Goal: Task Accomplishment & Management: Manage account settings

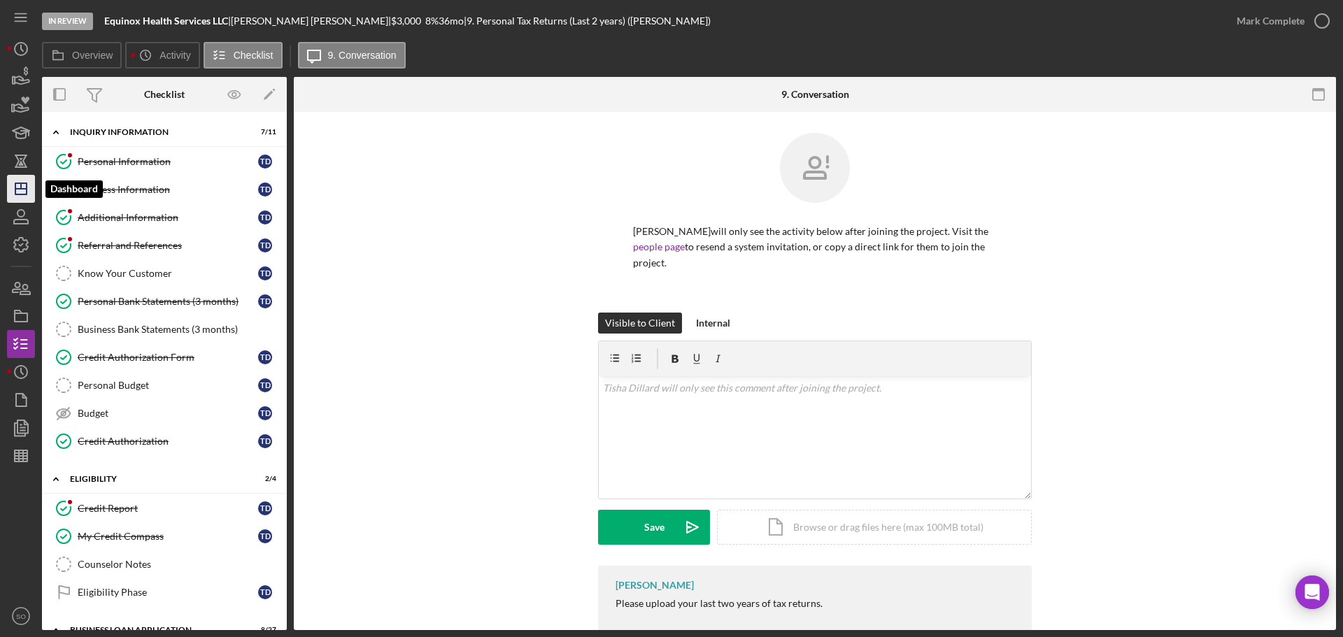
click at [22, 199] on icon "Icon/Dashboard" at bounding box center [20, 188] width 35 height 35
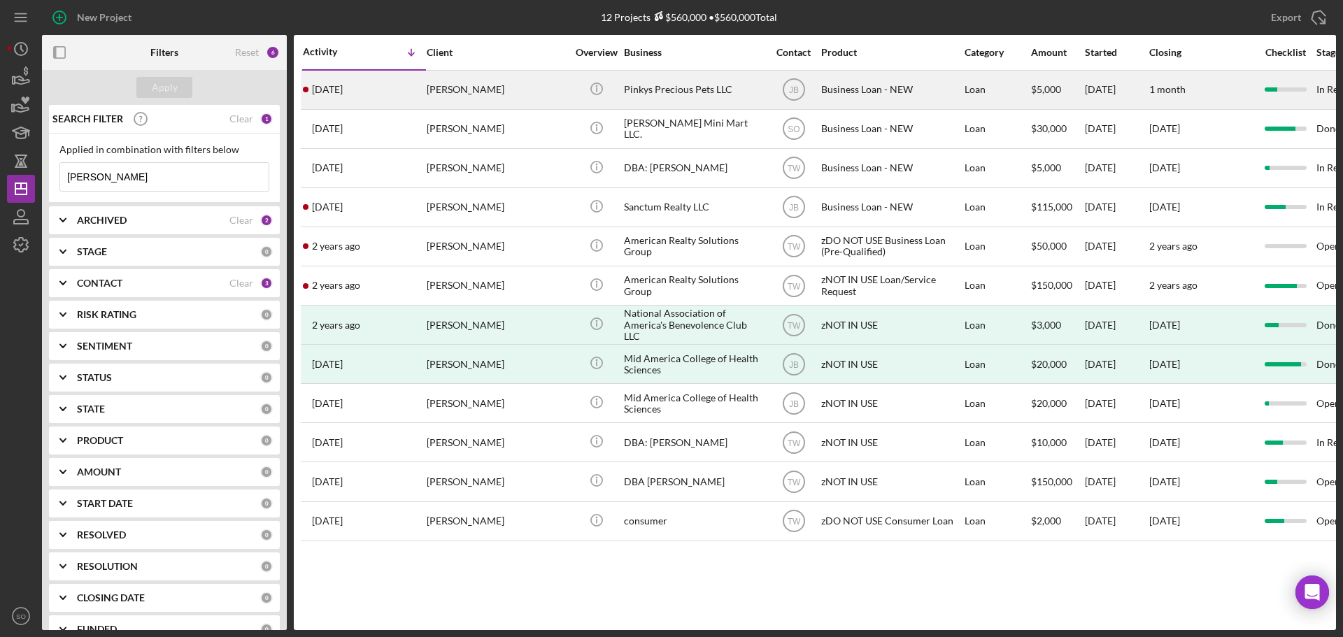
click at [422, 86] on div "2 weeks ago Erica Demby" at bounding box center [364, 89] width 122 height 37
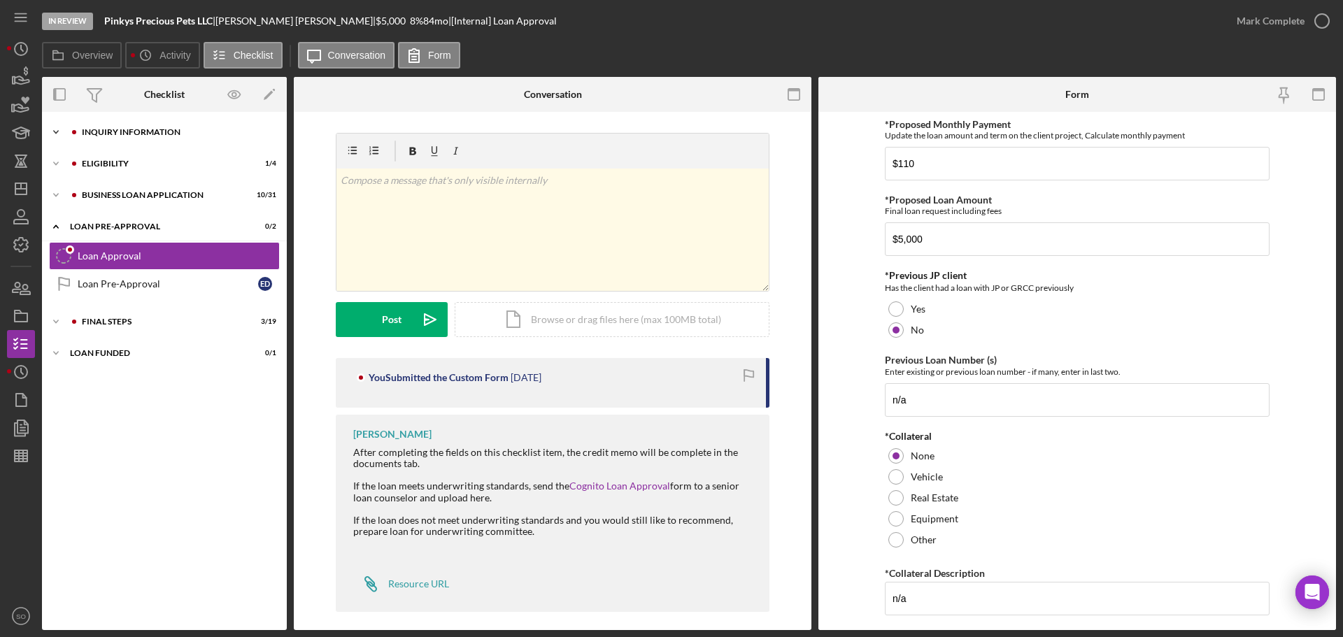
click at [137, 132] on div "INQUIRY INFORMATION" at bounding box center [175, 132] width 187 height 8
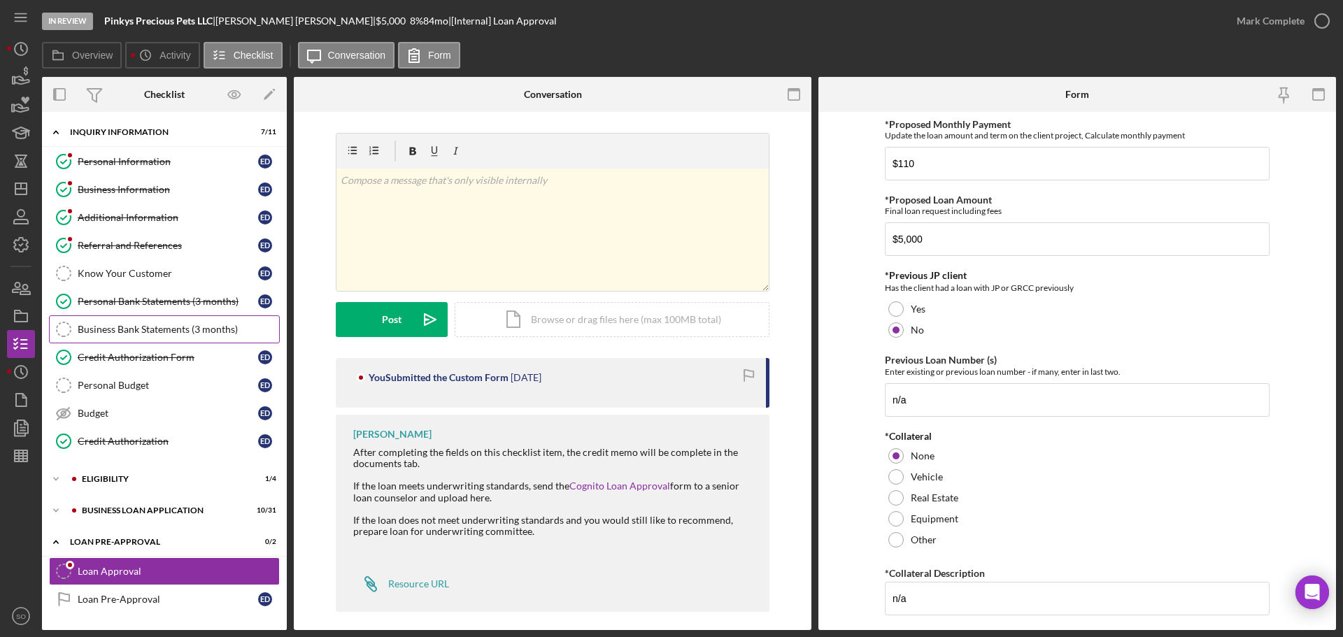
scroll to position [60, 0]
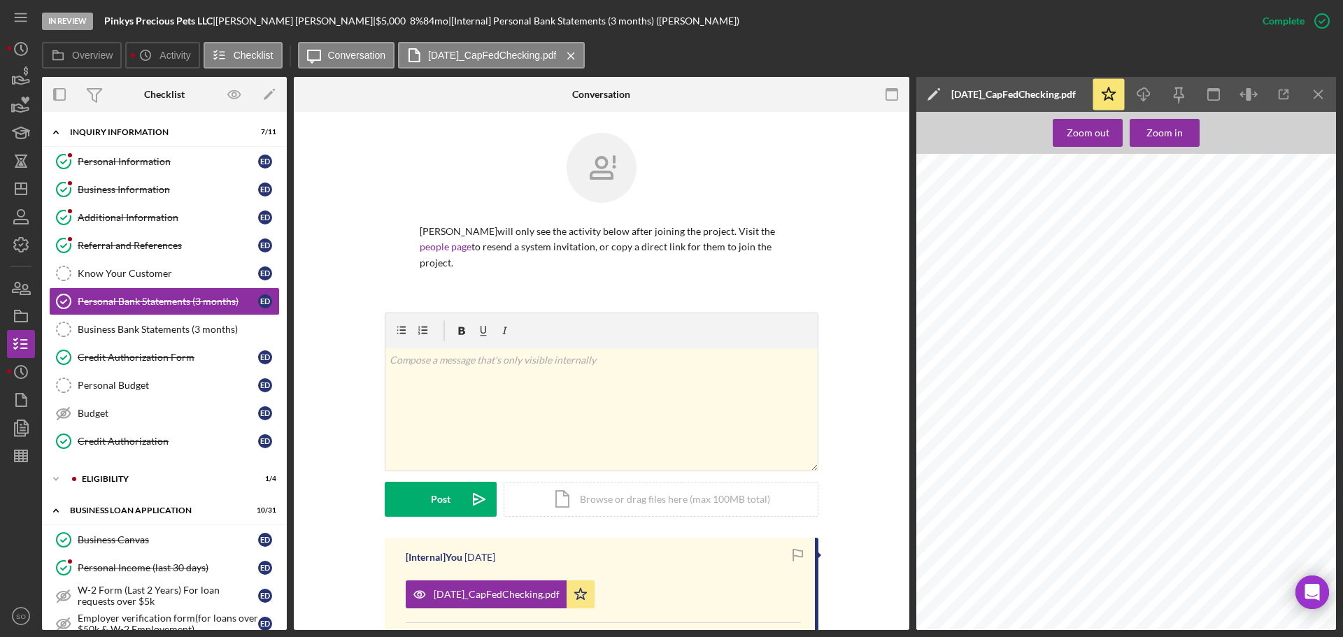
scroll to position [350, 0]
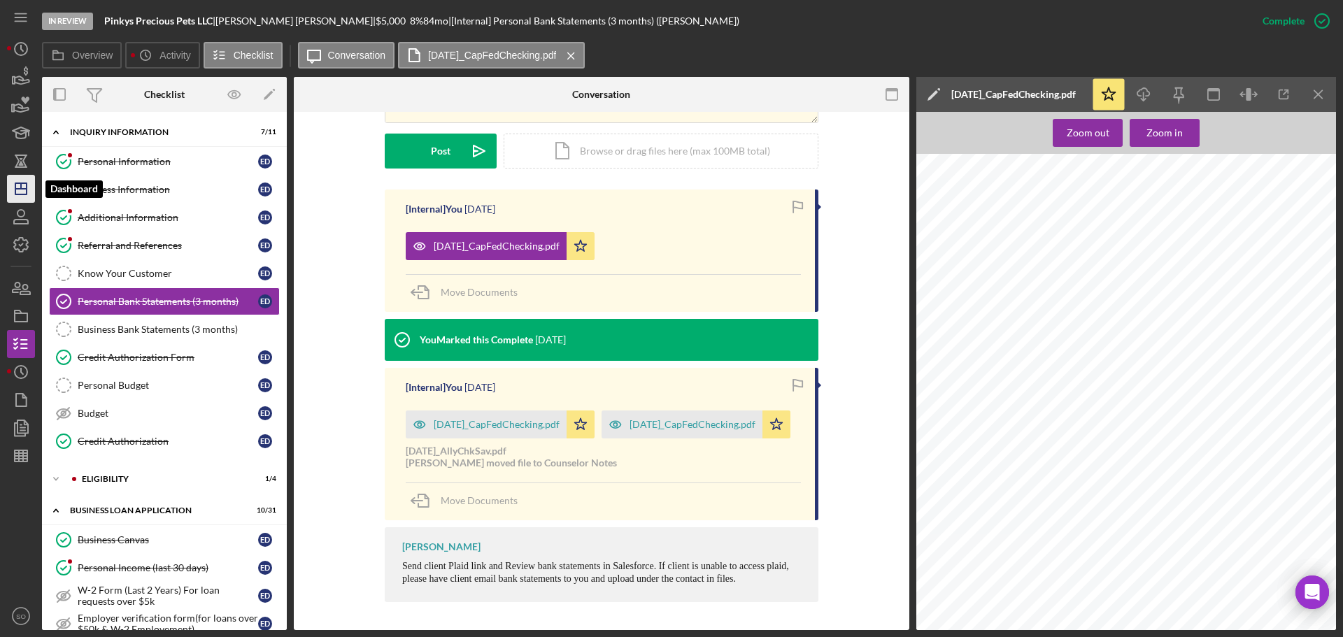
click at [27, 189] on line "button" at bounding box center [20, 189] width 11 height 0
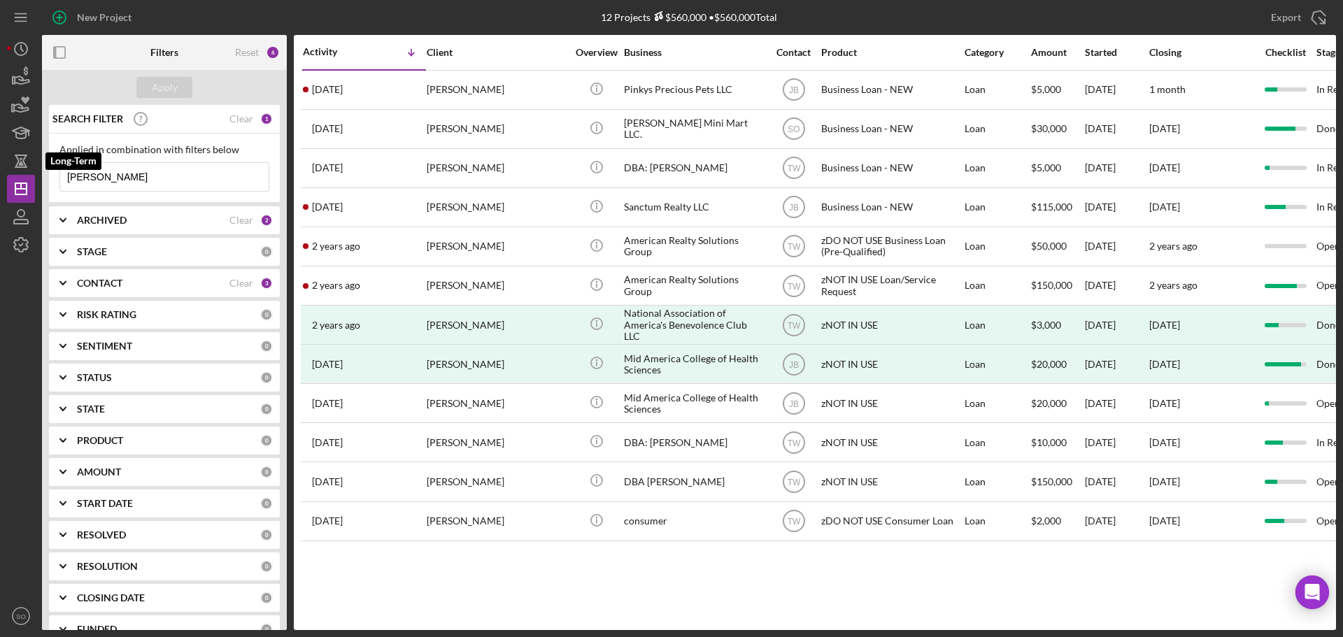
drag, startPoint x: 141, startPoint y: 181, endPoint x: -297, endPoint y: 125, distance: 440.7
click at [0, 125] on html "New Project 12 Projects $560,000 • $560,000 Total erica demby Export Icon/Expor…" at bounding box center [671, 318] width 1343 height 637
type input "jecala"
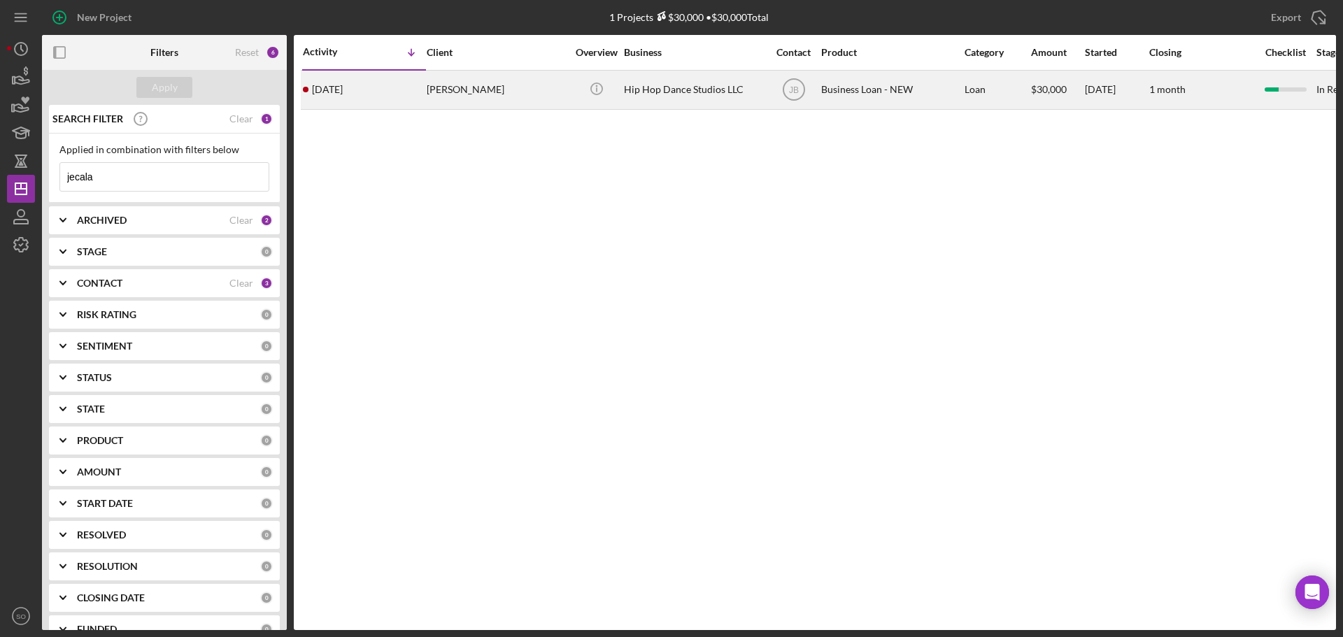
click at [416, 87] on div "1 week ago Jecala Moore" at bounding box center [364, 89] width 122 height 37
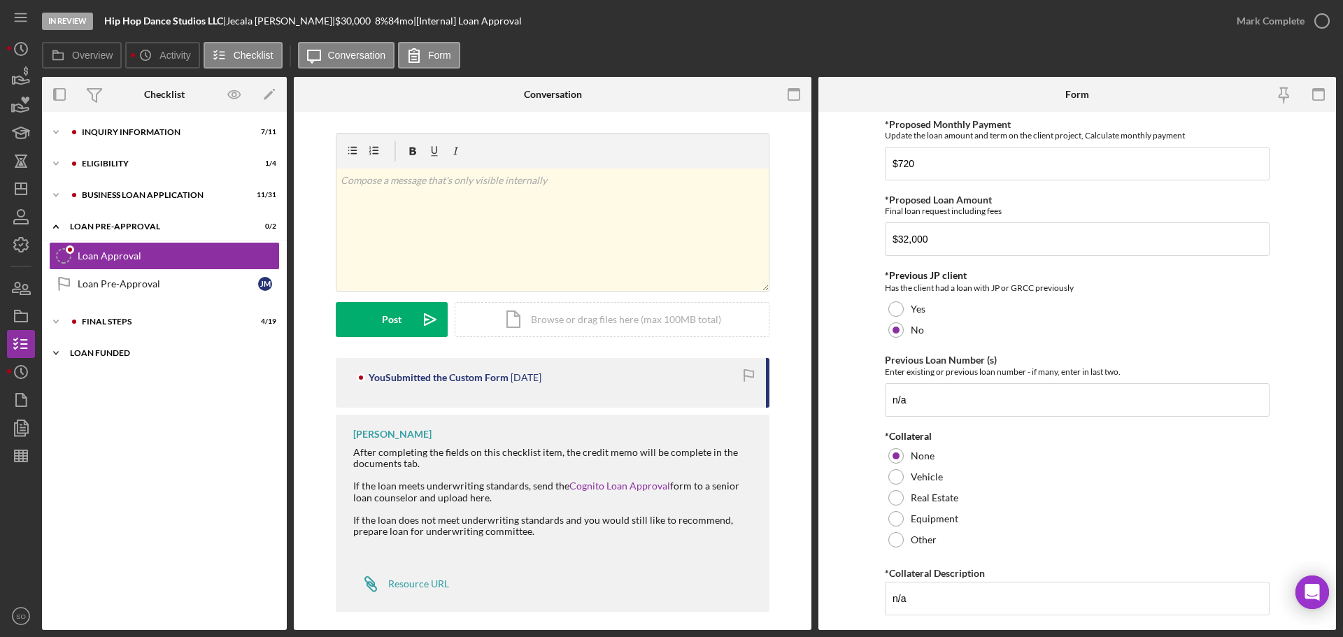
click at [116, 350] on div "LOAN FUNDED" at bounding box center [169, 353] width 199 height 8
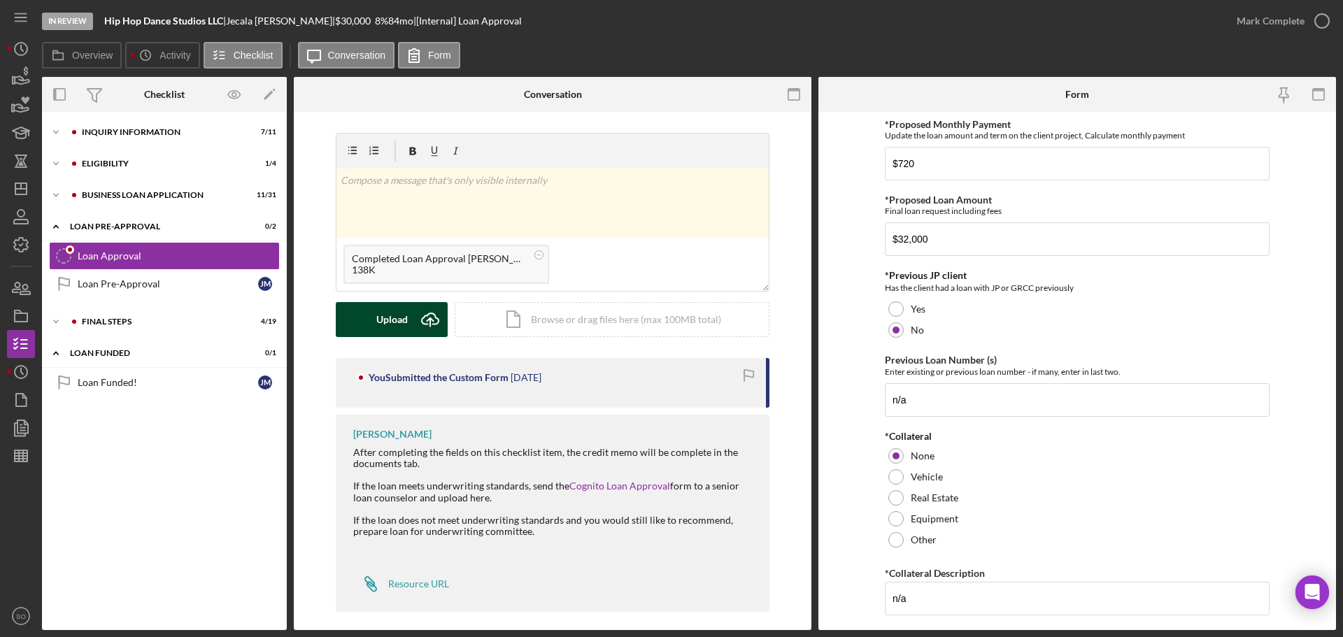
click at [401, 322] on div "Upload" at bounding box center [391, 319] width 31 height 35
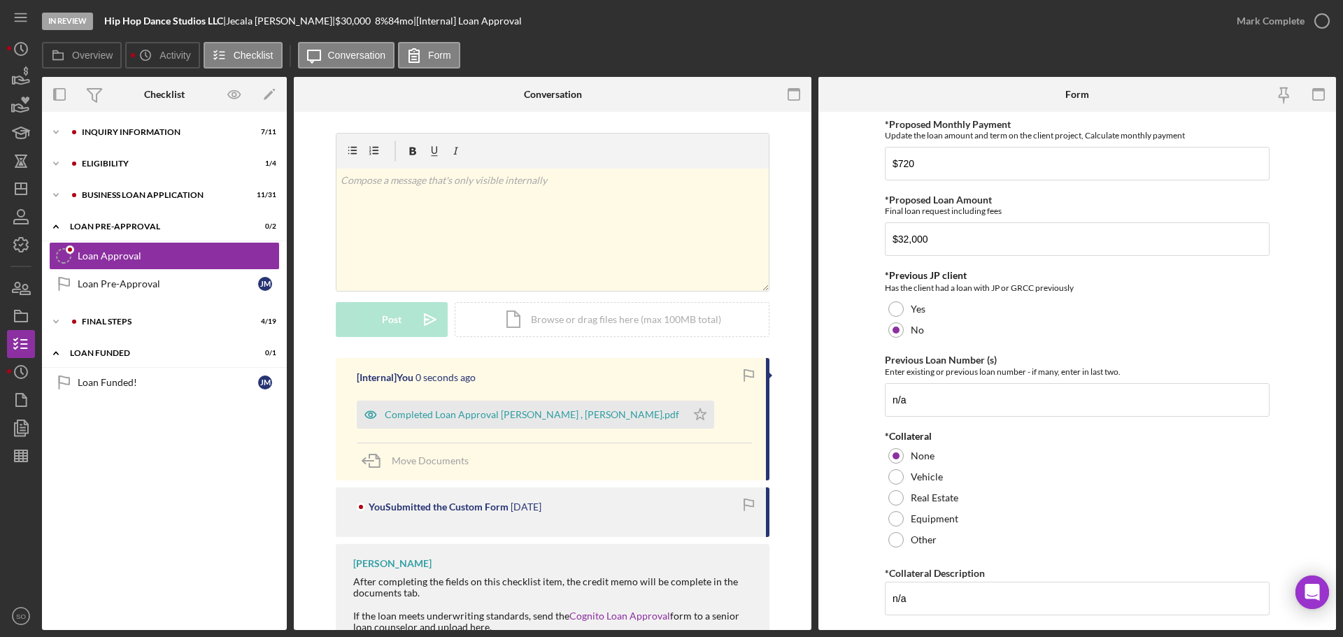
scroll to position [139, 0]
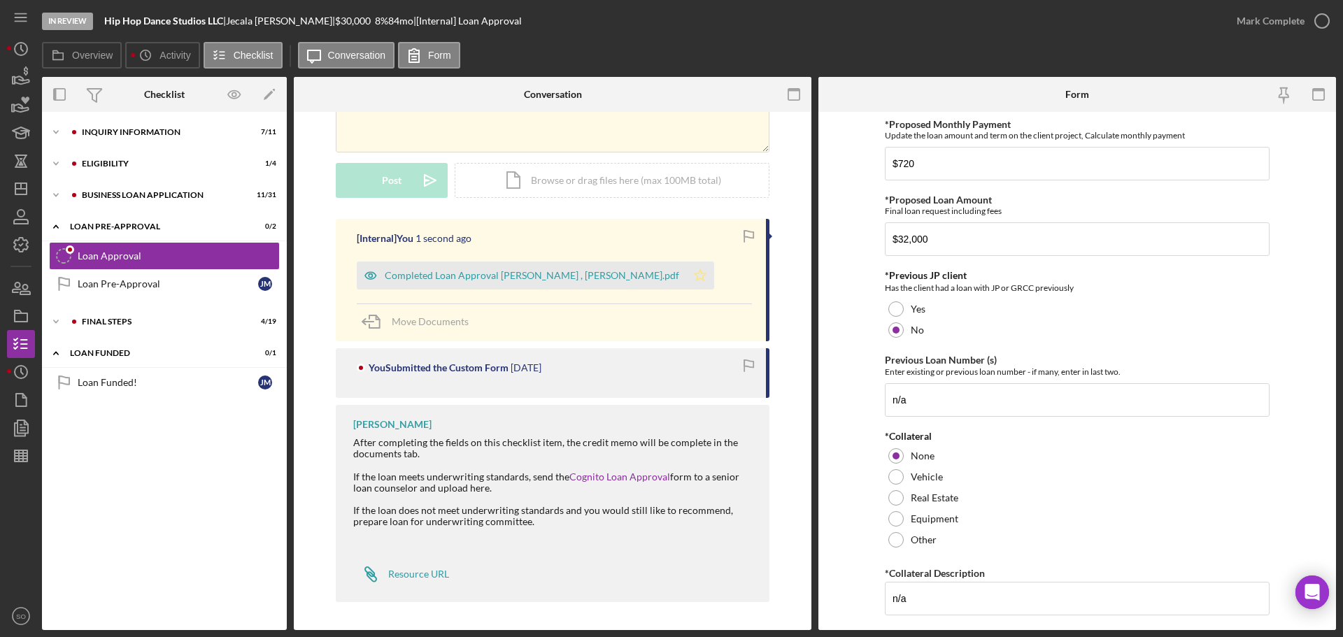
click at [686, 278] on icon "Icon/Star" at bounding box center [700, 276] width 28 height 28
click at [1263, 27] on div "Mark Complete" at bounding box center [1271, 21] width 68 height 28
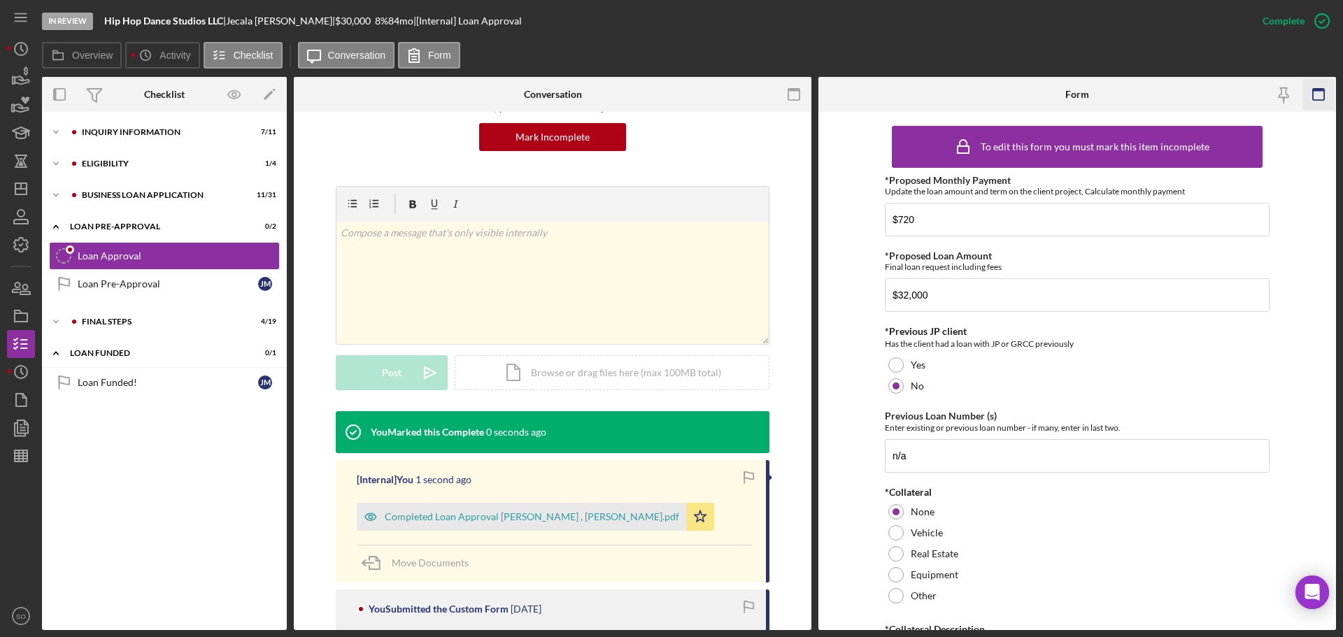
scroll to position [332, 0]
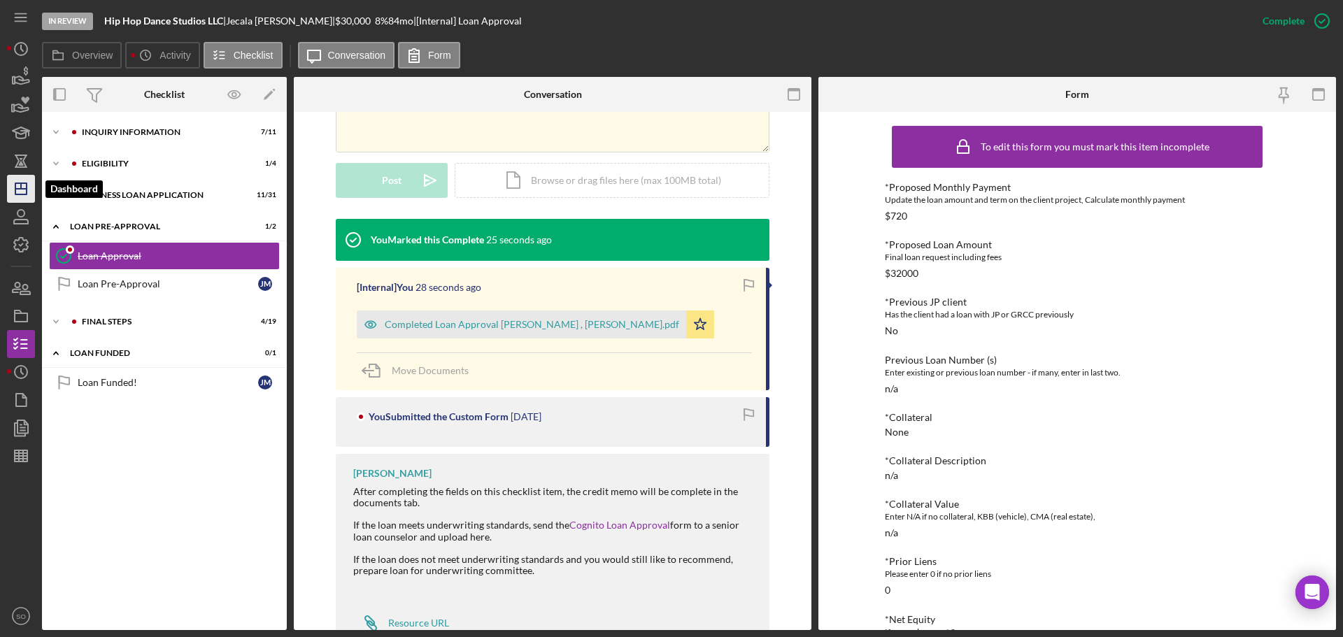
click at [24, 185] on icon "Icon/Dashboard" at bounding box center [20, 188] width 35 height 35
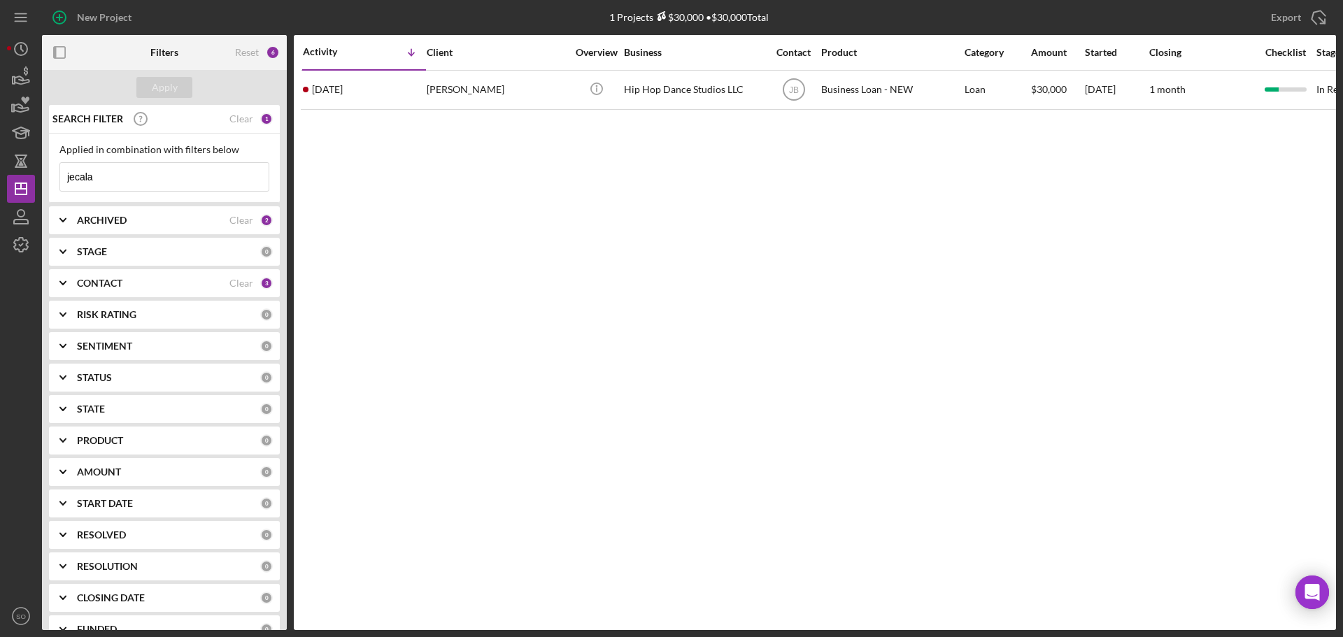
click at [108, 180] on input "jecala" at bounding box center [164, 177] width 208 height 28
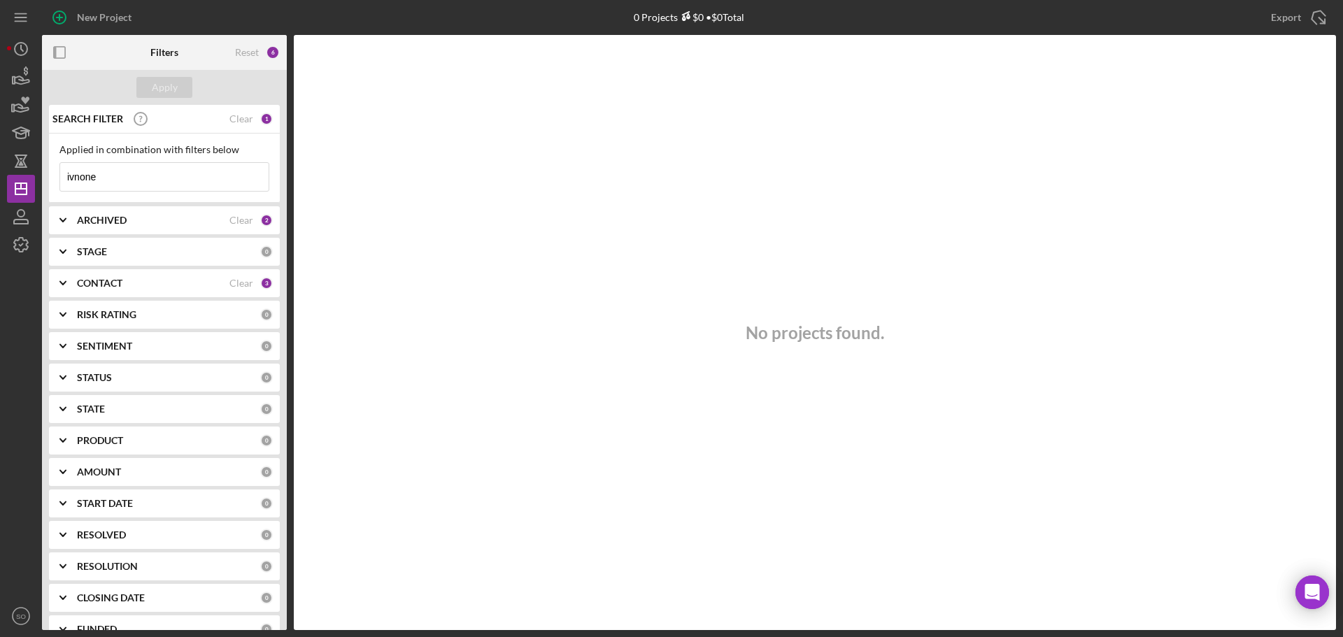
drag, startPoint x: 102, startPoint y: 178, endPoint x: 78, endPoint y: 172, distance: 24.4
click at [78, 172] on input "ivnone" at bounding box center [164, 177] width 208 height 28
type input "ivone"
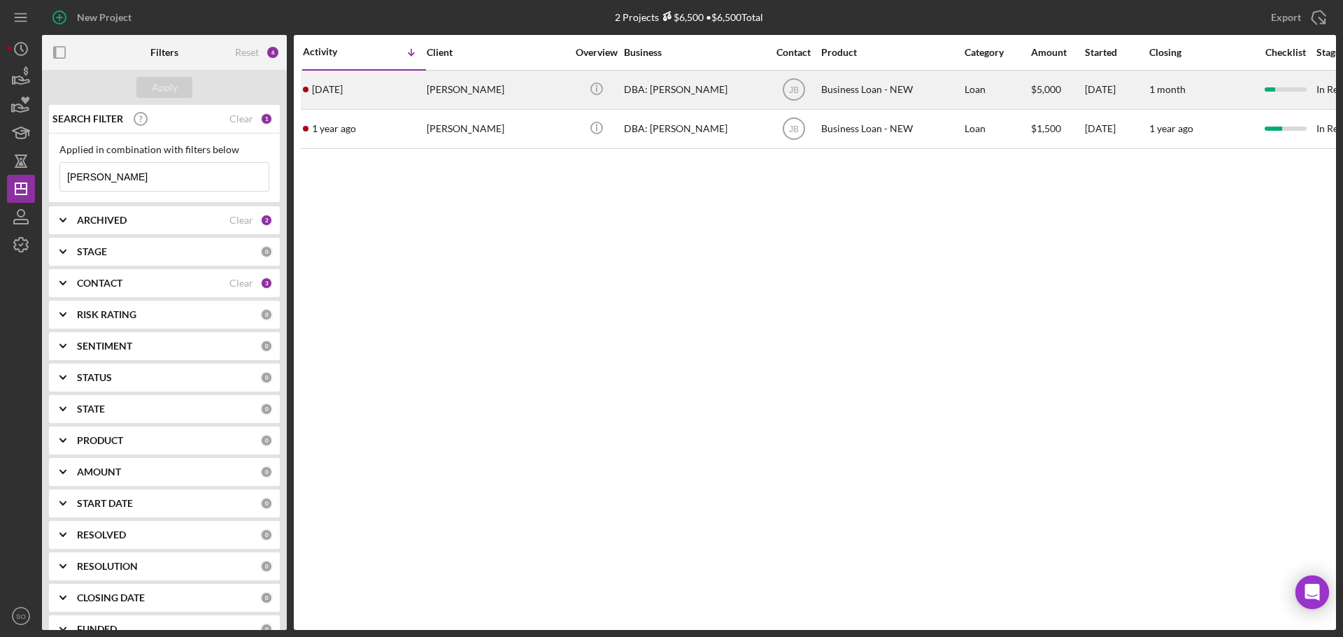
click at [358, 99] on div "4 days ago Ivone Goncalves" at bounding box center [364, 89] width 122 height 37
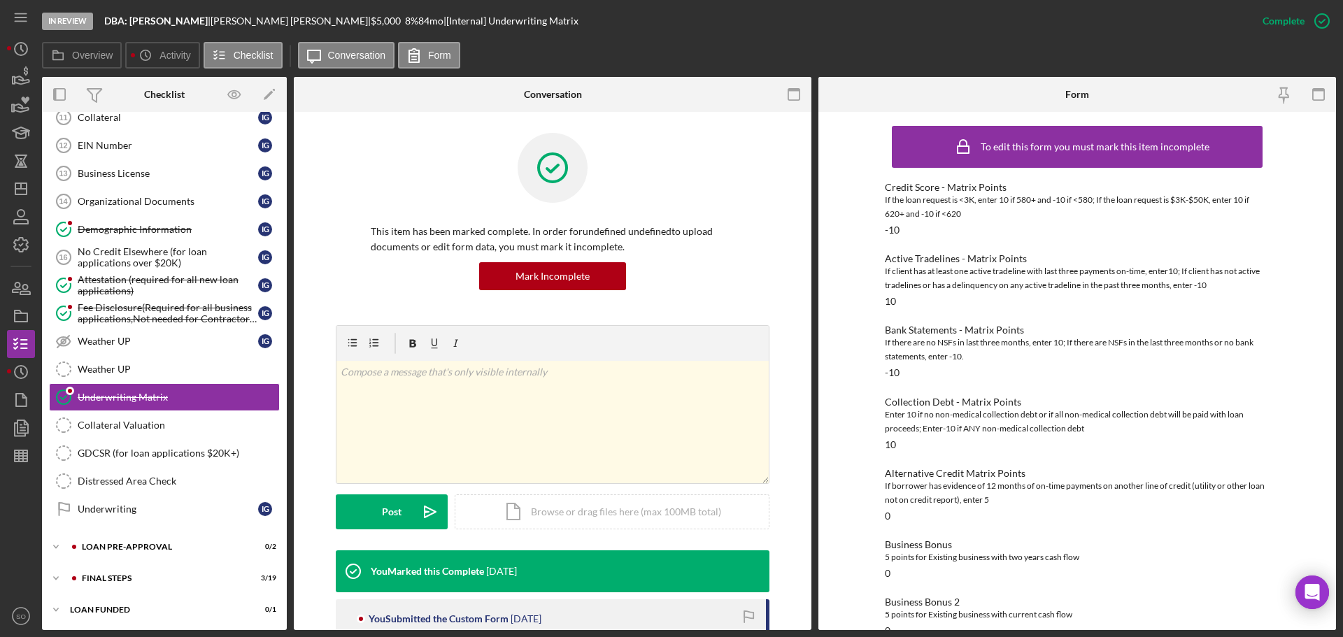
scroll to position [556, 0]
click at [148, 545] on div "LOAN PRE-APPROVAL" at bounding box center [175, 545] width 187 height 8
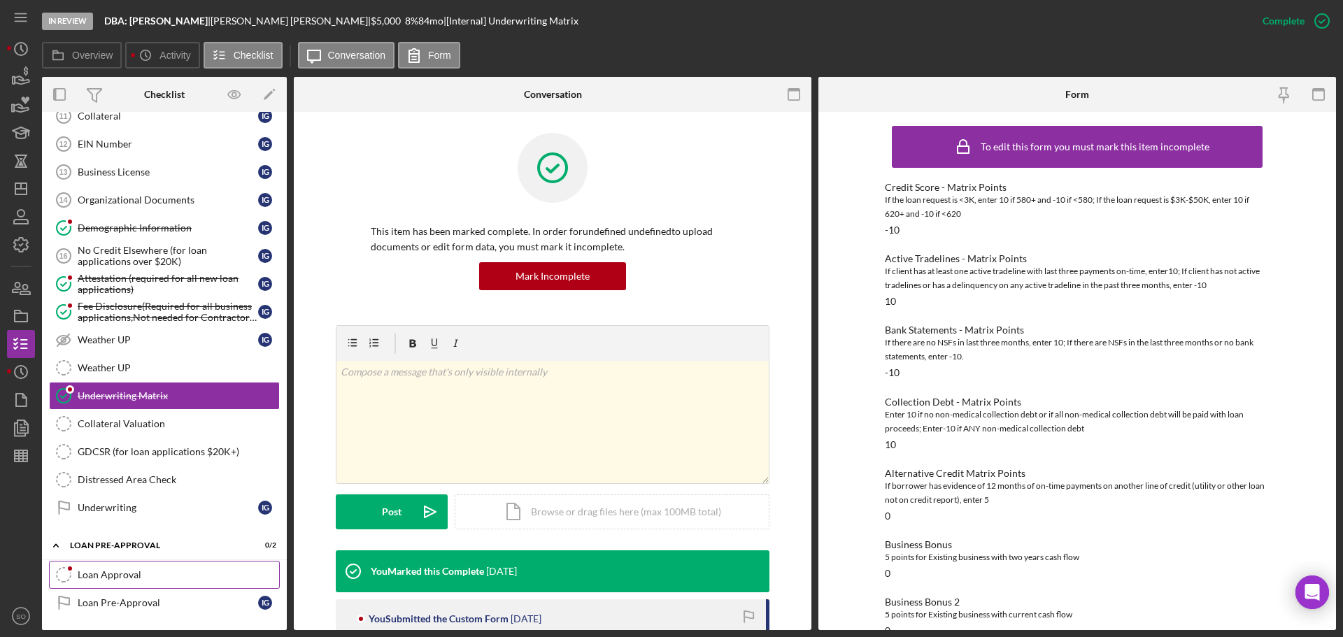
drag, startPoint x: 136, startPoint y: 565, endPoint x: 269, endPoint y: 587, distance: 134.7
click at [136, 566] on link "Loan Approval Loan Approval" at bounding box center [164, 575] width 231 height 28
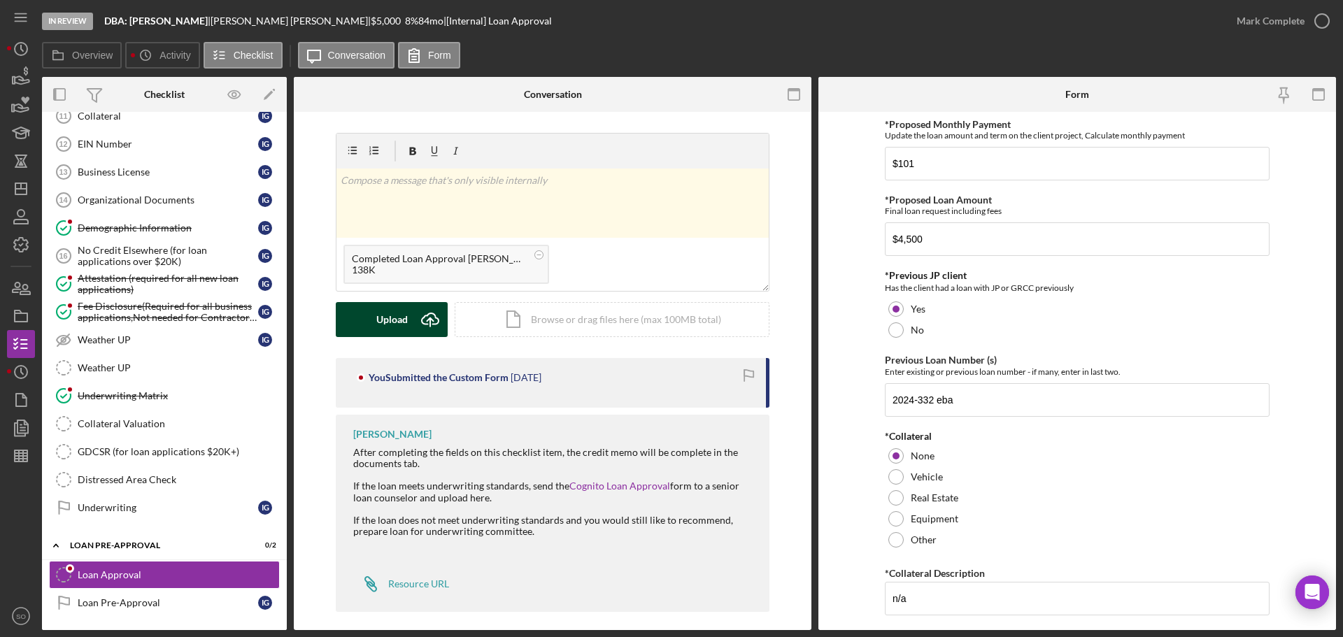
click at [390, 313] on div "Upload" at bounding box center [391, 319] width 31 height 35
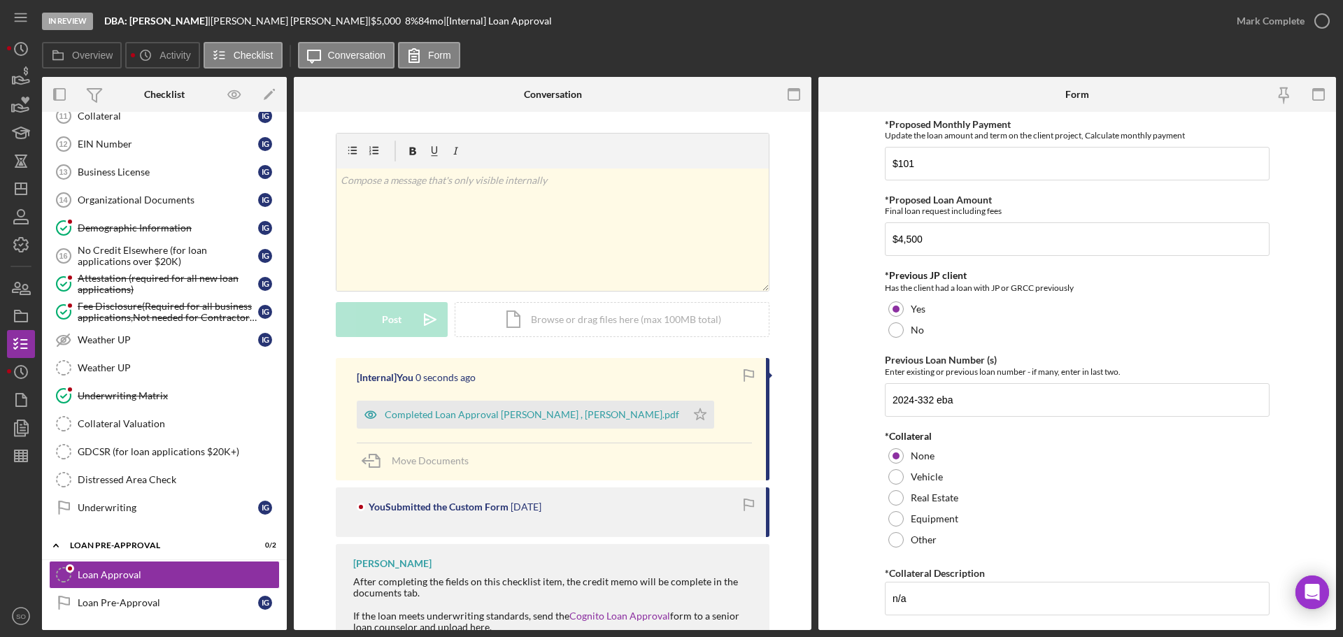
scroll to position [139, 0]
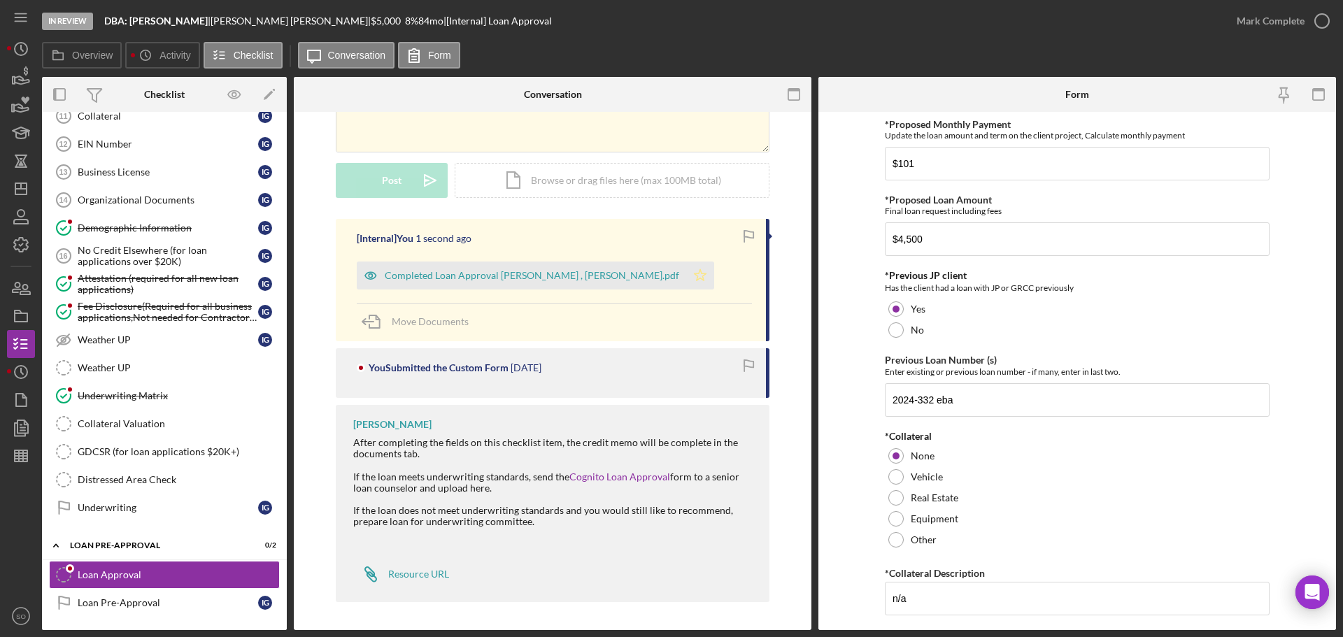
drag, startPoint x: 654, startPoint y: 257, endPoint x: 648, endPoint y: 268, distance: 12.2
click at [651, 263] on div "Completed Loan Approval Boyle, Jim , Ivone Goncalves.pdf Icon/Star" at bounding box center [539, 272] width 364 height 35
drag, startPoint x: 650, startPoint y: 271, endPoint x: 670, endPoint y: 271, distance: 20.3
click at [686, 272] on icon "Icon/Star" at bounding box center [700, 276] width 28 height 28
click at [1244, 20] on div "Mark Complete" at bounding box center [1271, 21] width 68 height 28
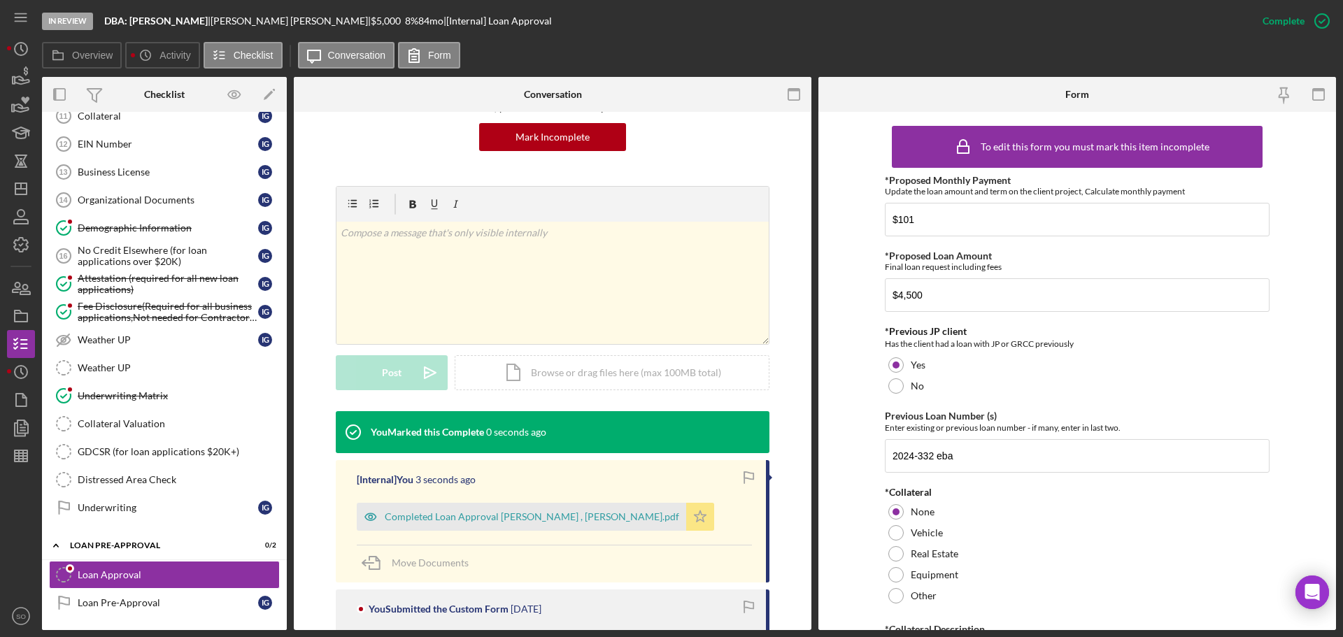
scroll to position [332, 0]
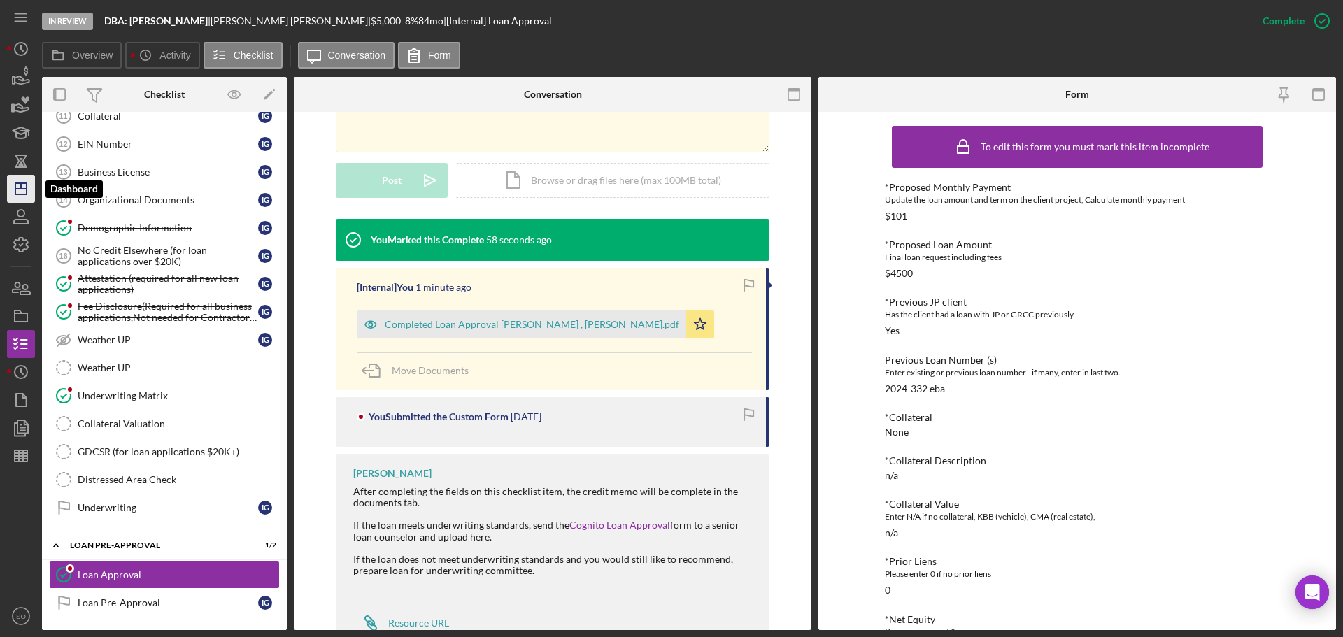
click at [18, 189] on line "button" at bounding box center [20, 189] width 11 height 0
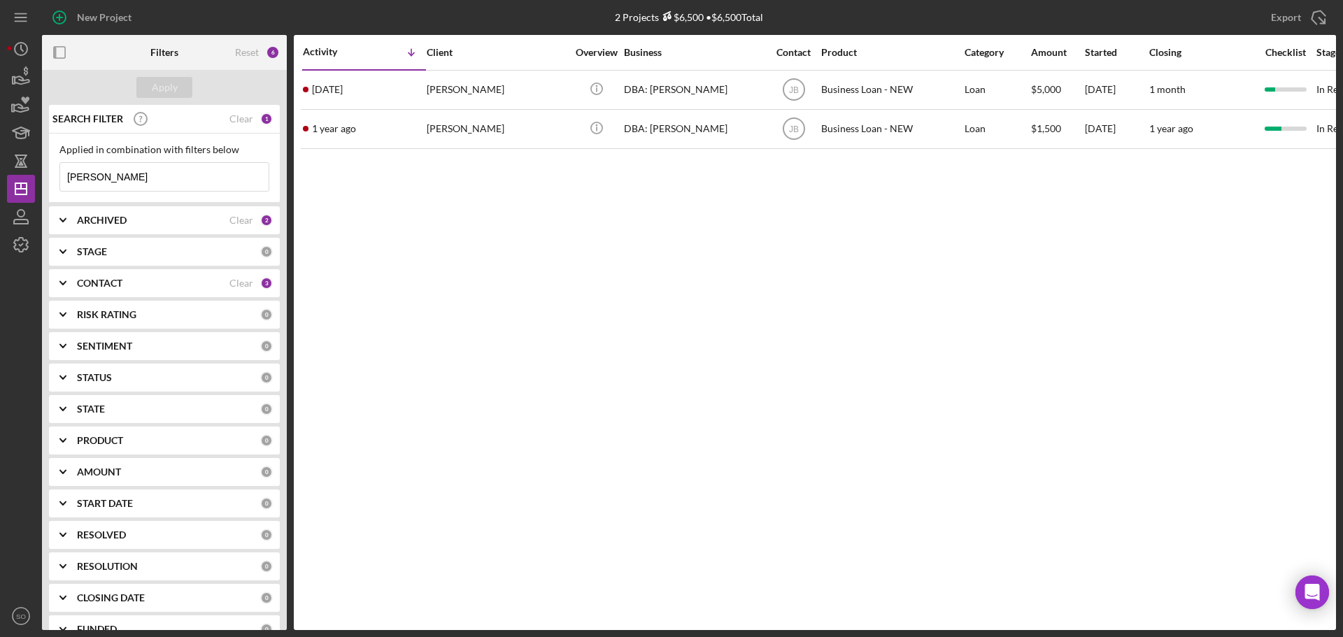
click at [87, 177] on input "ivone" at bounding box center [164, 177] width 208 height 28
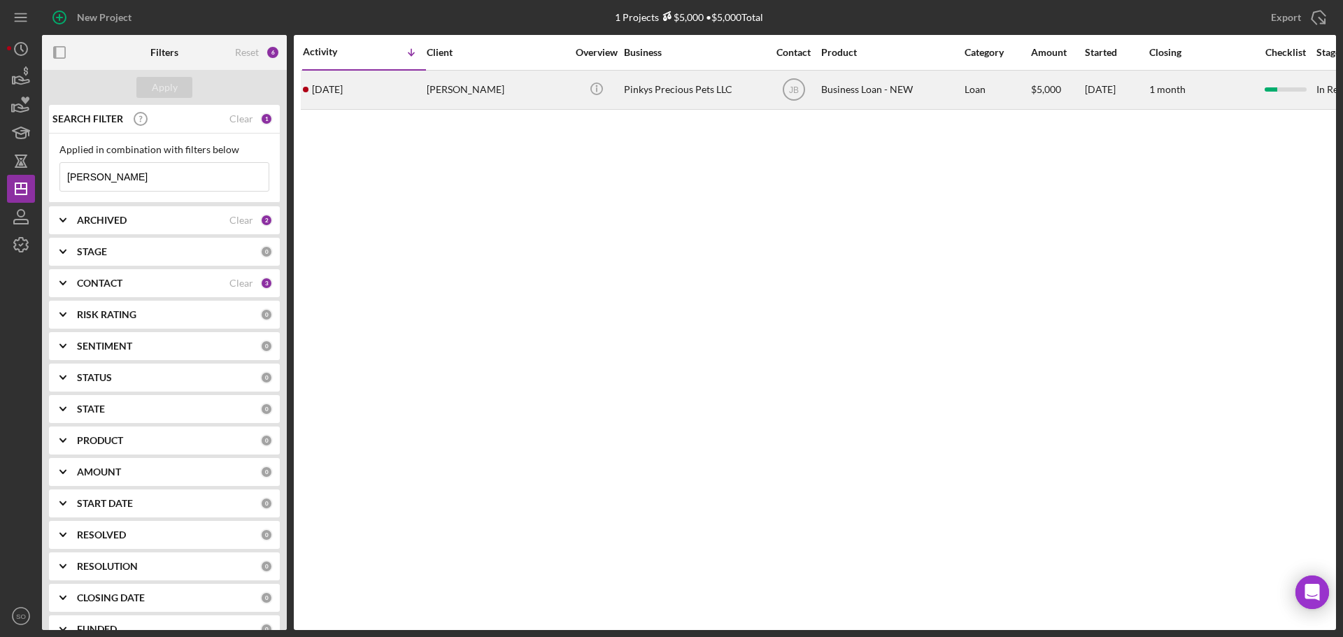
type input "[PERSON_NAME]"
click at [445, 97] on div "[PERSON_NAME]" at bounding box center [497, 89] width 140 height 37
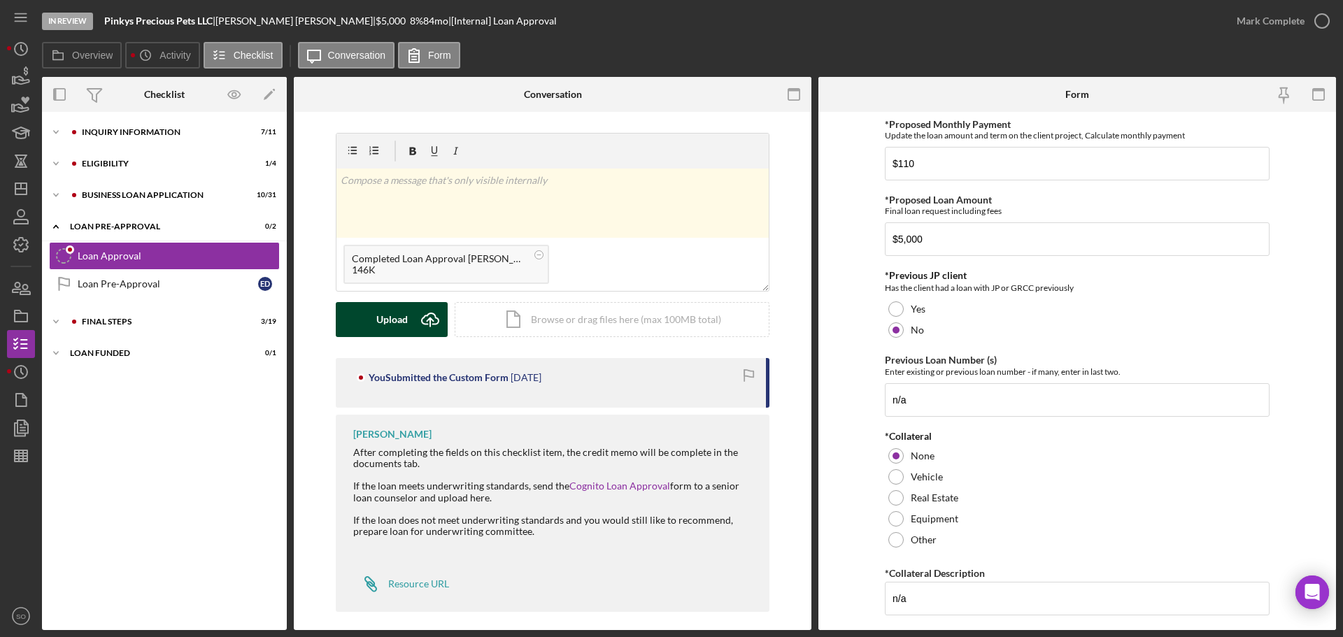
click at [394, 319] on div "Upload" at bounding box center [391, 319] width 31 height 35
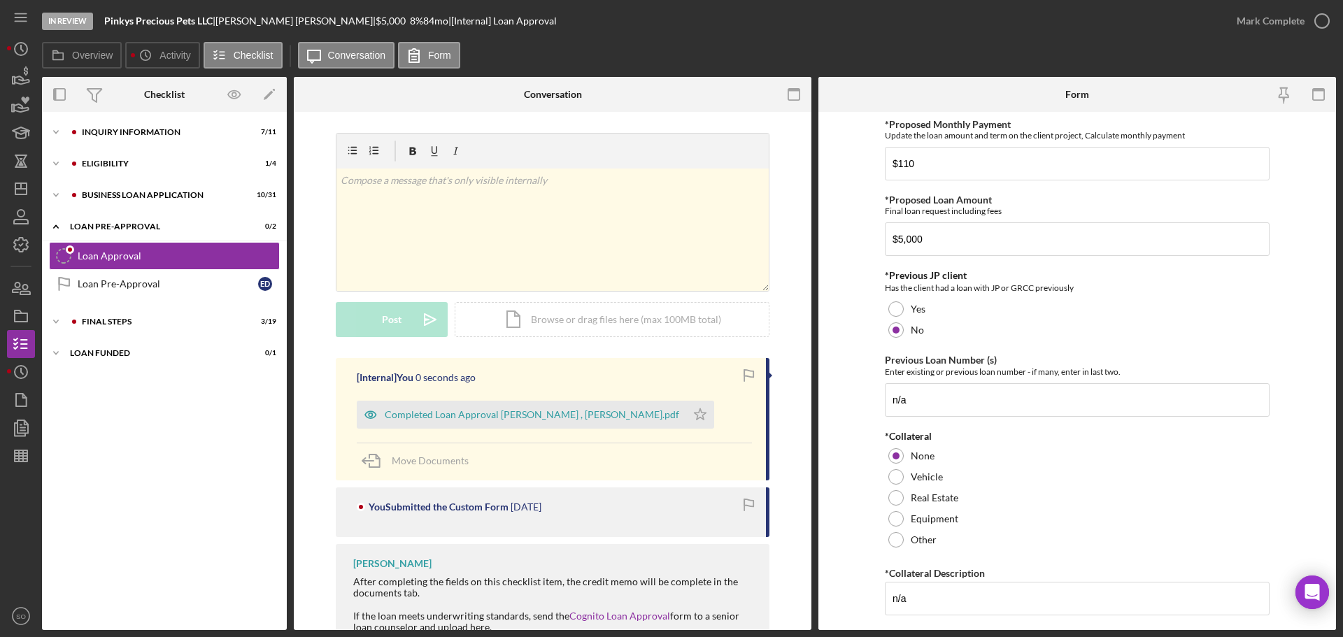
scroll to position [139, 0]
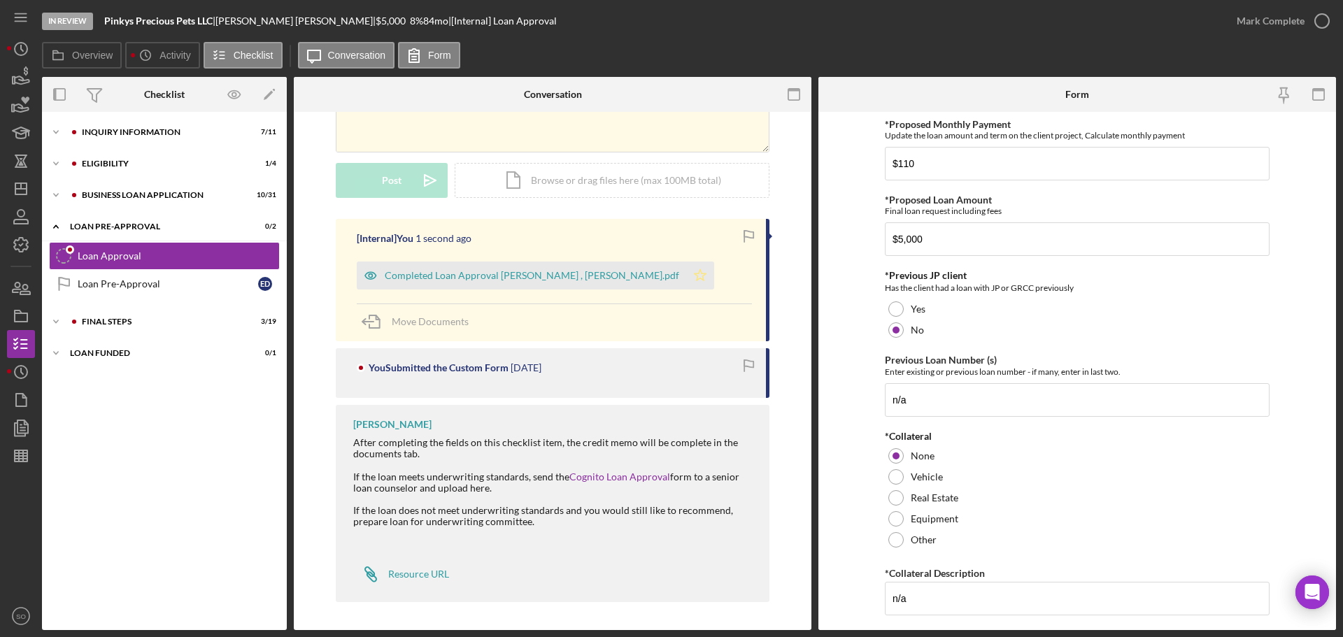
click at [686, 278] on icon "Icon/Star" at bounding box center [700, 276] width 28 height 28
click at [1265, 27] on div "Mark Complete" at bounding box center [1271, 21] width 68 height 28
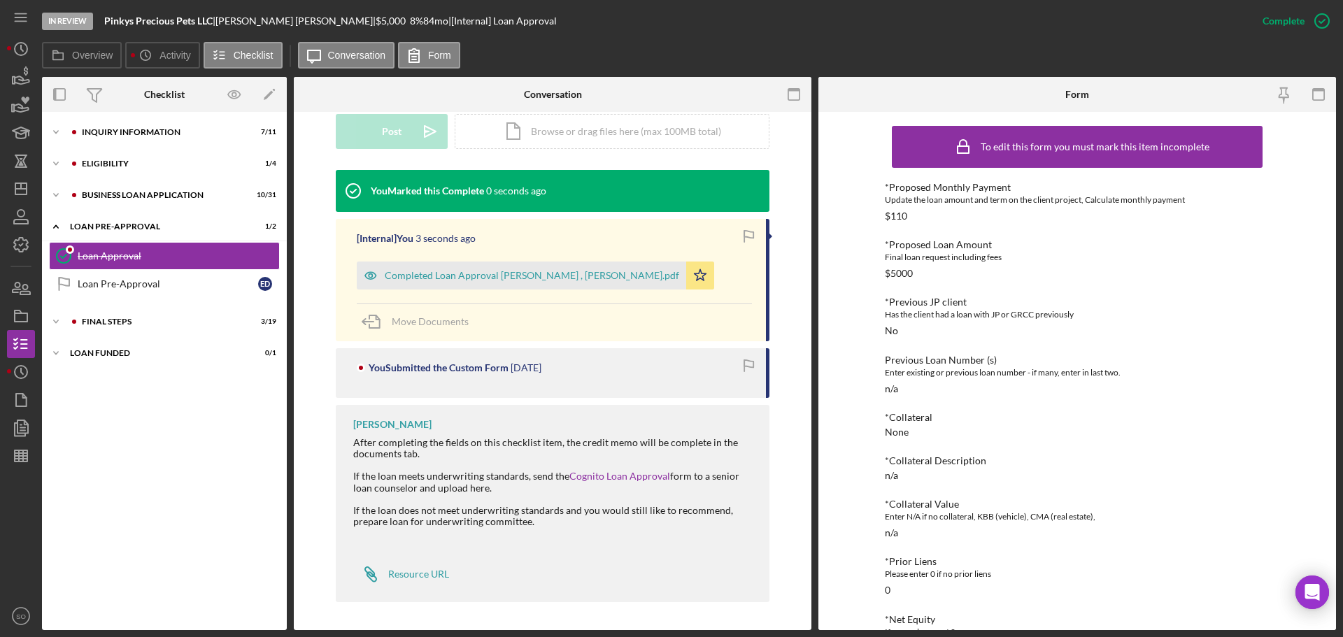
click at [583, 281] on div "Completed Loan Approval Boyle, Jim , Erica Demby.pdf" at bounding box center [521, 276] width 329 height 28
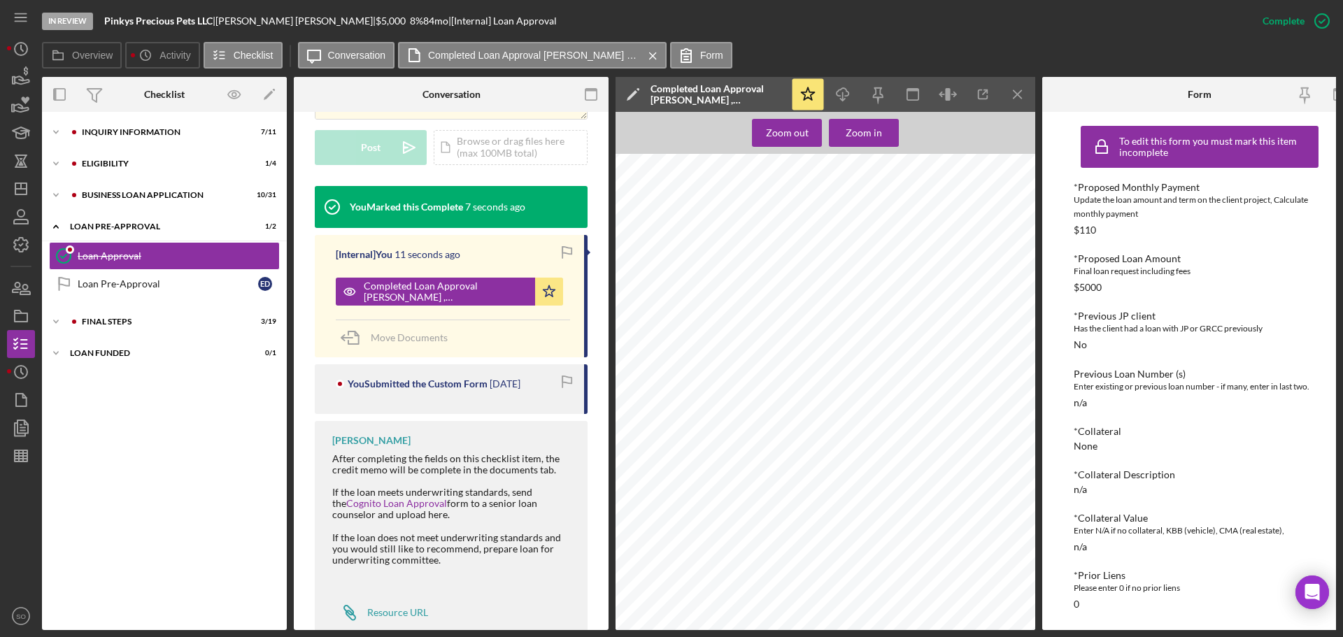
scroll to position [6, 0]
click at [118, 327] on div "Icon/Expander FINAL STEPS 3 / 19" at bounding box center [164, 322] width 245 height 28
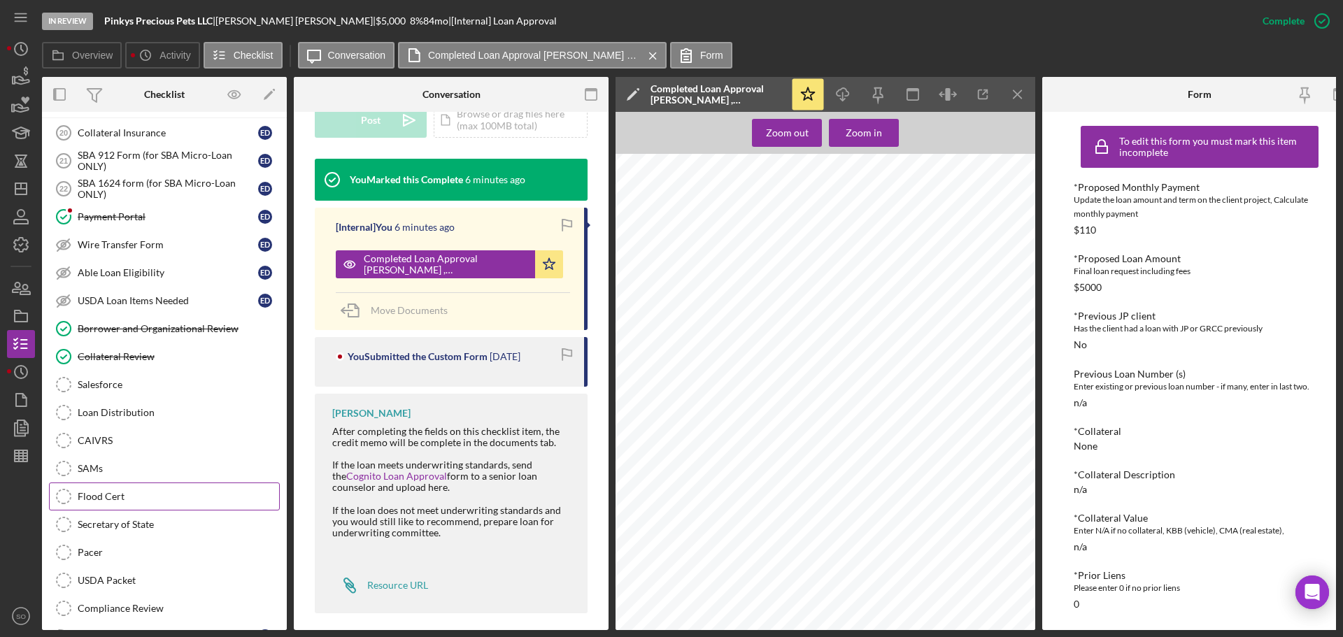
scroll to position [78, 0]
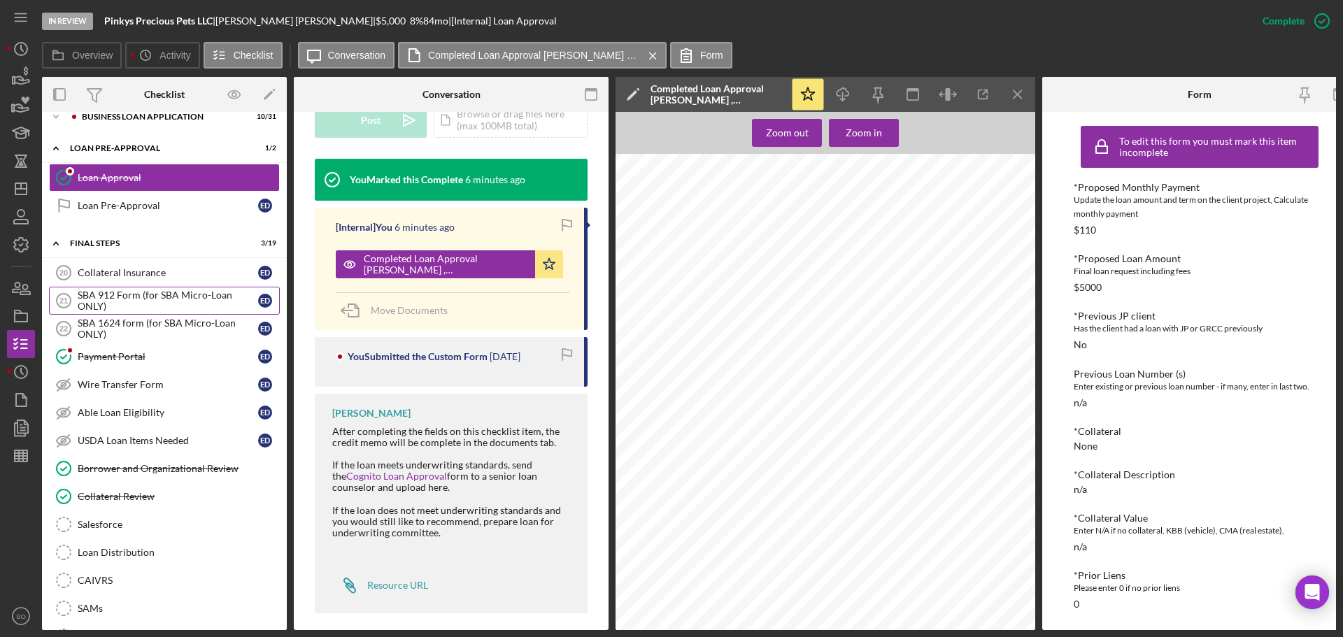
click at [155, 299] on div "SBA 912 Form (for SBA Micro-Loan ONLY)" at bounding box center [168, 301] width 180 height 22
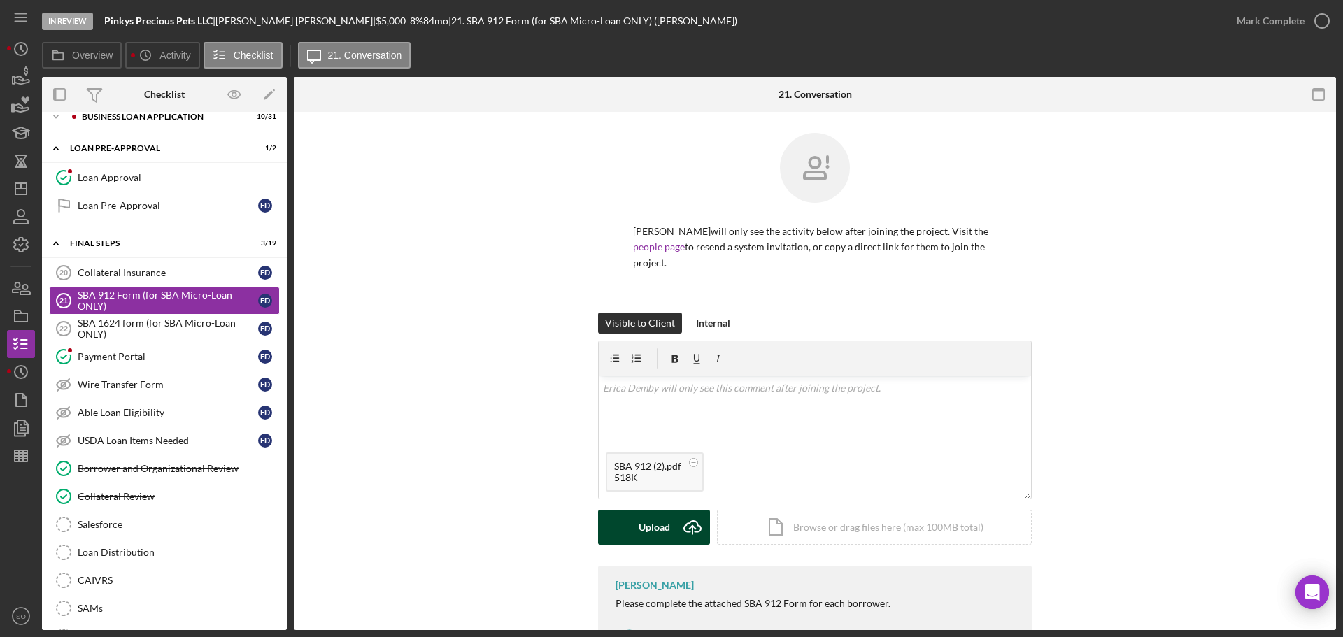
drag, startPoint x: 667, startPoint y: 509, endPoint x: 657, endPoint y: 513, distance: 10.7
click at [666, 510] on div "Upload" at bounding box center [654, 527] width 31 height 35
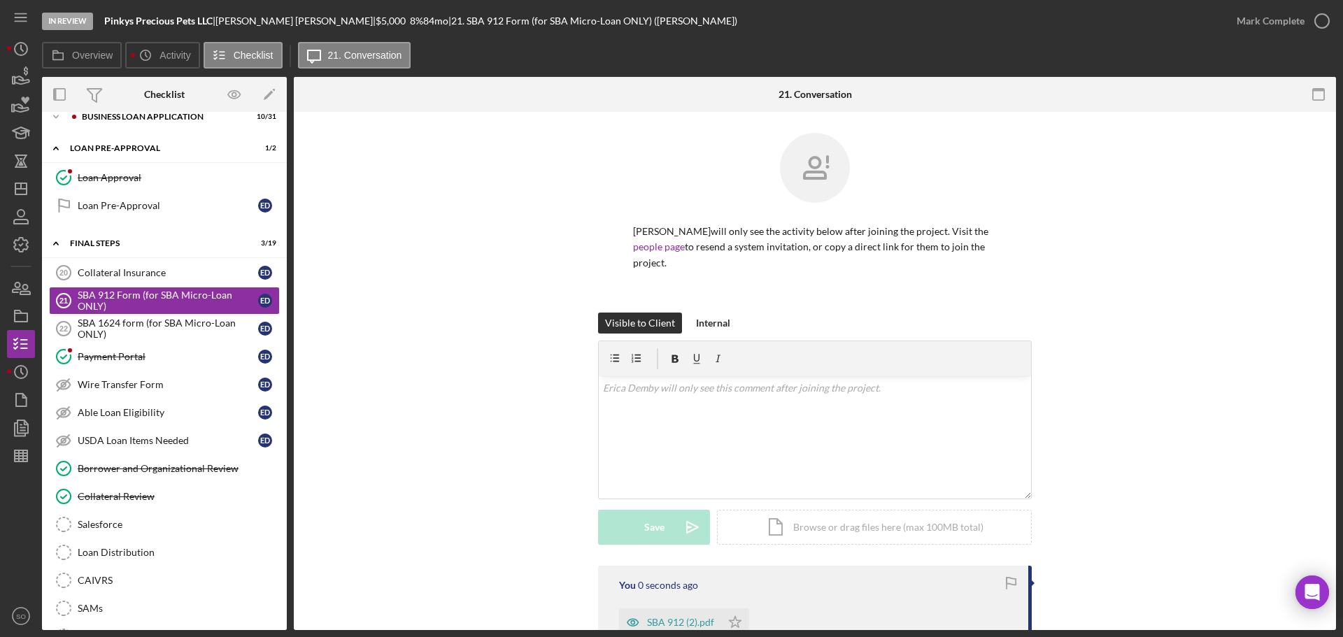
scroll to position [173, 0]
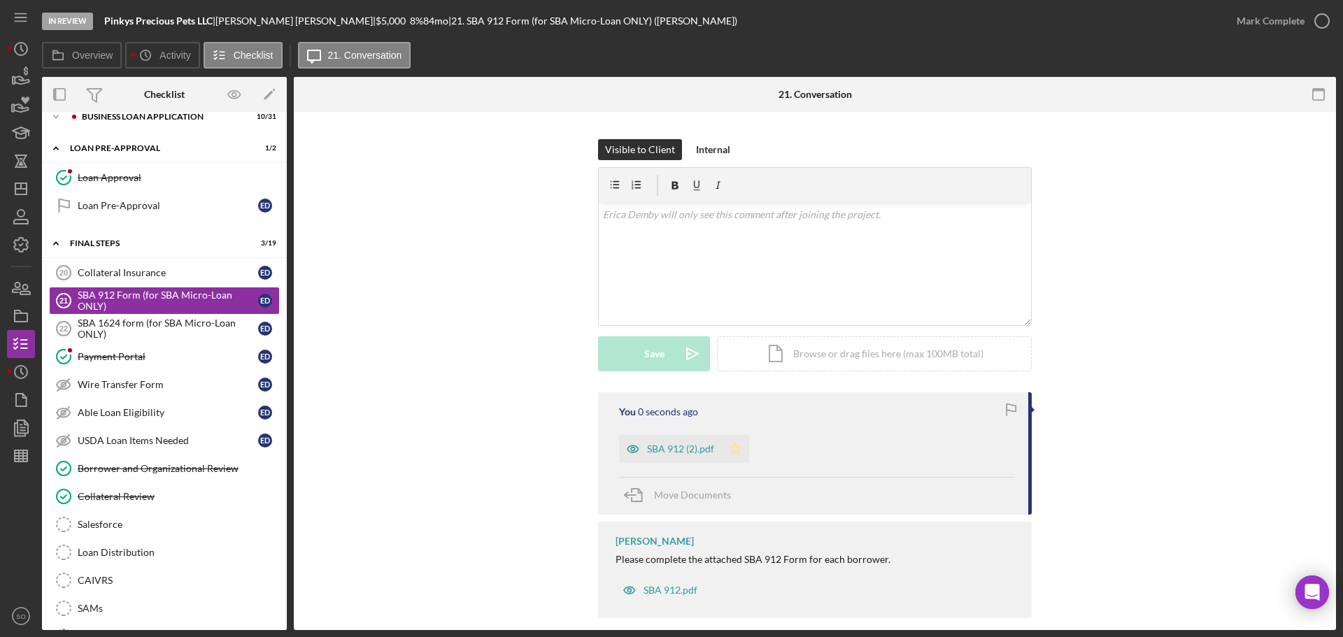
click at [734, 440] on icon "Icon/Star" at bounding box center [735, 449] width 28 height 28
click at [1273, 22] on div "Mark Complete" at bounding box center [1271, 21] width 68 height 28
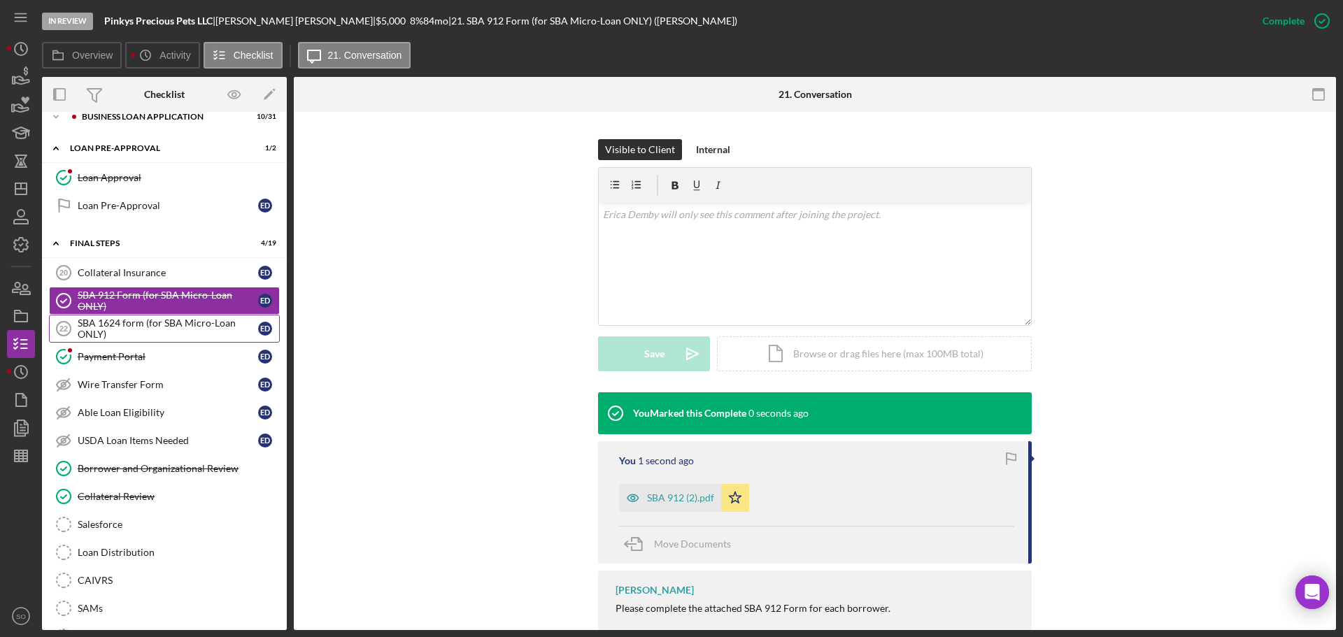
drag, startPoint x: 140, startPoint y: 332, endPoint x: 146, endPoint y: 336, distance: 7.2
click at [141, 332] on div "SBA 1624 form (for SBA Micro-Loan ONLY)" at bounding box center [168, 329] width 180 height 22
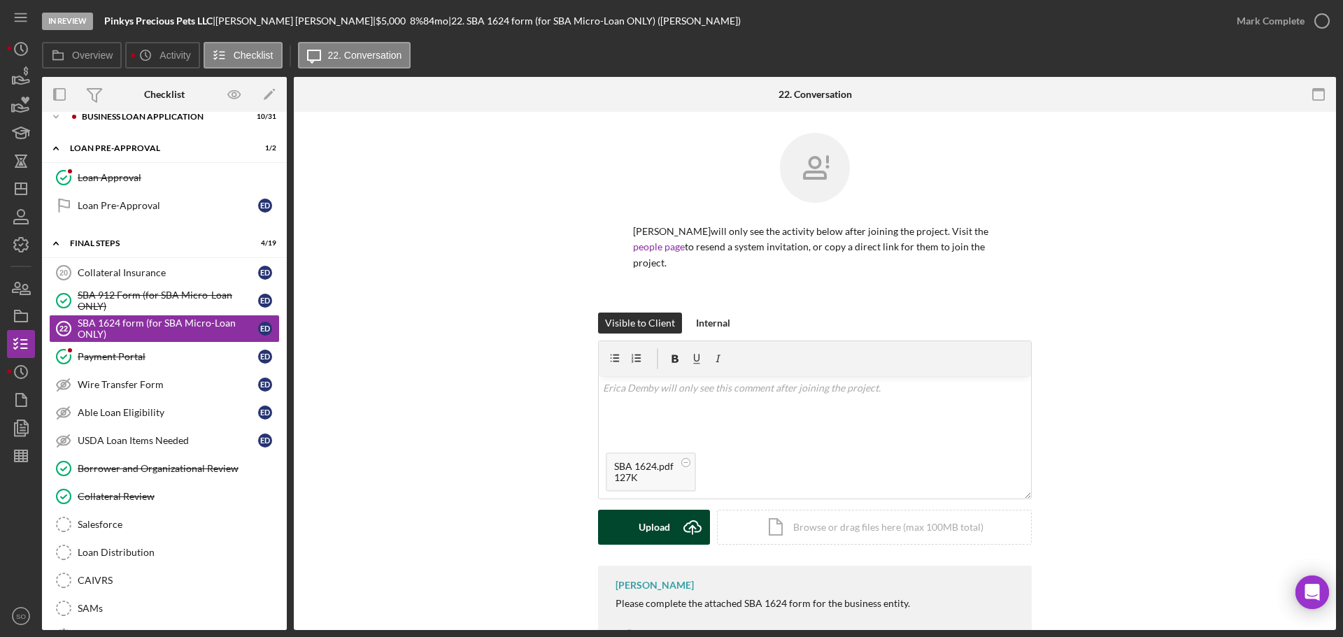
click at [646, 510] on div "Upload" at bounding box center [654, 527] width 31 height 35
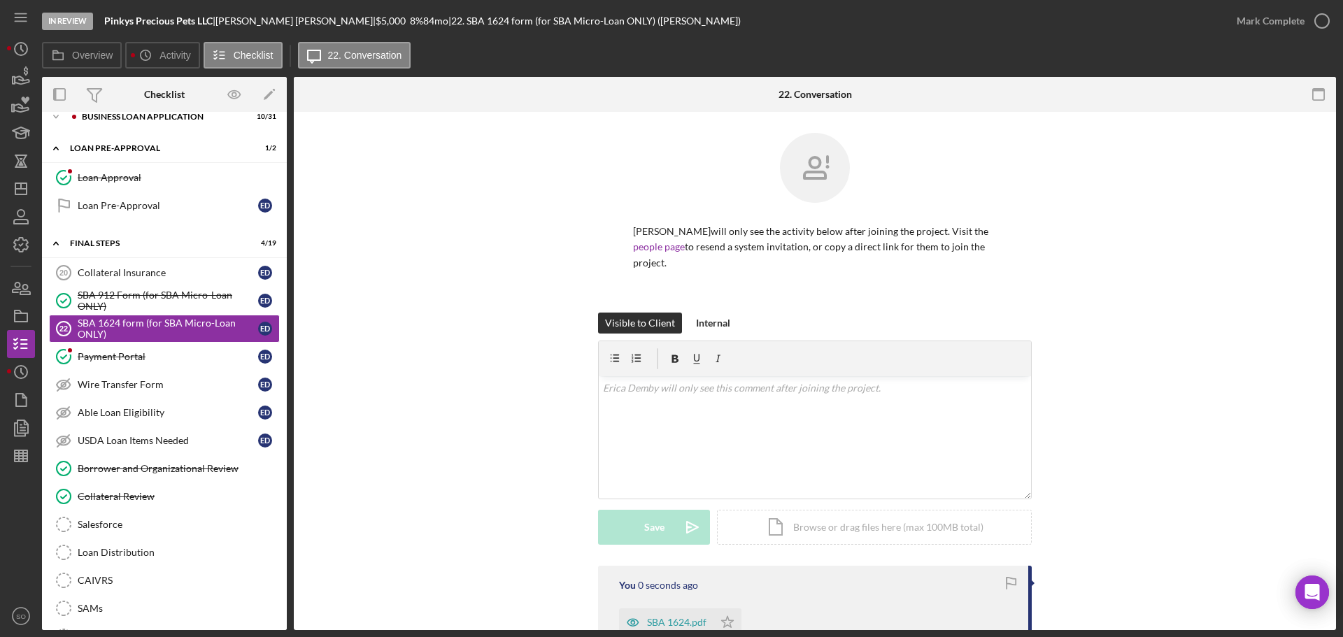
scroll to position [173, 0]
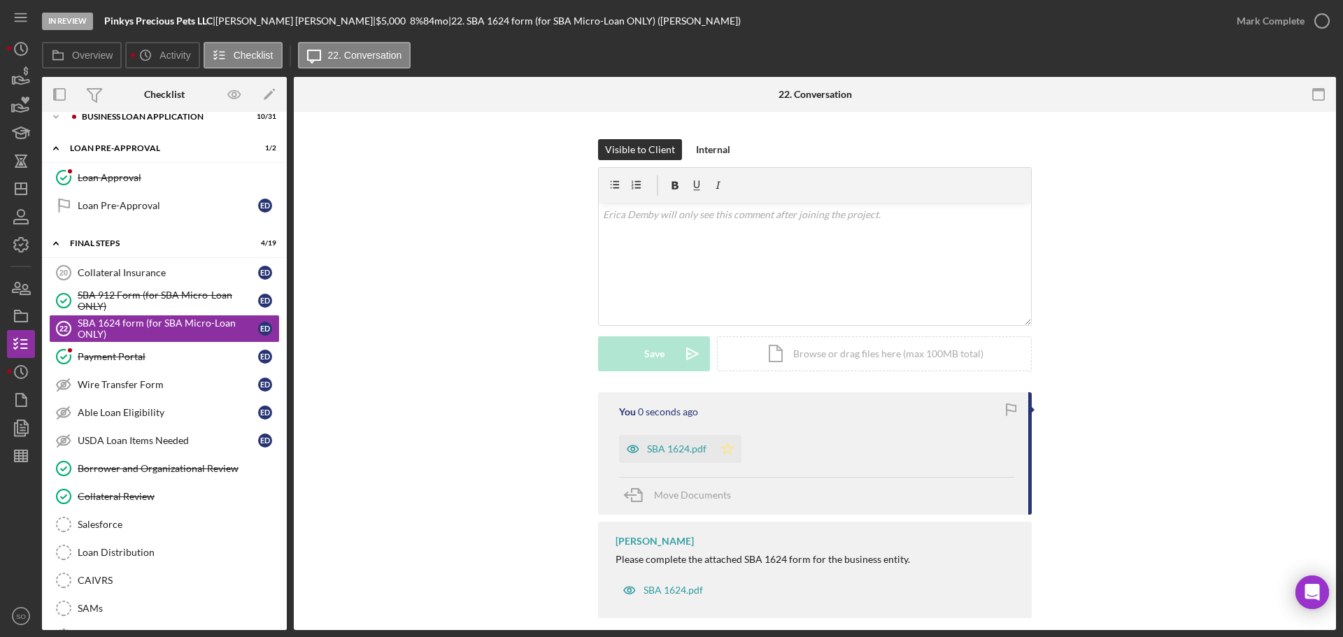
click at [728, 439] on icon "Icon/Star" at bounding box center [727, 449] width 28 height 28
click at [1270, 31] on div "Mark Complete" at bounding box center [1271, 21] width 68 height 28
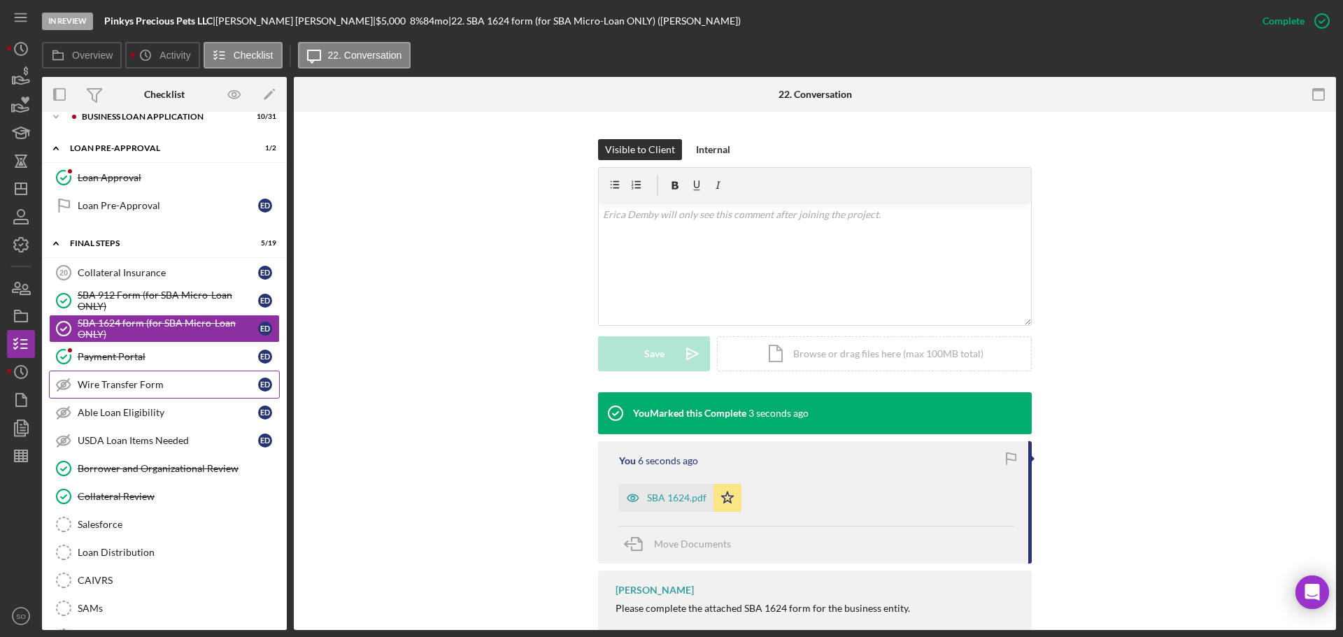
scroll to position [0, 0]
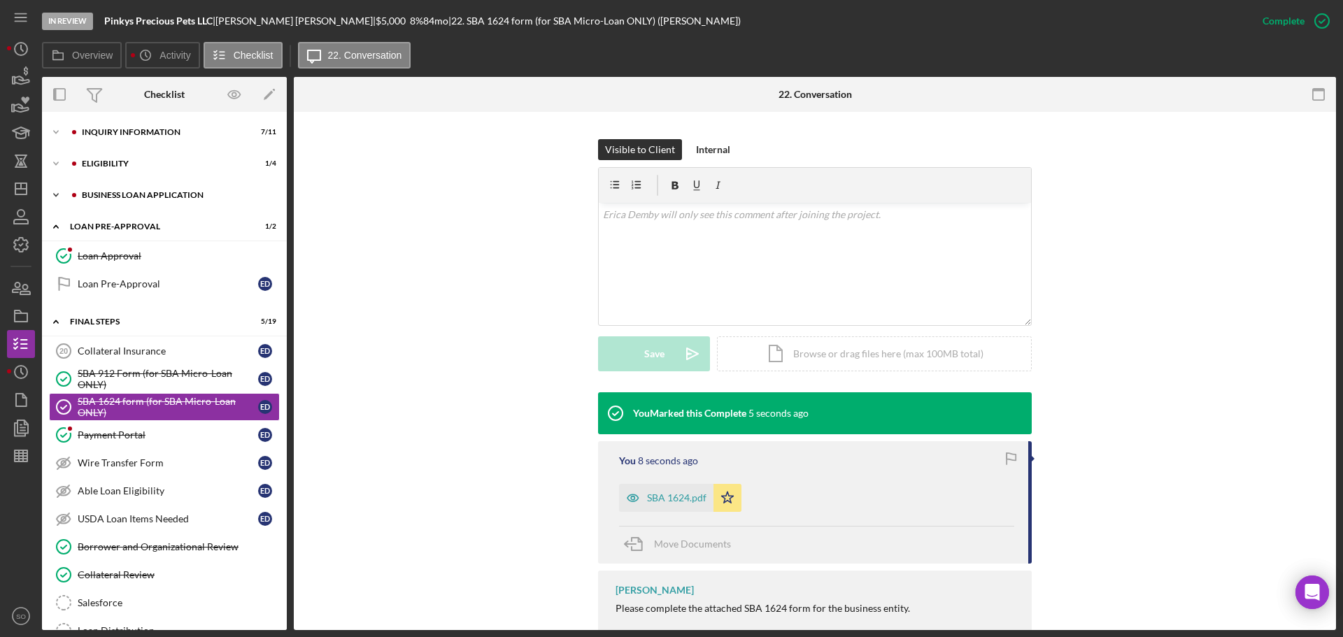
click at [141, 197] on div "BUSINESS LOAN APPLICATION" at bounding box center [175, 195] width 187 height 8
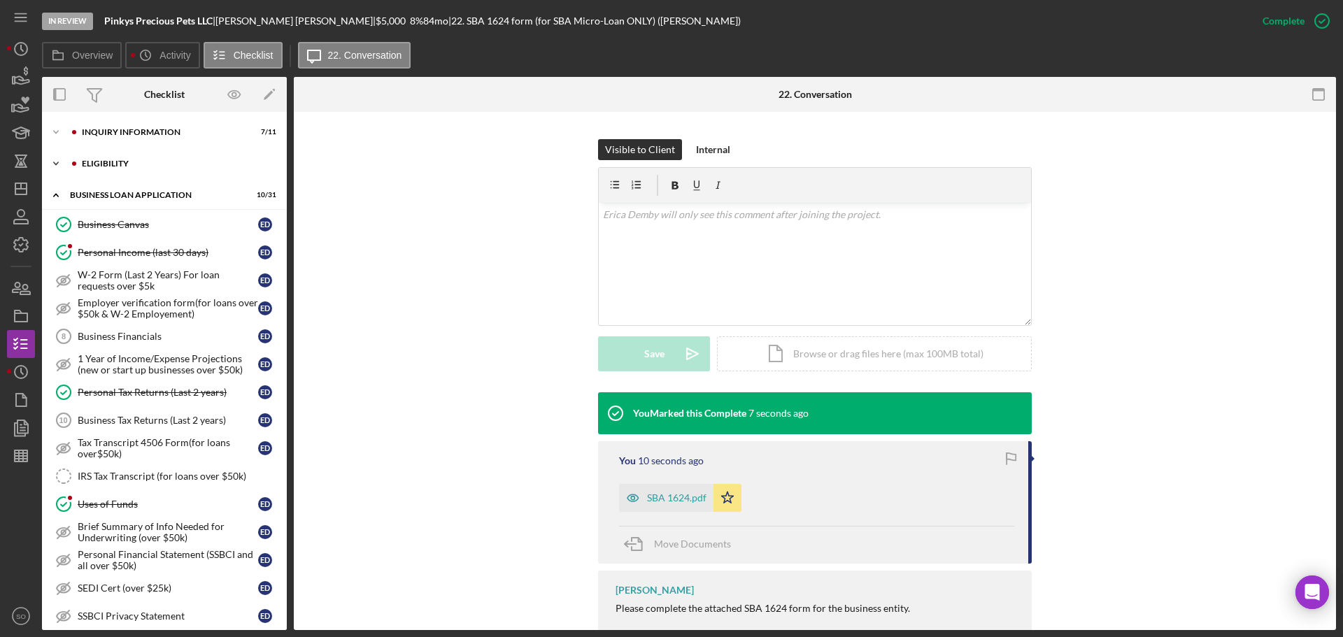
click at [118, 166] on div "ELIGIBILITY" at bounding box center [175, 163] width 187 height 8
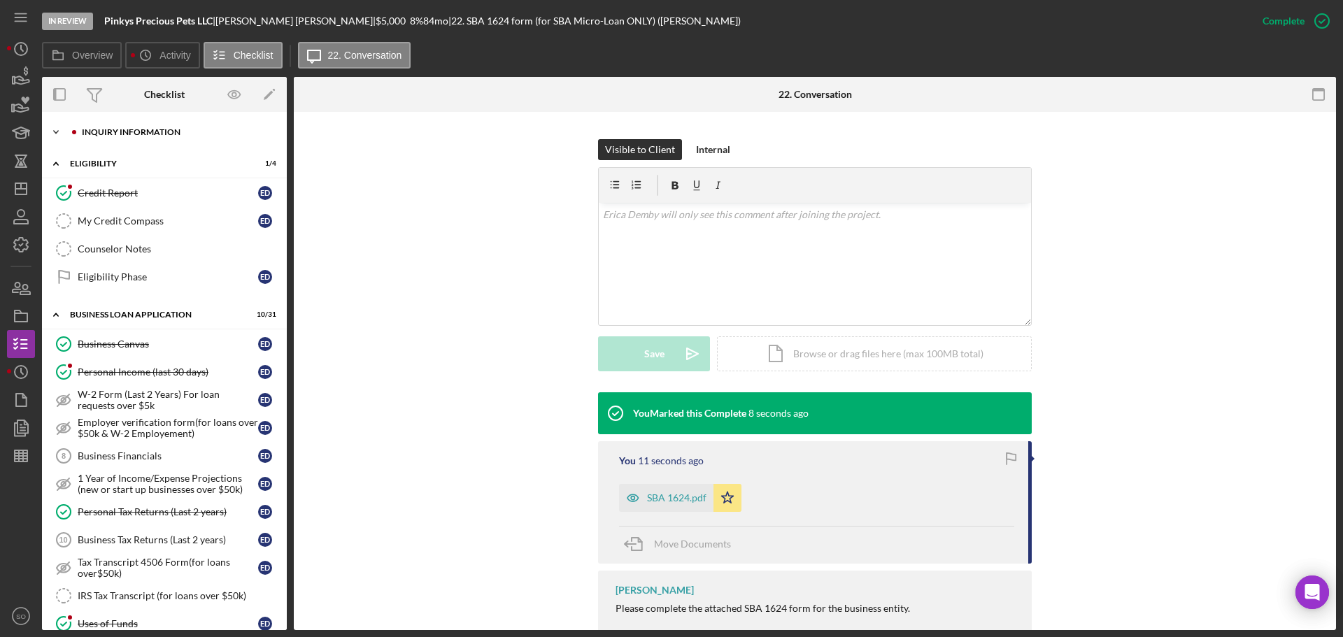
click at [125, 136] on div "INQUIRY INFORMATION" at bounding box center [175, 132] width 187 height 8
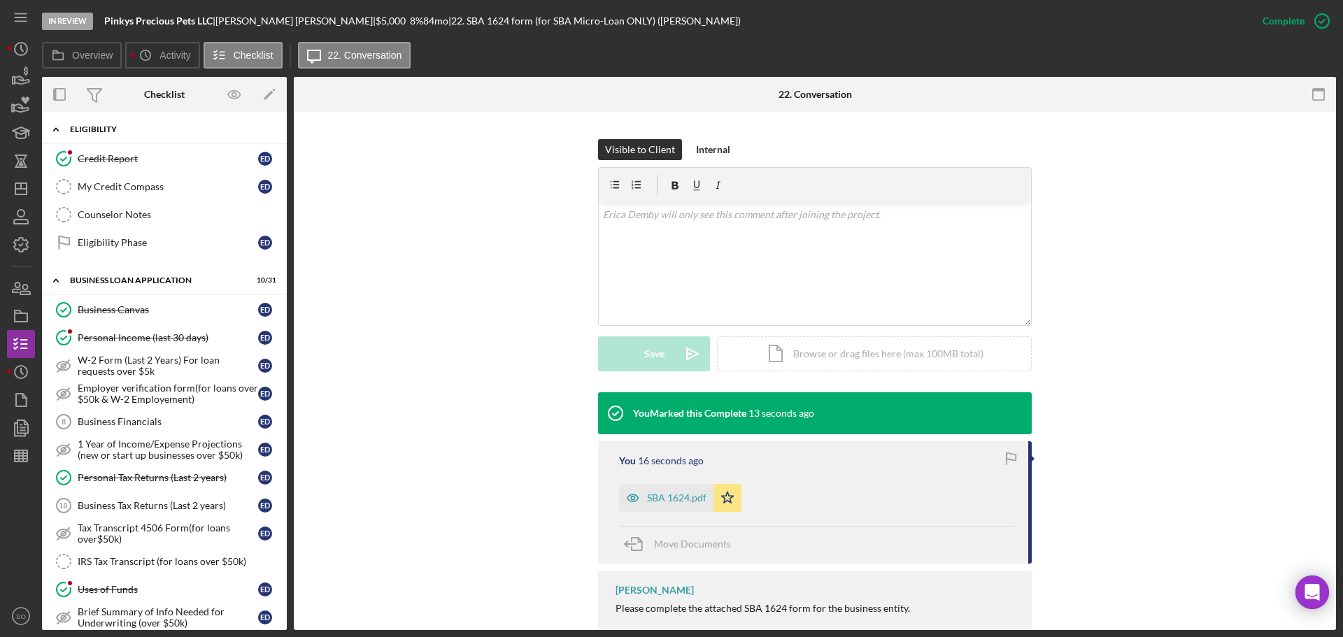
scroll to position [280, 0]
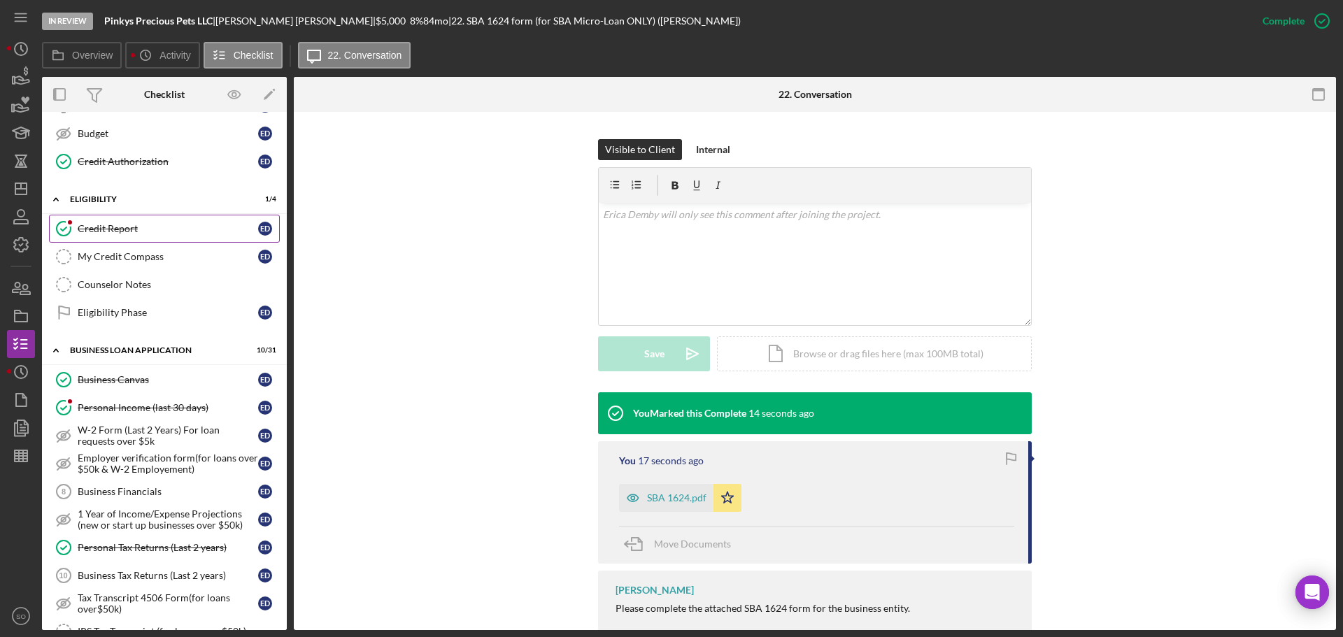
click at [128, 232] on div "Credit Report" at bounding box center [168, 228] width 180 height 11
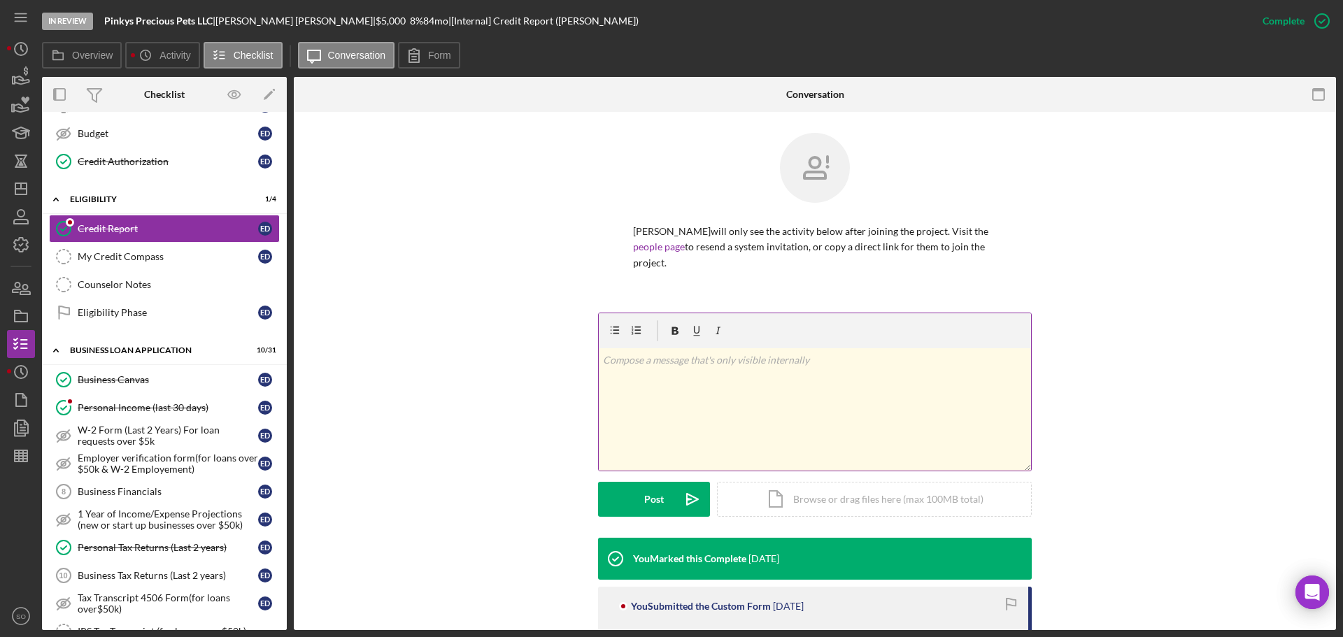
scroll to position [140, 0]
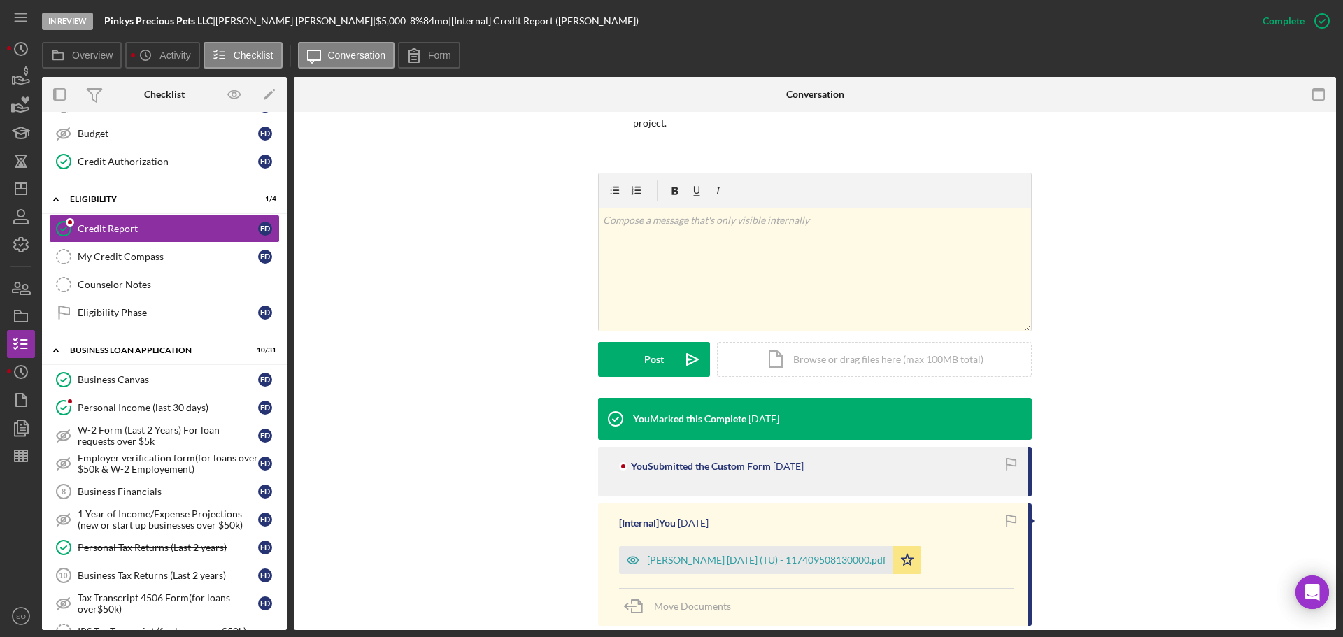
click at [753, 555] on div "Demby, Erica 2025-08-20 (TU) - 117409508130000.pdf" at bounding box center [766, 560] width 239 height 11
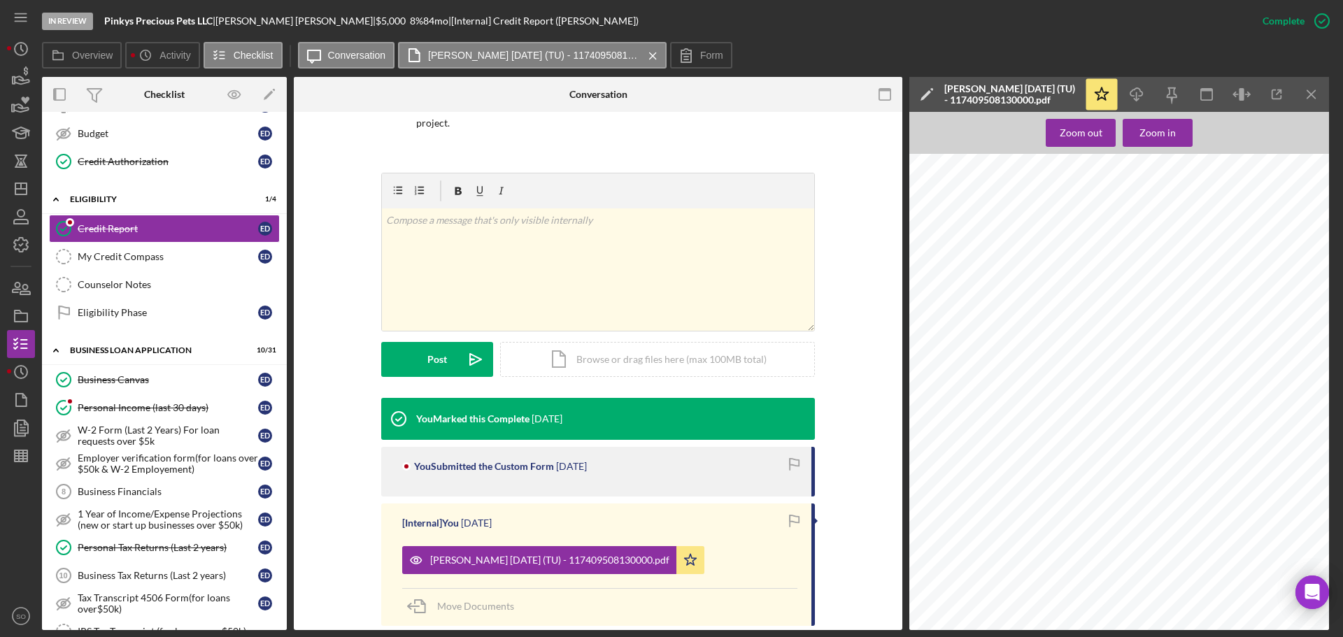
scroll to position [210, 0]
click at [702, 60] on label "Form" at bounding box center [711, 55] width 23 height 11
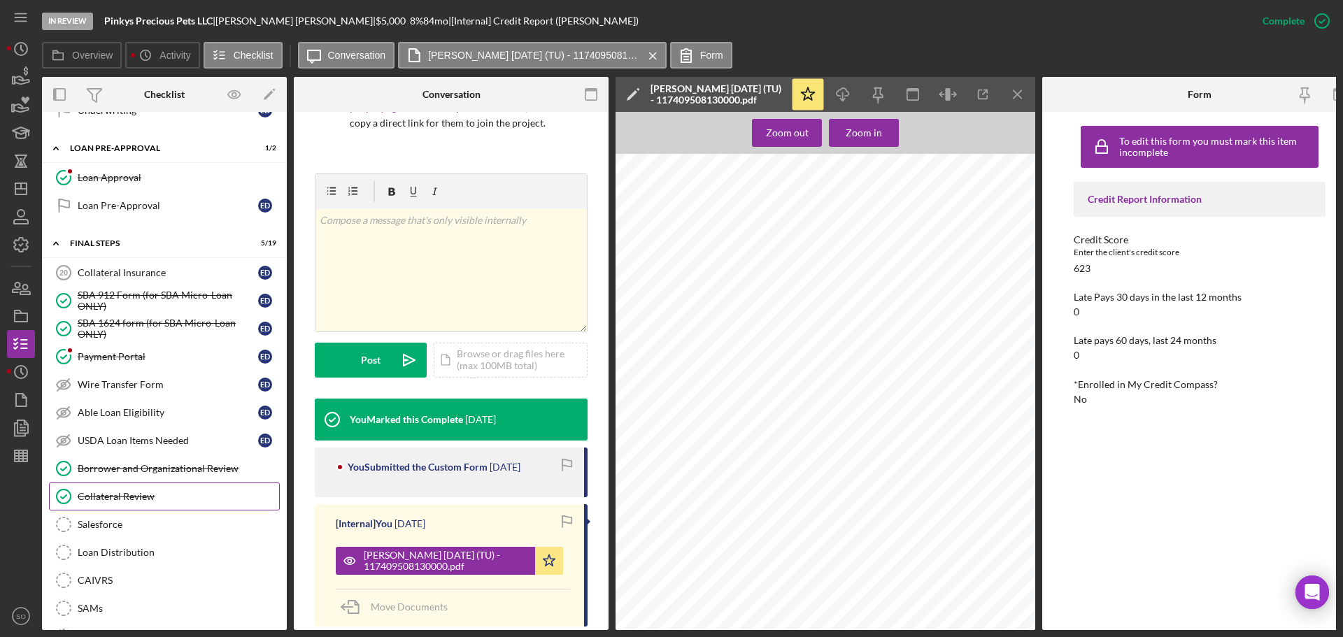
scroll to position [1319, 0]
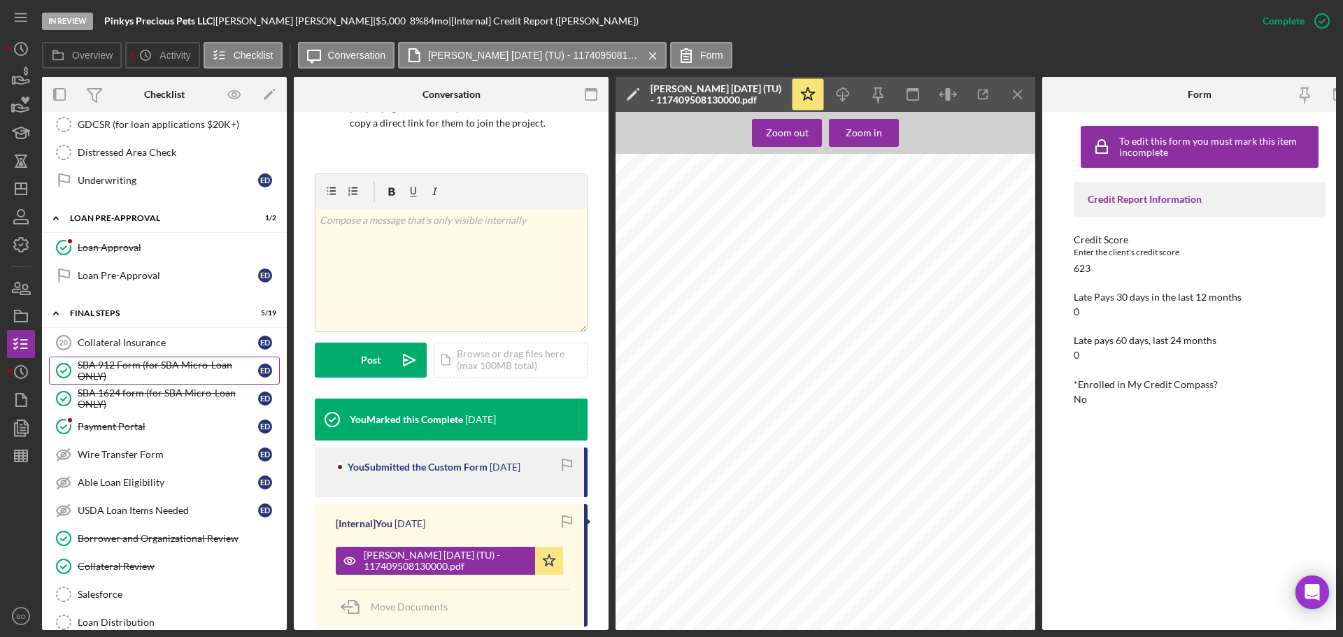
click at [202, 372] on div "SBA 912 Form (for SBA Micro-Loan ONLY)" at bounding box center [168, 371] width 180 height 22
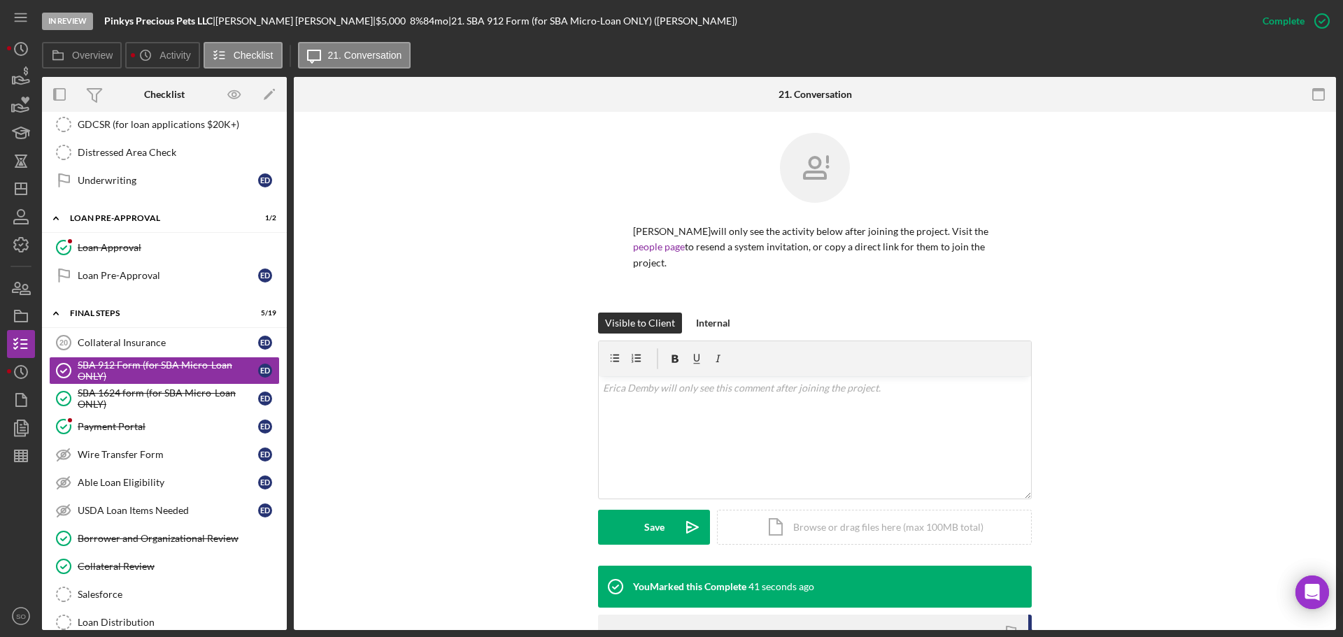
scroll to position [222, 0]
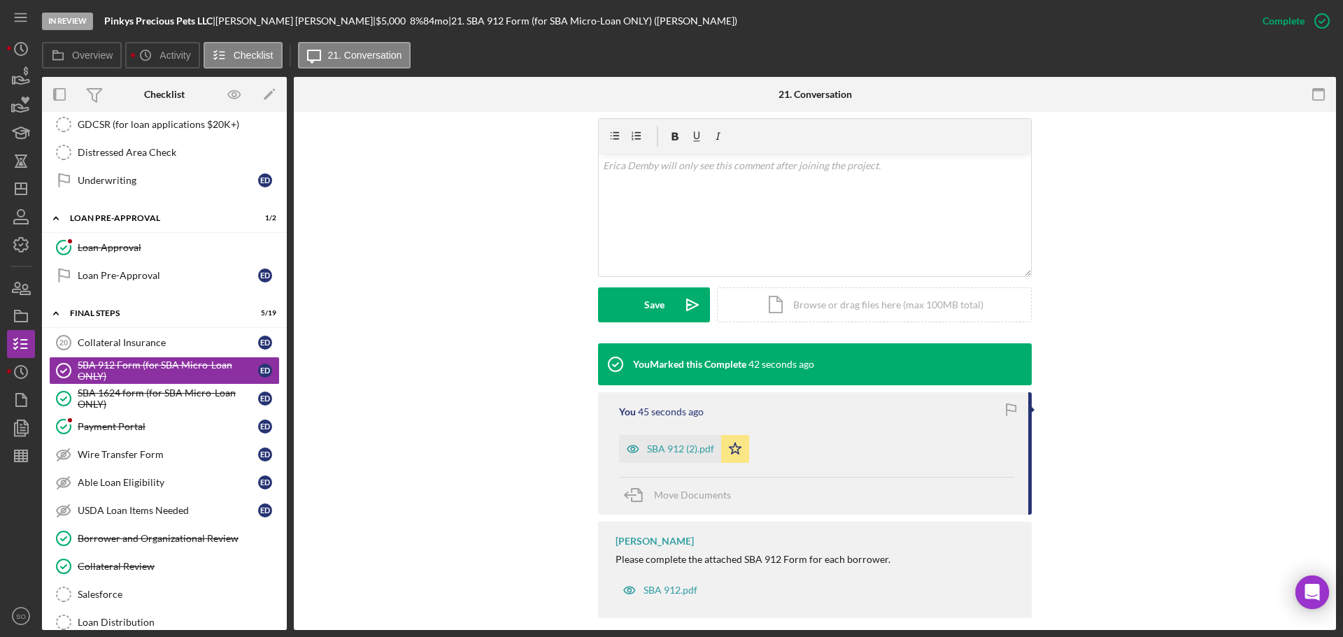
click at [597, 422] on div "You Marked this Complete 42 seconds ago You 45 seconds ago SBA 912 (2).pdf Icon…" at bounding box center [815, 483] width 1000 height 281
drag, startPoint x: 651, startPoint y: 430, endPoint x: 665, endPoint y: 434, distance: 13.9
click at [652, 443] on div "SBA 912 (2).pdf" at bounding box center [680, 448] width 67 height 11
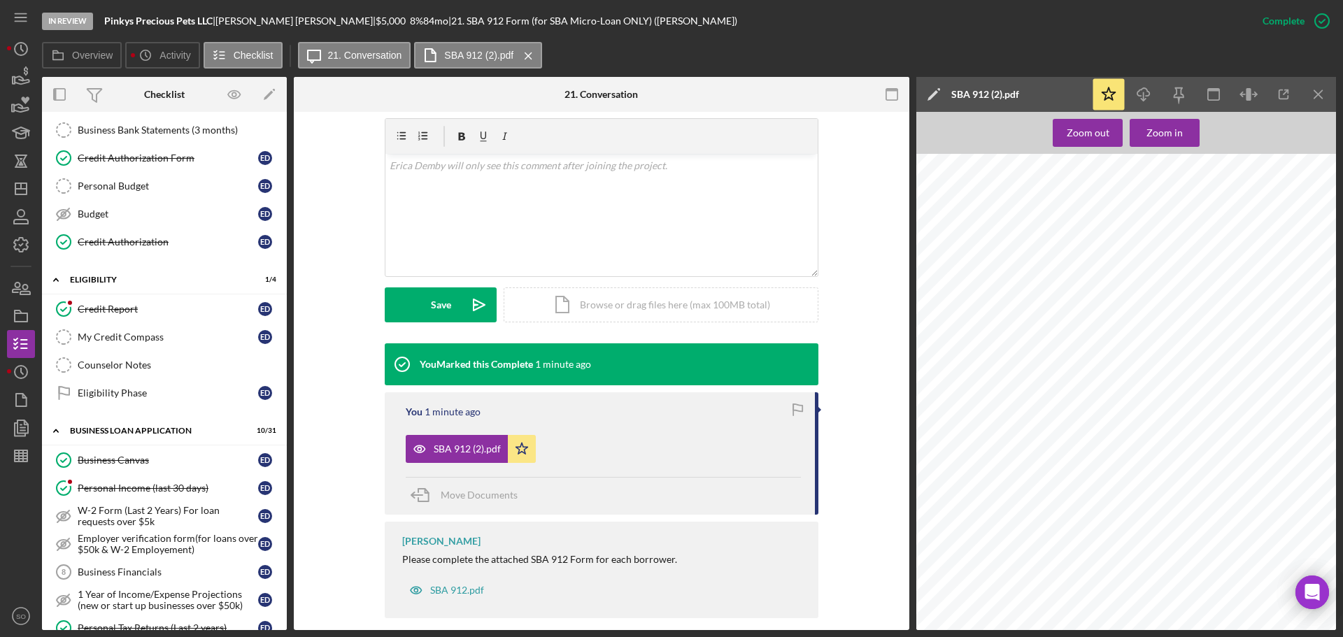
scroll to position [0, 0]
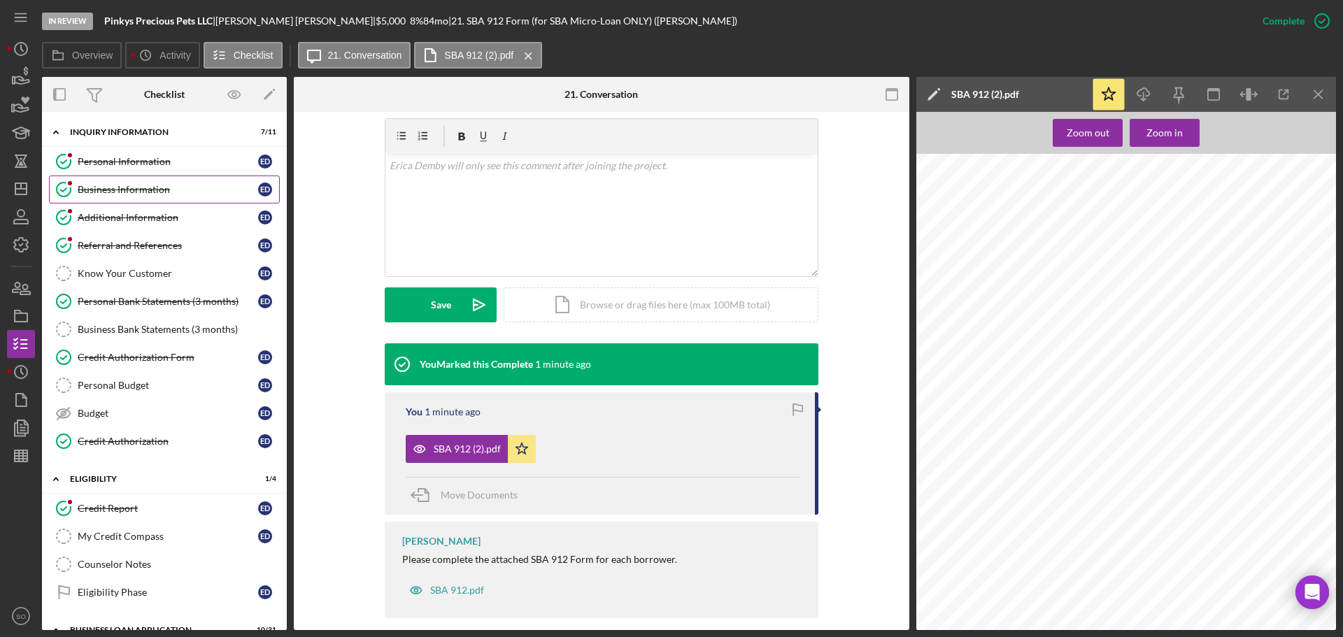
click at [161, 189] on div "Business Information" at bounding box center [168, 189] width 180 height 11
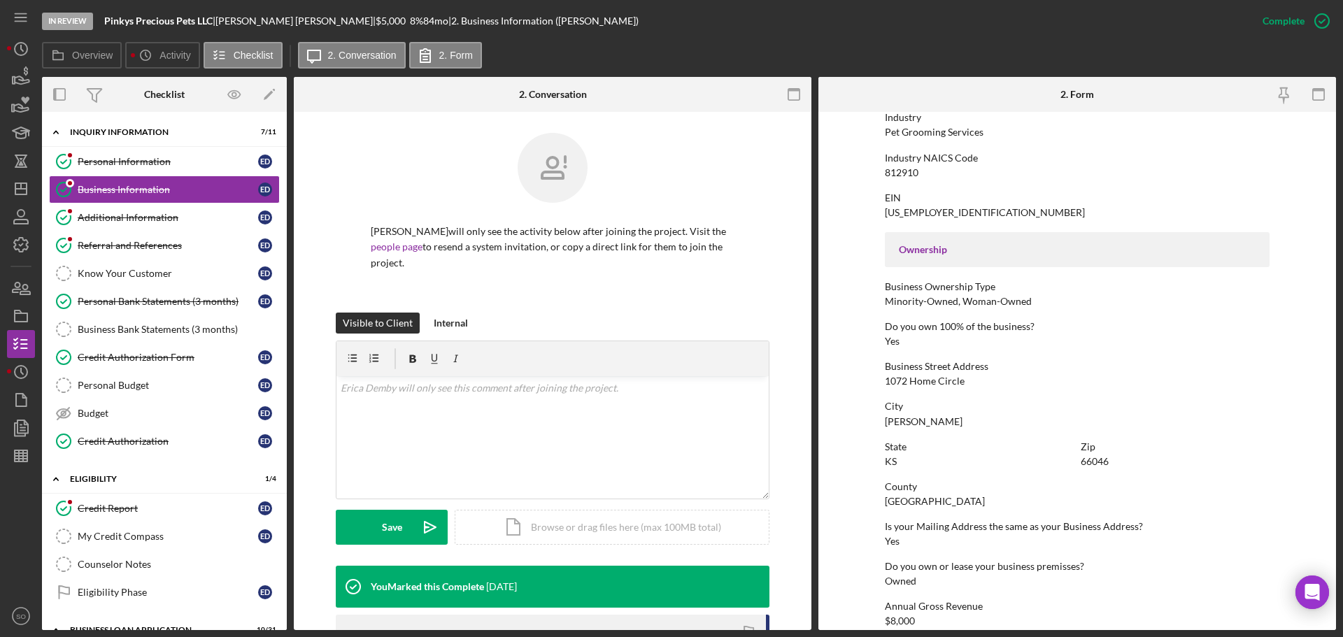
scroll to position [420, 0]
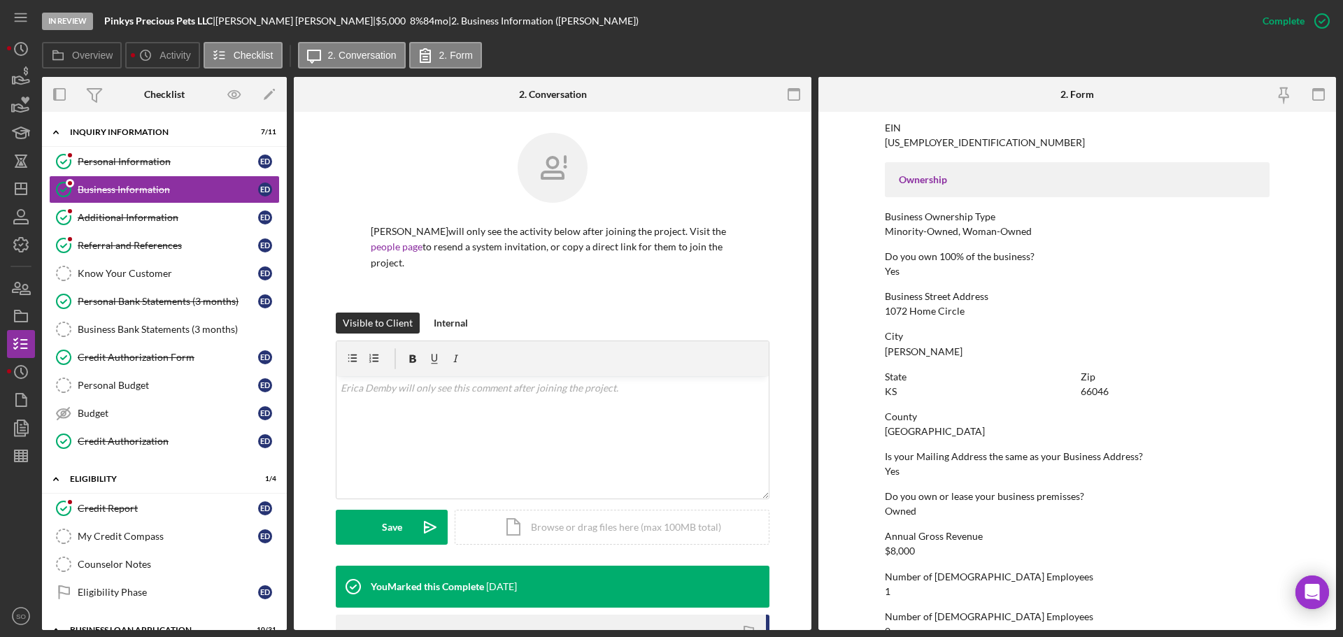
click at [894, 353] on div "Lawrence" at bounding box center [924, 351] width 78 height 11
copy div "Lawrence"
click at [920, 313] on div "1072 Home Circle" at bounding box center [925, 311] width 80 height 11
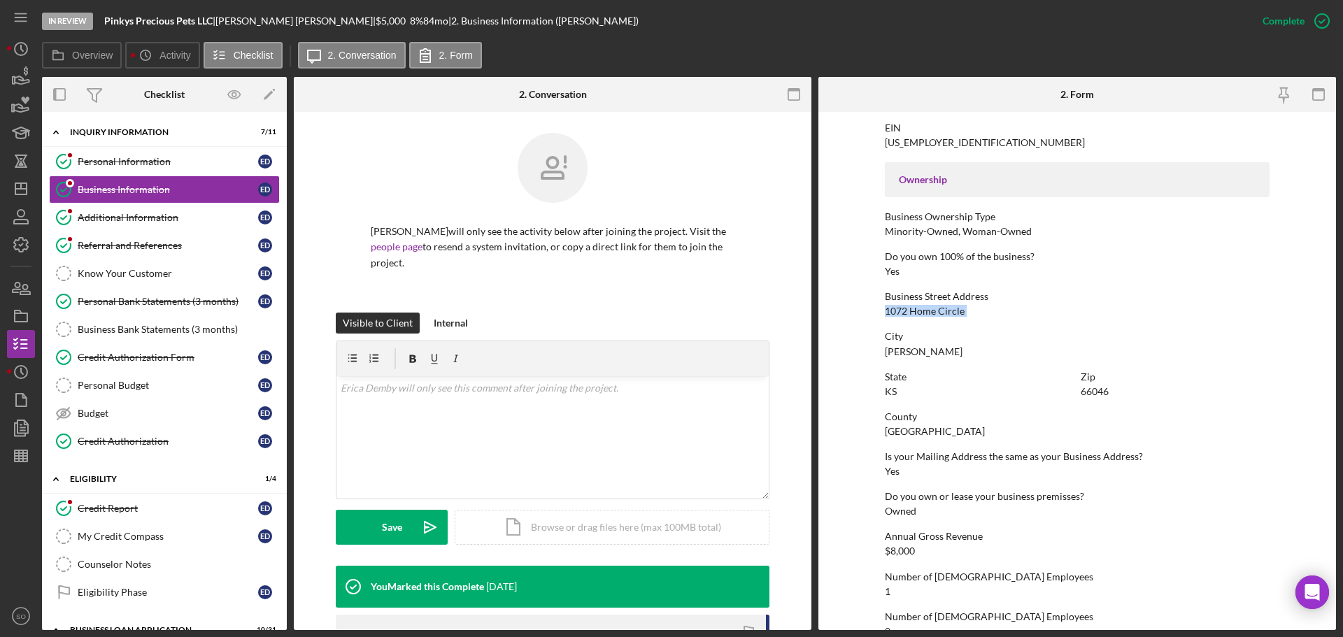
click at [920, 313] on div "1072 Home Circle" at bounding box center [925, 311] width 80 height 11
copy div "1072 Home Circle"
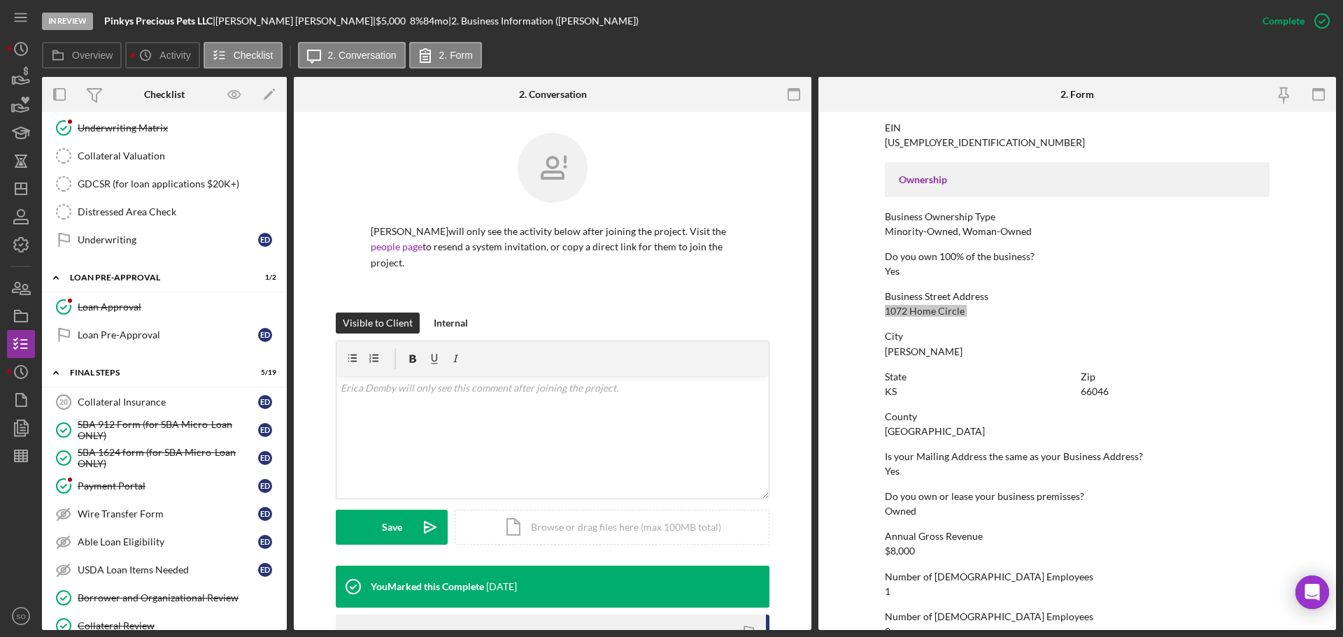
scroll to position [1329, 0]
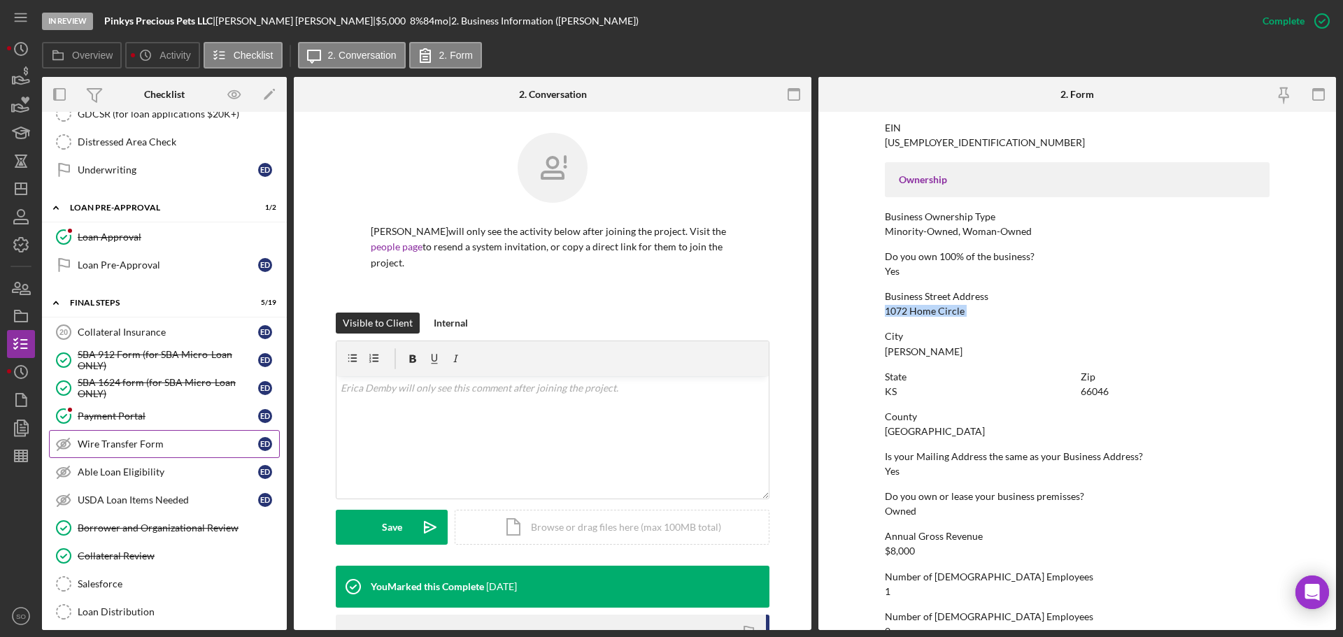
click at [149, 444] on div "Wire Transfer Form" at bounding box center [168, 444] width 180 height 11
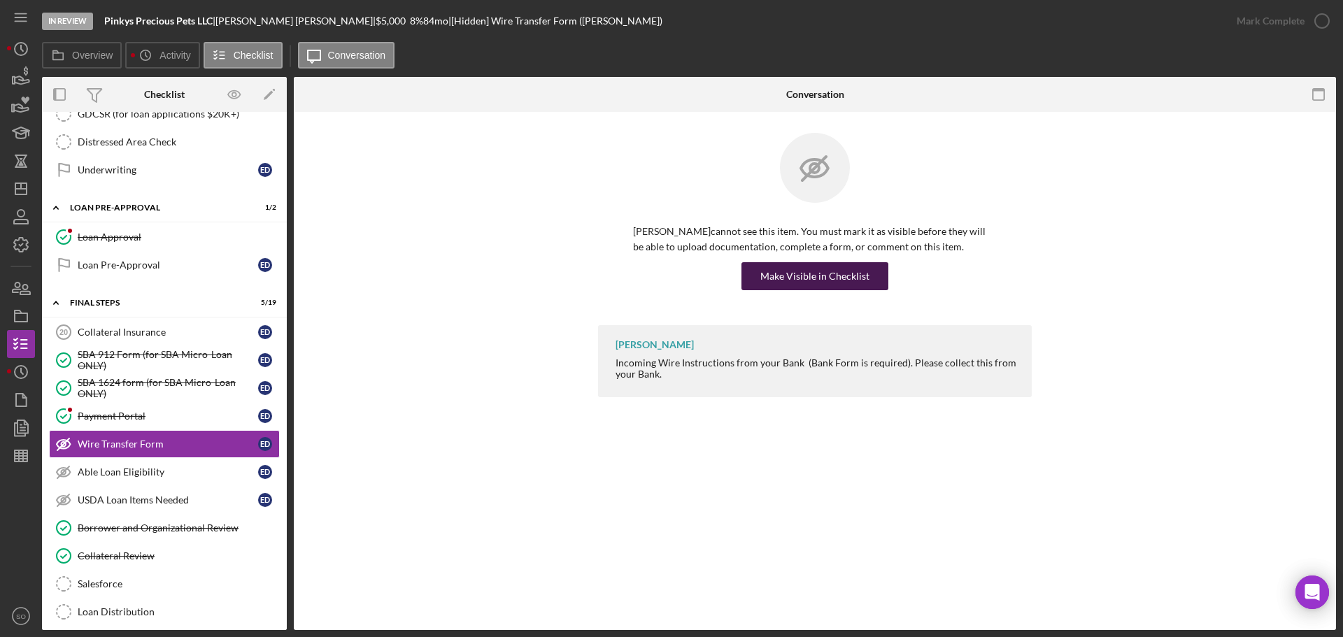
click at [830, 278] on div "Make Visible in Checklist" at bounding box center [814, 276] width 109 height 28
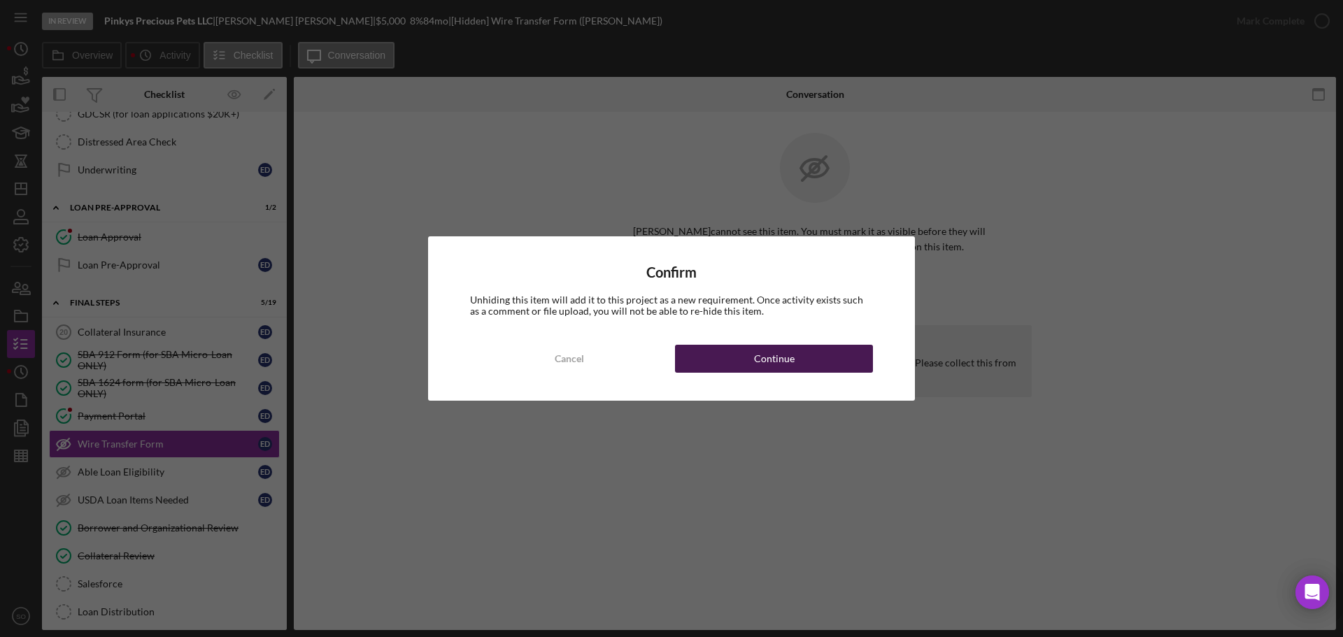
click at [854, 372] on button "Continue" at bounding box center [774, 359] width 198 height 28
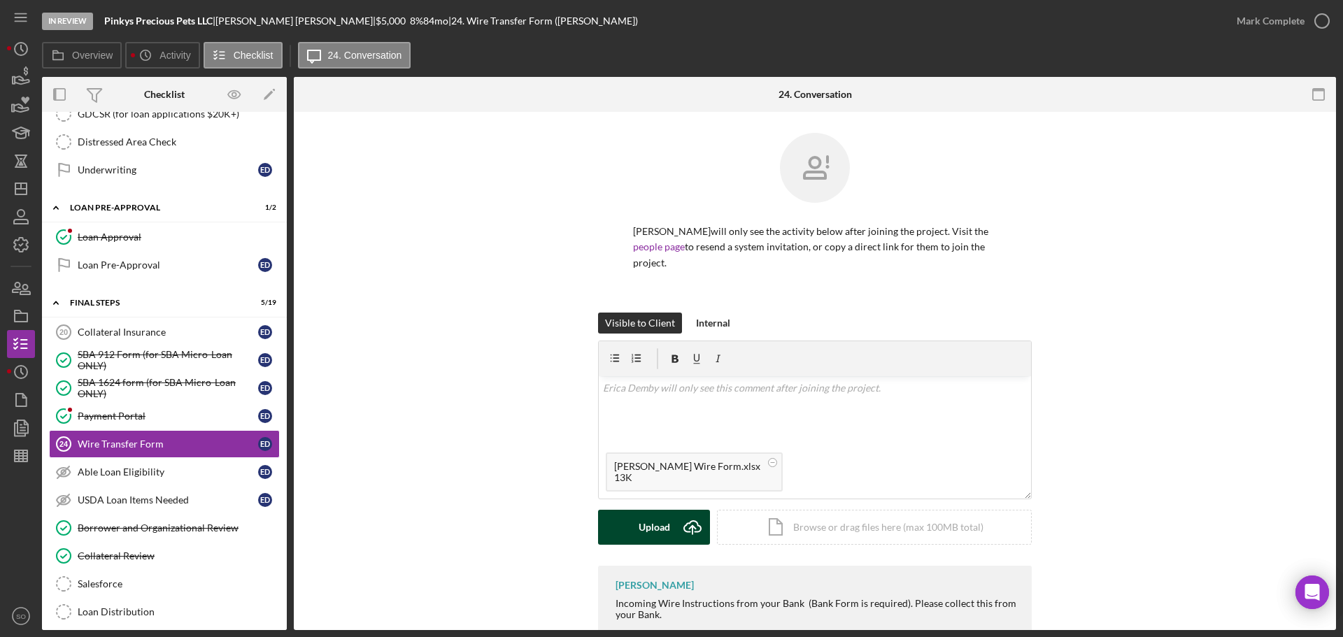
click at [646, 511] on div "Upload" at bounding box center [654, 527] width 31 height 35
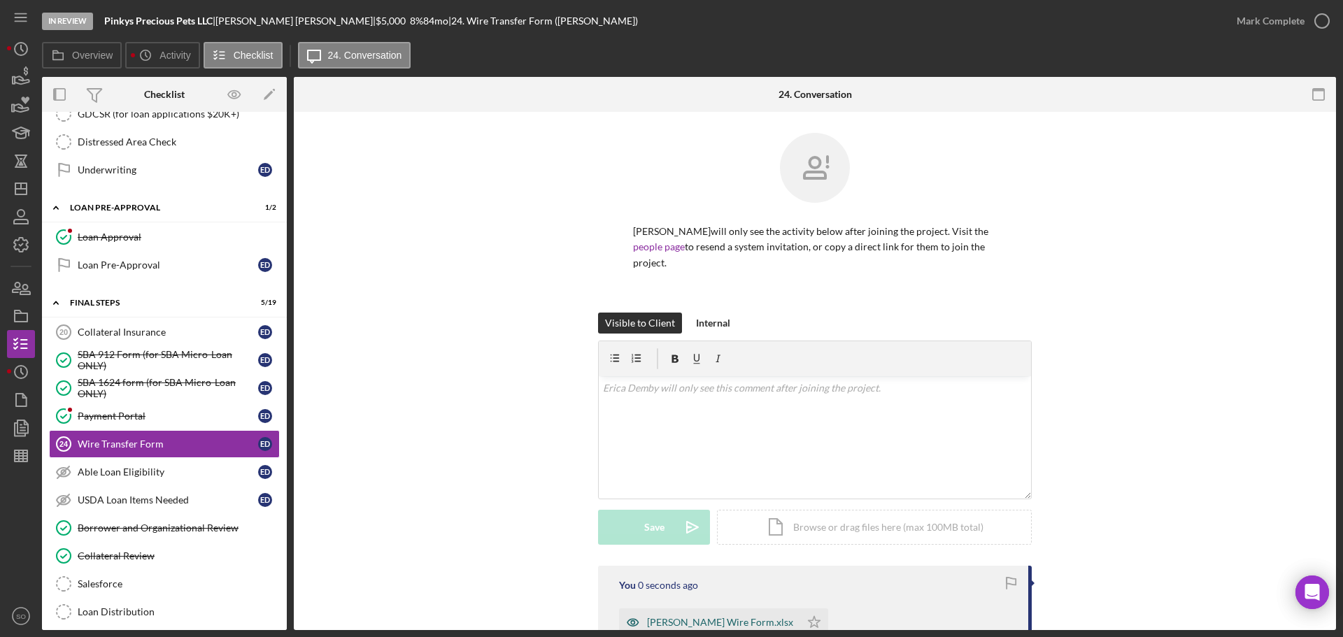
scroll to position [150, 0]
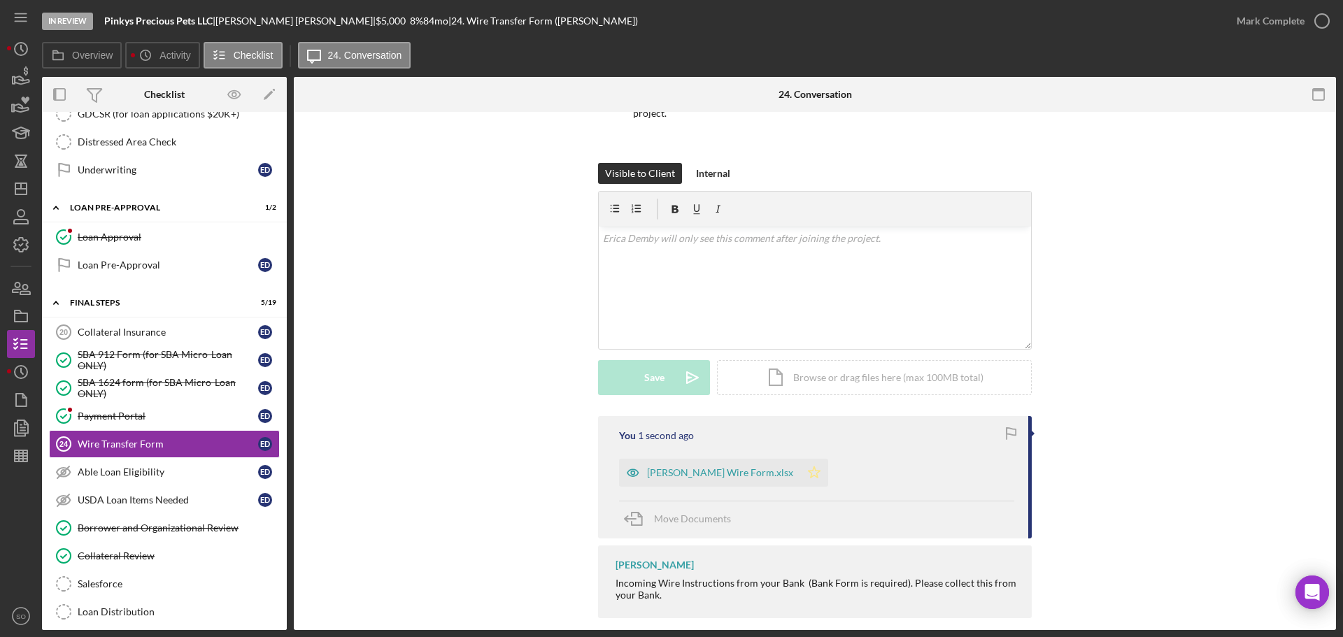
click at [809, 467] on polygon "button" at bounding box center [815, 472] width 12 height 11
click at [1272, 28] on div "Mark Complete" at bounding box center [1271, 21] width 68 height 28
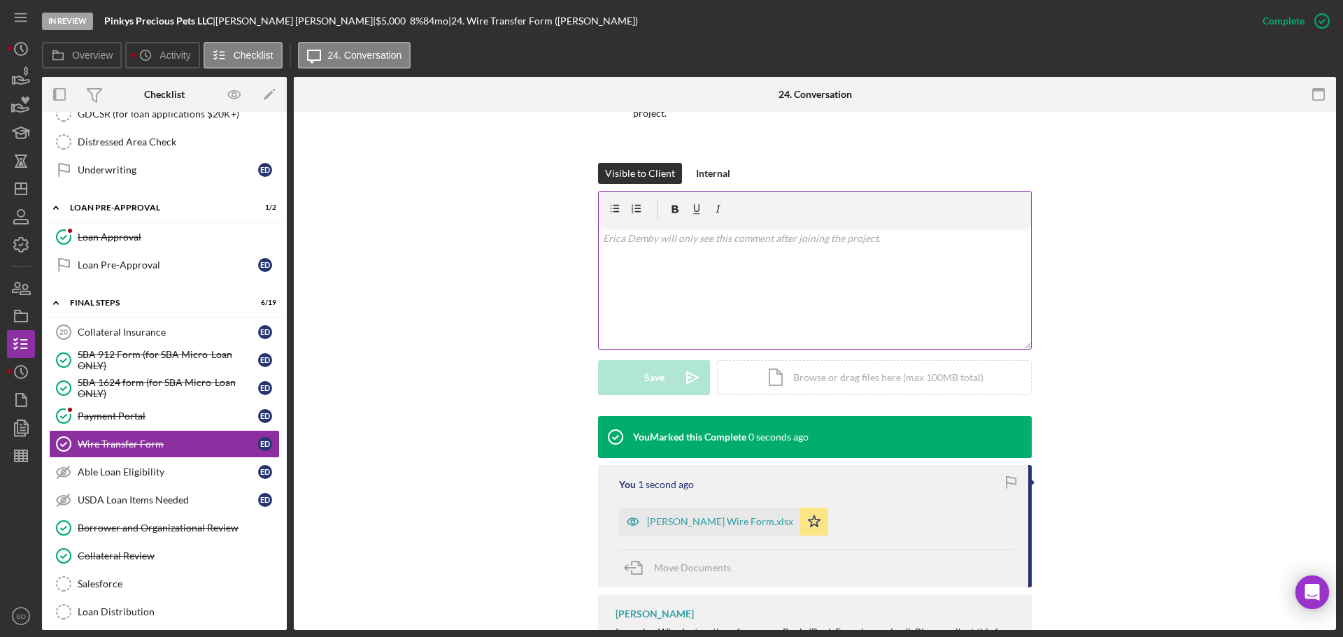
scroll to position [199, 0]
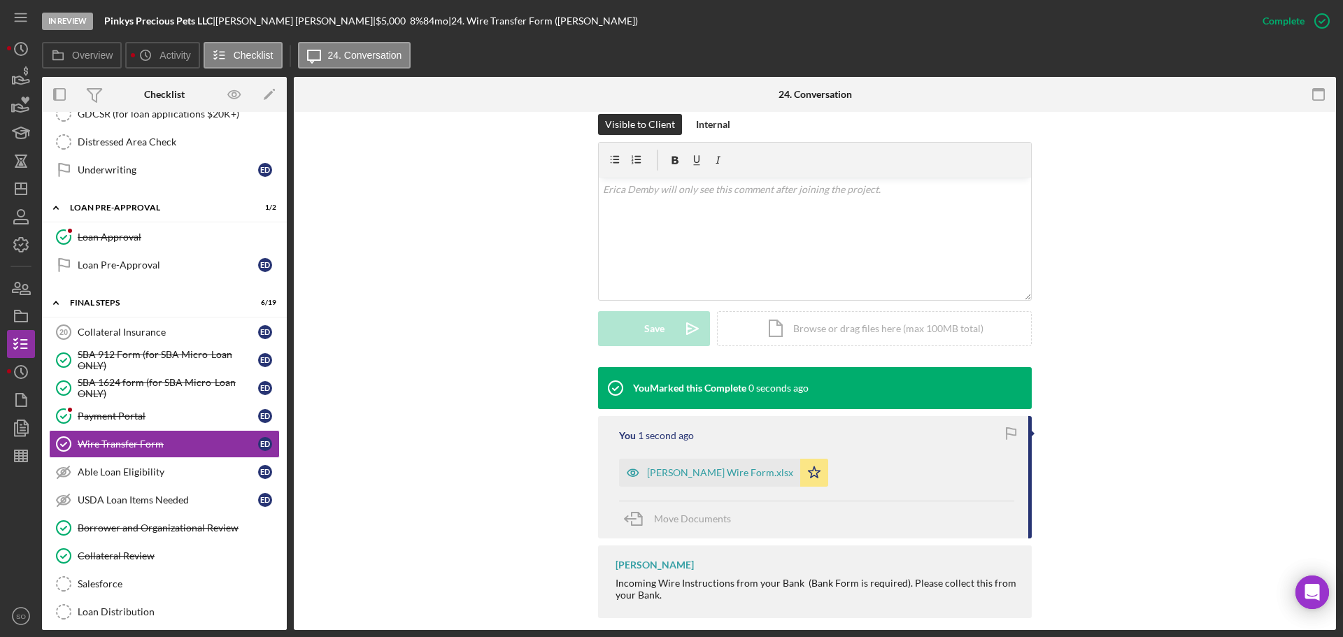
drag, startPoint x: 730, startPoint y: 457, endPoint x: 776, endPoint y: 450, distance: 46.1
click at [732, 467] on div "Erica Demby Wire Form.xlsx" at bounding box center [720, 472] width 146 height 11
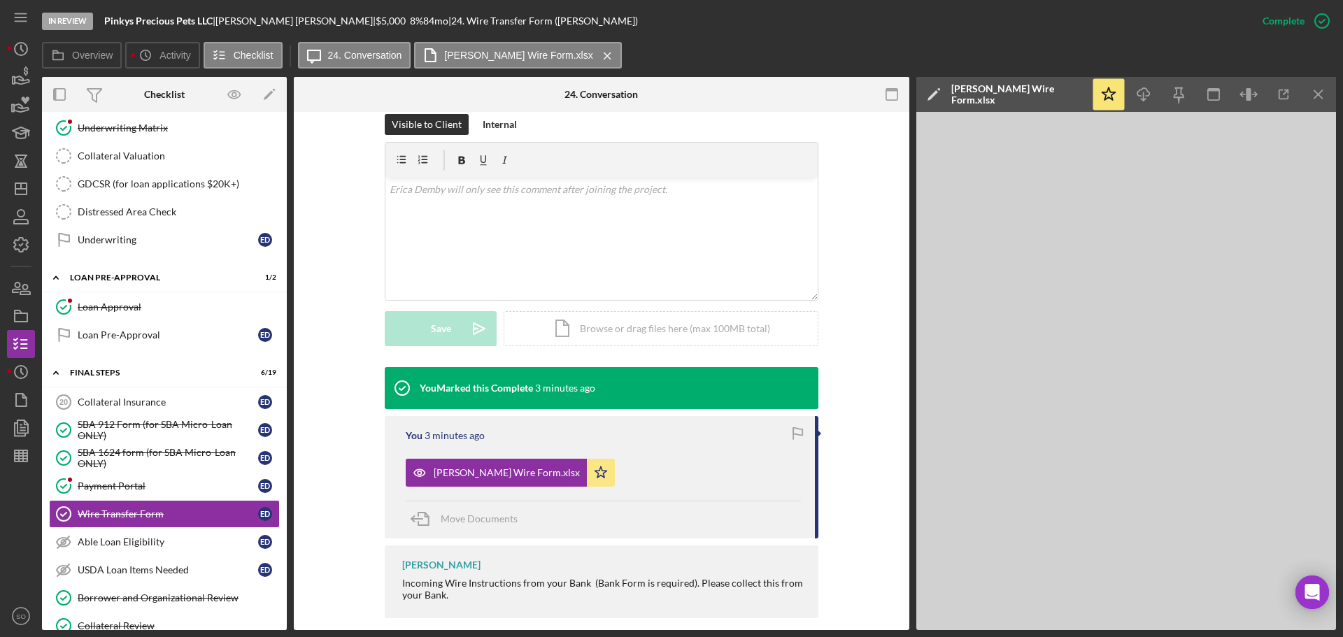
scroll to position [1539, 0]
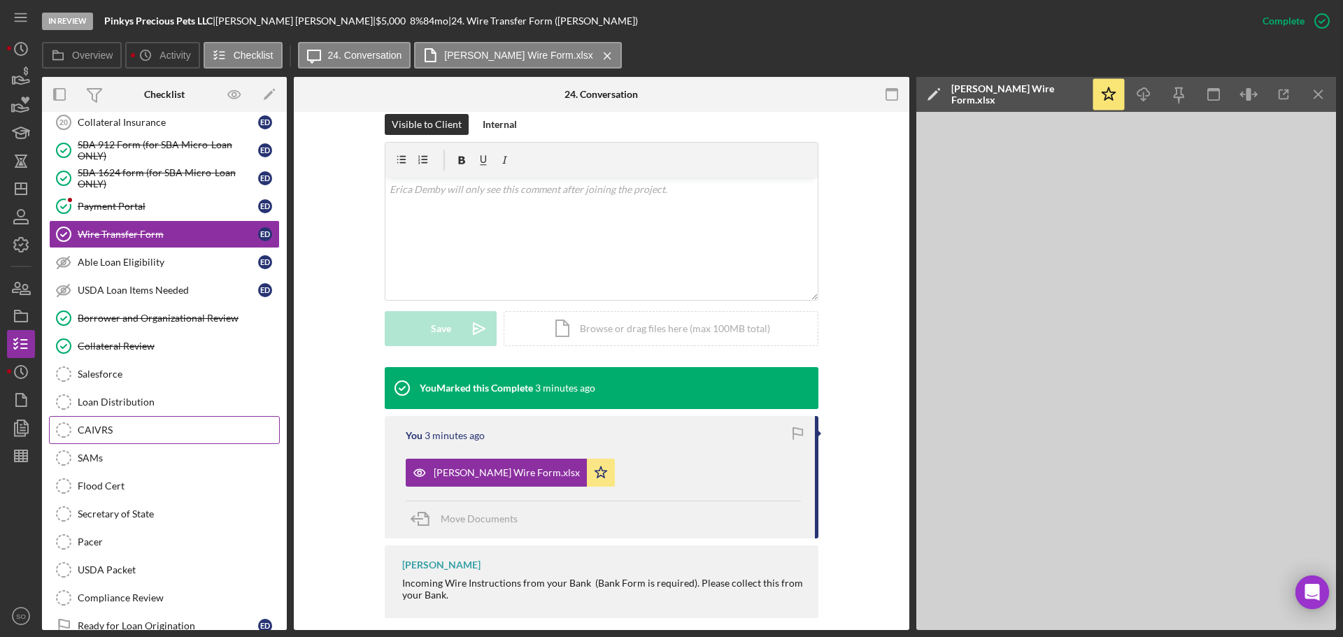
drag, startPoint x: 152, startPoint y: 409, endPoint x: 155, endPoint y: 418, distance: 9.5
click at [152, 409] on link "Loan Distribution Loan Distribution" at bounding box center [164, 402] width 231 height 28
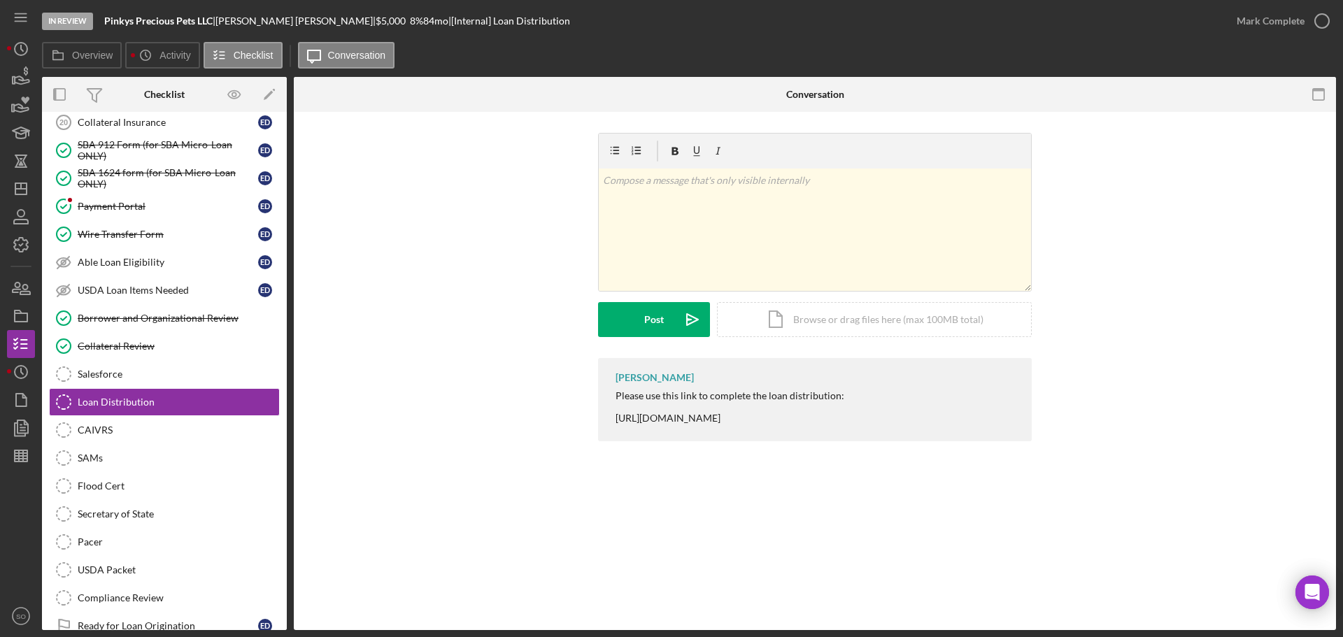
click at [765, 421] on div "Please use this link to complete the loan distribution: https://www.cognitoform…" at bounding box center [730, 407] width 229 height 34
click at [766, 421] on div "Please use this link to complete the loan distribution: https://www.cognitoform…" at bounding box center [730, 407] width 229 height 34
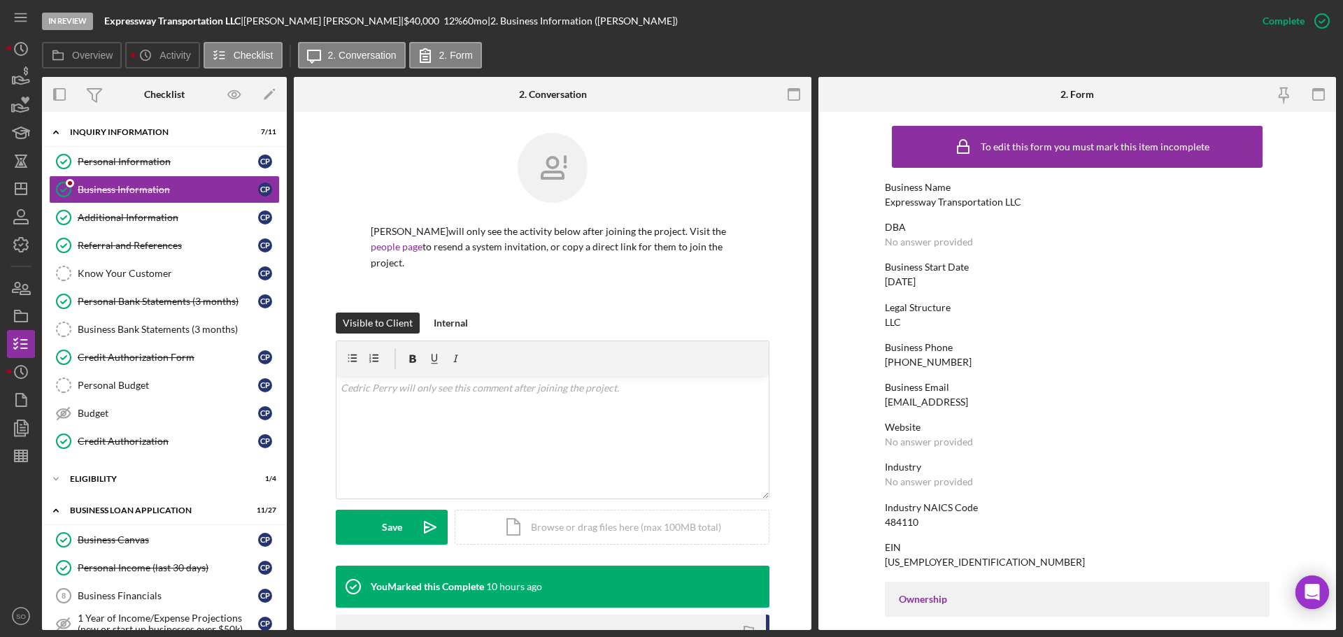
scroll to position [280, 0]
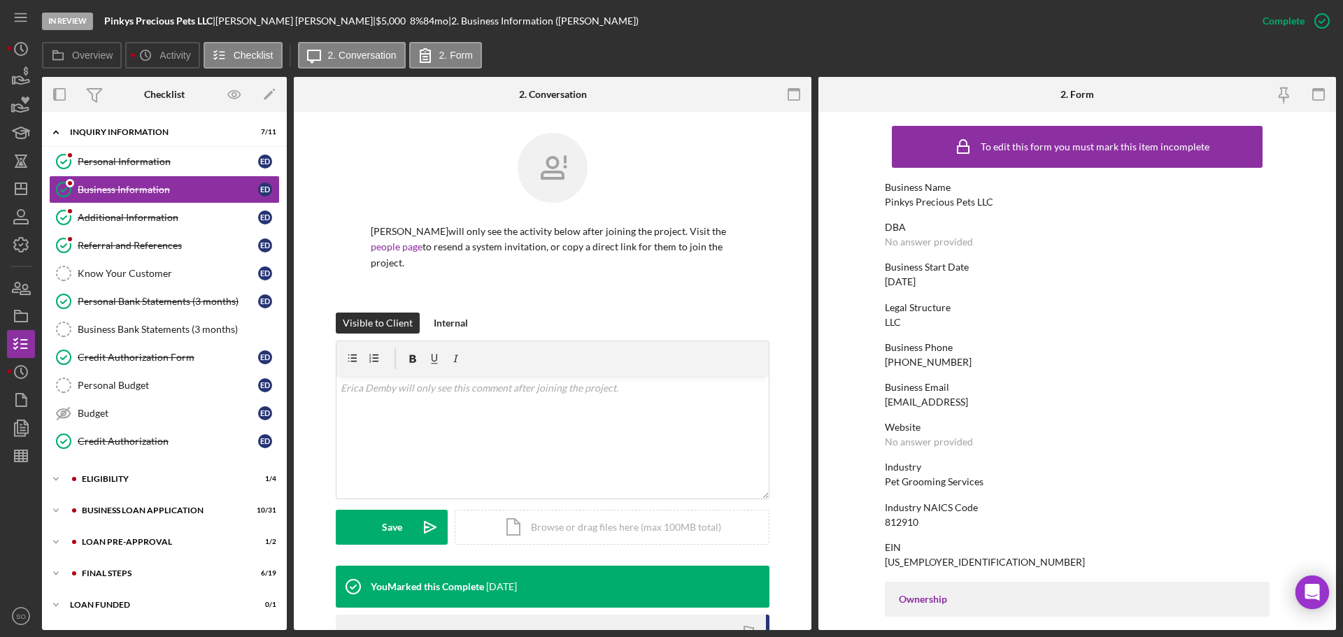
click at [953, 202] on div "Pinkys Precious Pets LLC" at bounding box center [939, 202] width 108 height 11
copy div "Pinkys Precious Pets LLC"
drag, startPoint x: 122, startPoint y: 159, endPoint x: 129, endPoint y: 164, distance: 9.0
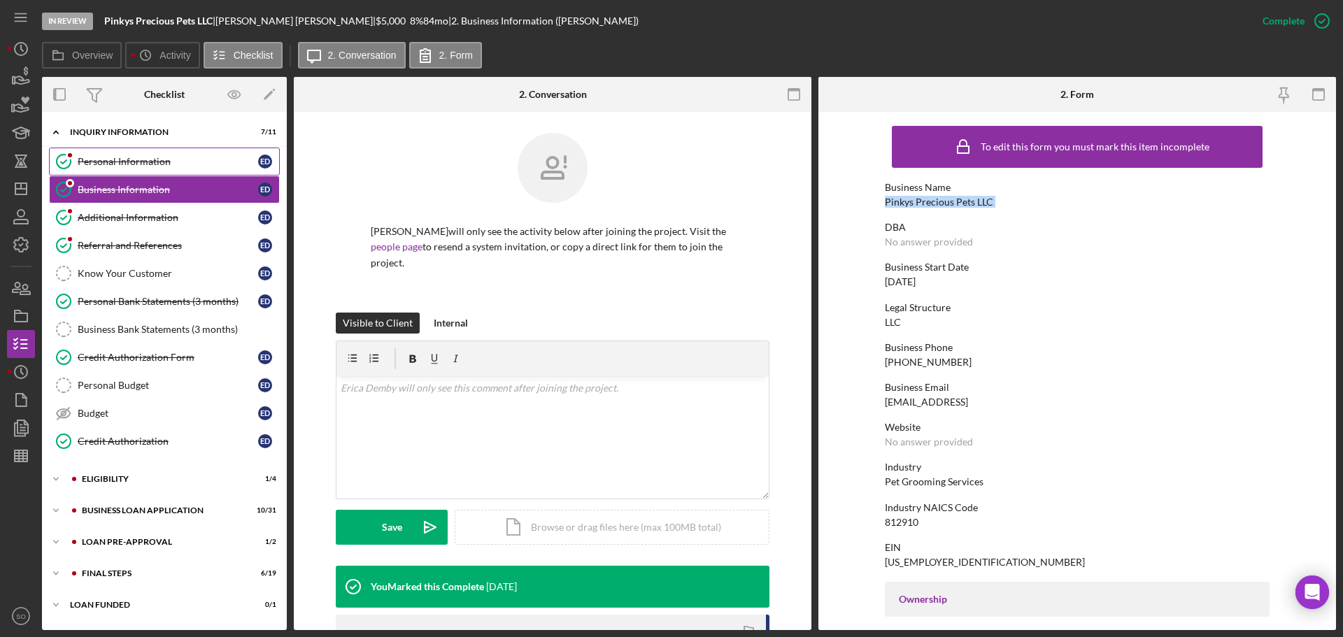
click at [122, 159] on div "Personal Information" at bounding box center [168, 161] width 180 height 11
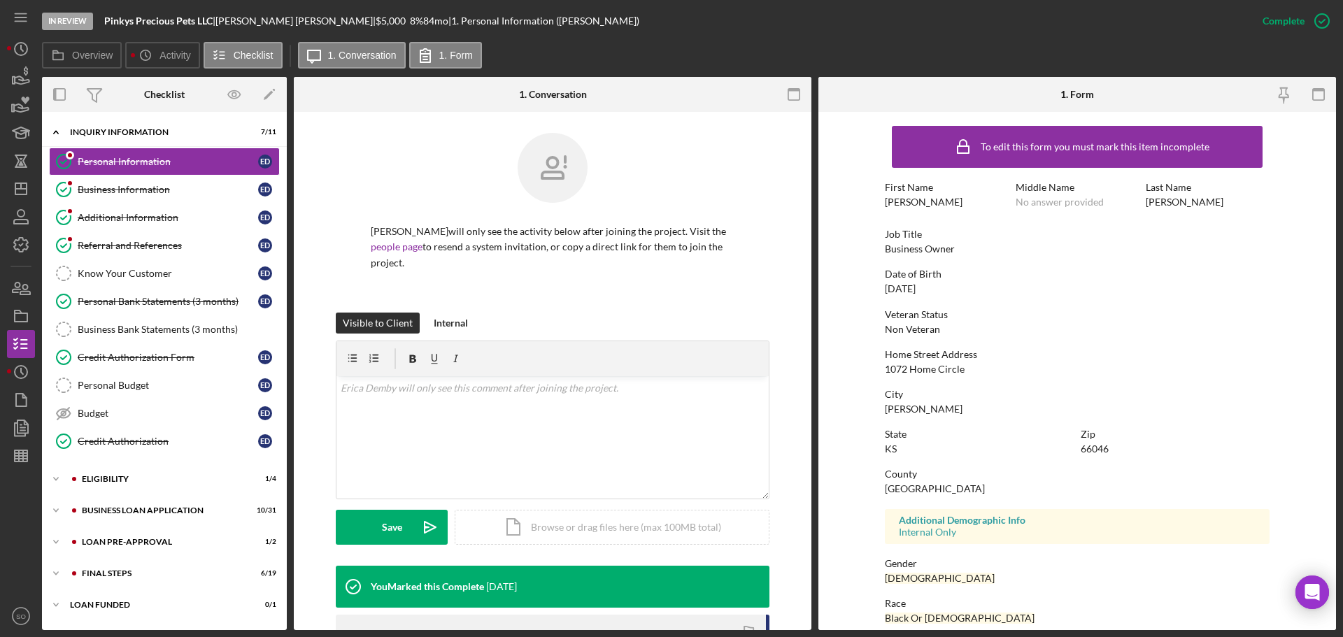
click at [899, 201] on div "[PERSON_NAME]" at bounding box center [924, 202] width 78 height 11
click at [898, 201] on div "Erica" at bounding box center [924, 202] width 78 height 11
copy div "Erica"
click at [1156, 201] on div "Demby" at bounding box center [1185, 202] width 78 height 11
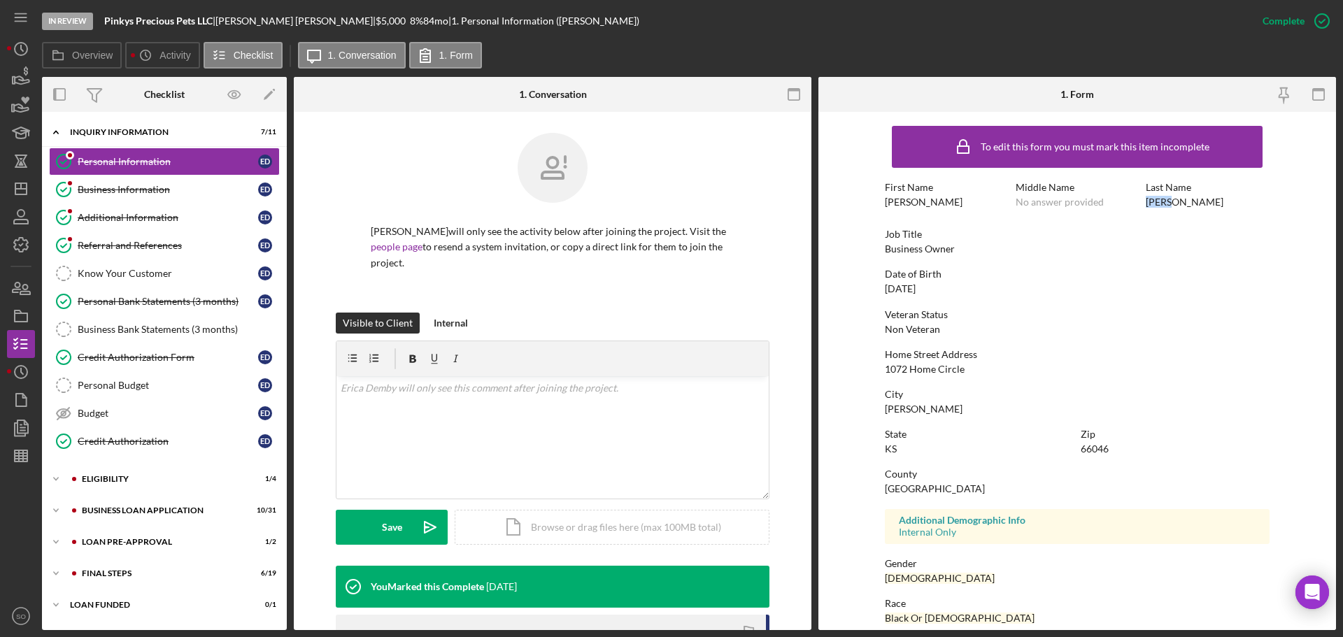
copy div "Demby"
click at [921, 364] on div "1072 Home Circle" at bounding box center [925, 369] width 80 height 11
copy div "1072 Home Circle"
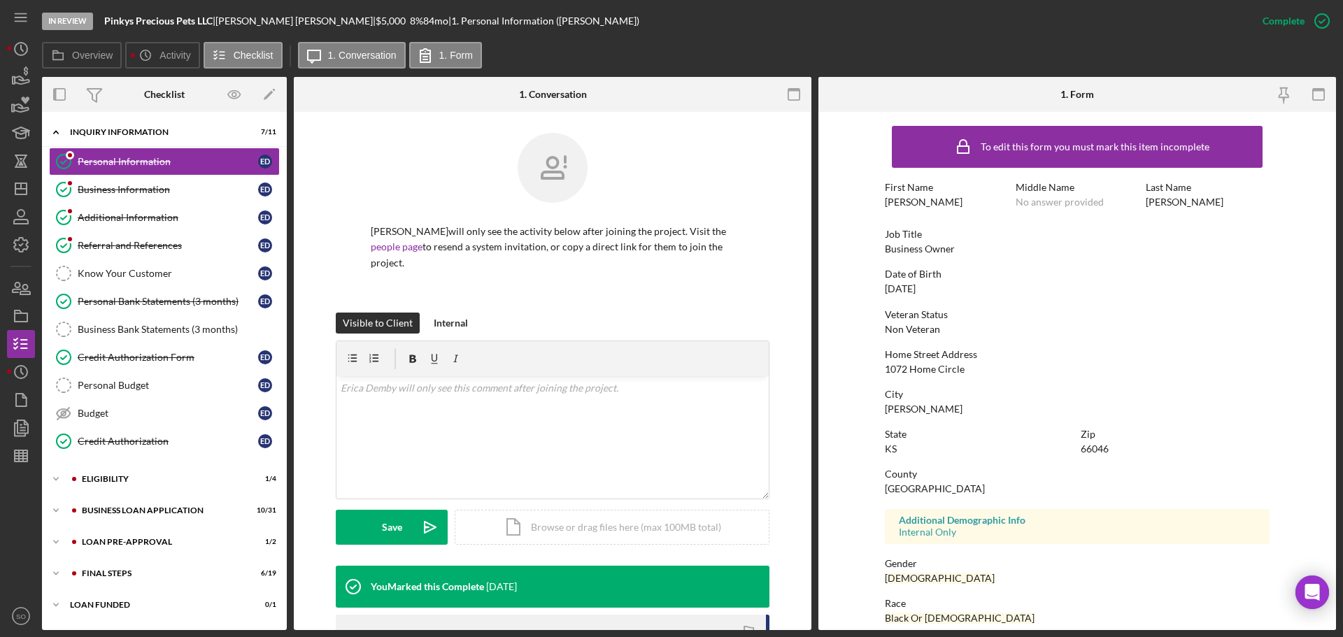
click at [895, 408] on div "Lawrence" at bounding box center [924, 409] width 78 height 11
click at [896, 408] on div "Lawrence" at bounding box center [924, 409] width 78 height 11
copy div "Lawrence"
click at [1091, 446] on div "66046" at bounding box center [1095, 448] width 28 height 11
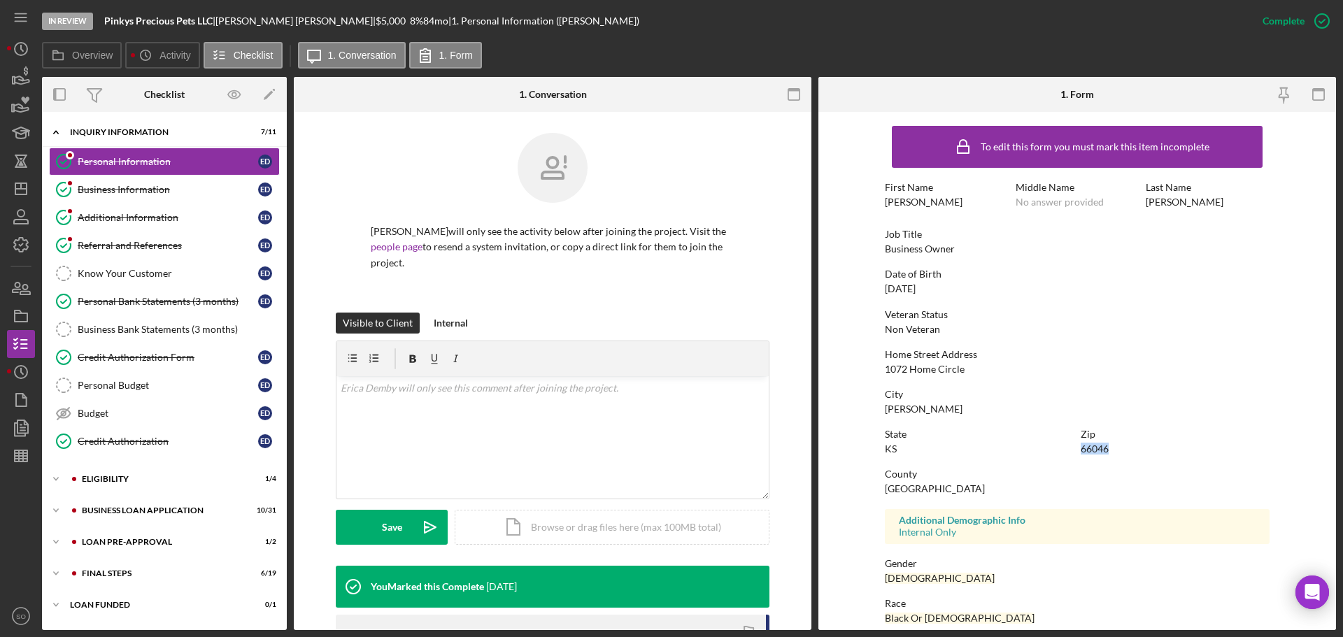
copy div "66046"
click at [894, 492] on div "Douglas County" at bounding box center [935, 488] width 100 height 11
copy div "Douglas County"
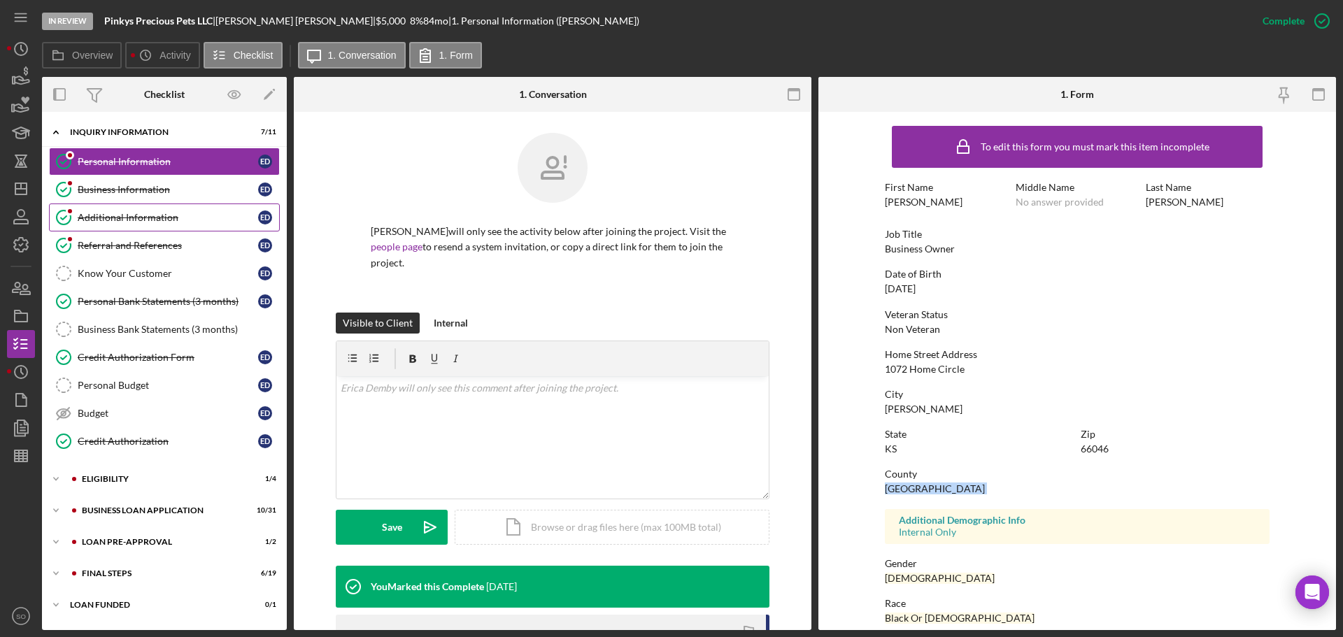
click at [169, 190] on div "Business Information" at bounding box center [168, 189] width 180 height 11
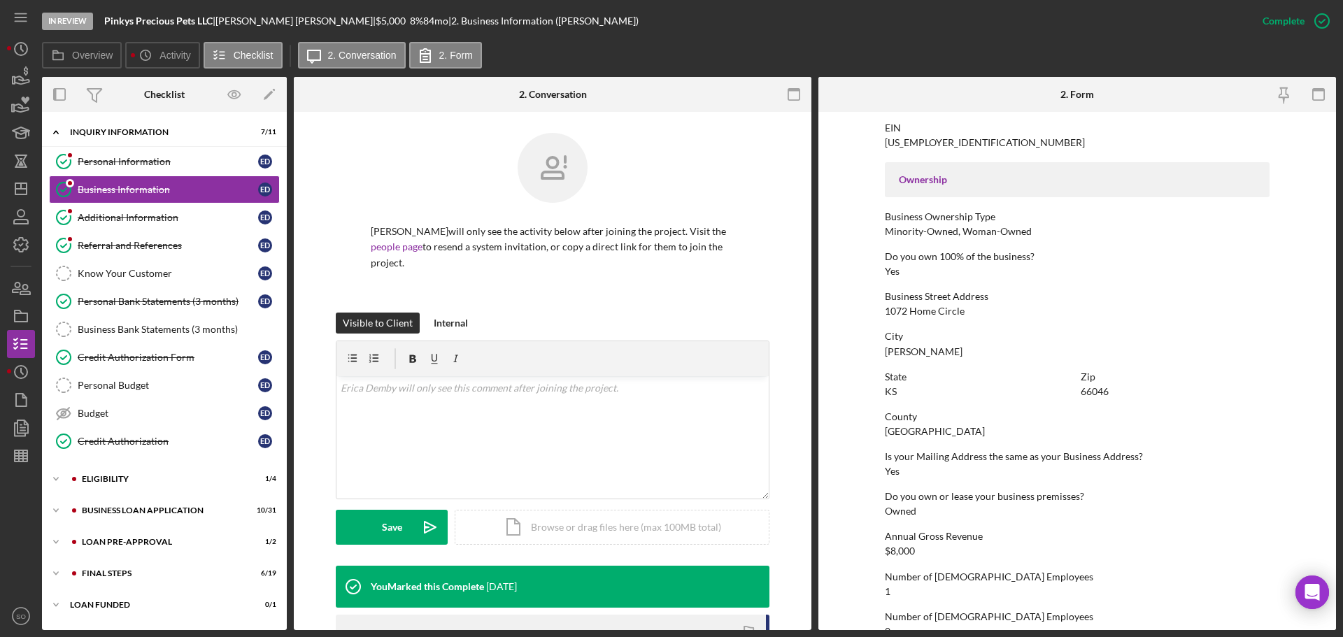
scroll to position [210, 0]
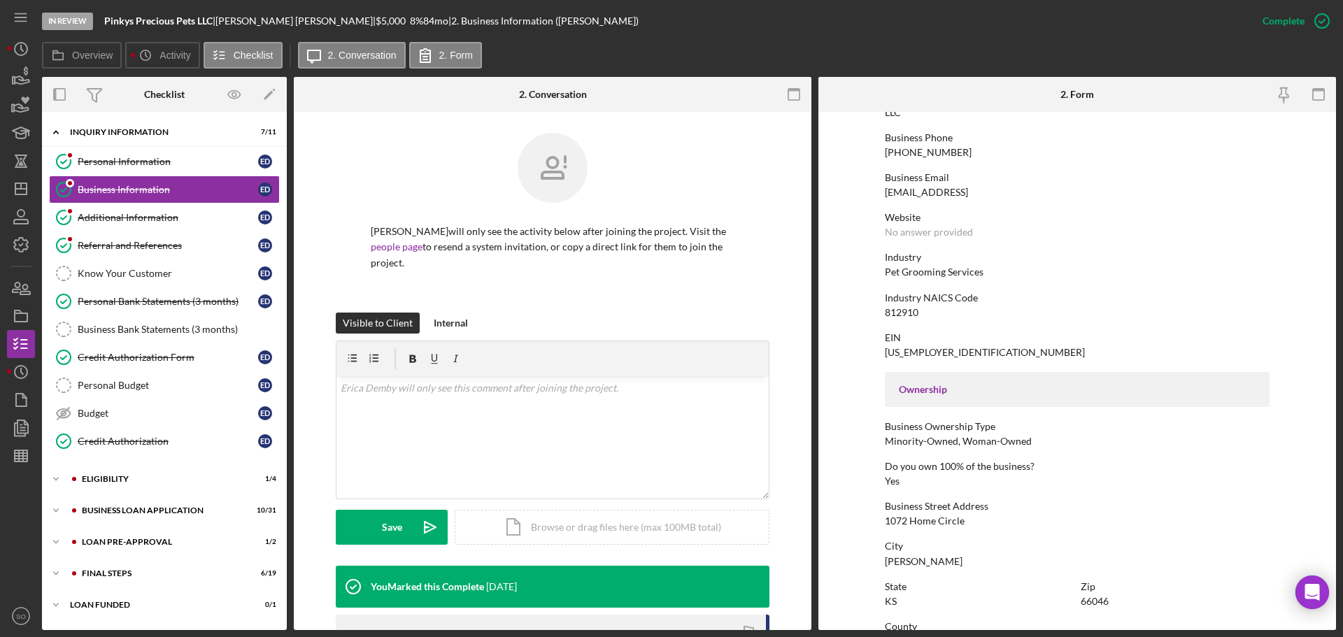
click at [933, 275] on div "Pet Grooming Services" at bounding box center [934, 272] width 99 height 11
copy div "Pet Grooming Services"
drag, startPoint x: 142, startPoint y: 536, endPoint x: 177, endPoint y: 548, distance: 36.7
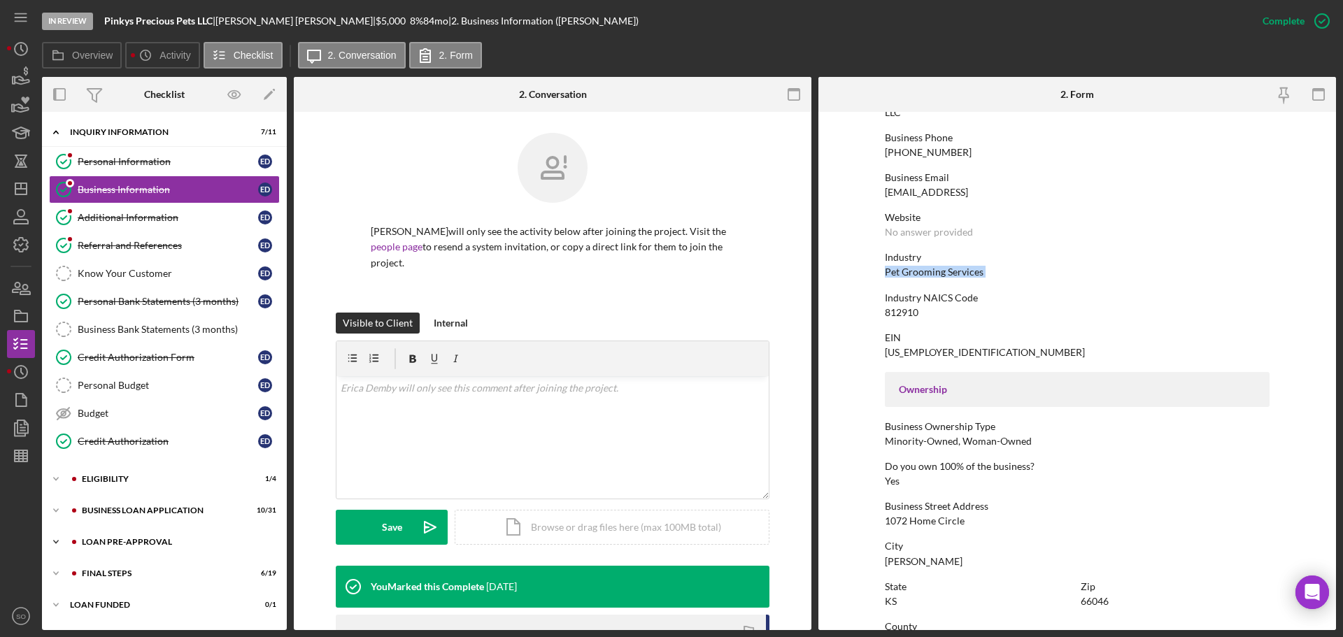
click at [142, 538] on div "Icon/Expander LOAN PRE-APPROVAL 1 / 2" at bounding box center [164, 542] width 245 height 28
click at [163, 569] on div "Loan Approval" at bounding box center [178, 571] width 201 height 11
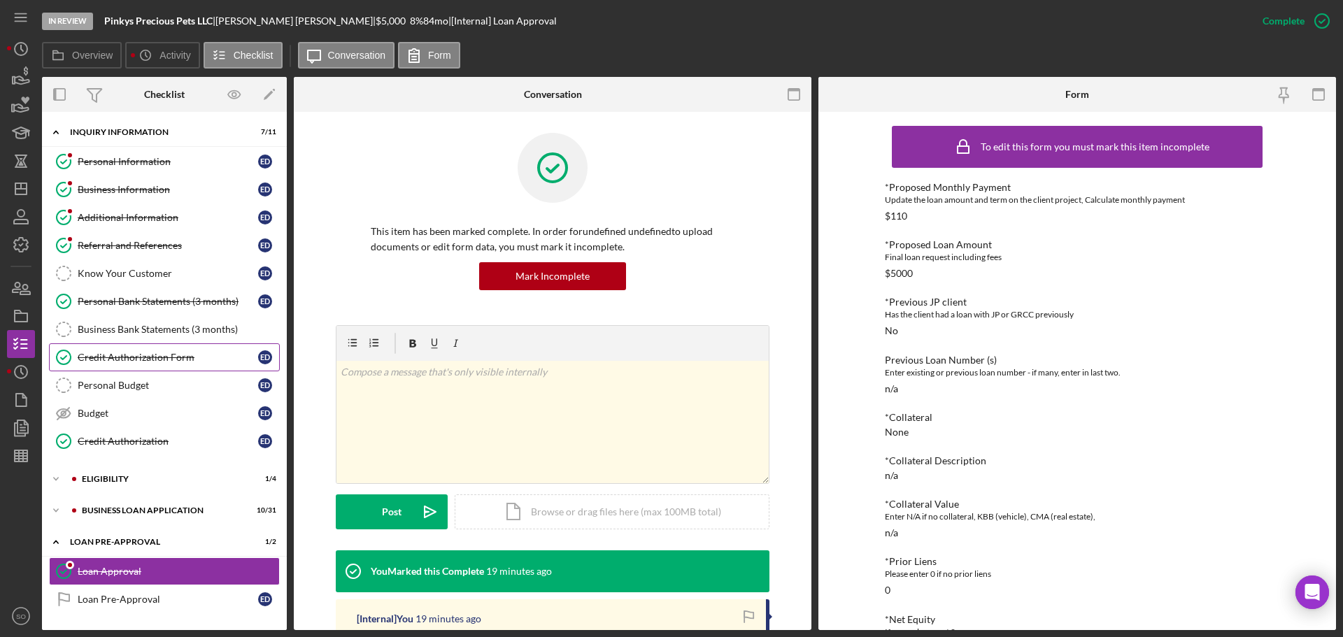
drag, startPoint x: 147, startPoint y: 359, endPoint x: 373, endPoint y: 399, distance: 229.5
click at [148, 359] on div "Credit Authorization Form" at bounding box center [168, 357] width 180 height 11
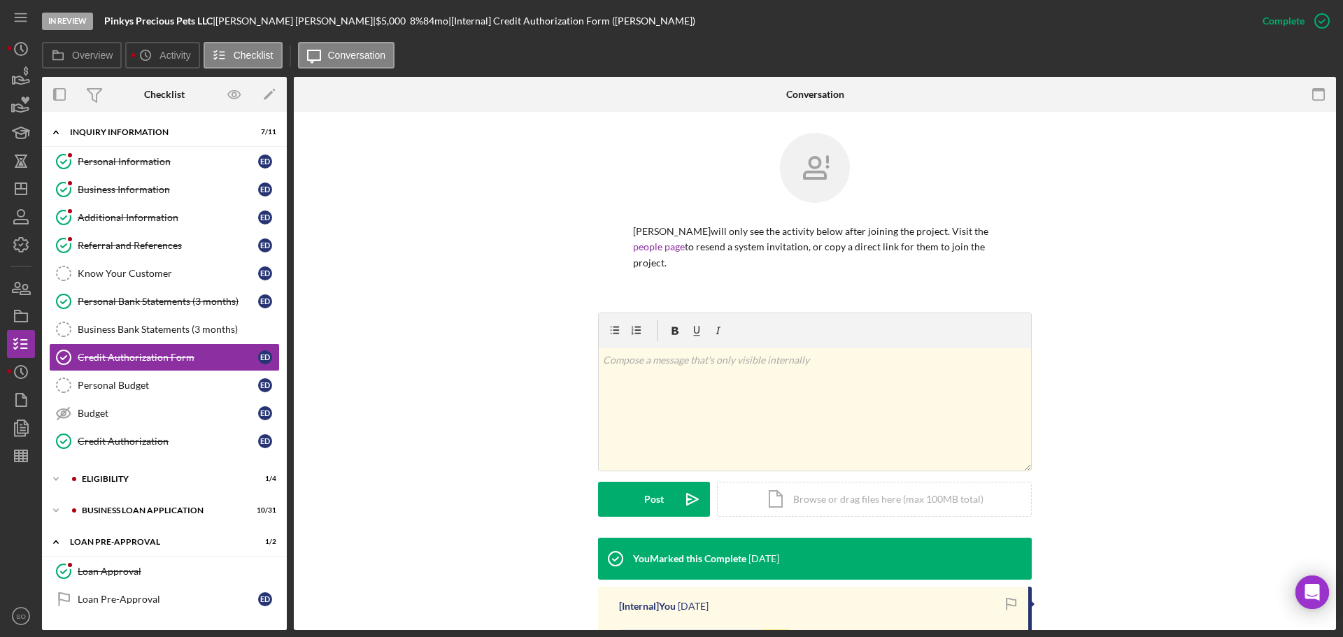
scroll to position [250, 0]
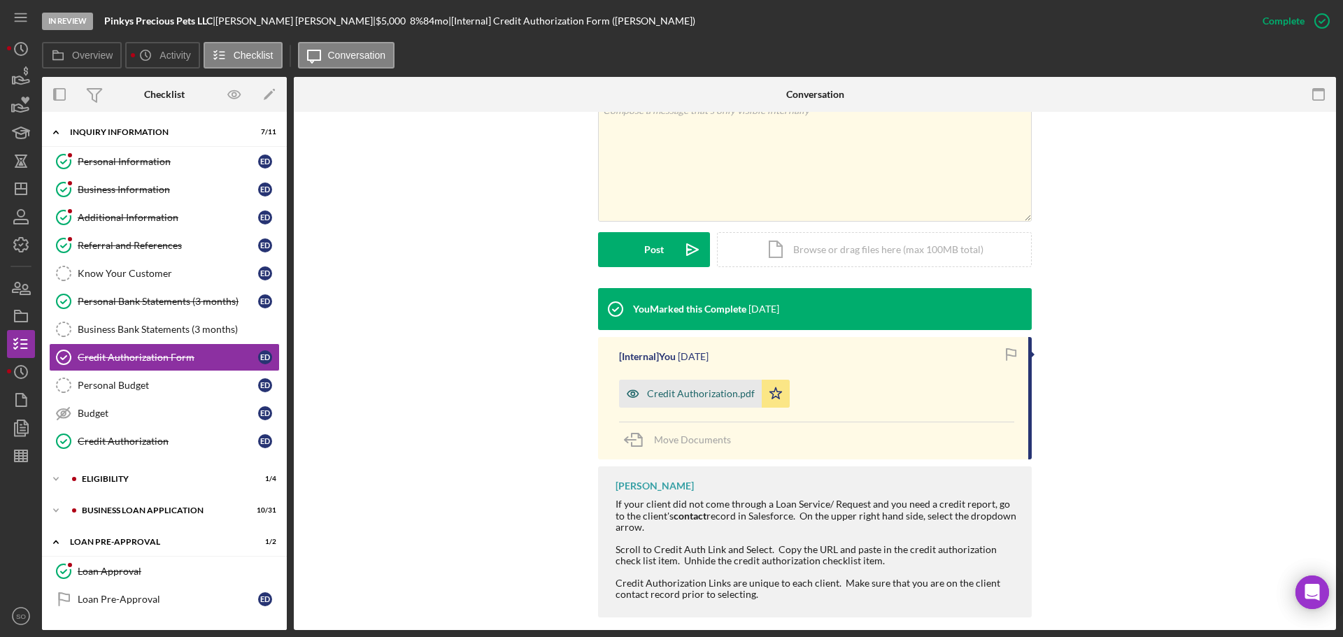
click at [690, 388] on div "Credit Authorization.pdf" at bounding box center [701, 393] width 108 height 11
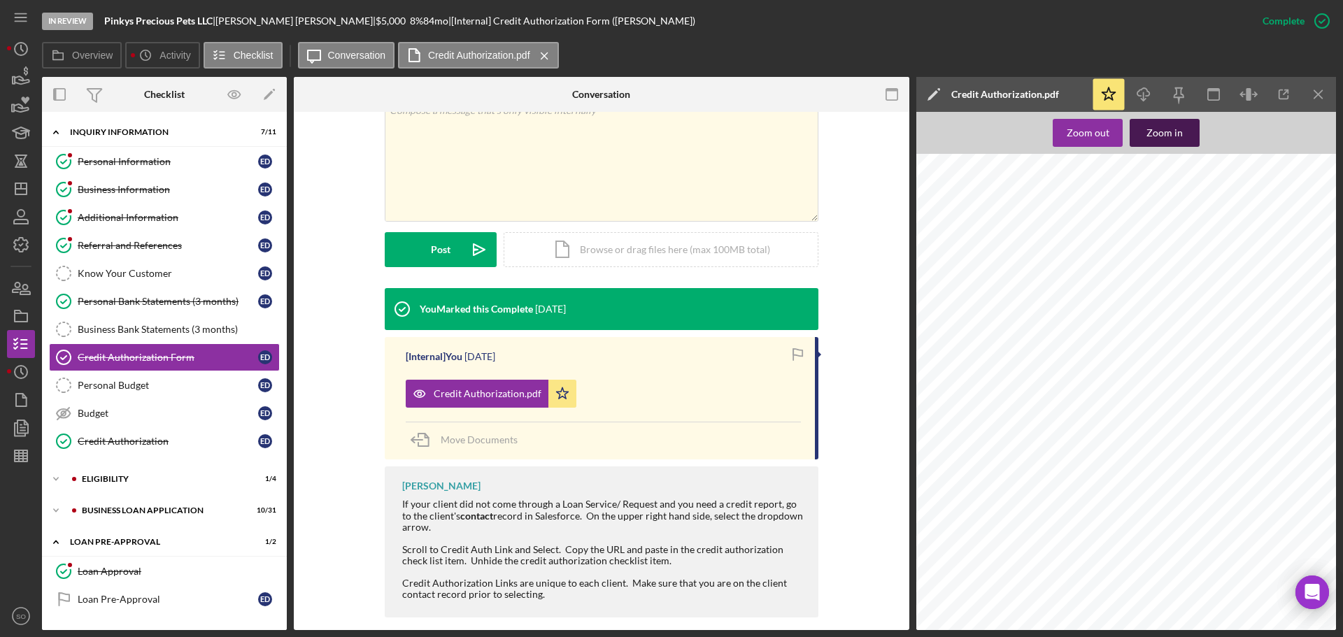
click at [1177, 134] on div "Zoom in" at bounding box center [1164, 133] width 36 height 28
click at [1178, 141] on div "Zoom in" at bounding box center [1164, 133] width 36 height 28
click at [1081, 350] on span "PinkysPreciousPets@gmail.com" at bounding box center [1099, 352] width 149 height 9
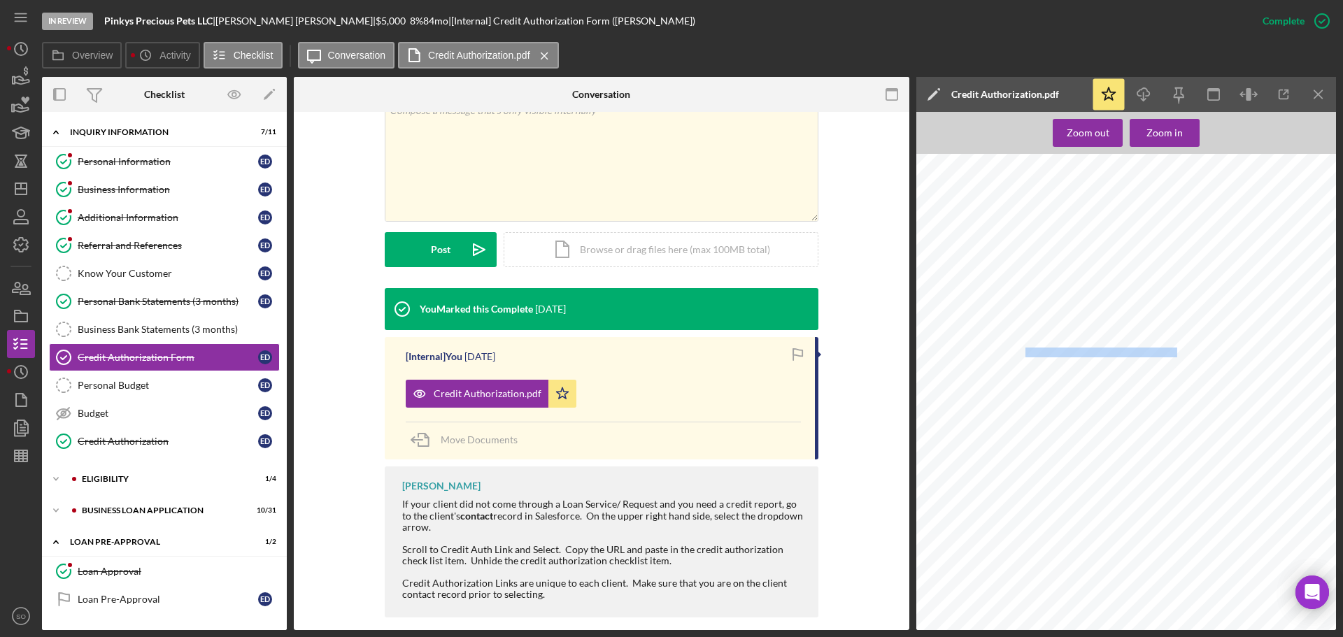
click at [1081, 350] on span "PinkysPreciousPets@gmail.com" at bounding box center [1099, 352] width 149 height 9
copy span "PinkysPreciousPets@gmail.com"
click at [118, 189] on div "Business Information" at bounding box center [168, 189] width 180 height 11
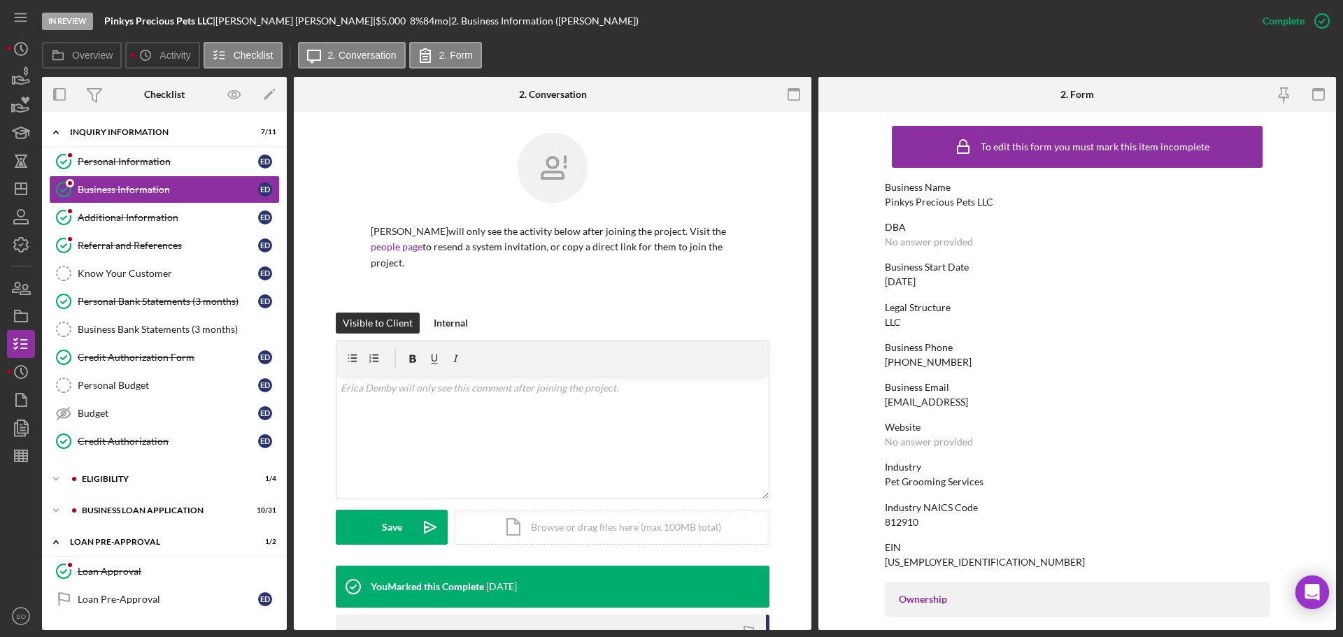
click at [919, 199] on div "Pinkys Precious Pets LLC" at bounding box center [939, 202] width 108 height 11
copy div "Pinkys Precious Pets LLC"
click at [931, 360] on div "(785) 331-8978" at bounding box center [928, 362] width 87 height 11
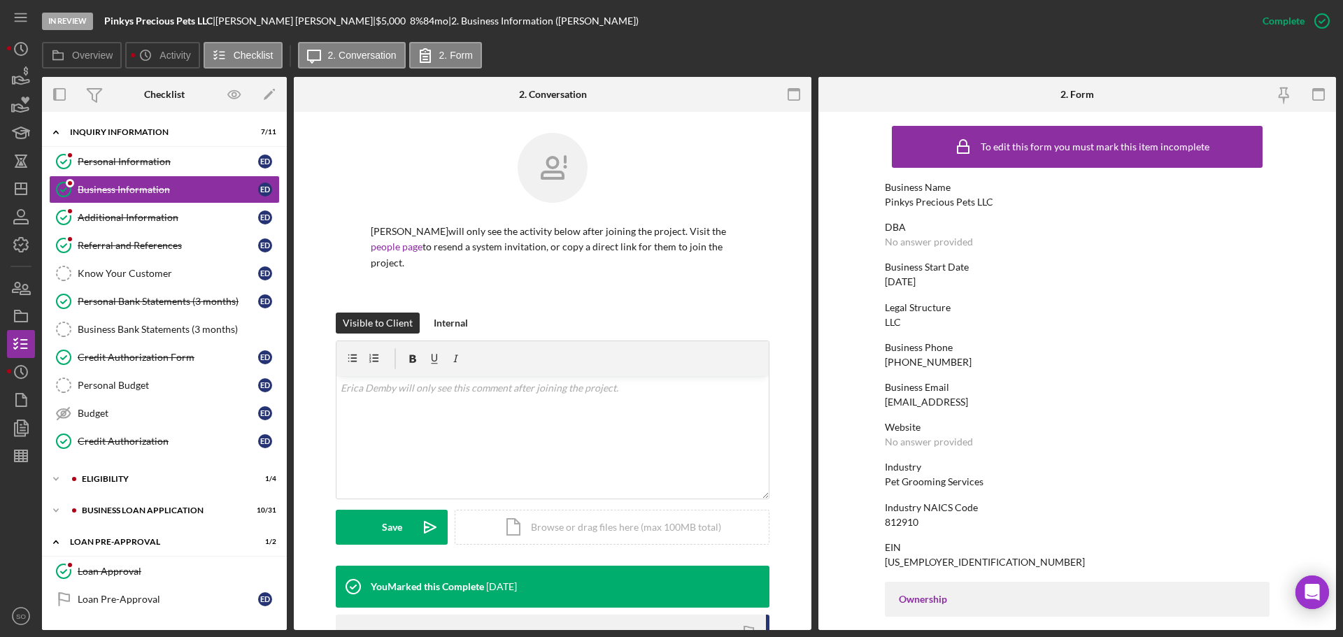
click at [930, 360] on div "(785) 331-8978" at bounding box center [928, 362] width 87 height 11
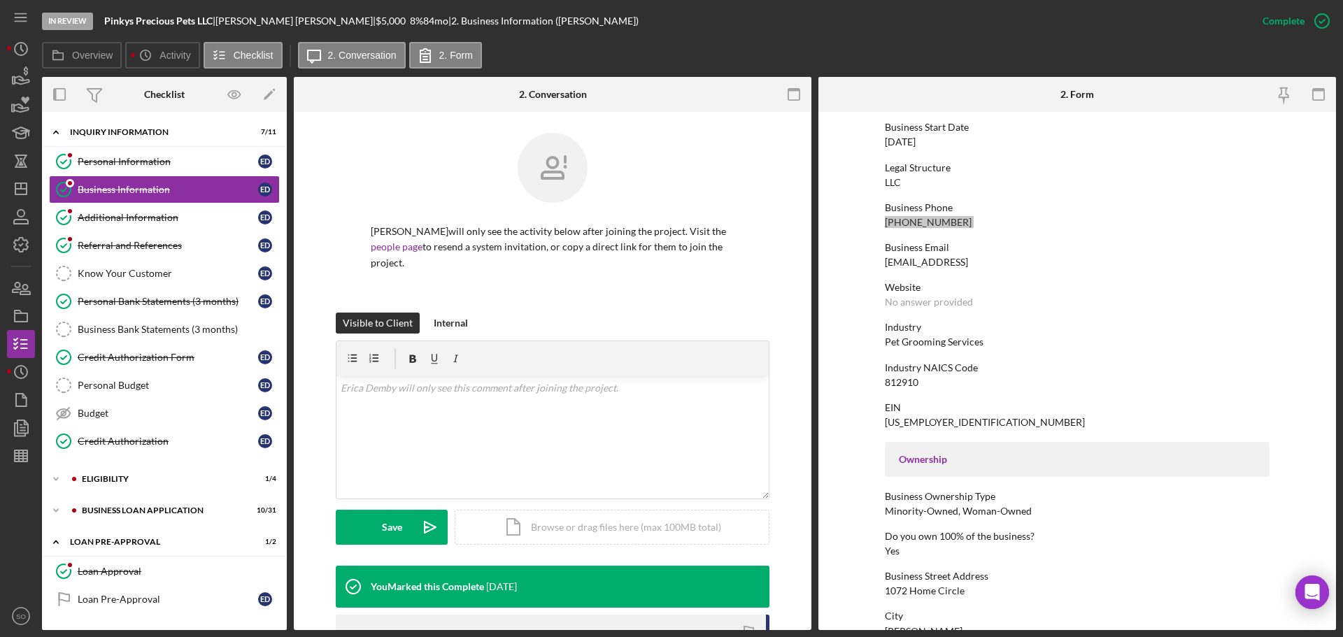
scroll to position [280, 0]
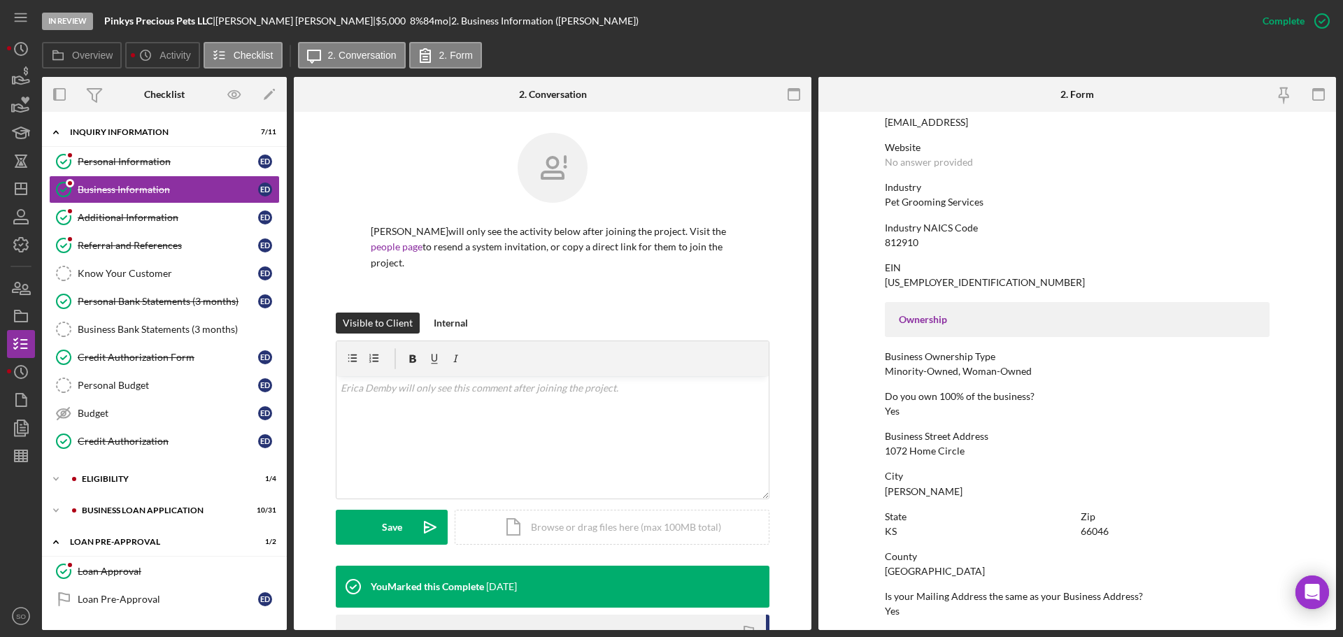
click at [958, 454] on div "1072 Home Circle" at bounding box center [925, 451] width 80 height 11
click at [957, 454] on div "1072 Home Circle" at bounding box center [925, 451] width 80 height 11
click at [893, 572] on div "Douglas County" at bounding box center [935, 571] width 100 height 11
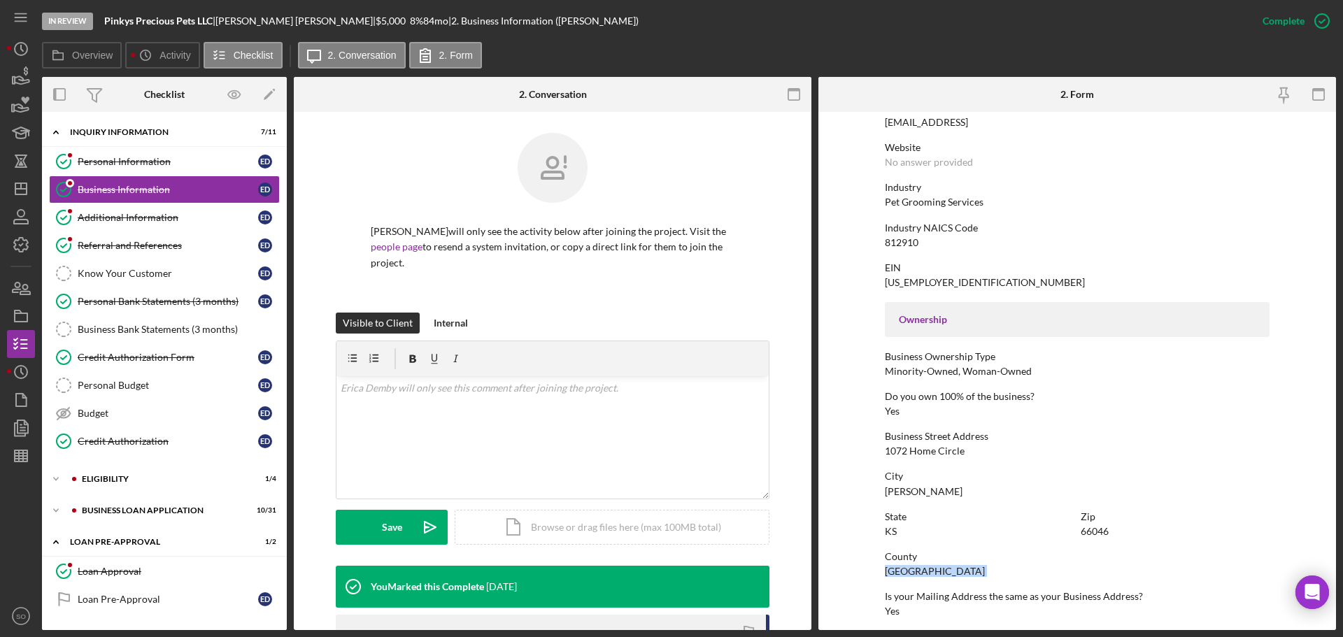
click at [893, 572] on div "Douglas County" at bounding box center [935, 571] width 100 height 11
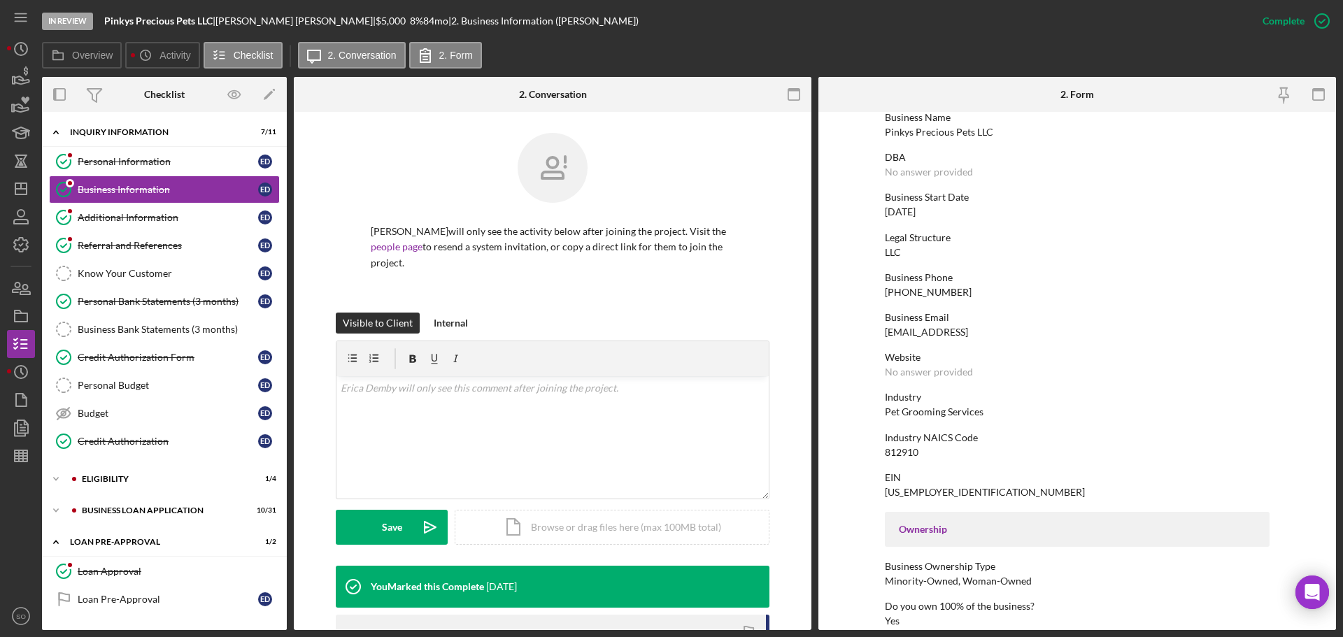
scroll to position [0, 0]
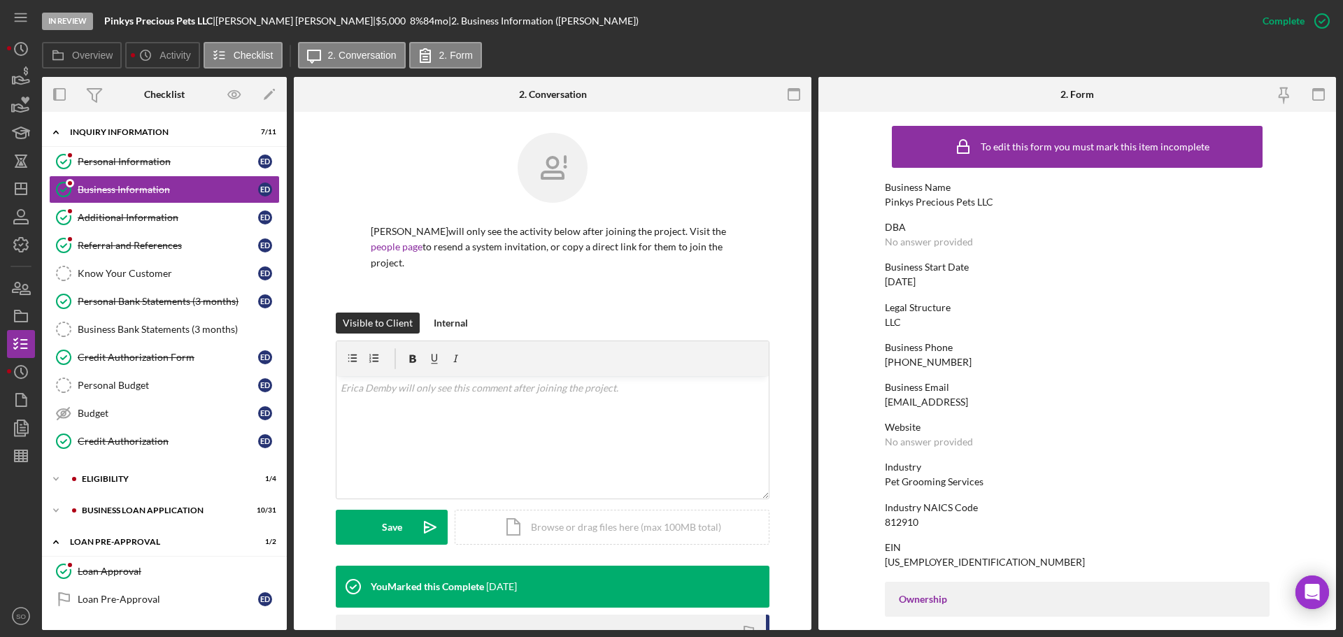
click at [951, 199] on div "Pinkys Precious Pets LLC" at bounding box center [939, 202] width 108 height 11
click at [916, 559] on div "86-1280600" at bounding box center [985, 562] width 200 height 11
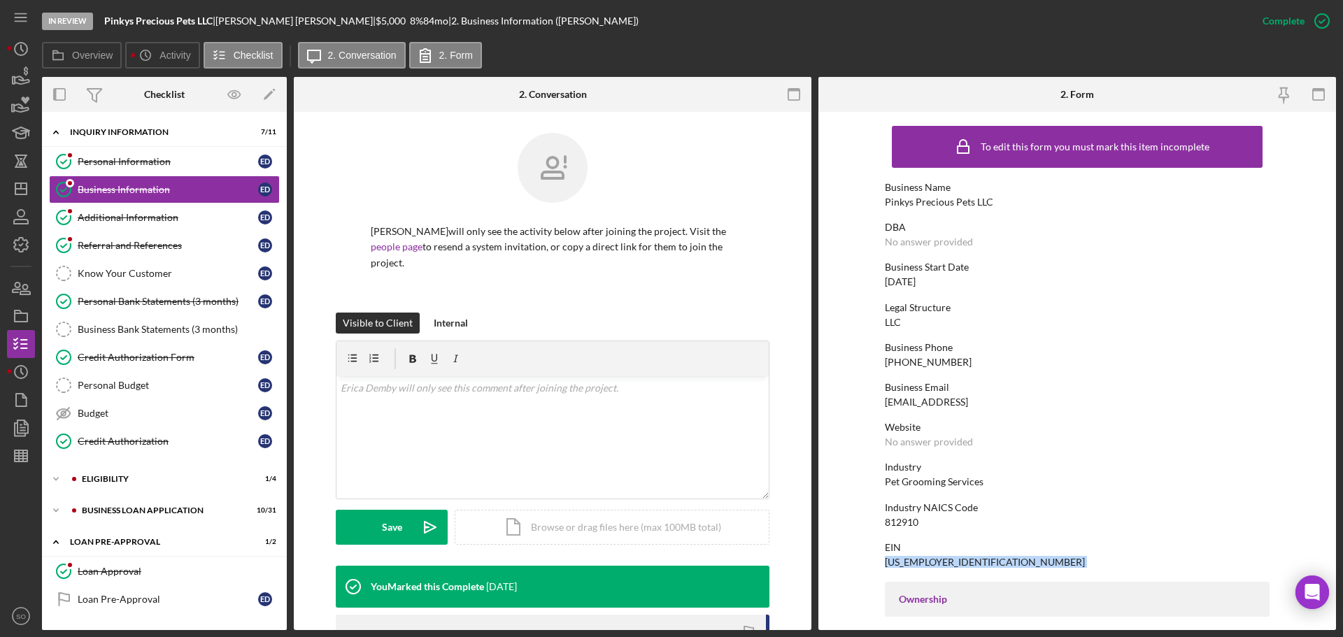
click at [916, 559] on div "86-1280600" at bounding box center [985, 562] width 200 height 11
click at [910, 518] on div "812910" at bounding box center [902, 522] width 34 height 11
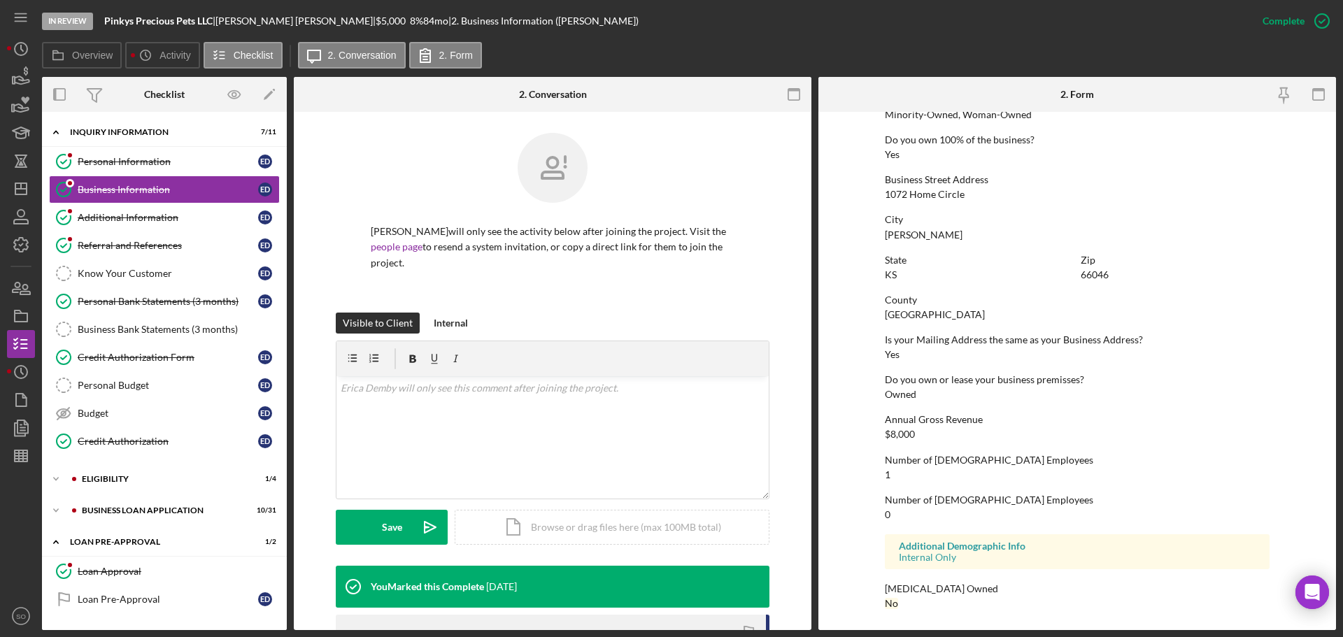
scroll to position [257, 0]
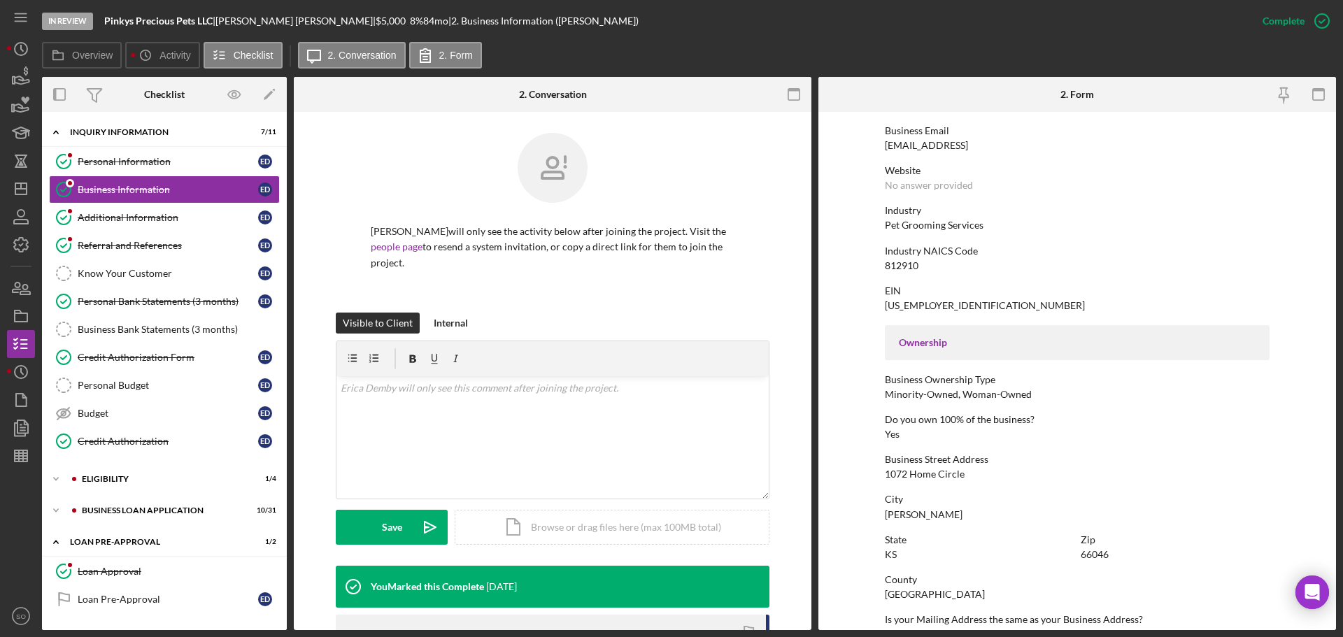
click at [905, 223] on div "Pet Grooming Services" at bounding box center [934, 225] width 99 height 11
drag, startPoint x: 147, startPoint y: 212, endPoint x: 530, endPoint y: 259, distance: 386.2
click at [150, 213] on div "Additional Information" at bounding box center [168, 217] width 180 height 11
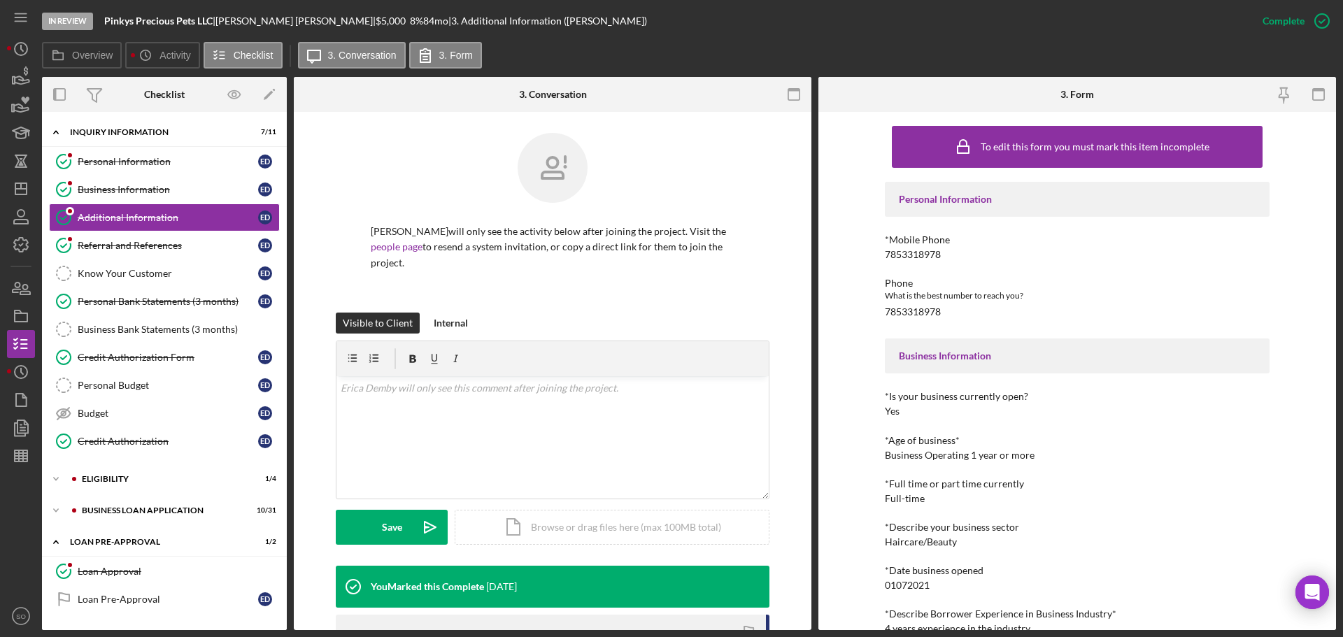
scroll to position [140, 0]
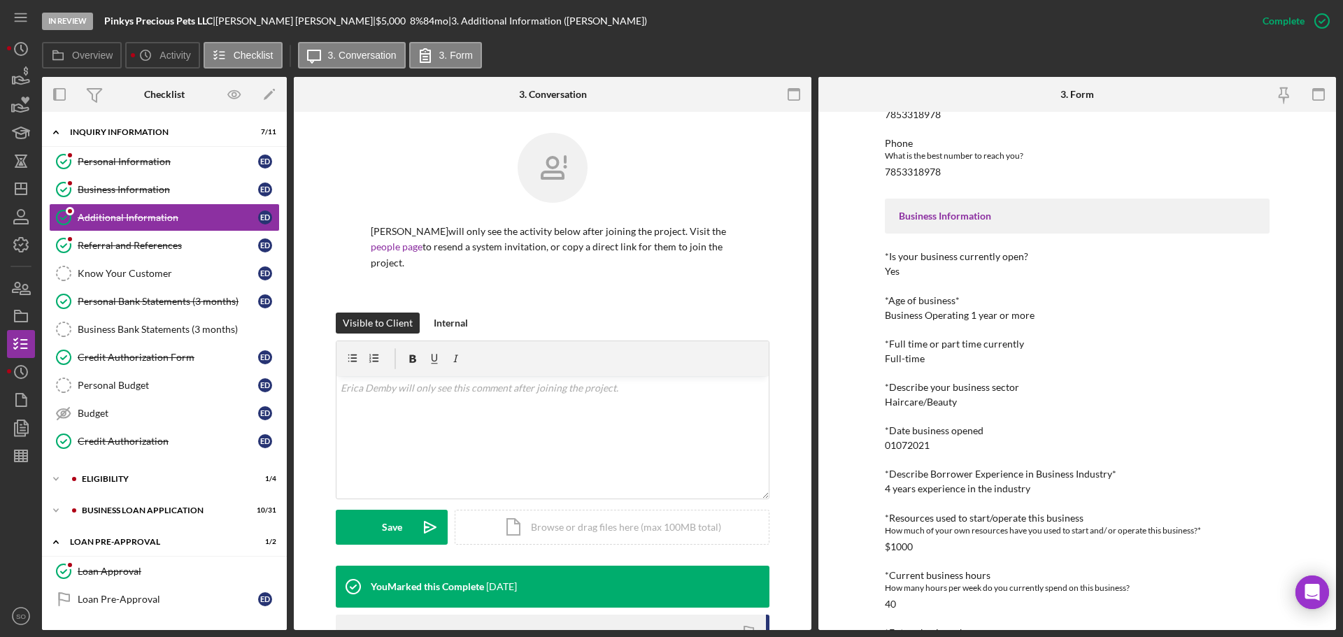
click at [911, 488] on div "4 years experience in the industry" at bounding box center [957, 488] width 145 height 11
drag, startPoint x: 160, startPoint y: 360, endPoint x: 192, endPoint y: 363, distance: 32.4
click at [160, 360] on div "Credit Authorization Form" at bounding box center [168, 357] width 180 height 11
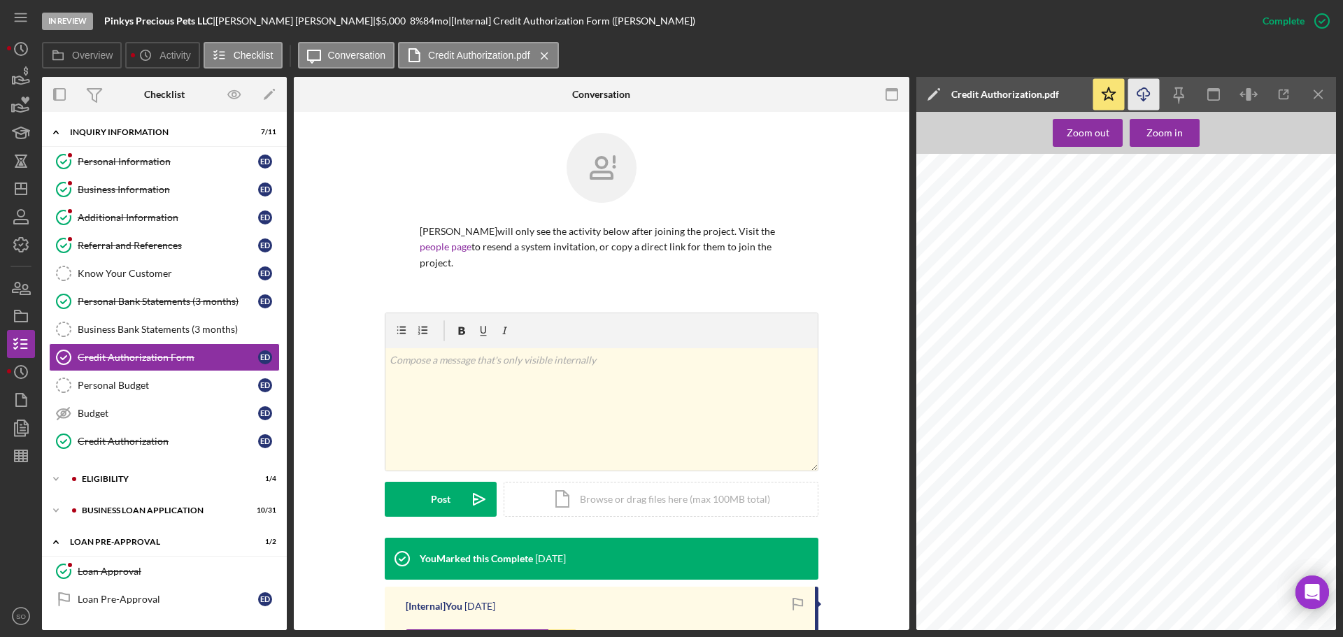
click at [1135, 103] on icon "Icon/Download" at bounding box center [1143, 94] width 31 height 31
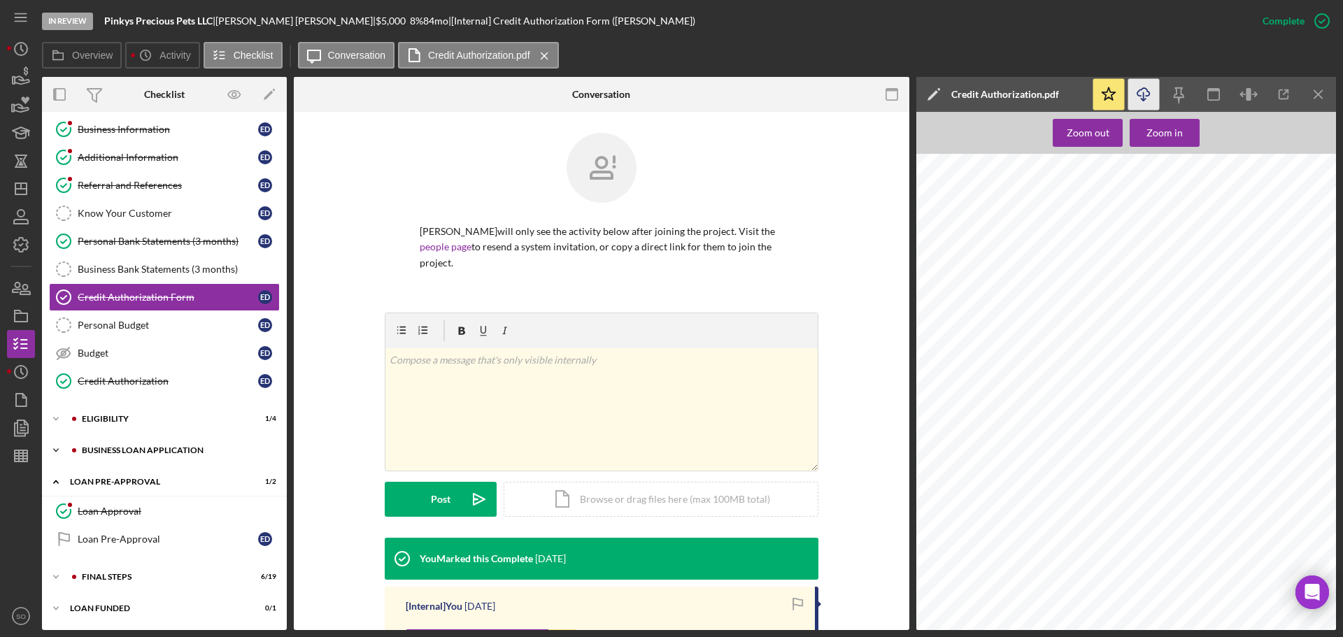
click at [180, 457] on div "Icon/Expander BUSINESS LOAN APPLICATION 10 / 31" at bounding box center [164, 450] width 245 height 28
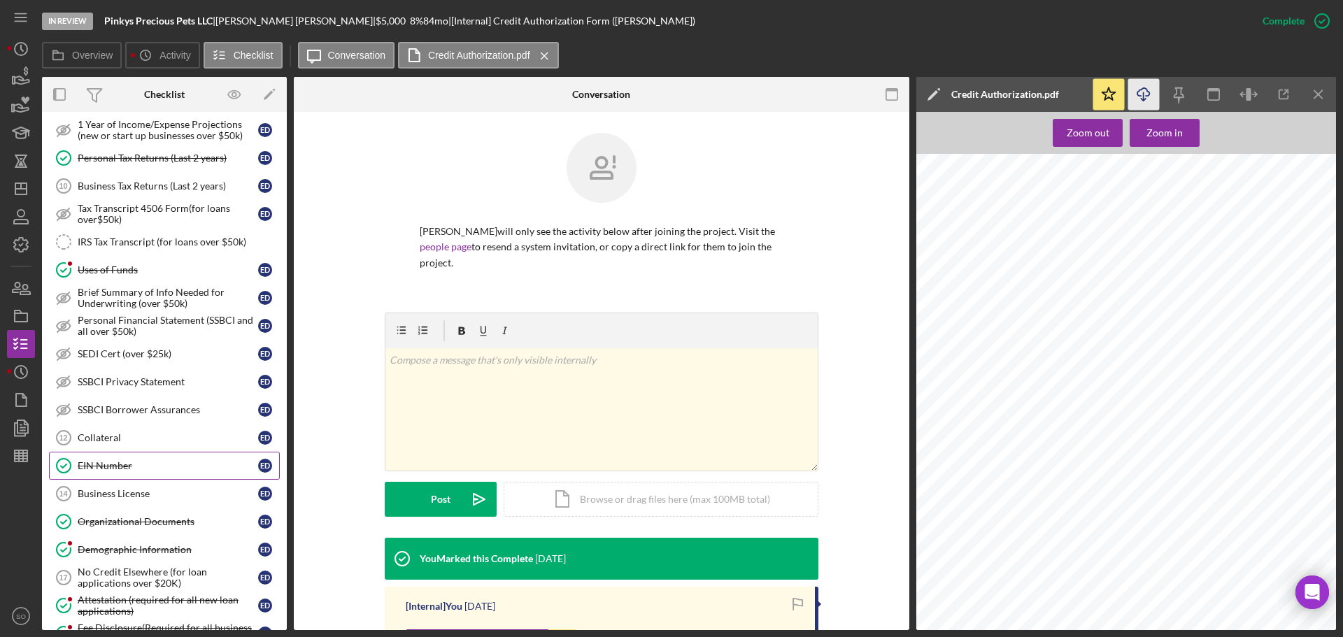
scroll to position [760, 0]
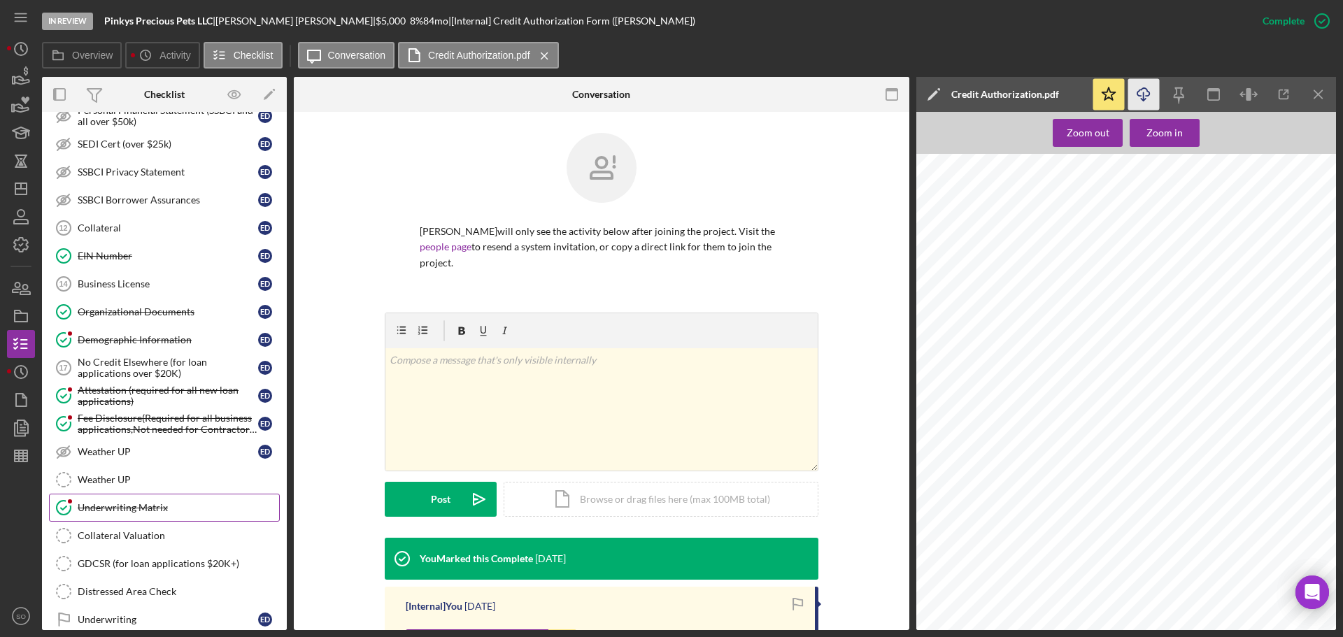
drag, startPoint x: 176, startPoint y: 498, endPoint x: 221, endPoint y: 493, distance: 45.7
click at [176, 499] on link "Underwriting Matrix Underwriting Matrix" at bounding box center [164, 508] width 231 height 28
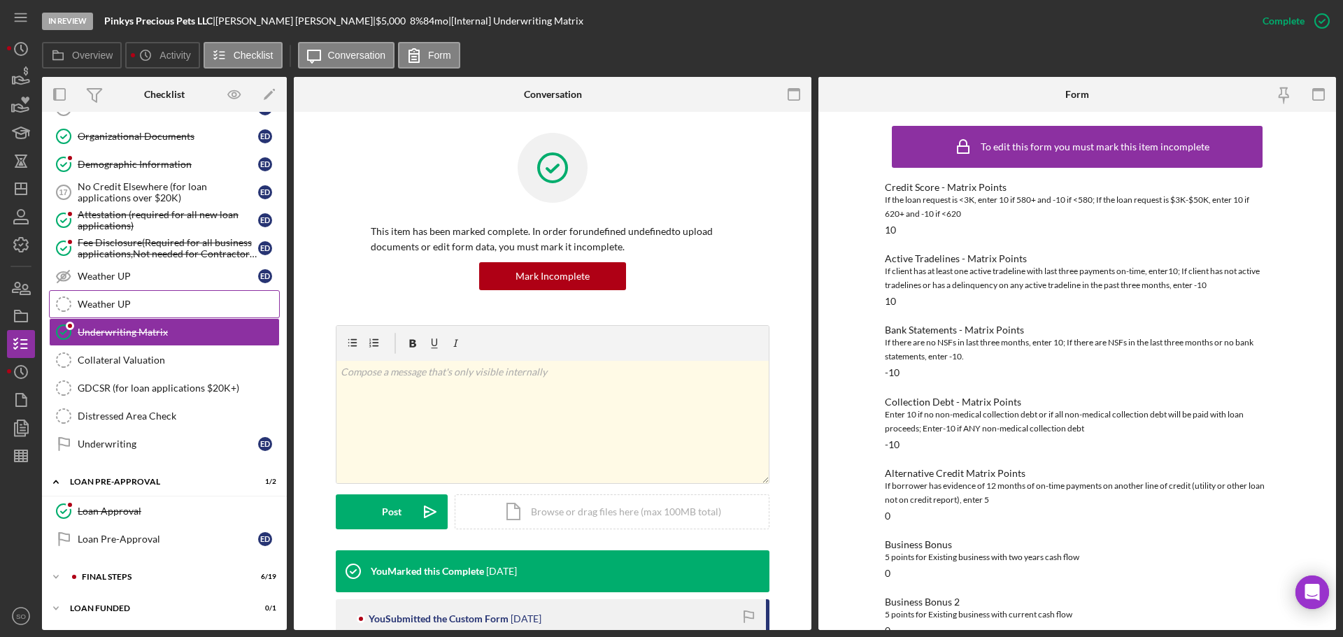
scroll to position [865, 0]
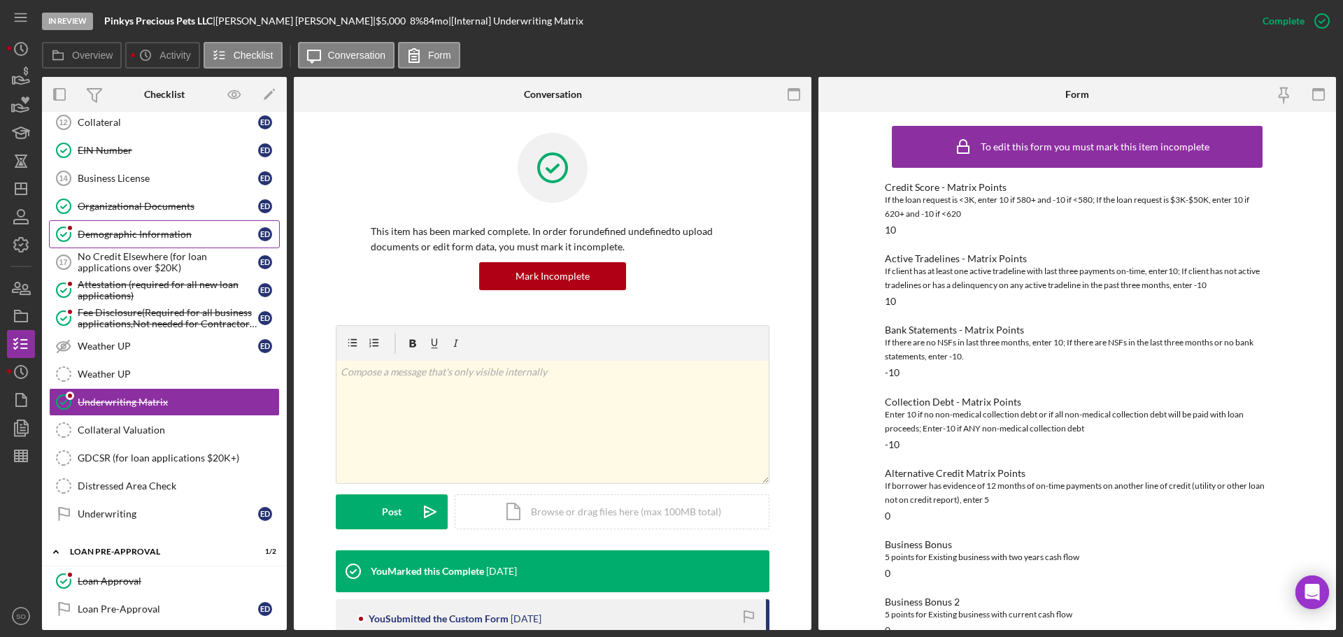
click at [169, 236] on div "Demographic Information" at bounding box center [168, 234] width 180 height 11
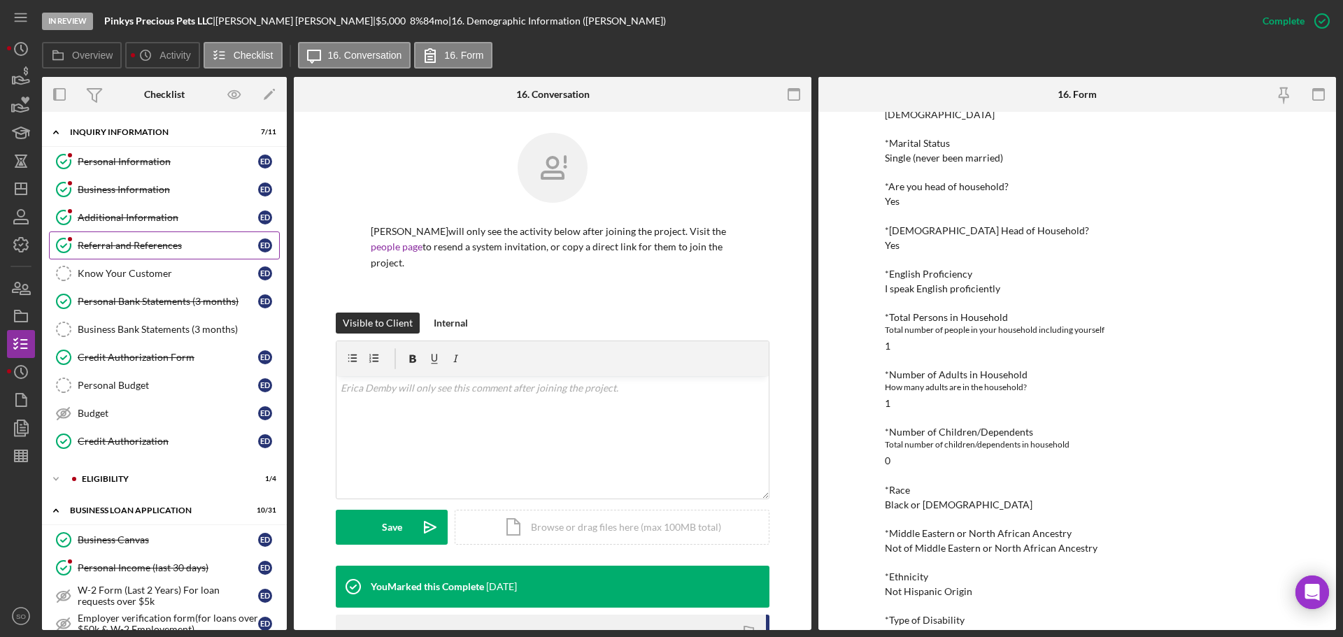
click at [143, 250] on div "Referral and References" at bounding box center [168, 245] width 180 height 11
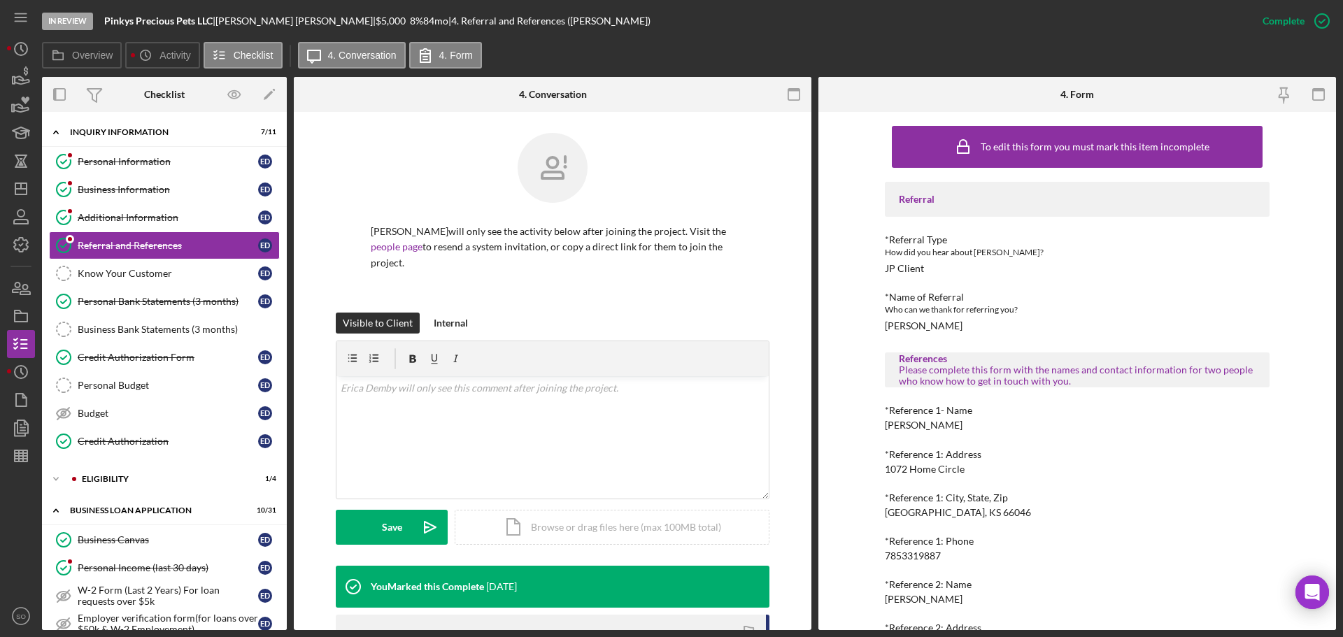
click at [919, 422] on div "Nikky Demby" at bounding box center [924, 425] width 78 height 11
click at [925, 556] on div "7853319887" at bounding box center [913, 555] width 56 height 11
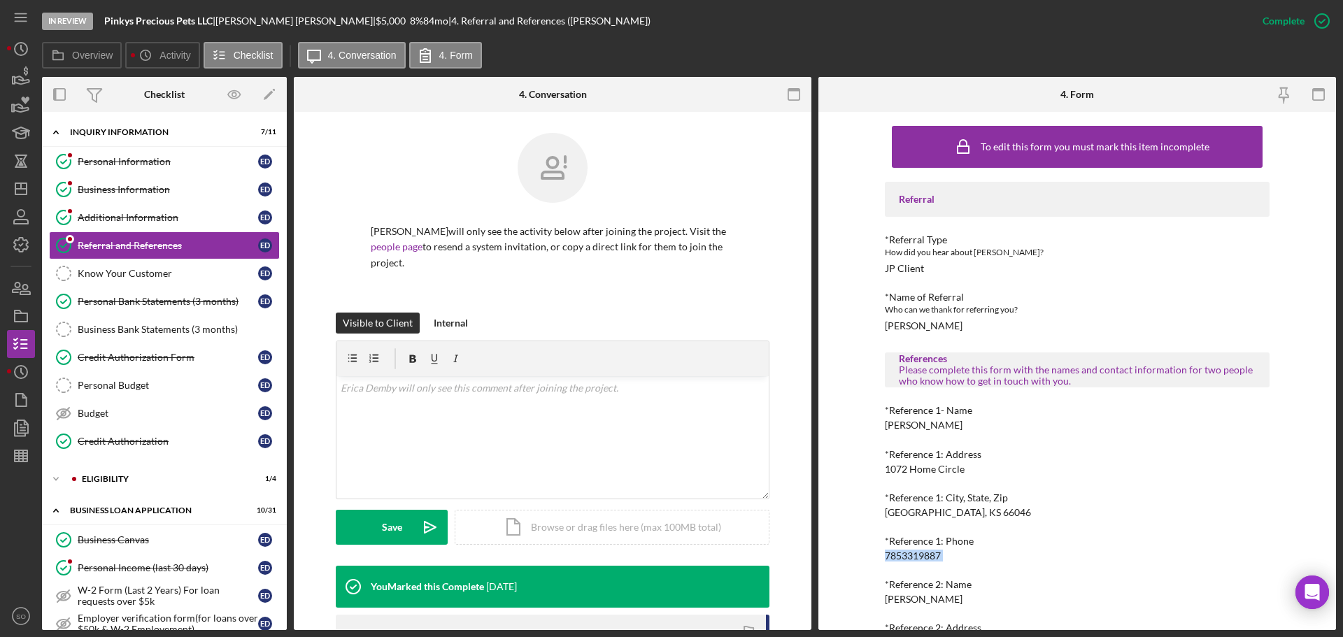
click at [925, 556] on div "7853319887" at bounding box center [913, 555] width 56 height 11
click at [895, 553] on div "7853319887" at bounding box center [913, 555] width 56 height 11
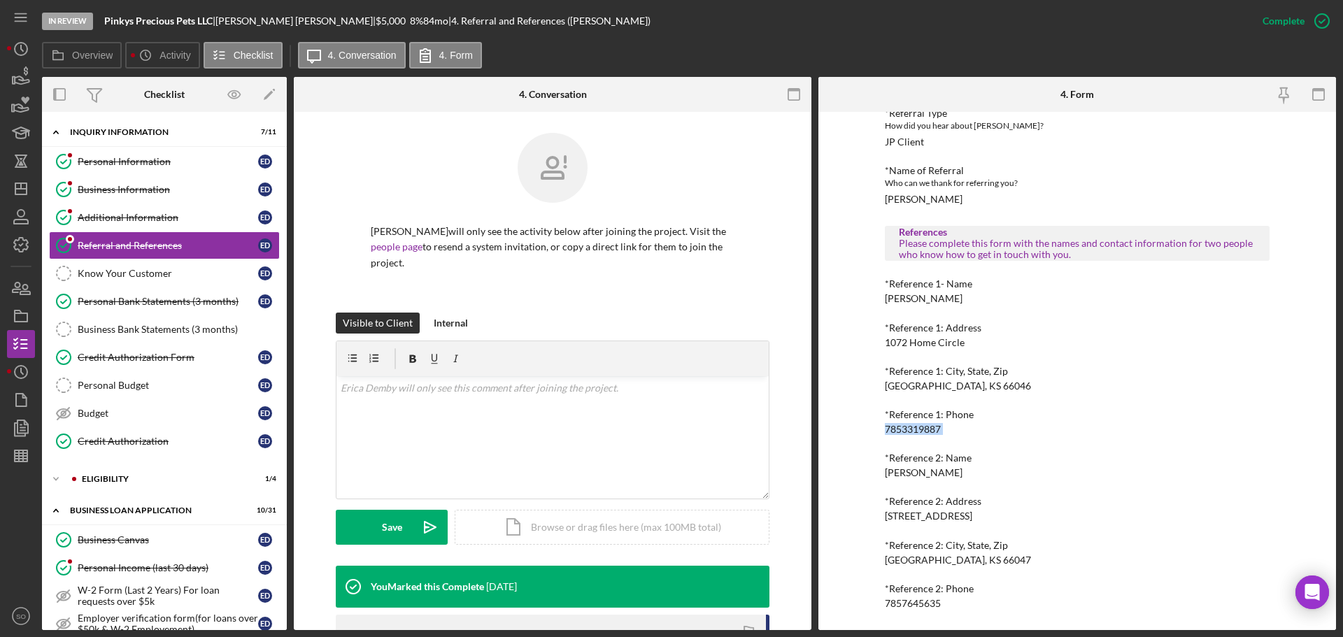
click at [961, 475] on div "Rianon Wallace-Demby" at bounding box center [924, 472] width 78 height 11
click at [961, 474] on div "Rianon Wallace-Demby" at bounding box center [924, 472] width 78 height 11
click at [922, 601] on div "7857645635" at bounding box center [913, 603] width 56 height 11
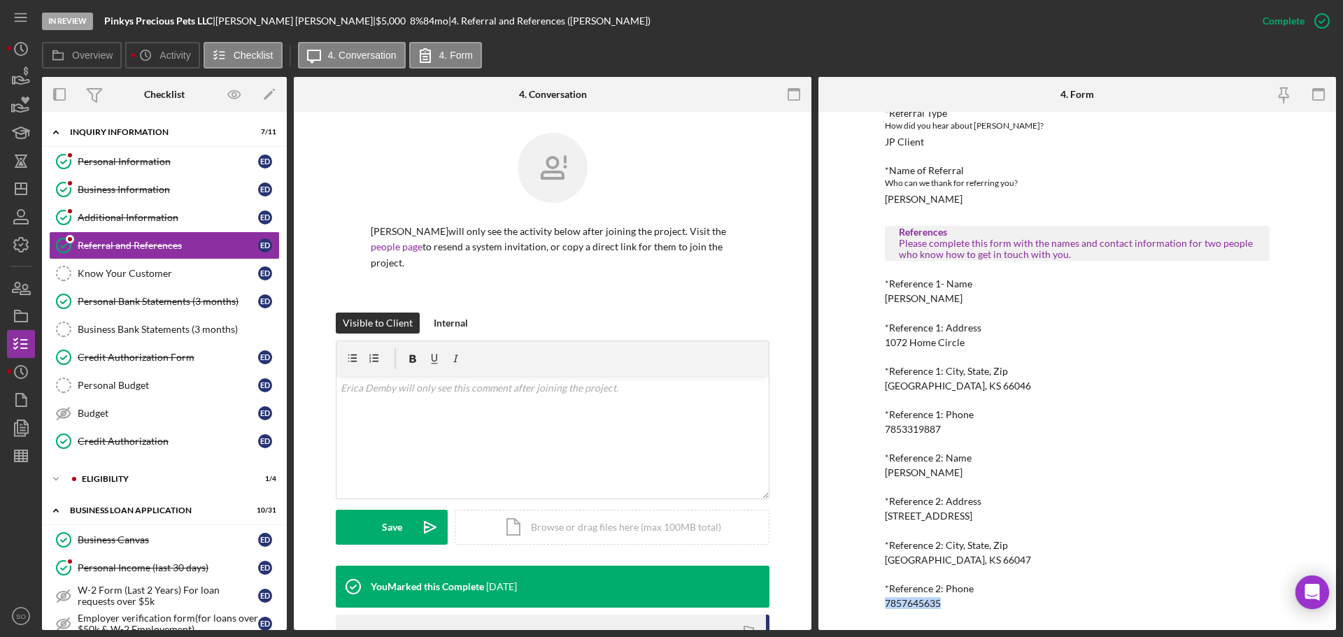
click at [922, 601] on div "7857645635" at bounding box center [913, 603] width 56 height 11
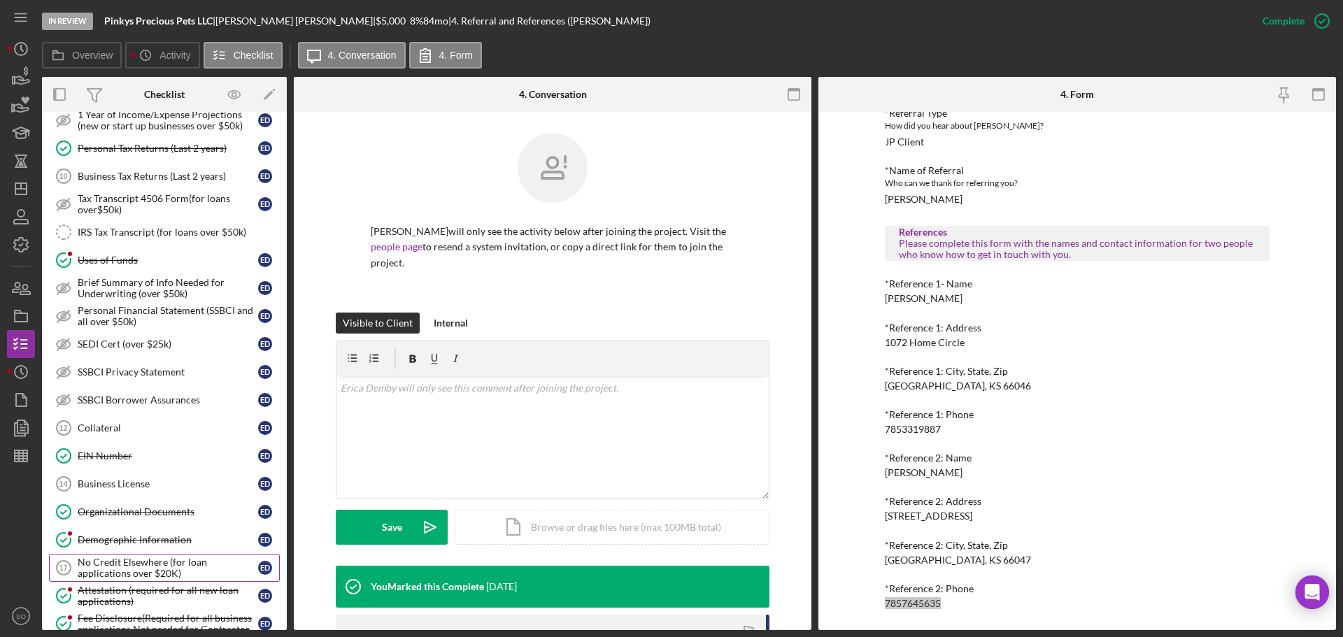
scroll to position [699, 0]
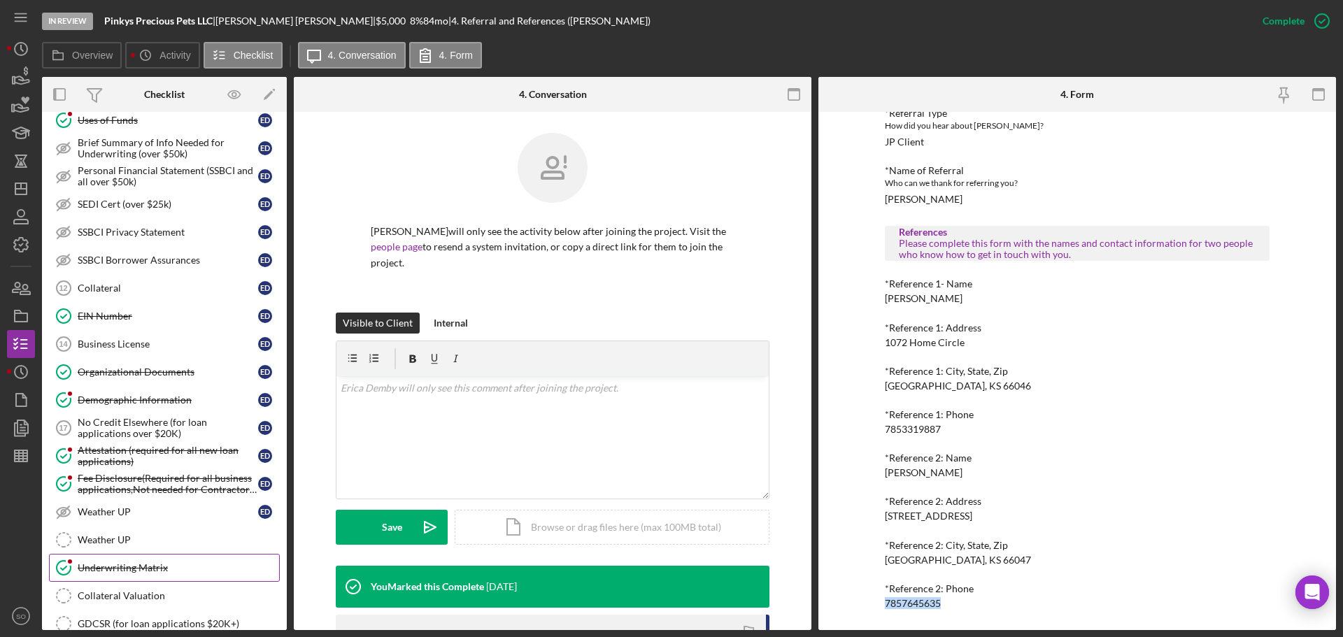
click at [164, 562] on div "Underwriting Matrix" at bounding box center [178, 567] width 201 height 11
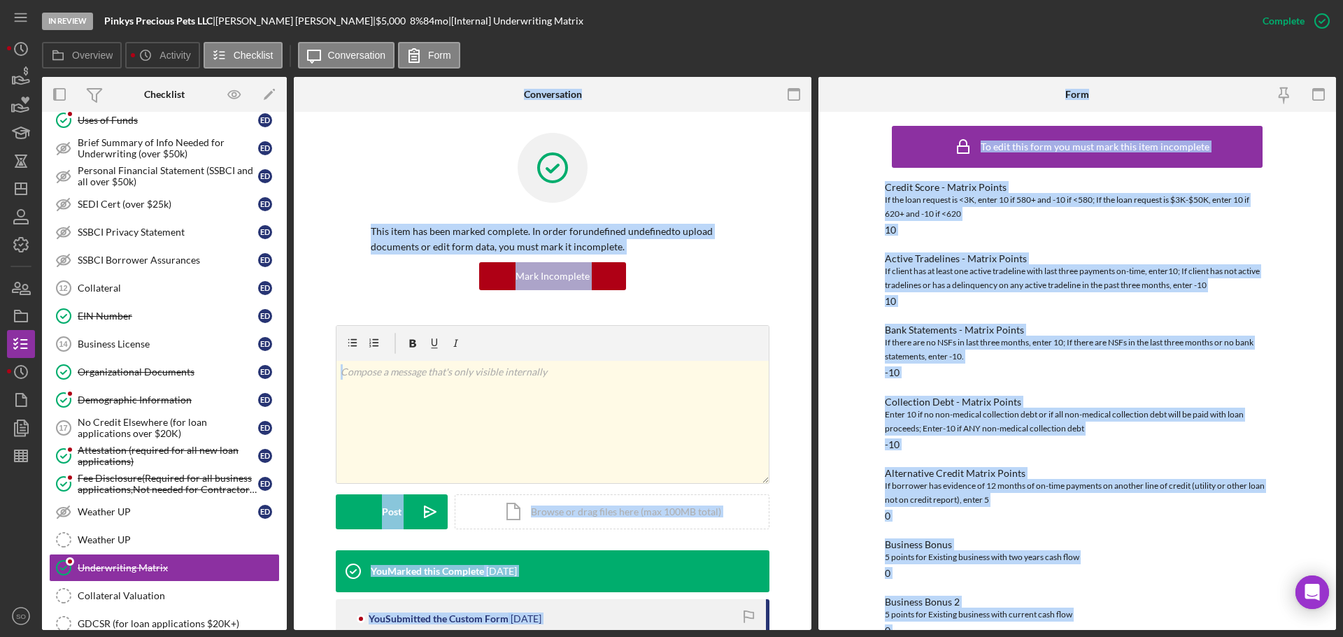
click at [811, 489] on div "Overview Internal Workflow Stage In Review Icon/Dropdown Arrow Archive (can una…" at bounding box center [689, 353] width 1294 height 553
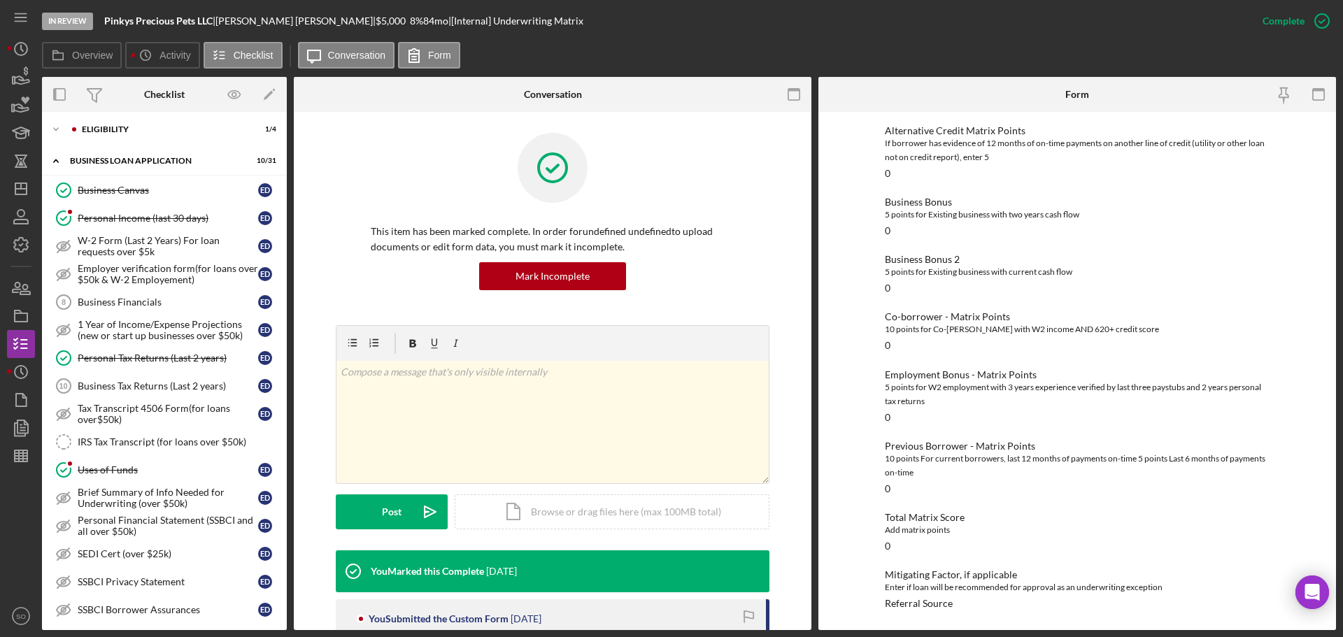
scroll to position [280, 0]
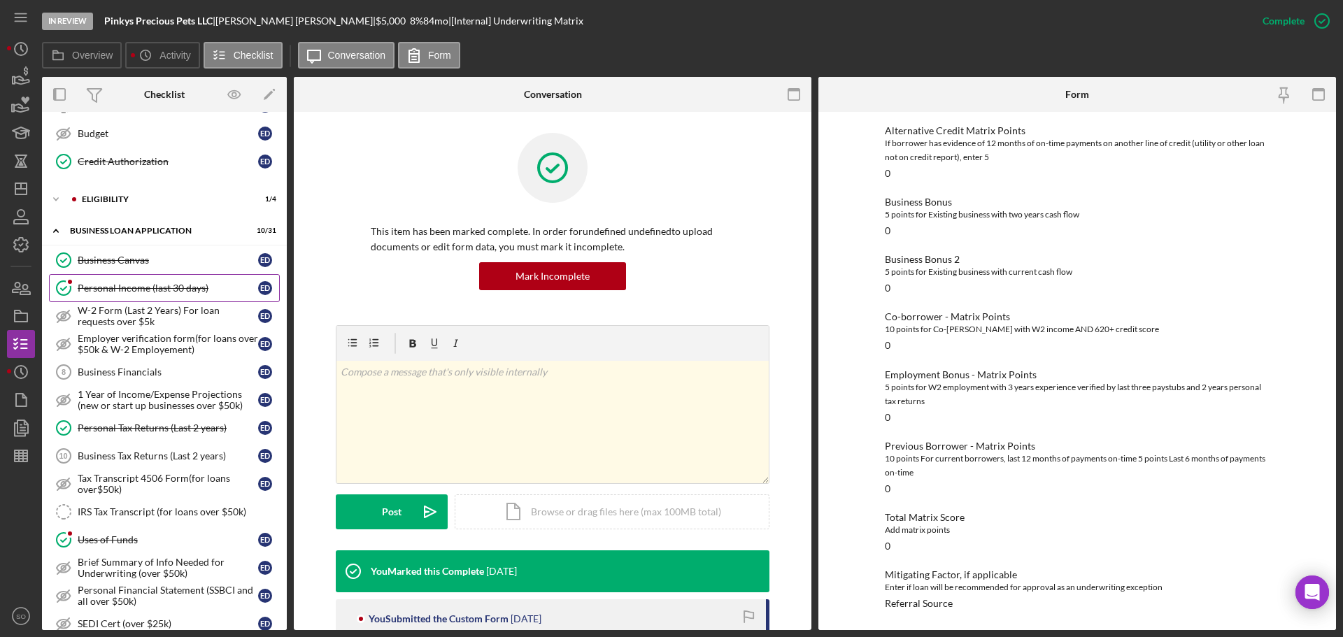
click at [151, 290] on div "Personal Income (last 30 days)" at bounding box center [168, 288] width 180 height 11
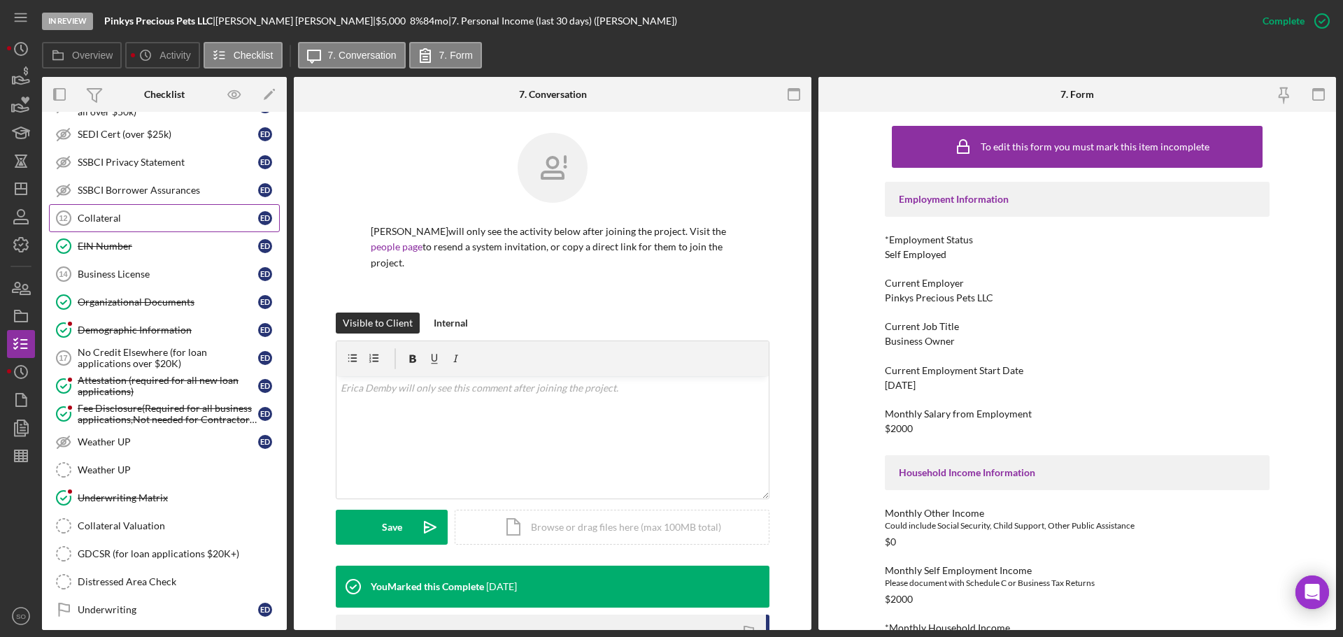
scroll to position [935, 0]
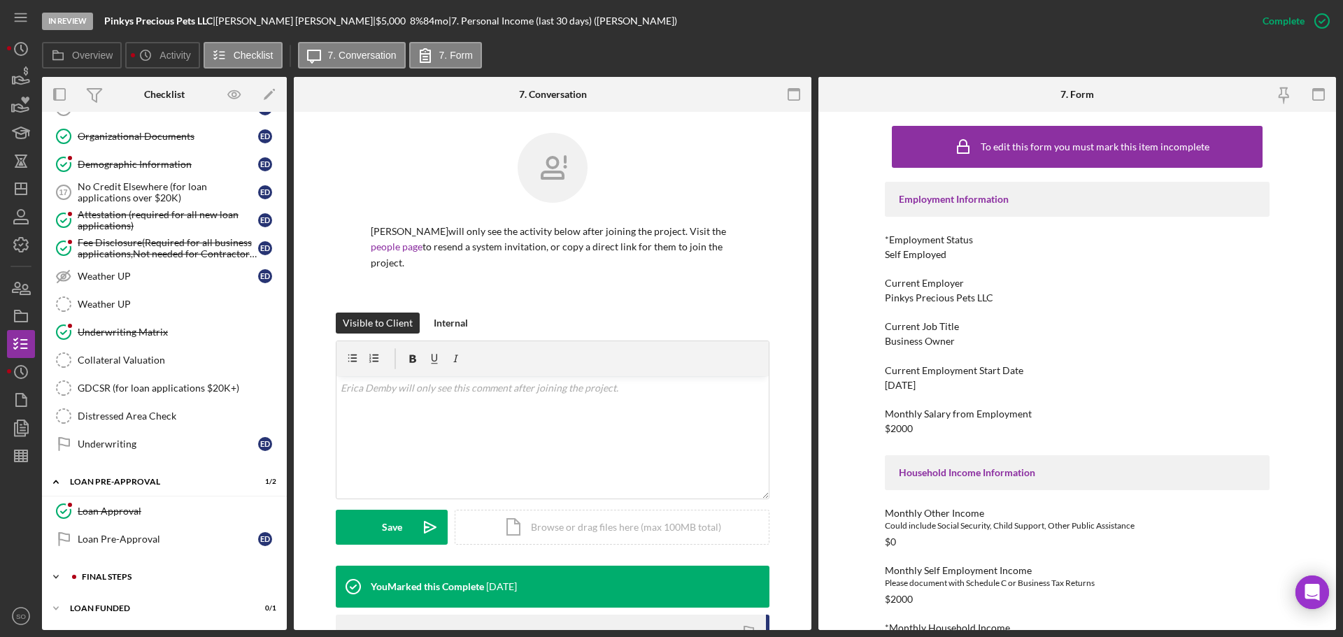
click at [134, 575] on div "FINAL STEPS" at bounding box center [175, 577] width 187 height 8
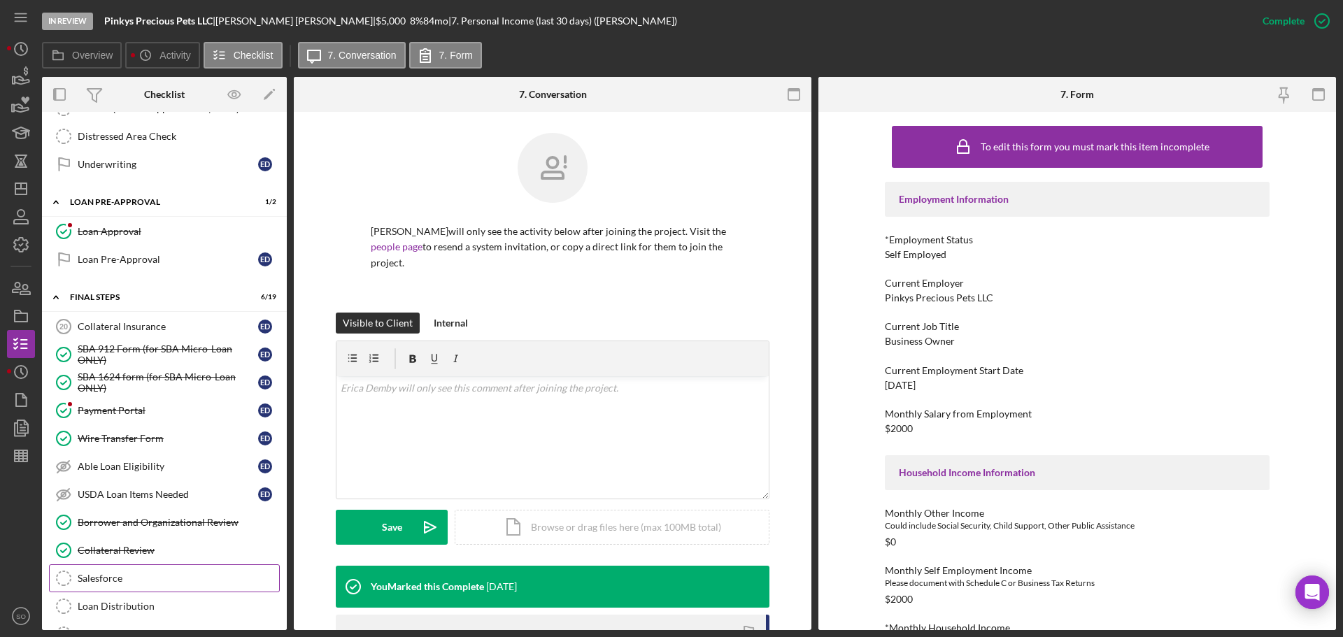
click at [155, 569] on link "Salesforce Salesforce" at bounding box center [164, 578] width 231 height 28
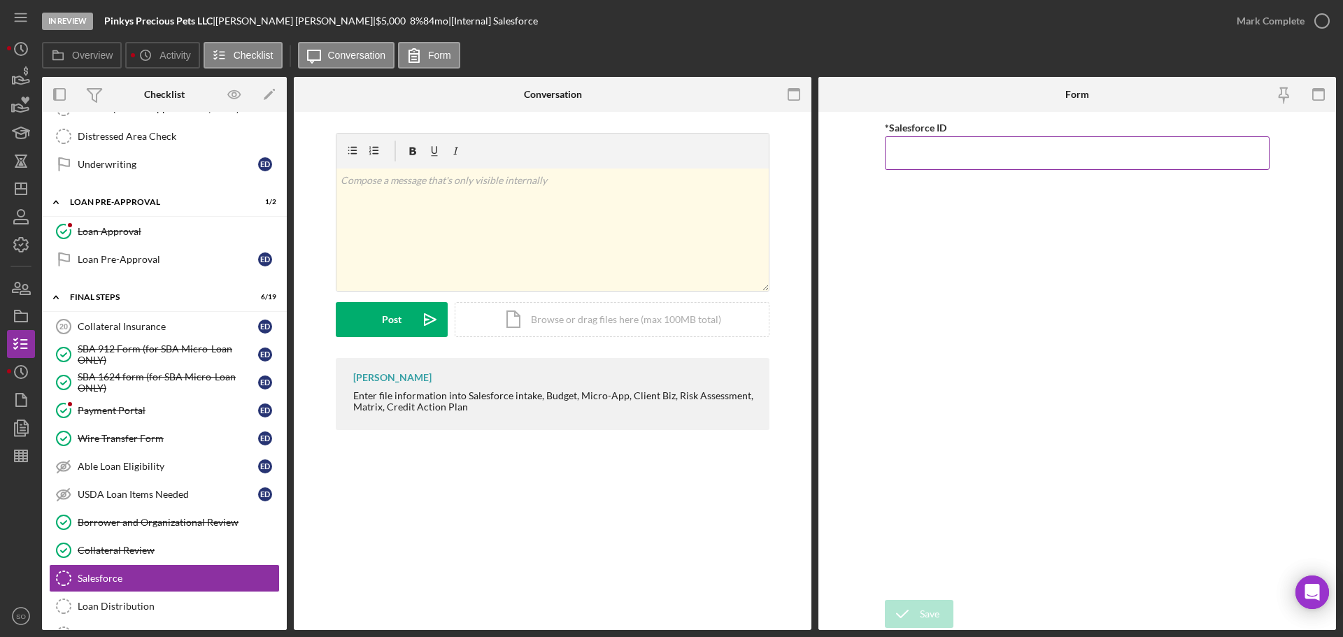
click at [928, 161] on input "*Salesforce ID" at bounding box center [1077, 153] width 385 height 34
paste input "a0wPC000002KG5tYAG"
type input "a0wPC000002KG5tYAG"
click at [926, 615] on div "Save" at bounding box center [930, 614] width 20 height 28
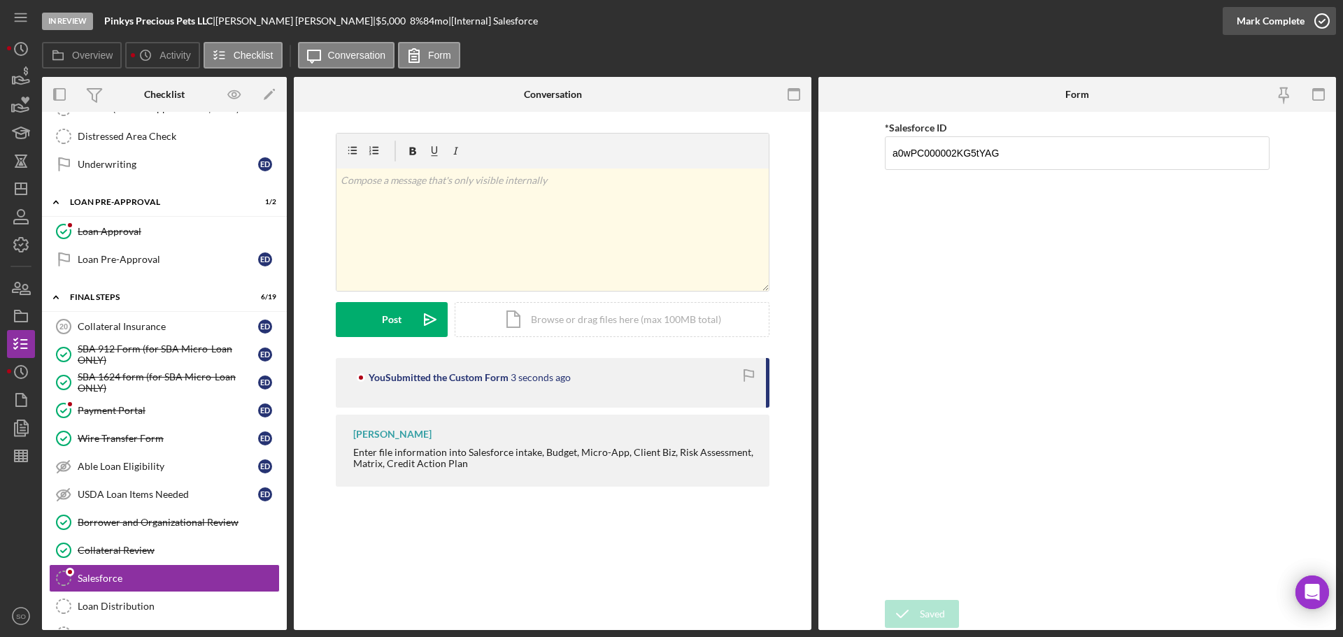
click at [1244, 24] on div "Mark Complete" at bounding box center [1271, 21] width 68 height 28
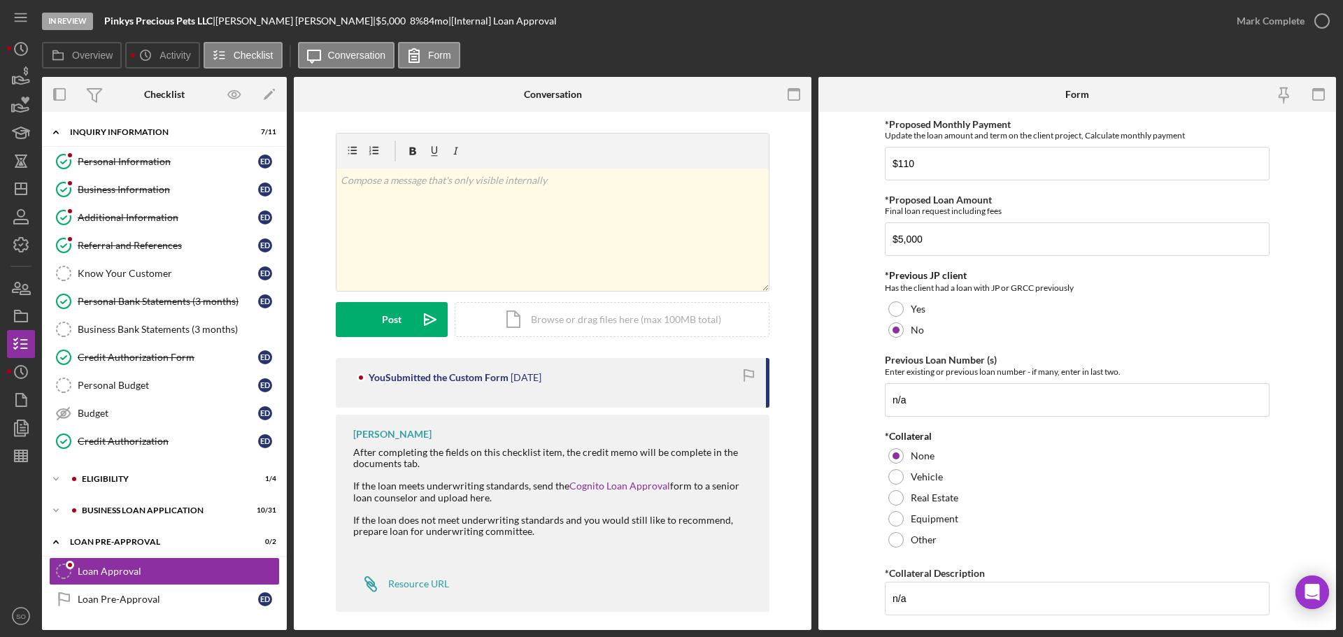
scroll to position [60, 0]
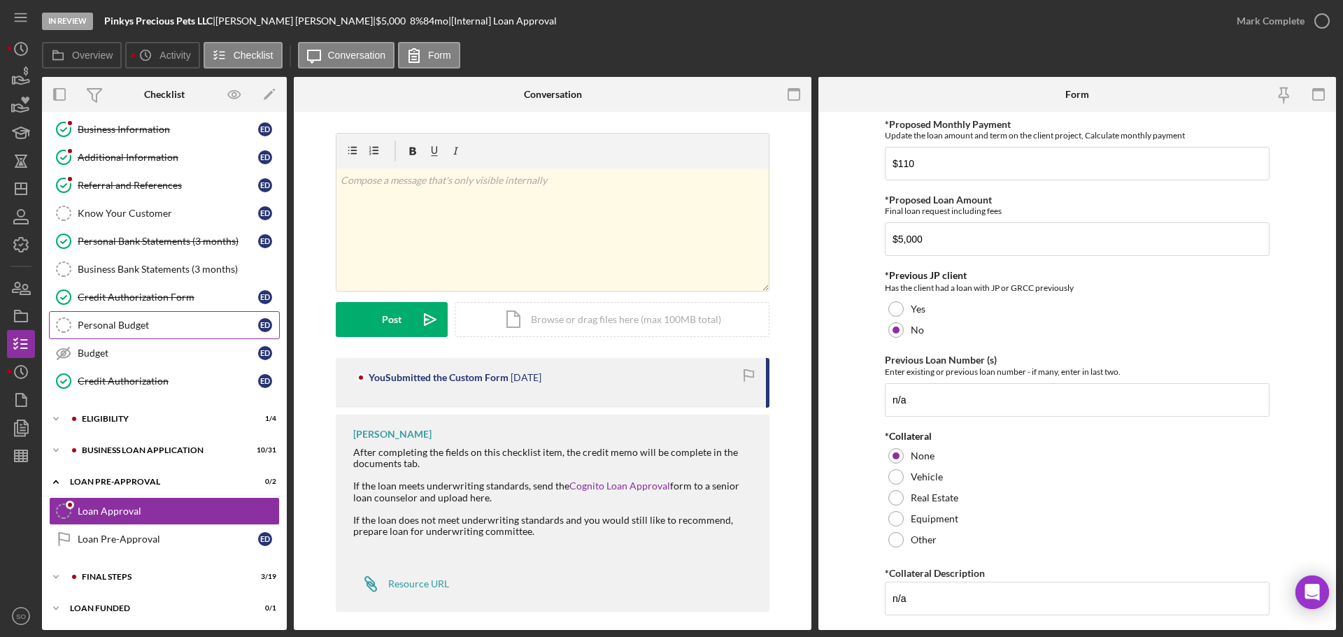
click at [138, 327] on div "Personal Budget" at bounding box center [168, 325] width 180 height 11
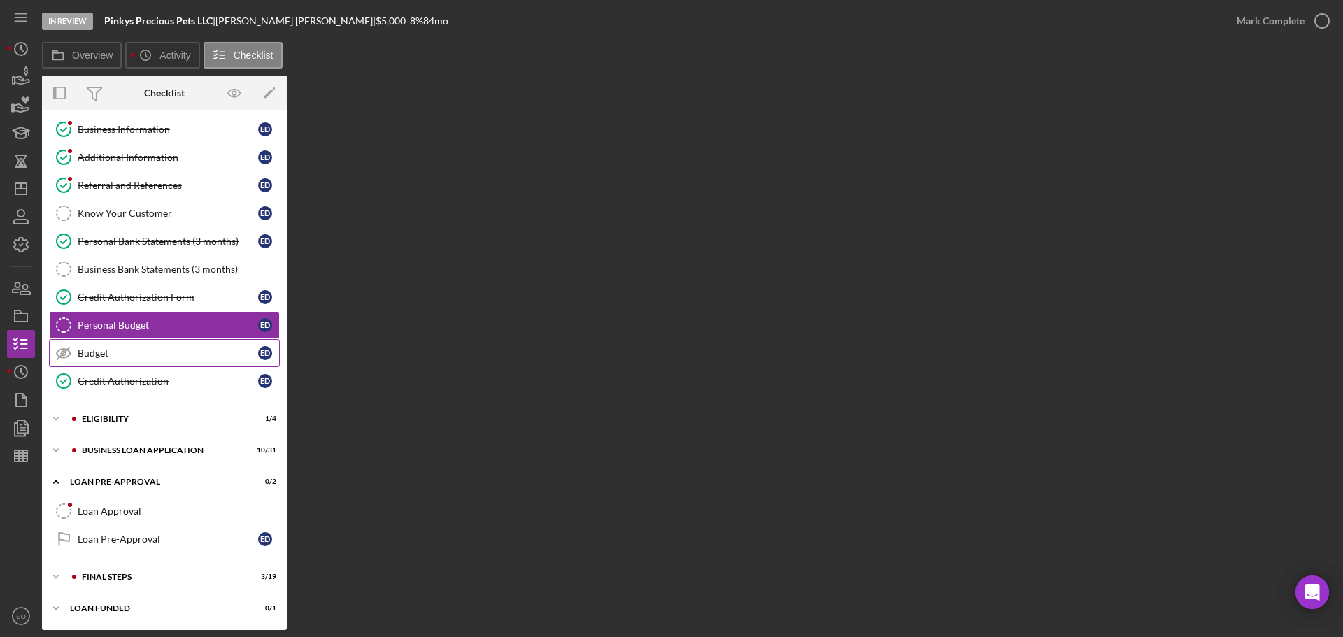
scroll to position [60, 0]
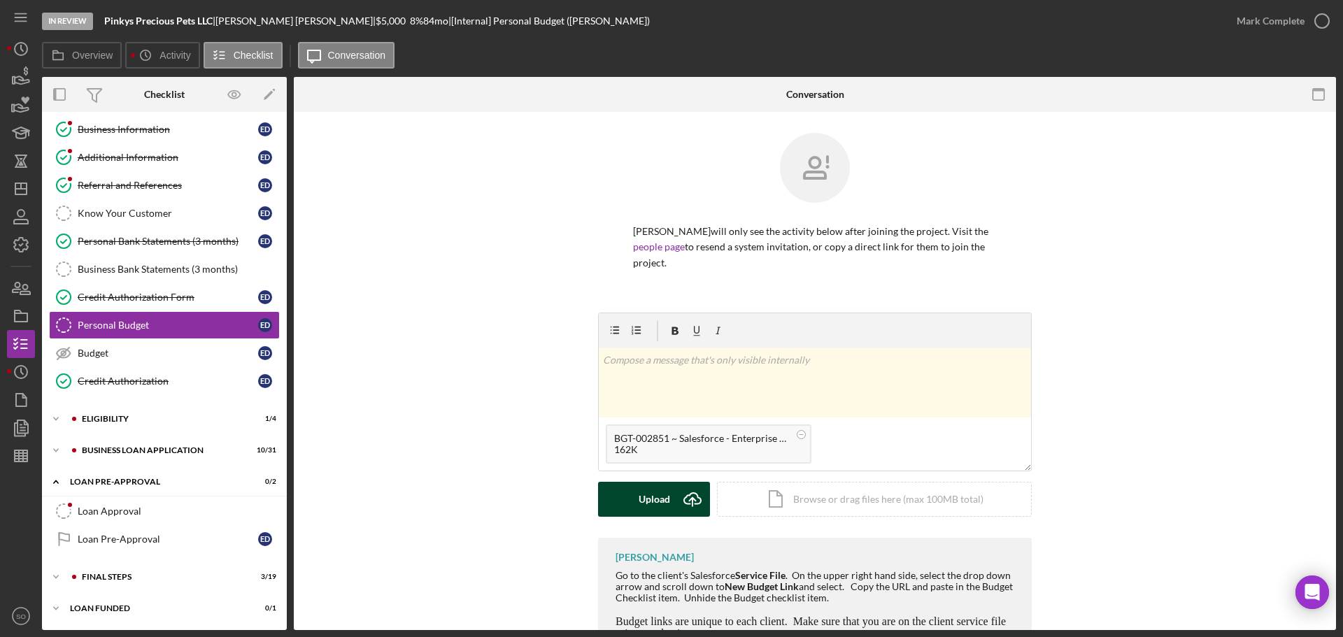
click at [648, 482] on div "Upload" at bounding box center [654, 499] width 31 height 35
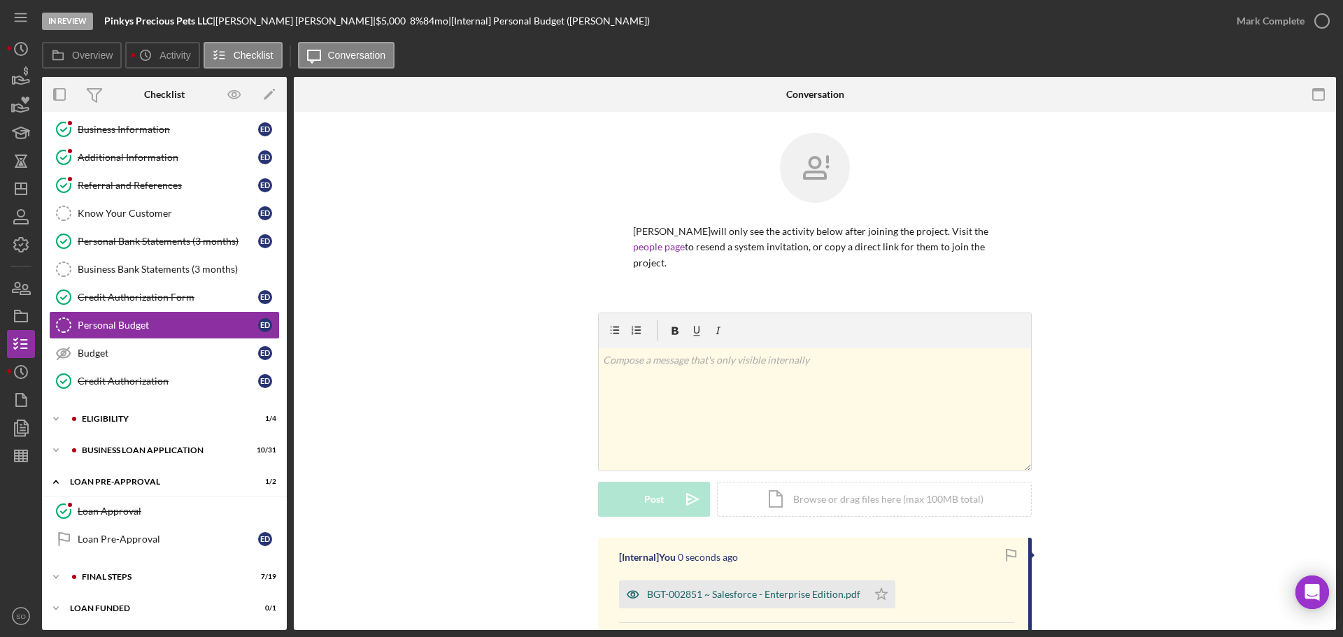
scroll to position [140, 0]
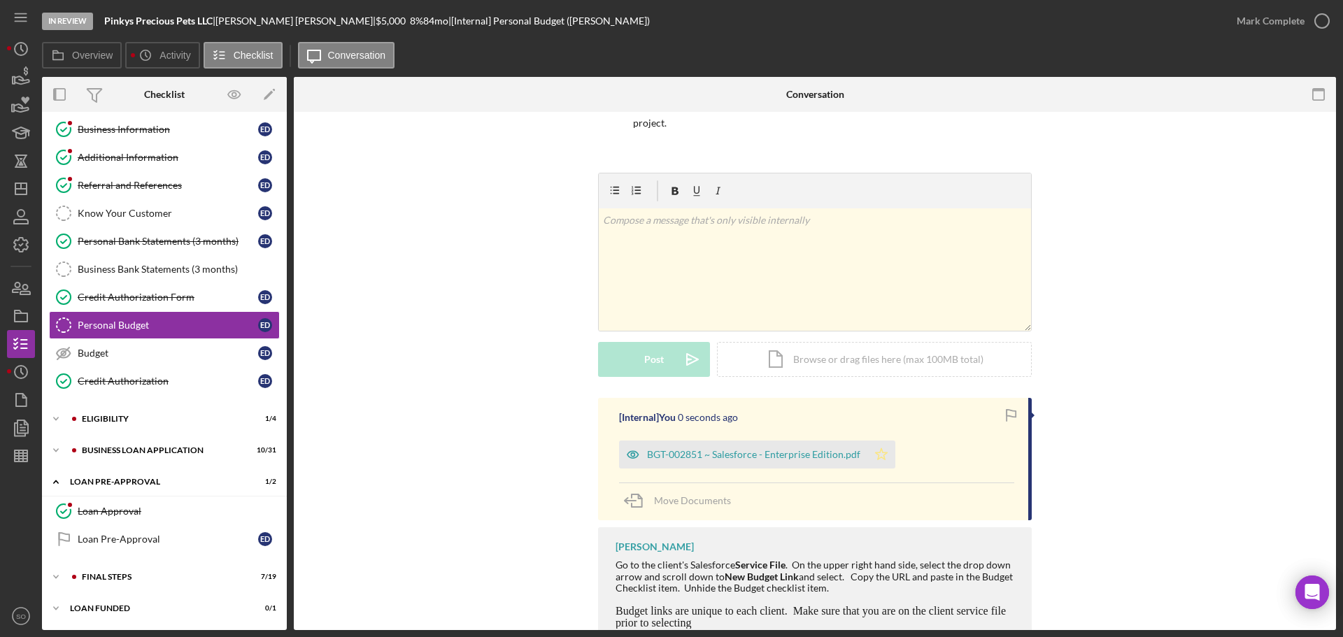
click at [868, 441] on icon "Icon/Star" at bounding box center [881, 455] width 28 height 28
click at [1267, 30] on div "Mark Complete" at bounding box center [1271, 21] width 68 height 28
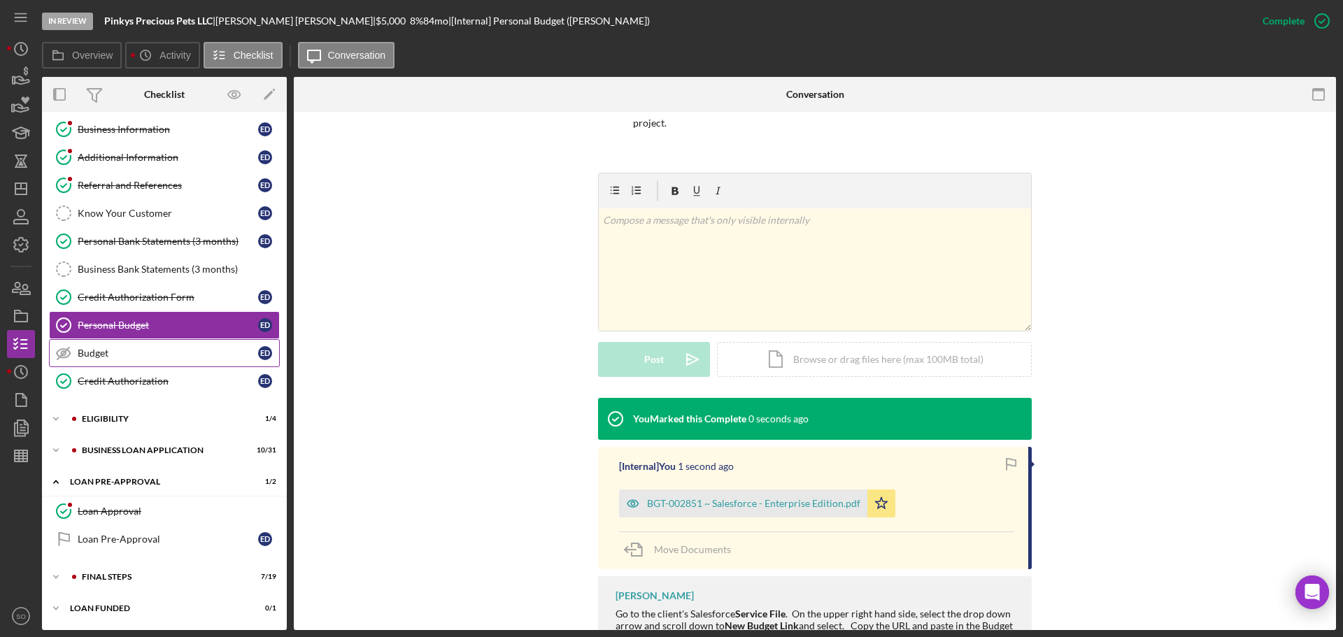
click at [132, 356] on div "Budget" at bounding box center [168, 353] width 180 height 11
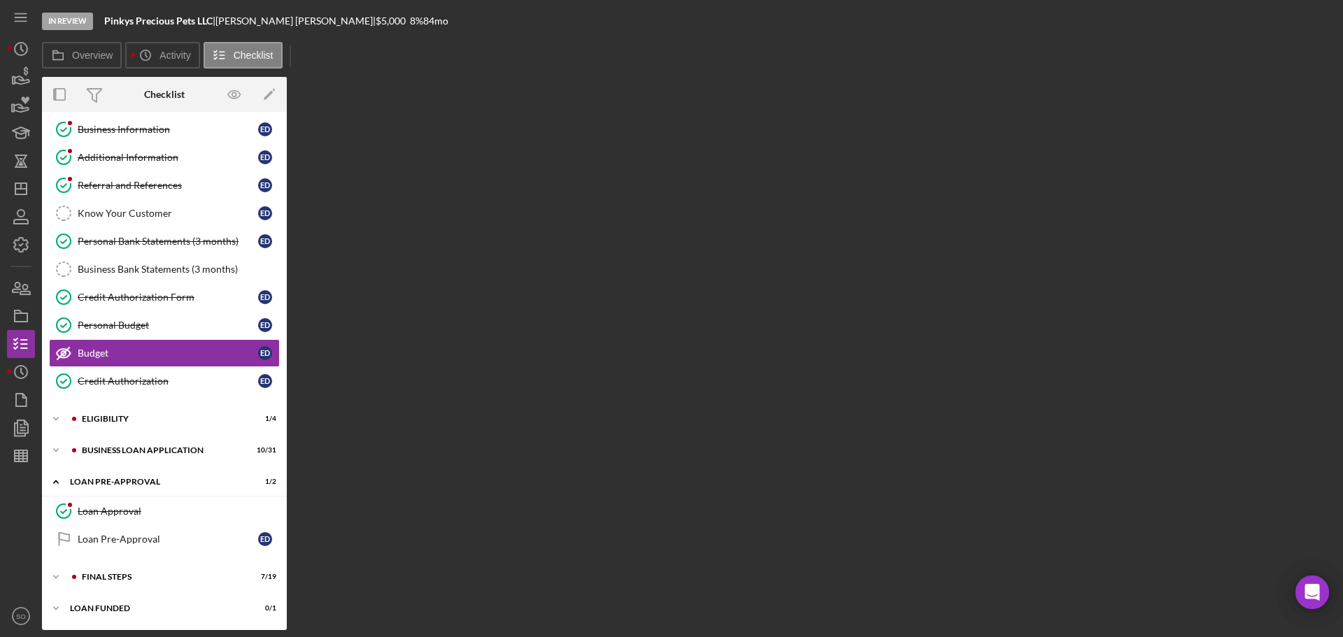
scroll to position [60, 0]
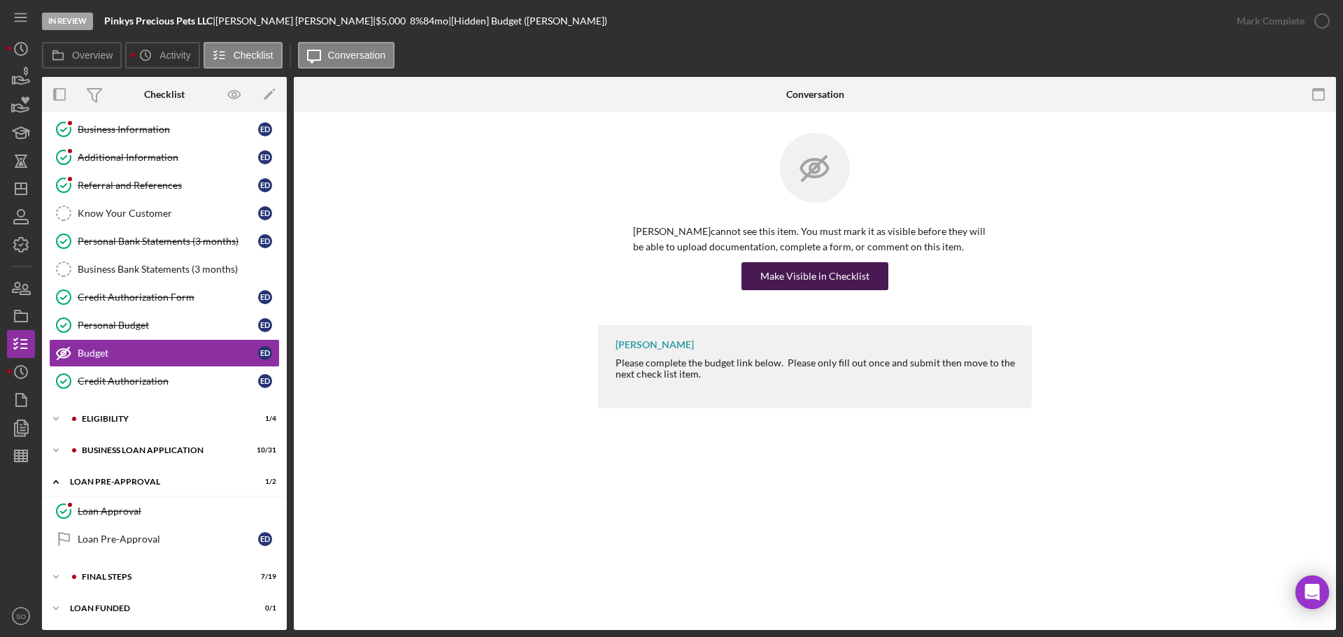
click at [815, 275] on div "Make Visible in Checklist" at bounding box center [814, 276] width 109 height 28
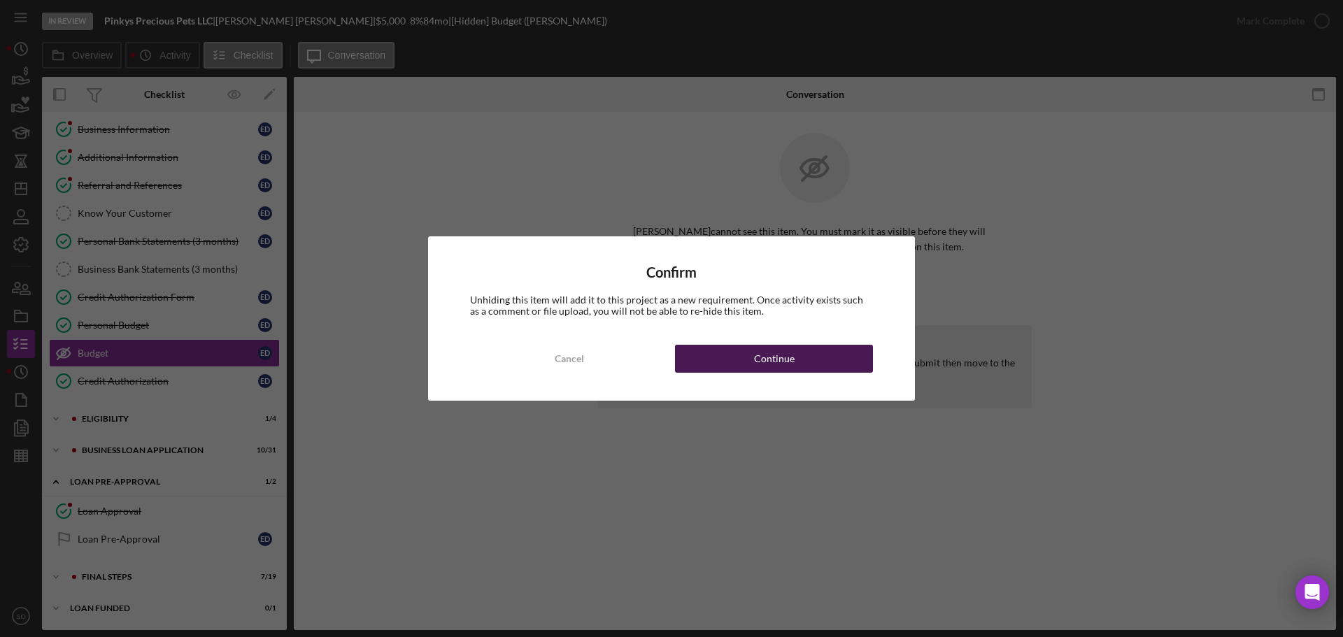
click at [830, 355] on button "Continue" at bounding box center [774, 359] width 198 height 28
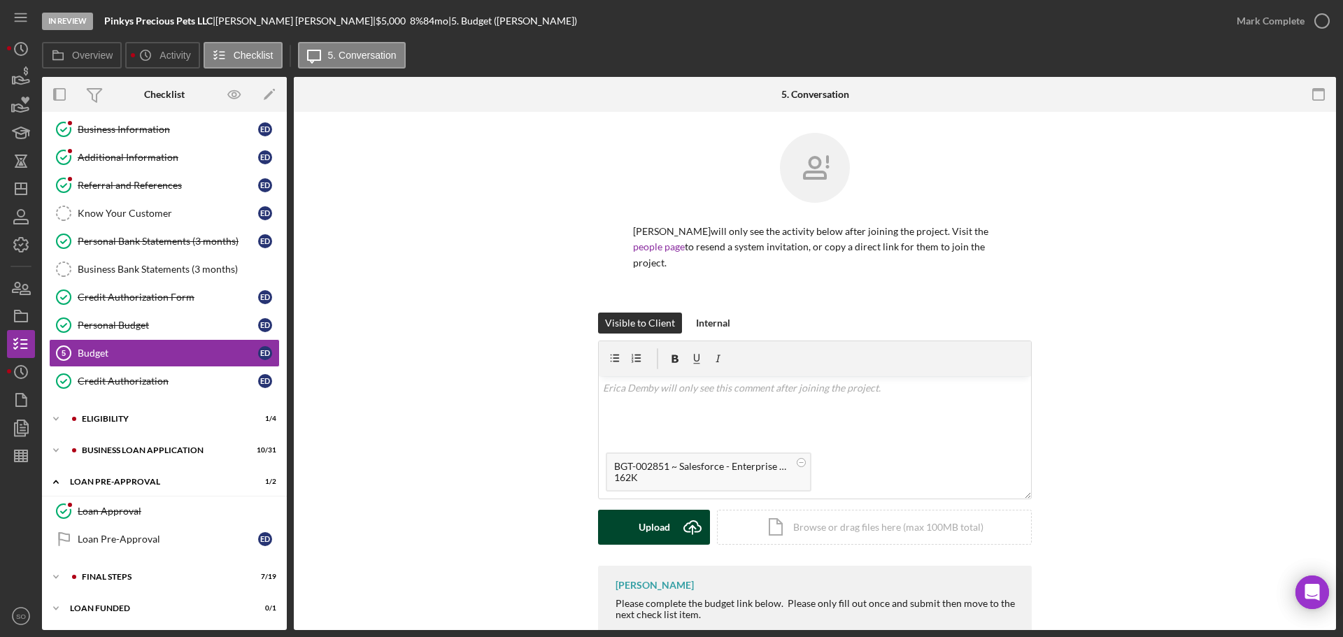
click at [642, 510] on div "Upload" at bounding box center [654, 527] width 31 height 35
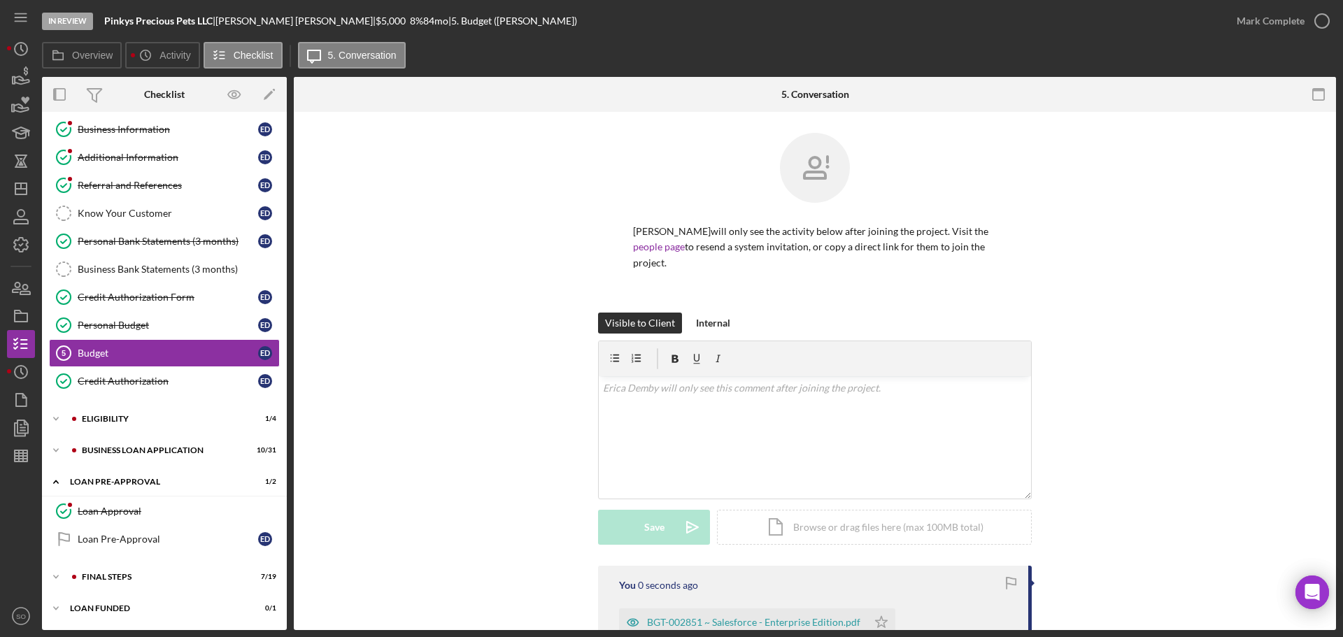
scroll to position [161, 0]
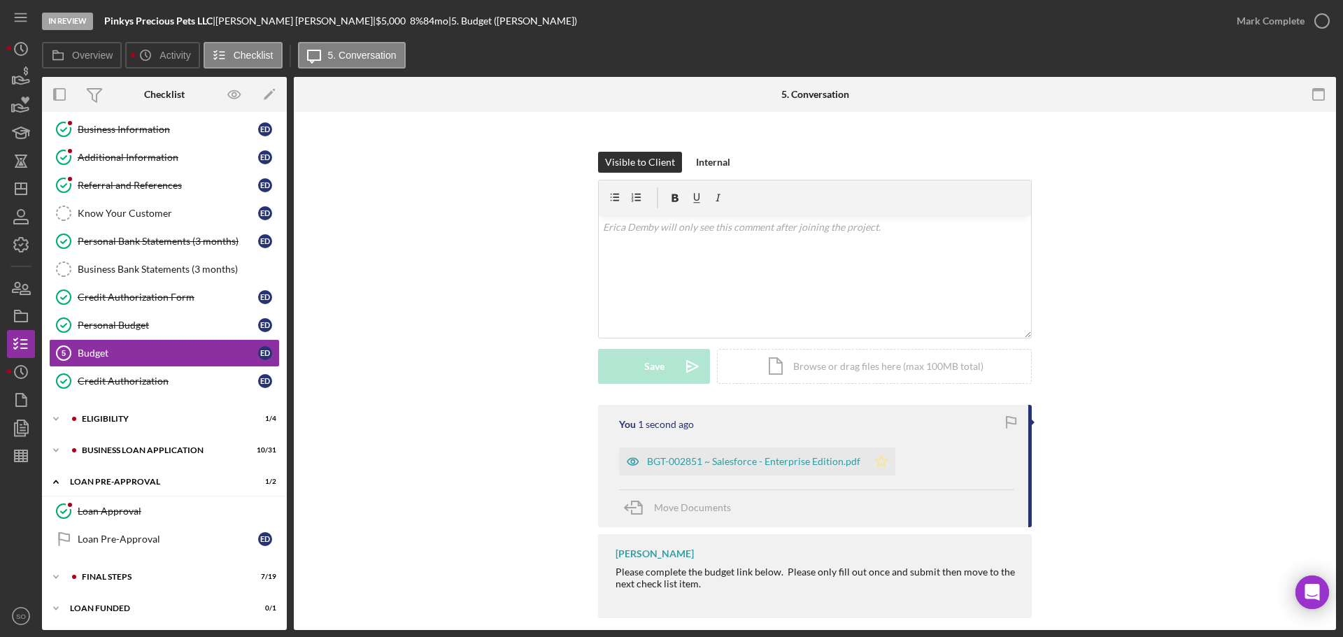
click at [881, 448] on icon "Icon/Star" at bounding box center [881, 462] width 28 height 28
click at [1246, 27] on div "Mark Complete" at bounding box center [1271, 21] width 68 height 28
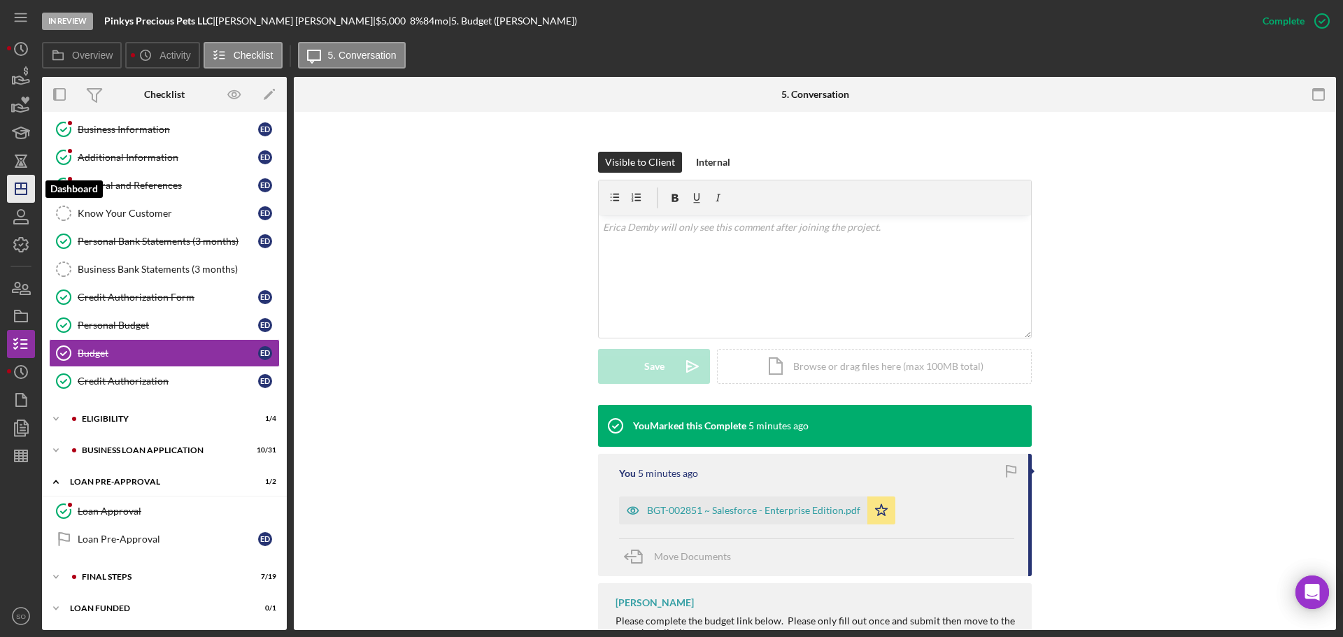
click at [29, 187] on icon "Icon/Dashboard" at bounding box center [20, 188] width 35 height 35
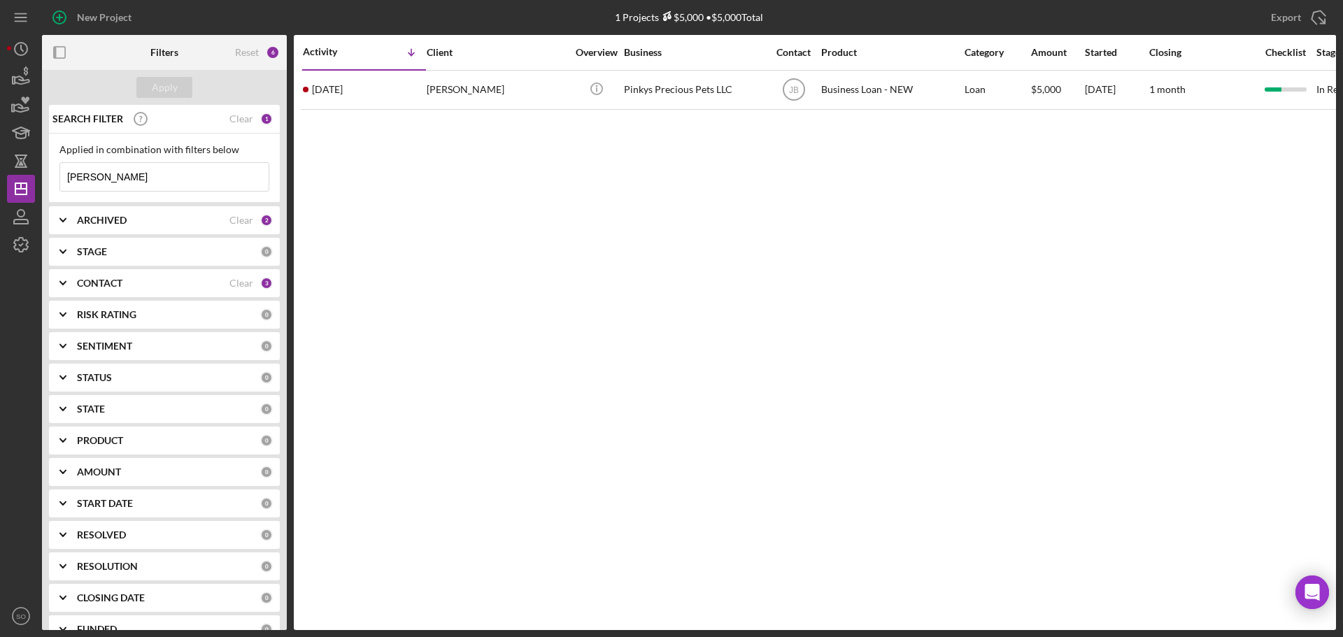
drag, startPoint x: 122, startPoint y: 180, endPoint x: -127, endPoint y: 178, distance: 249.0
click at [0, 178] on html "New Project 1 Projects $5,000 • $5,000 Total [PERSON_NAME] Export Icon/Export F…" at bounding box center [671, 318] width 1343 height 637
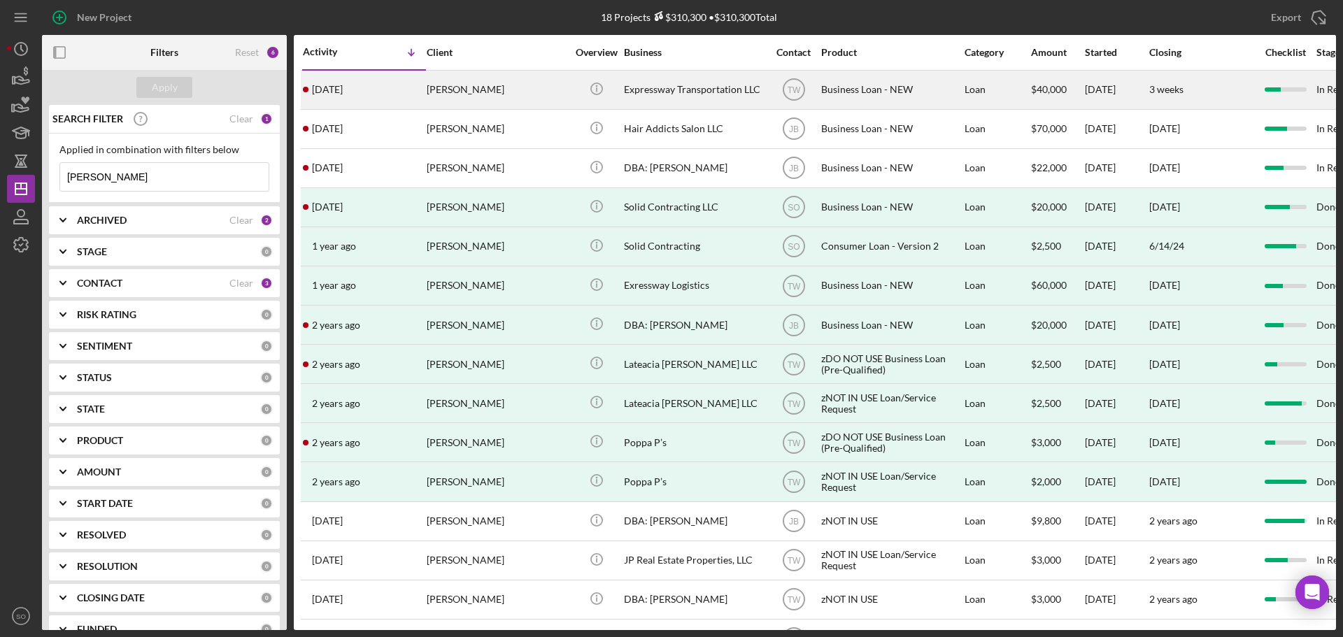
type input "[PERSON_NAME]"
click at [439, 99] on div "[PERSON_NAME]" at bounding box center [497, 89] width 140 height 37
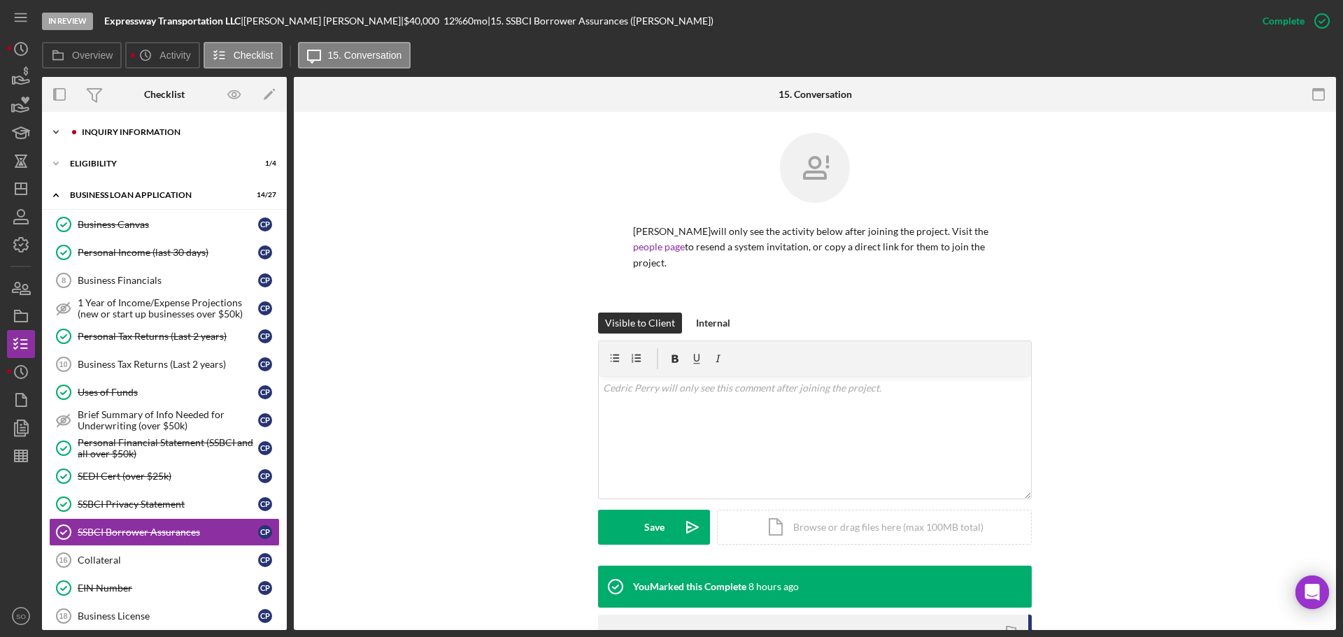
click at [127, 130] on div "INQUIRY INFORMATION" at bounding box center [175, 132] width 187 height 8
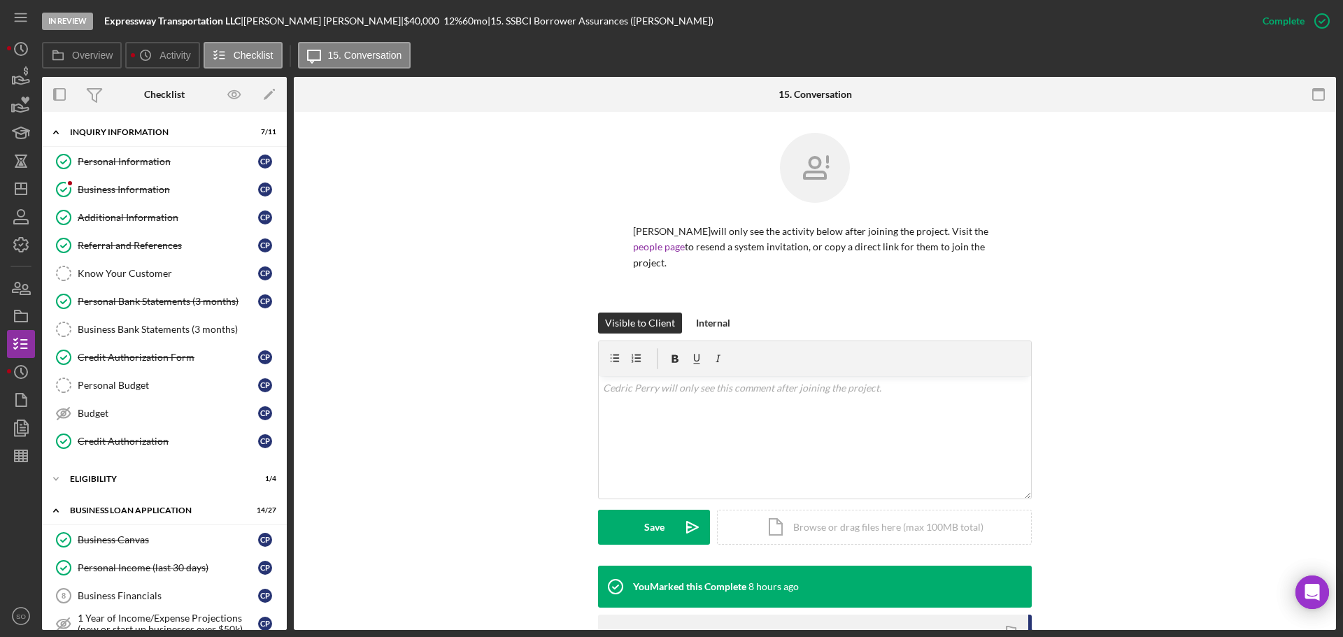
click at [152, 381] on div "Personal Budget" at bounding box center [168, 385] width 180 height 11
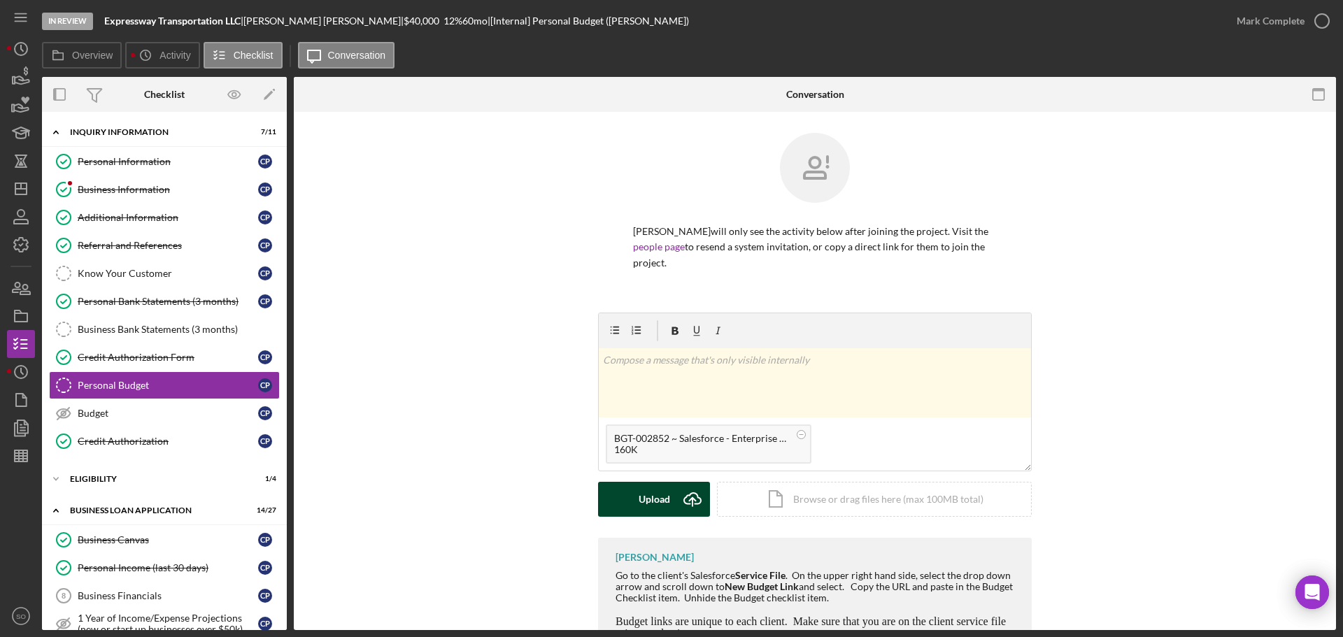
click at [630, 485] on button "Upload Icon/Upload" at bounding box center [654, 499] width 112 height 35
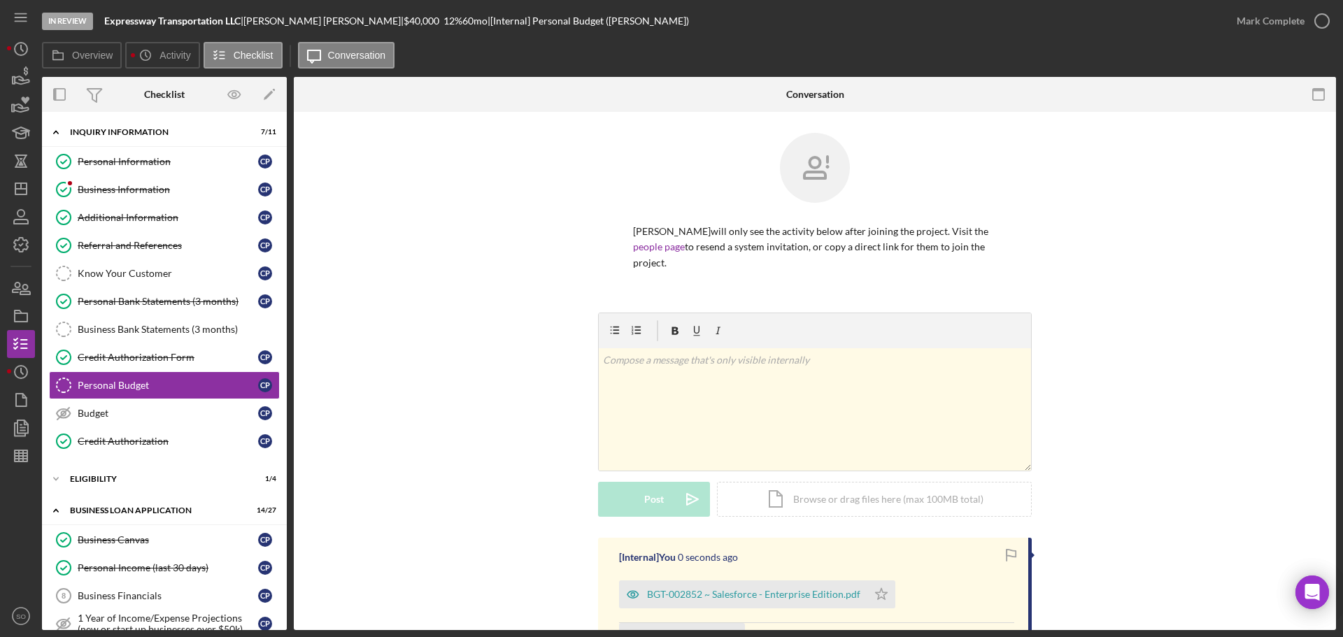
scroll to position [169, 0]
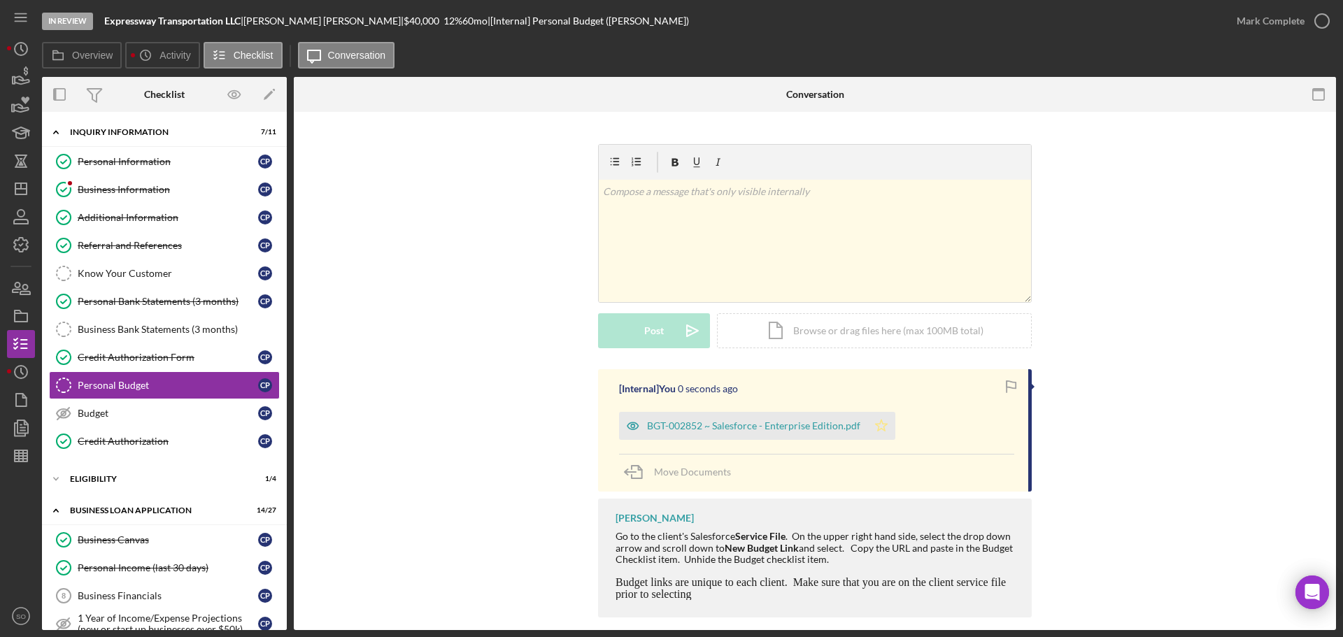
click at [876, 415] on icon "Icon/Star" at bounding box center [881, 426] width 28 height 28
click at [1268, 26] on div "Mark Complete" at bounding box center [1271, 21] width 68 height 28
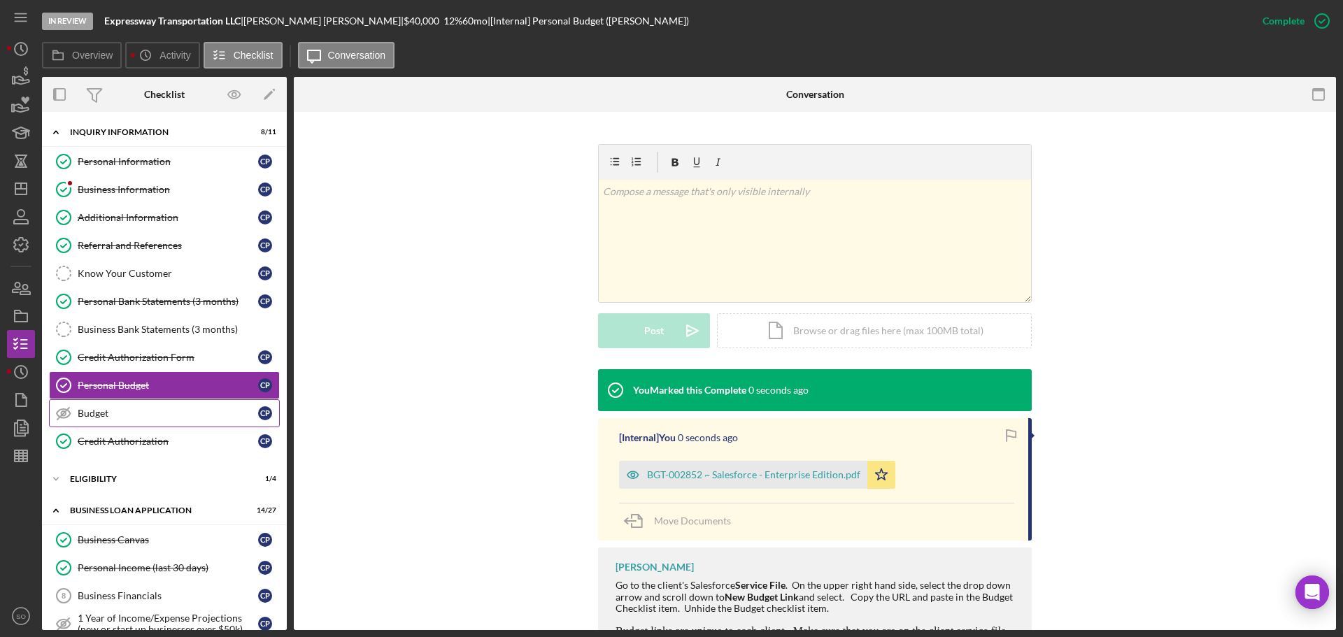
drag, startPoint x: 136, startPoint y: 411, endPoint x: 197, endPoint y: 402, distance: 61.6
click at [142, 413] on link "Budget Budget C P" at bounding box center [164, 413] width 231 height 28
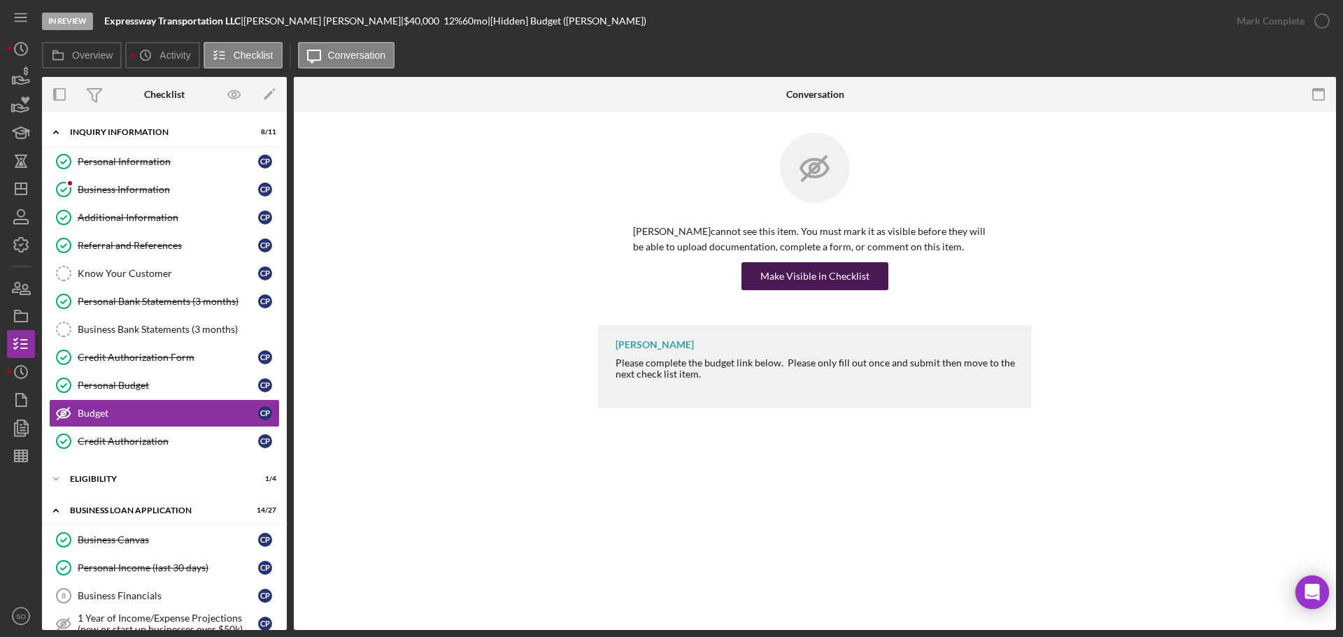
click at [864, 286] on div "Make Visible in Checklist" at bounding box center [814, 276] width 109 height 28
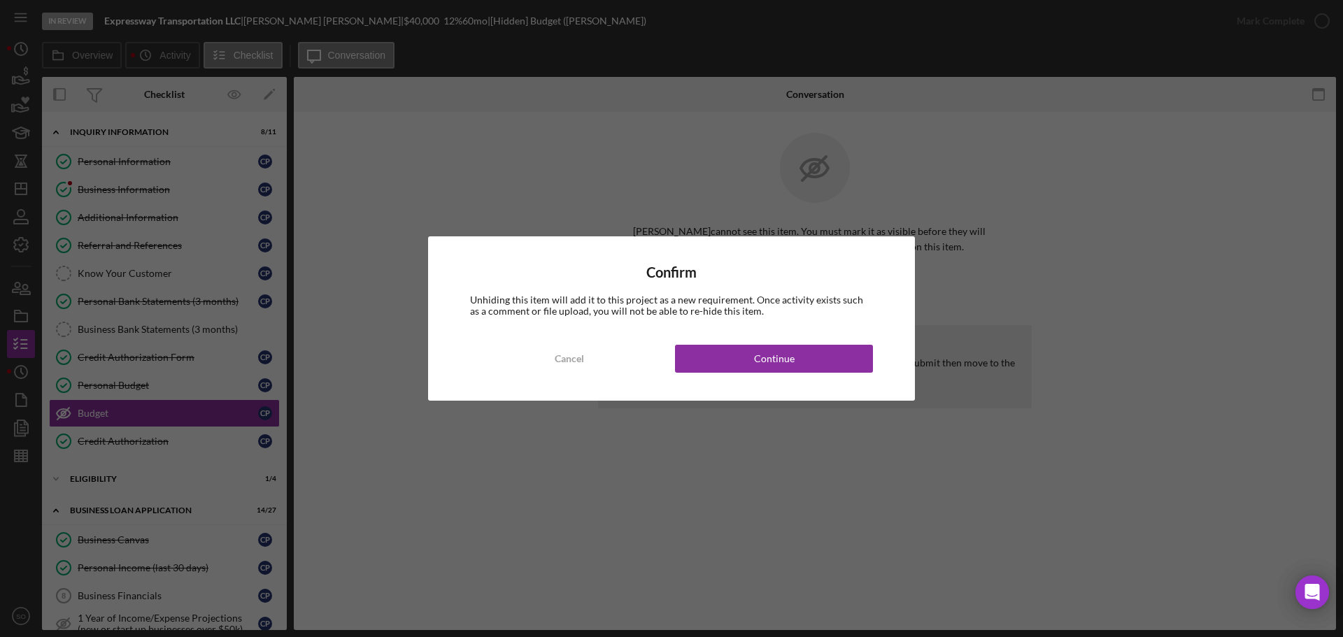
click at [851, 355] on button "Continue" at bounding box center [774, 359] width 198 height 28
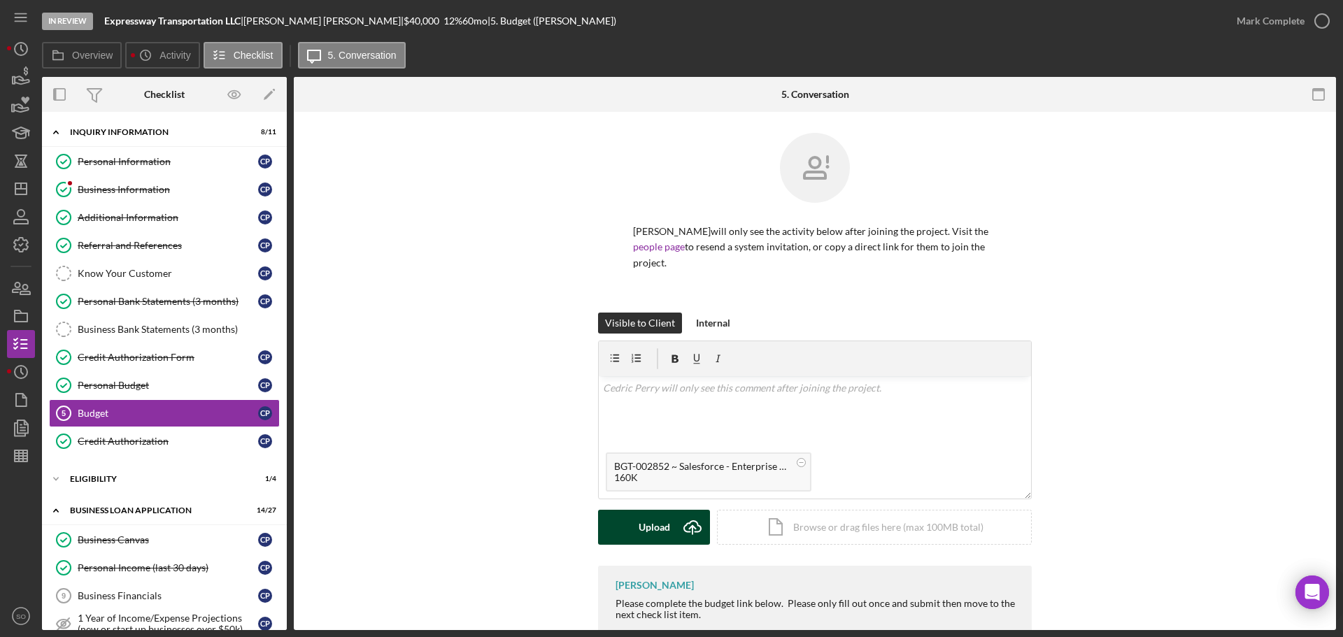
click at [654, 514] on div "Upload" at bounding box center [654, 527] width 31 height 35
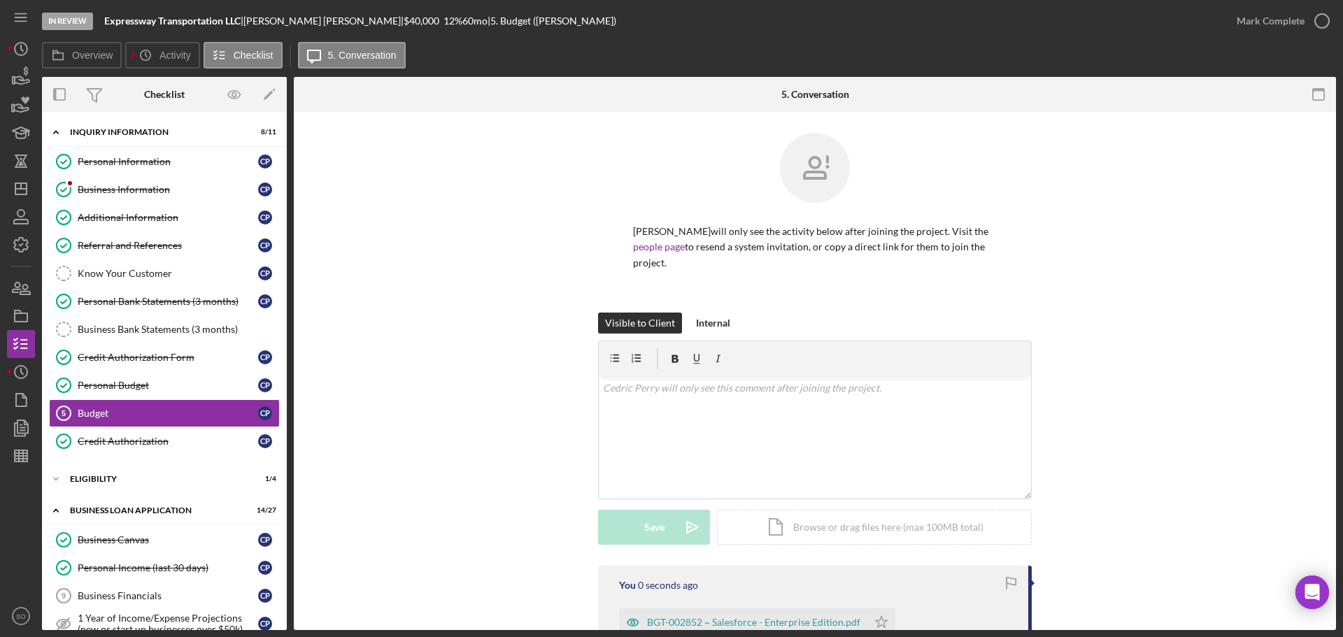
scroll to position [140, 0]
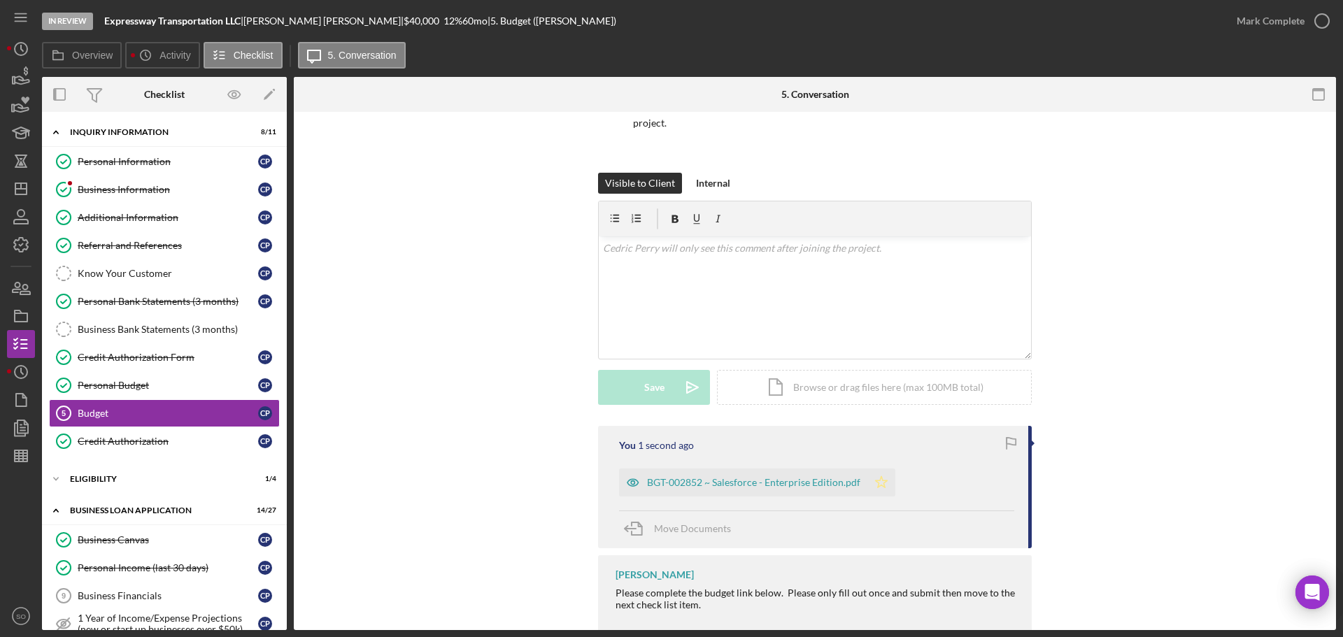
click at [876, 471] on icon "Icon/Star" at bounding box center [881, 483] width 28 height 28
click at [1269, 29] on div "Mark Complete" at bounding box center [1271, 21] width 68 height 28
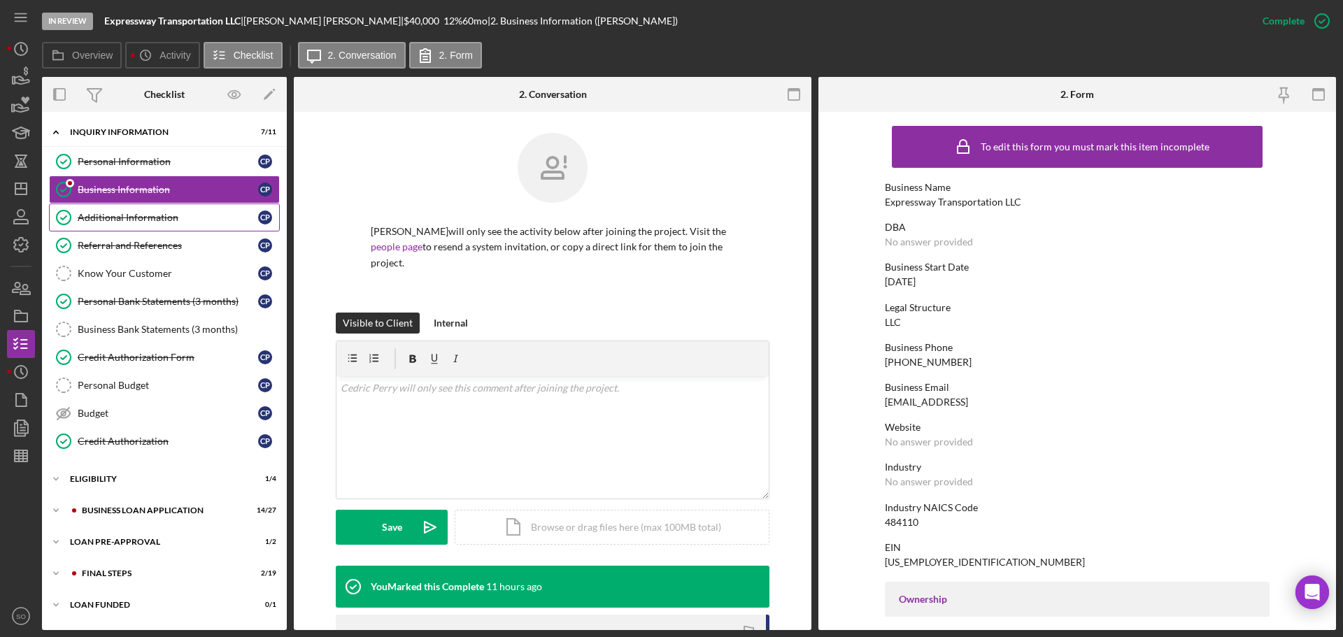
drag, startPoint x: 142, startPoint y: 216, endPoint x: 171, endPoint y: 234, distance: 34.0
click at [142, 216] on div "Additional Information" at bounding box center [168, 217] width 180 height 11
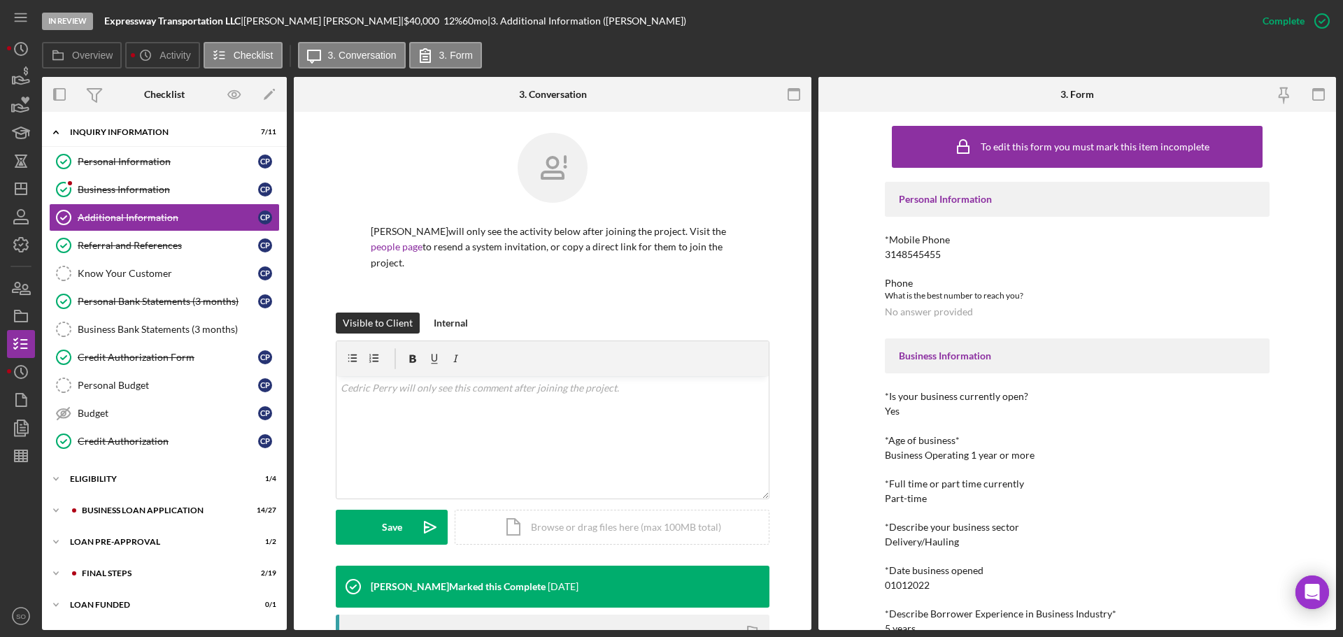
scroll to position [140, 0]
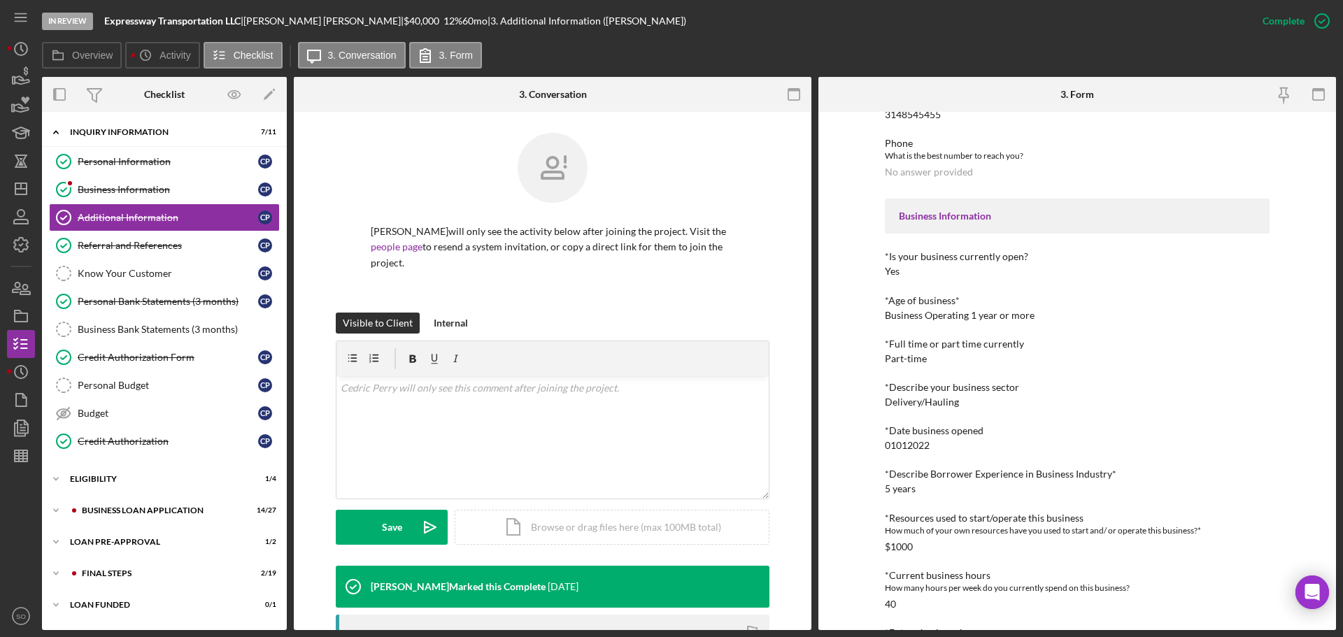
click at [898, 491] on div "5 years" at bounding box center [900, 488] width 31 height 11
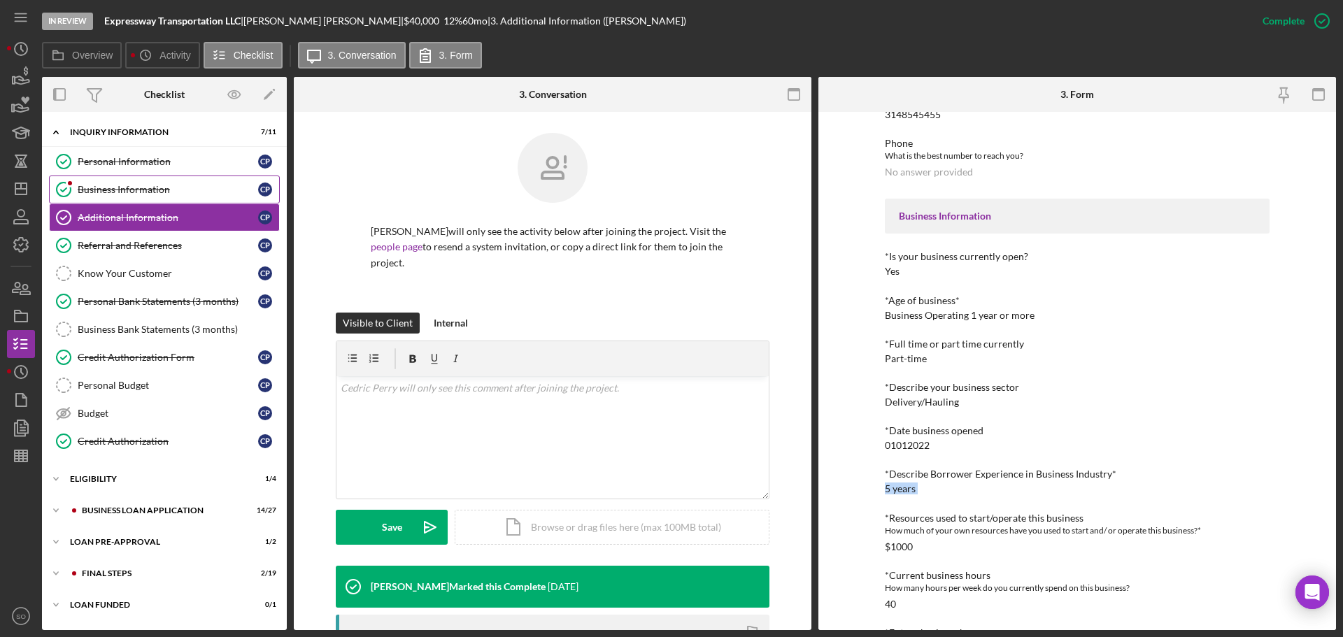
click at [127, 199] on link "Business Information Business Information C P" at bounding box center [164, 190] width 231 height 28
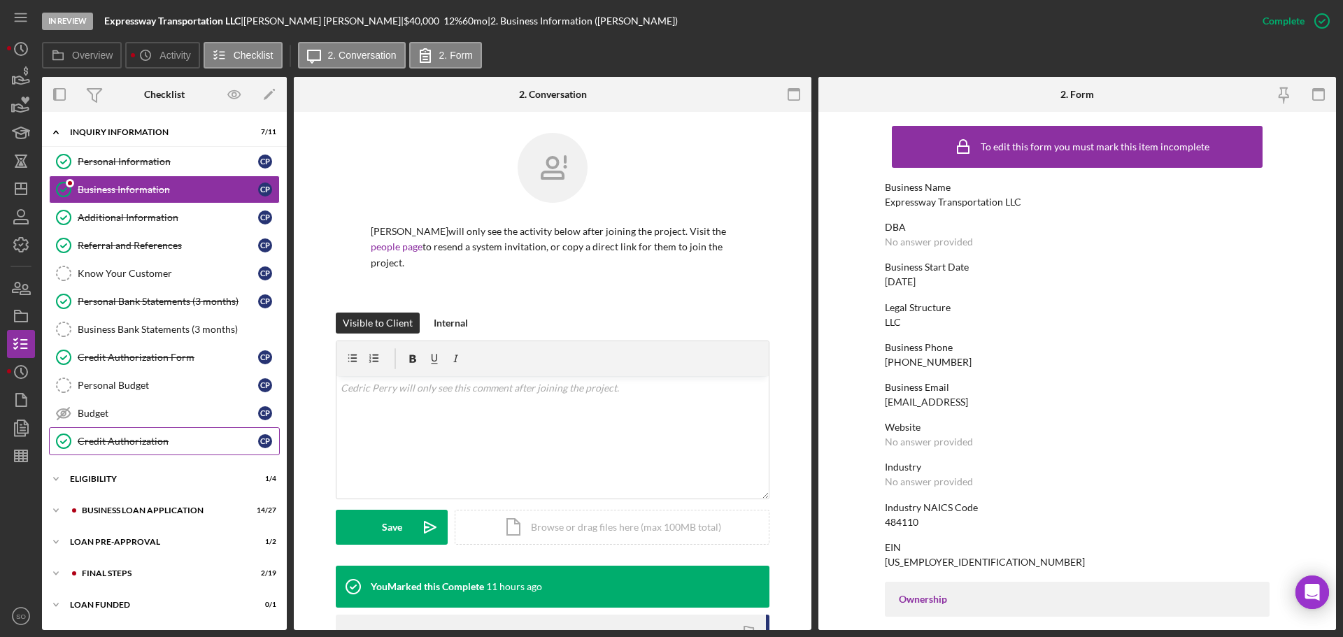
click at [170, 437] on div "Credit Authorization" at bounding box center [168, 441] width 180 height 11
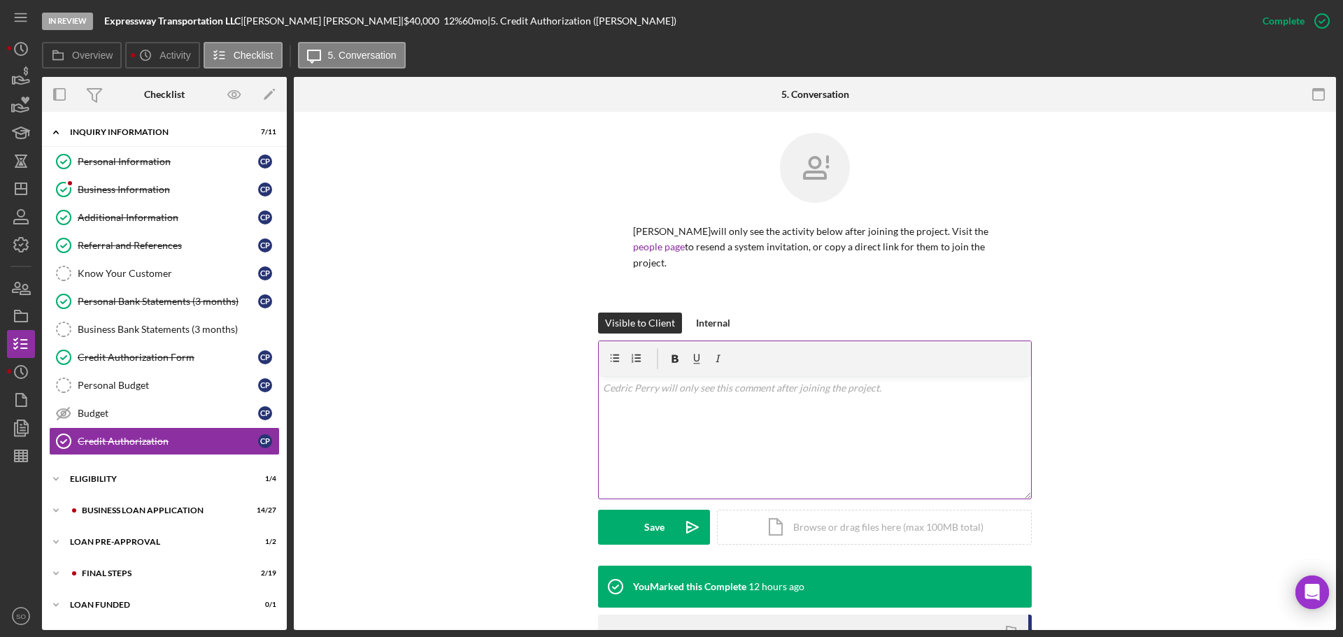
scroll to position [140, 0]
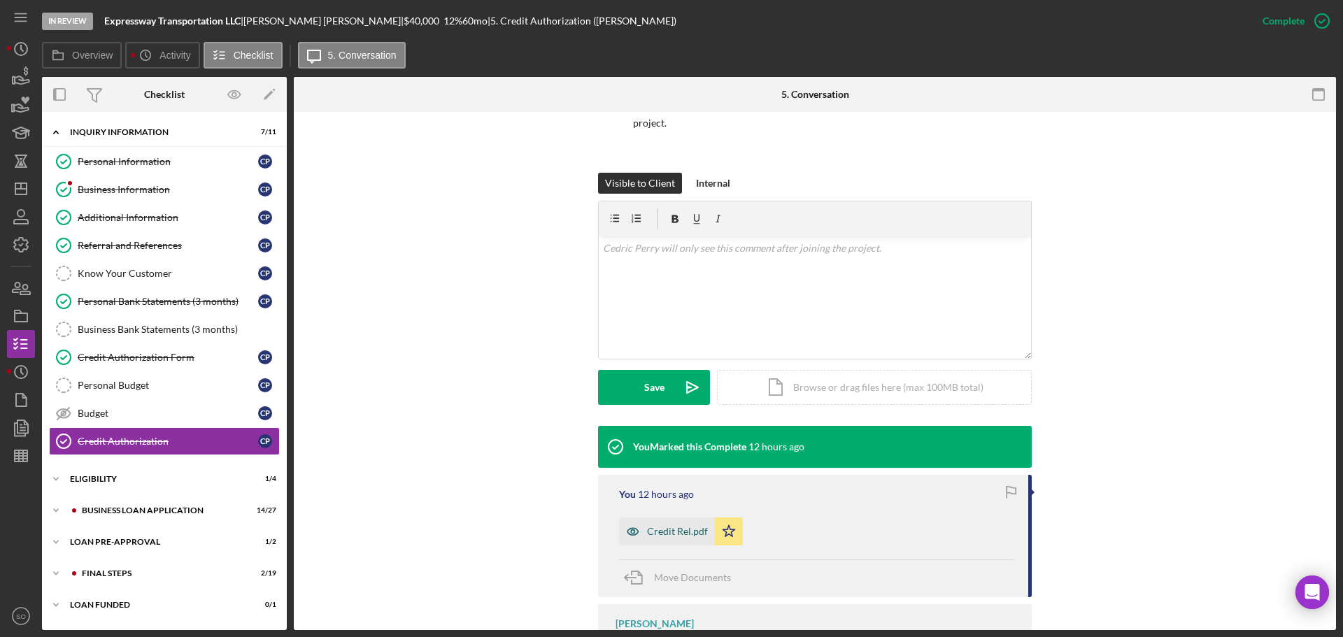
click at [683, 518] on div "Credit Rel.pdf" at bounding box center [667, 532] width 96 height 28
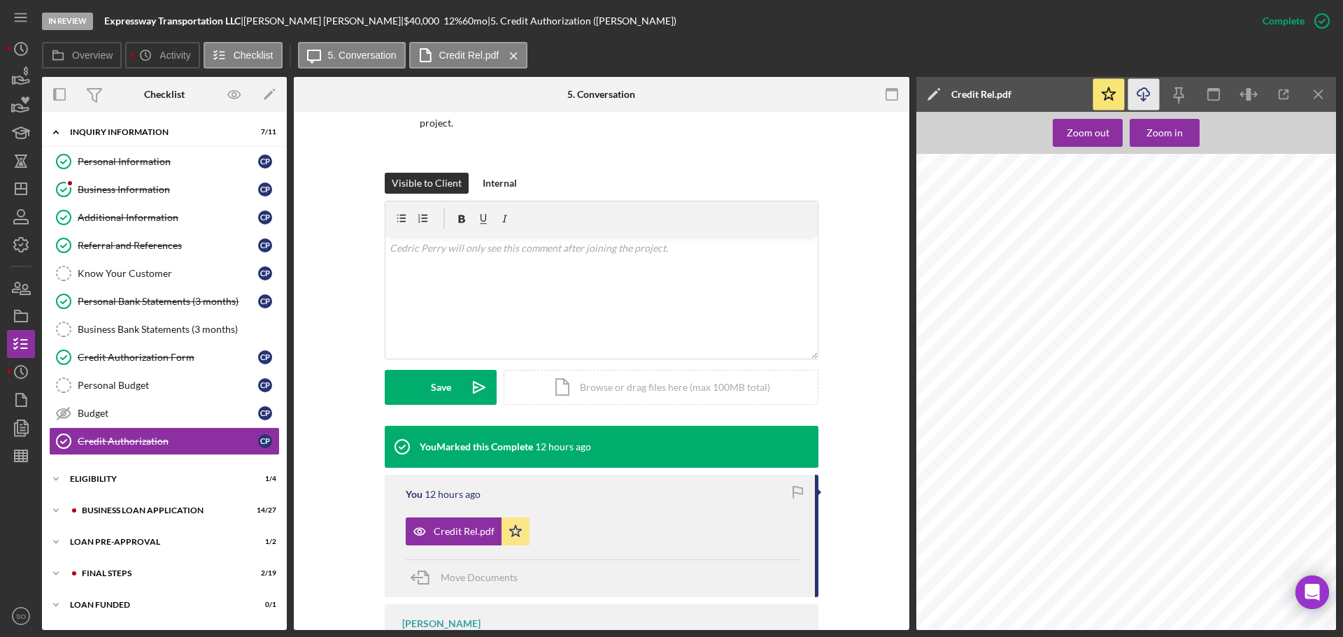
click at [1140, 99] on icon "Icon/Download" at bounding box center [1143, 94] width 31 height 31
click at [183, 509] on div "BUSINESS LOAN APPLICATION" at bounding box center [175, 510] width 187 height 8
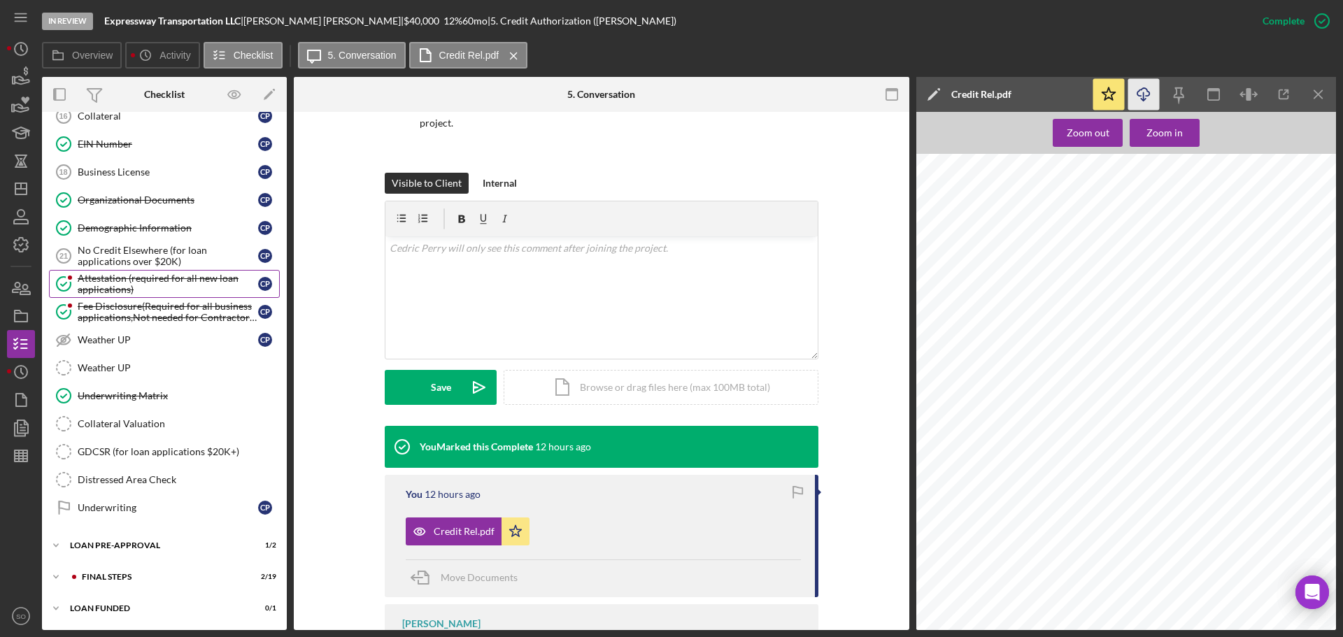
scroll to position [690, 0]
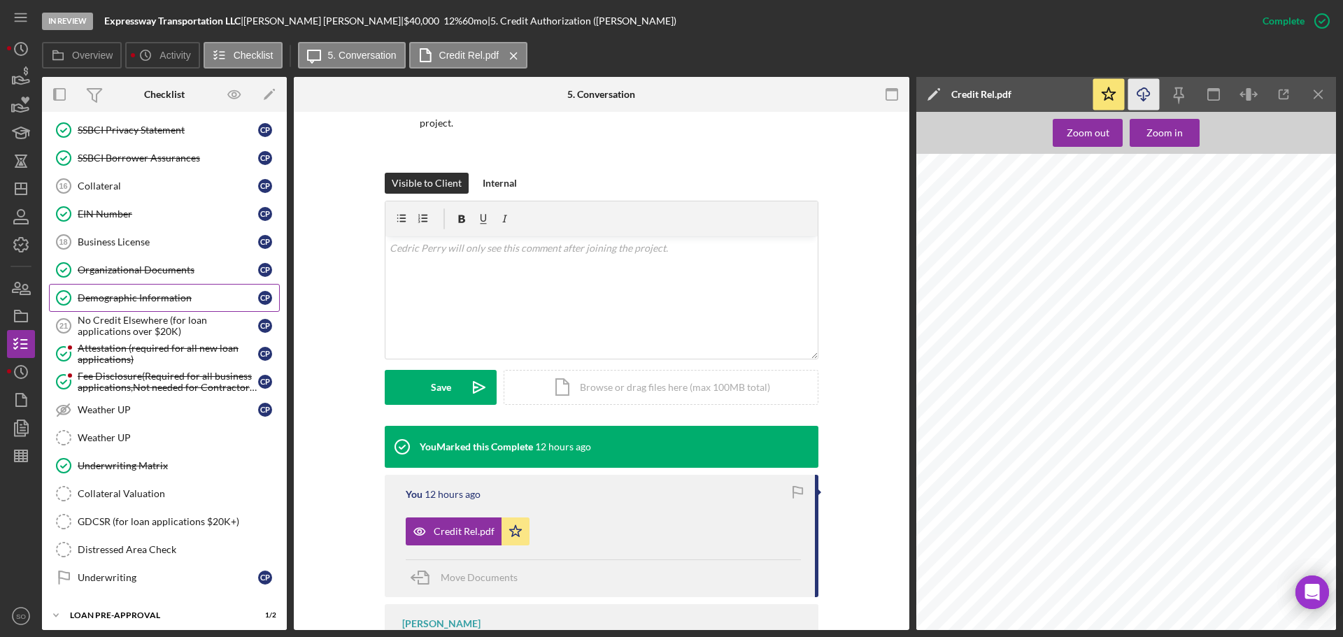
click at [130, 305] on link "Demographic Information Demographic Information C P" at bounding box center [164, 298] width 231 height 28
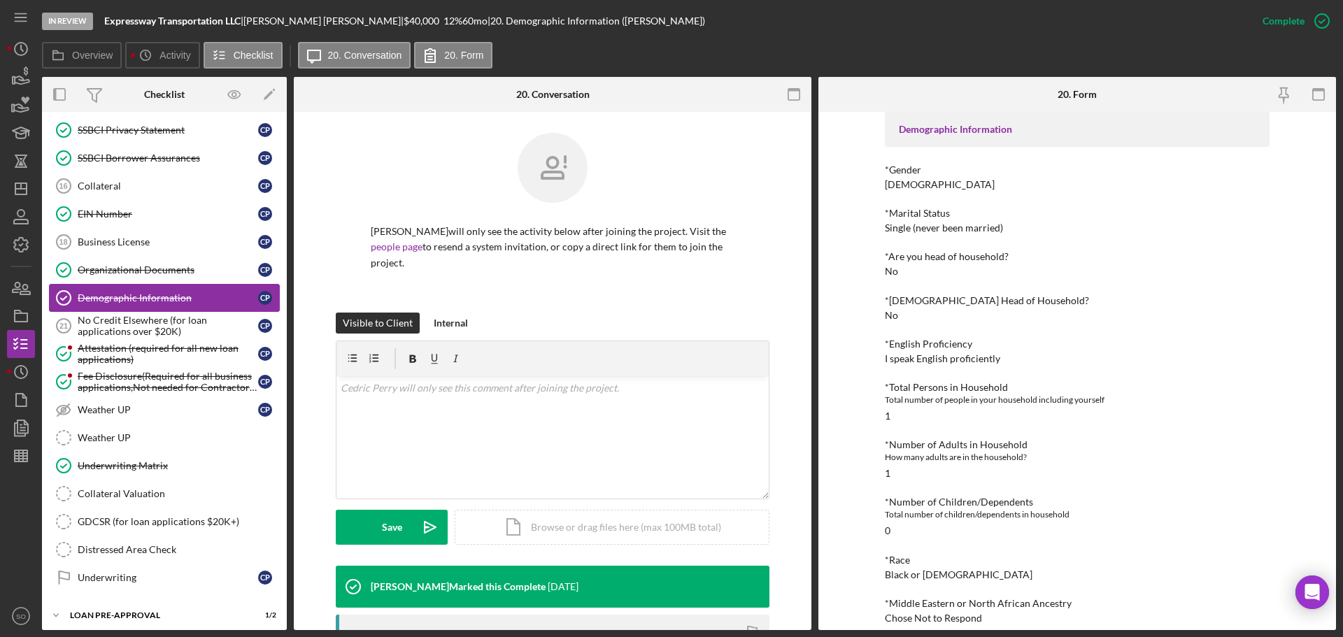
scroll to position [760, 0]
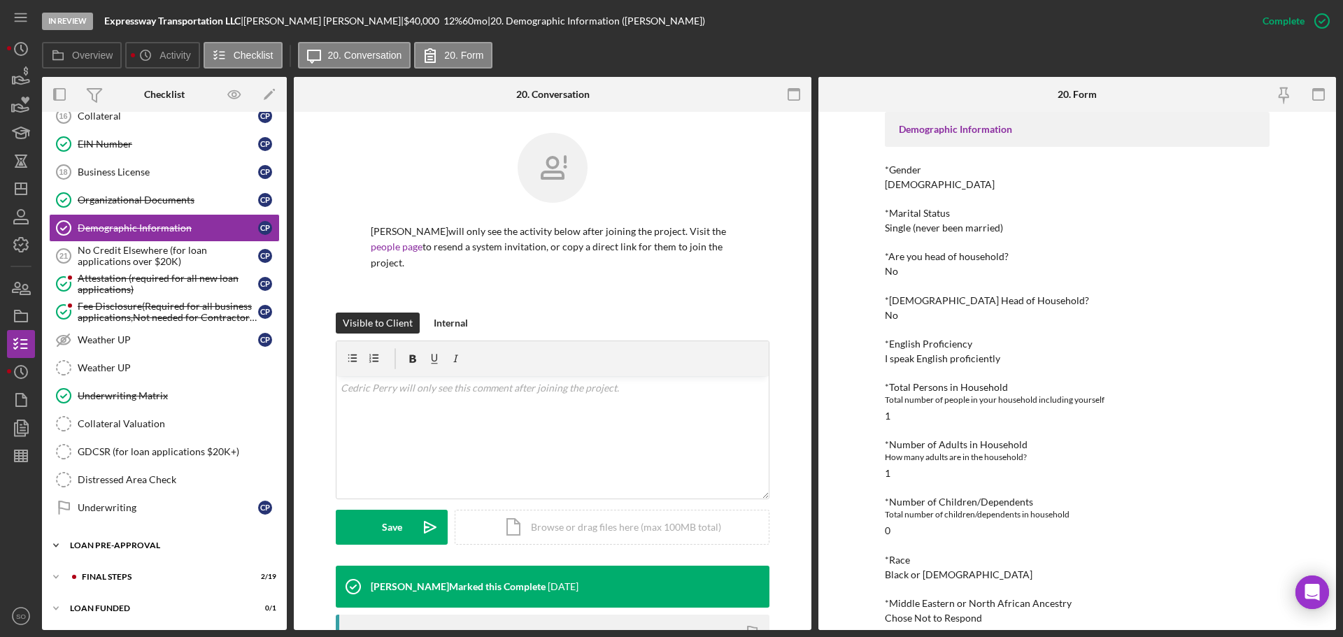
click at [142, 549] on div "LOAN PRE-APPROVAL" at bounding box center [169, 545] width 199 height 8
click at [134, 574] on div "Loan Approval" at bounding box center [178, 574] width 201 height 11
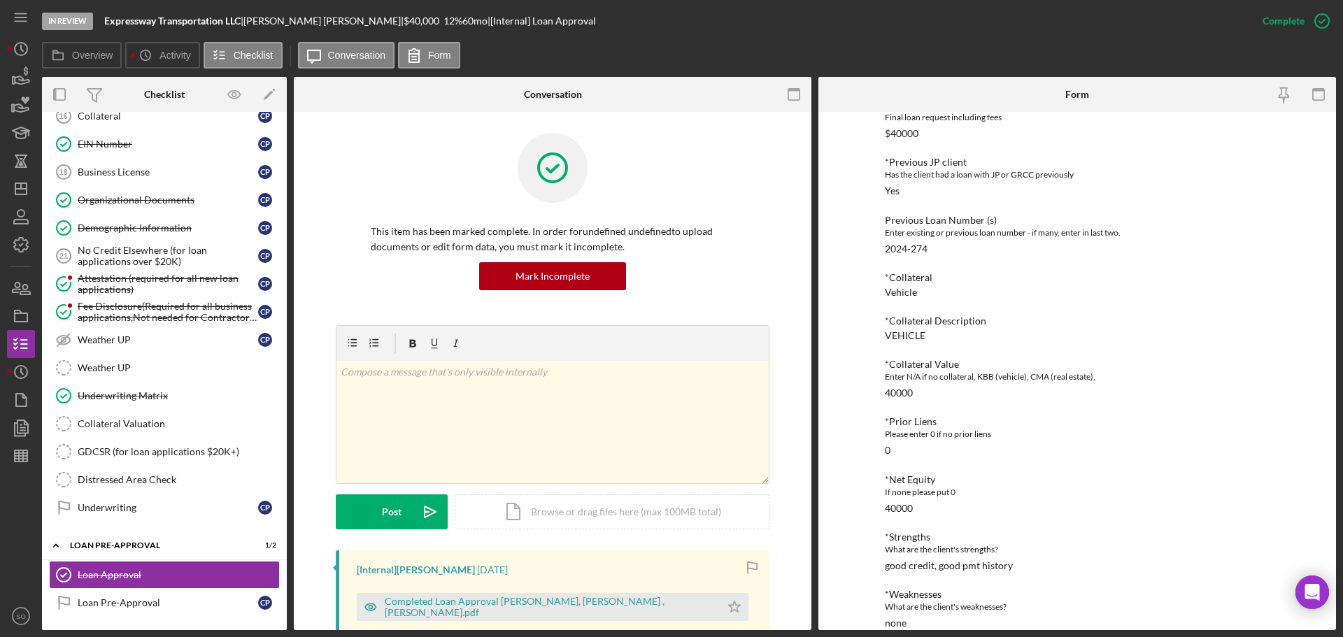
scroll to position [210, 0]
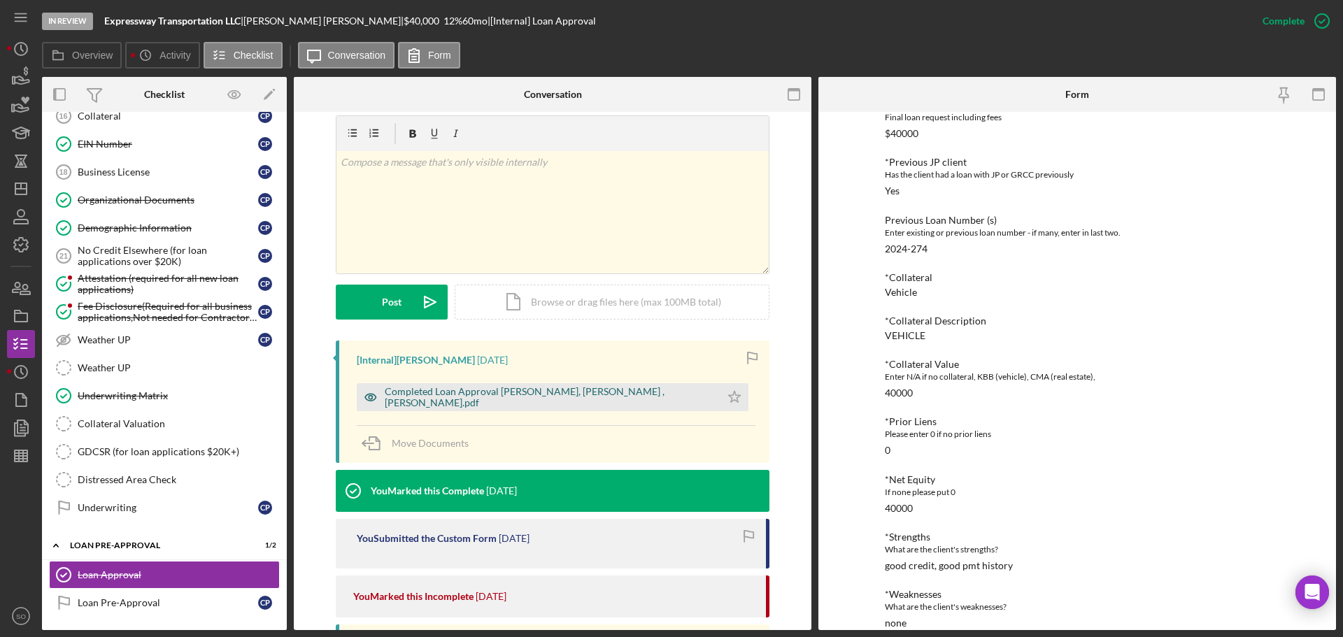
click at [552, 402] on div "Completed Loan Approval Williams, Travis , Cedric Perry.pdf" at bounding box center [549, 397] width 329 height 22
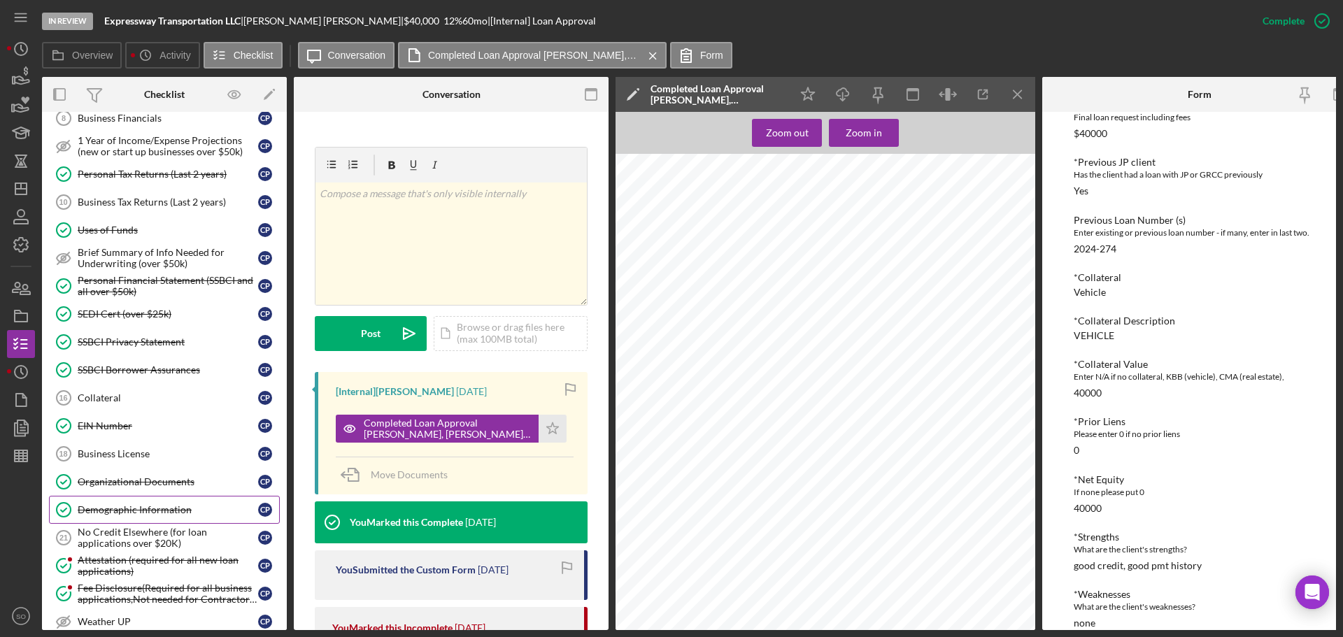
scroll to position [548, 0]
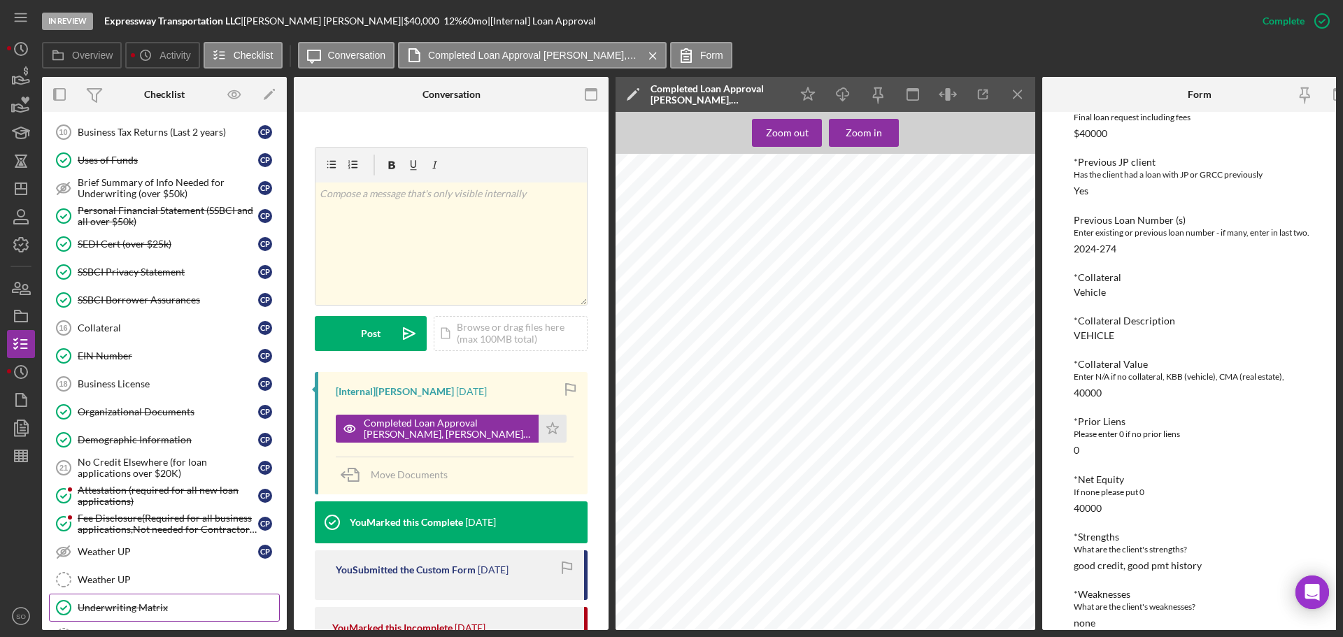
click at [138, 602] on div "Underwriting Matrix" at bounding box center [178, 607] width 201 height 11
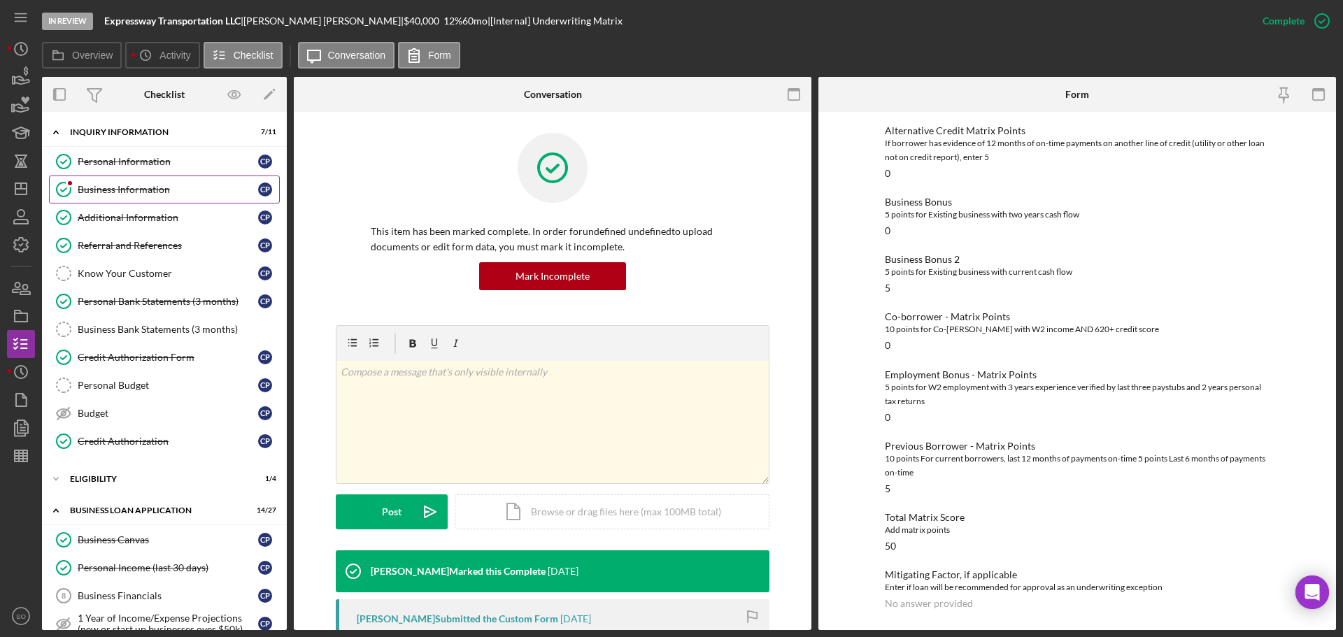
click at [174, 197] on link "Business Information Business Information C P" at bounding box center [164, 190] width 231 height 28
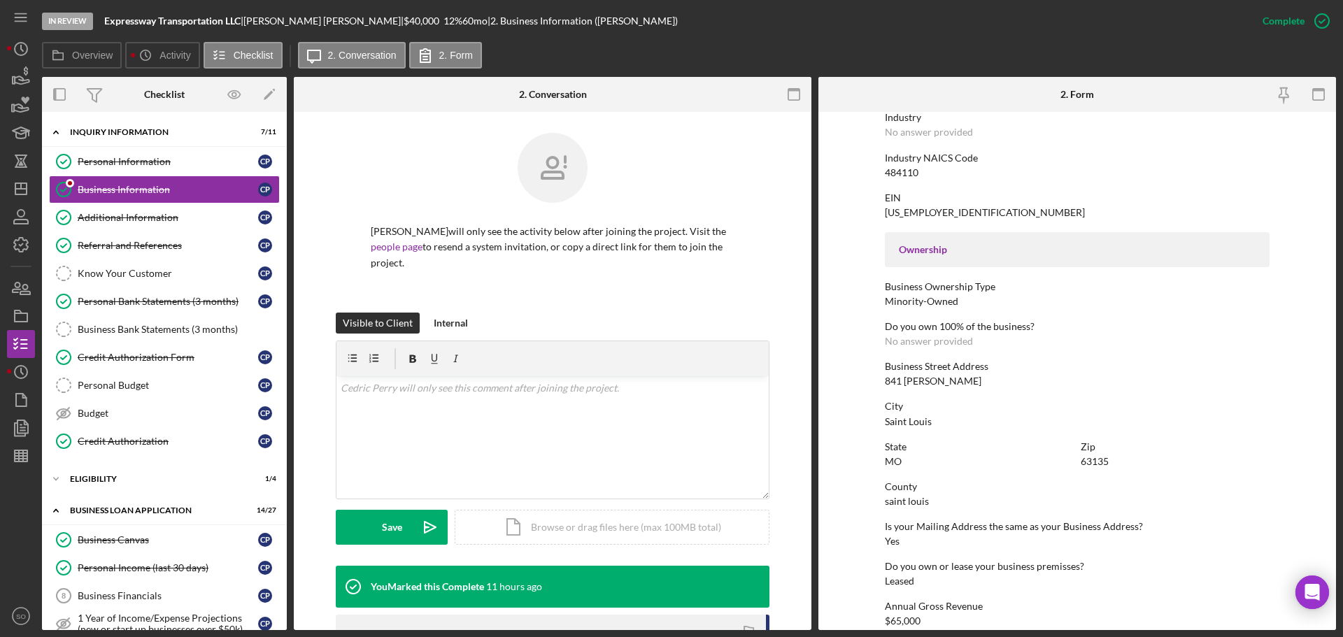
scroll to position [420, 0]
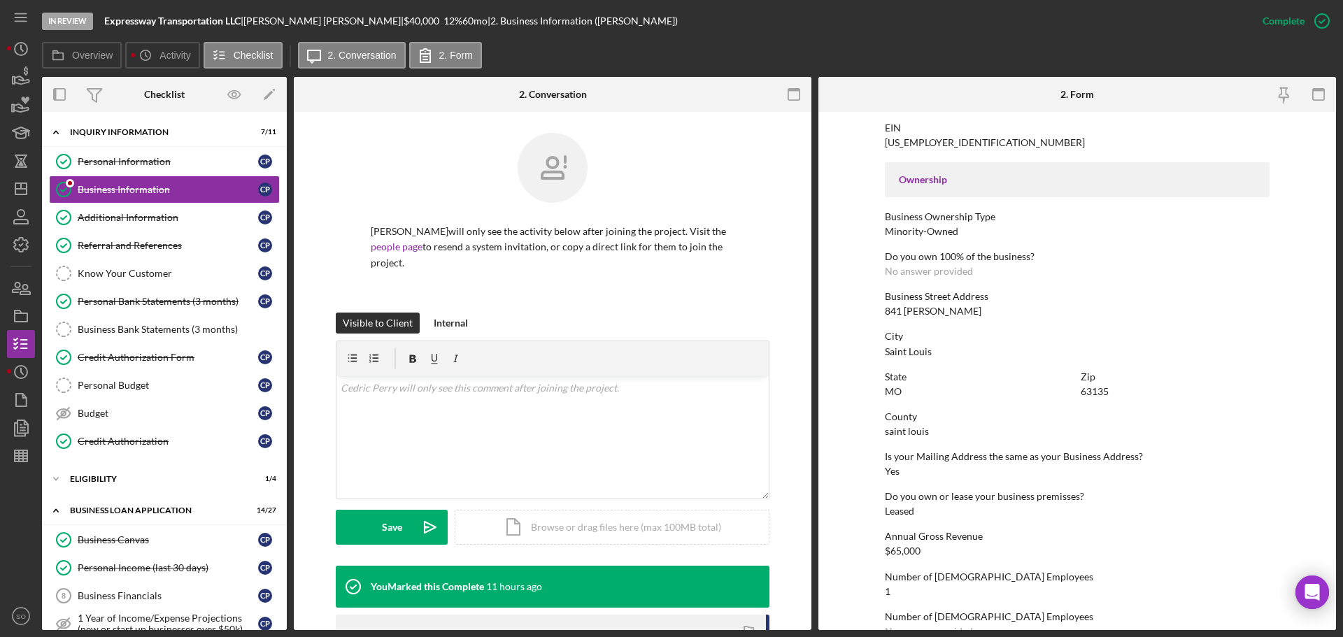
click at [914, 388] on div "State MO" at bounding box center [979, 384] width 189 height 26
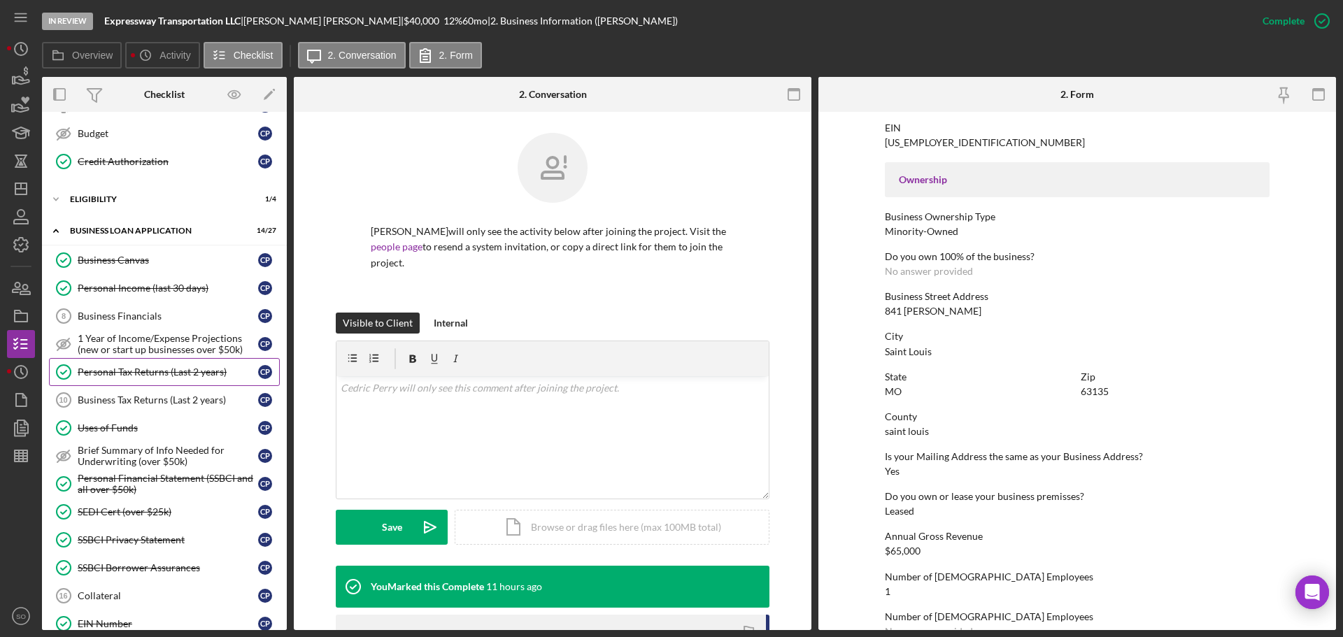
click at [183, 373] on div "Personal Tax Returns (Last 2 years)" at bounding box center [168, 372] width 180 height 11
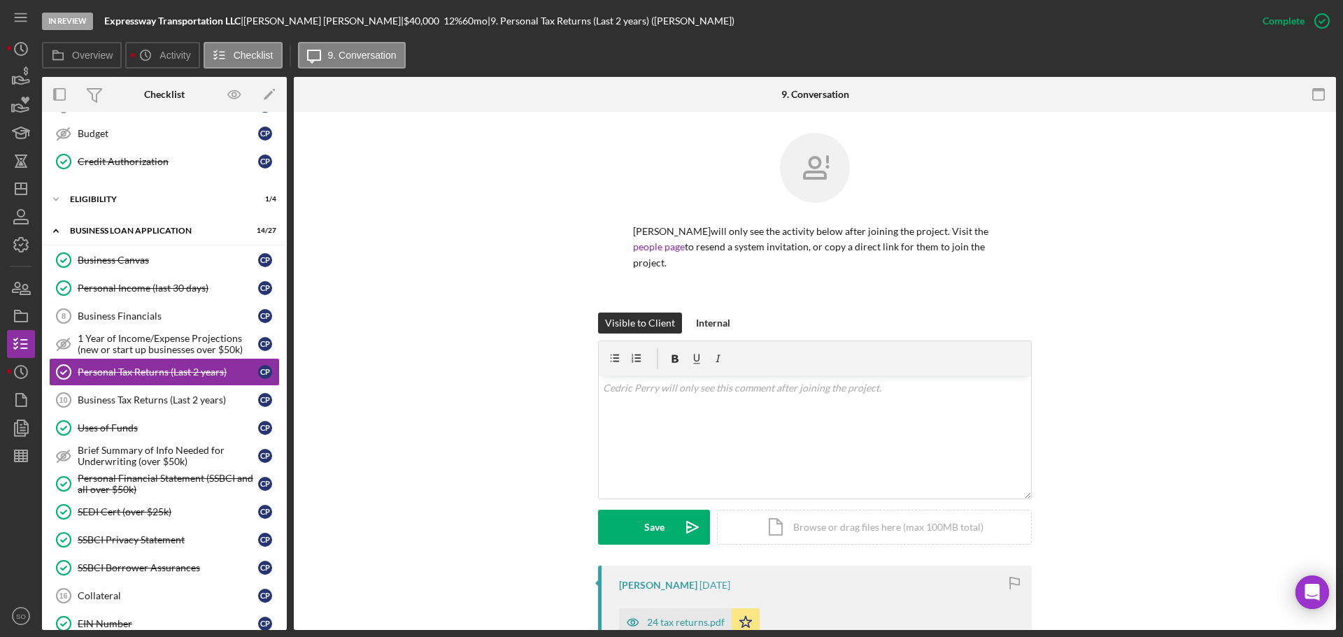
scroll to position [140, 0]
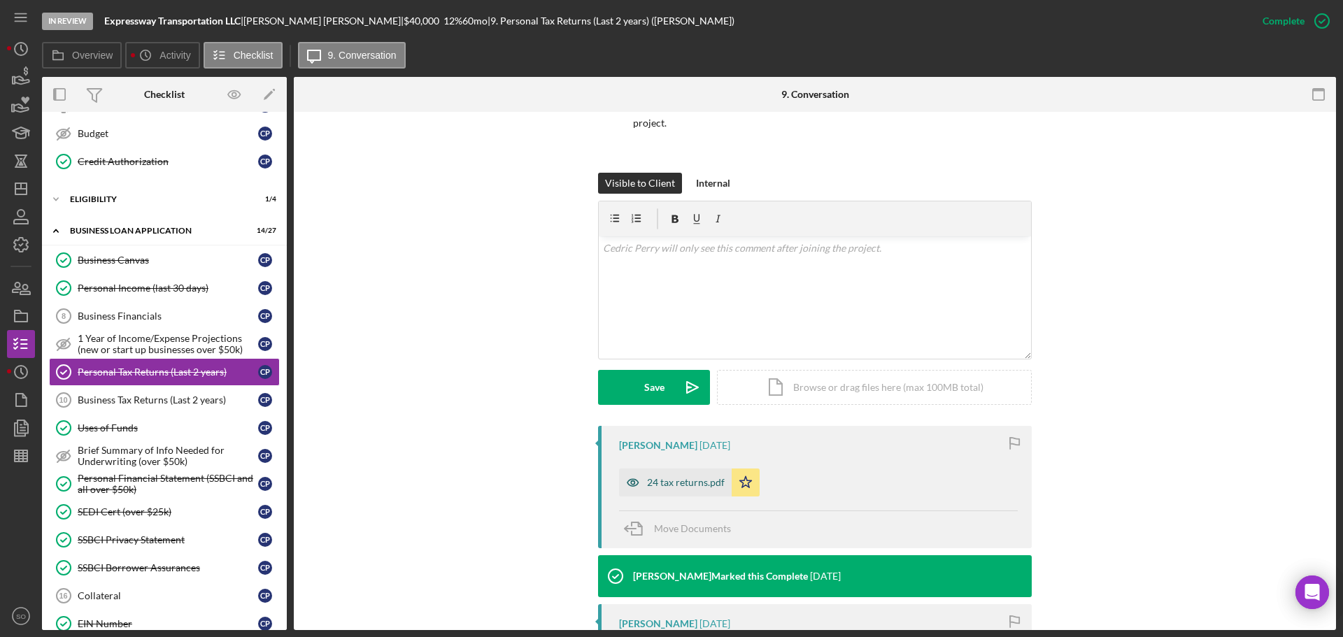
click at [696, 477] on div "24 tax returns.pdf" at bounding box center [686, 482] width 78 height 11
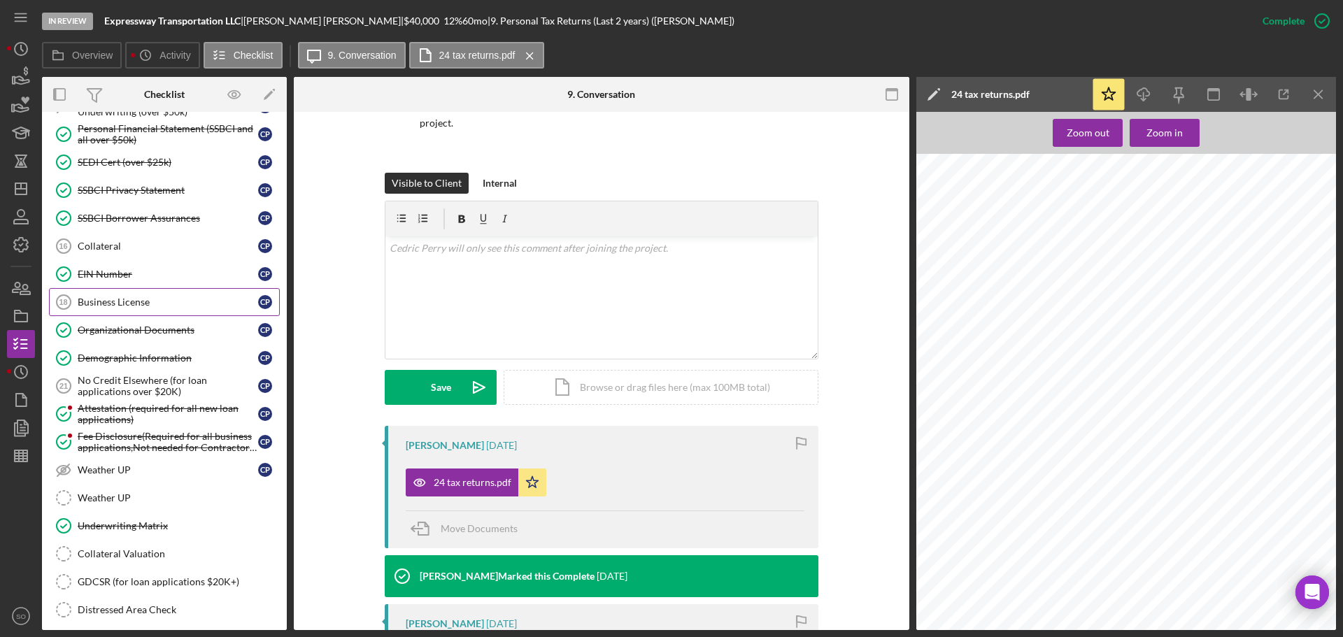
scroll to position [823, 0]
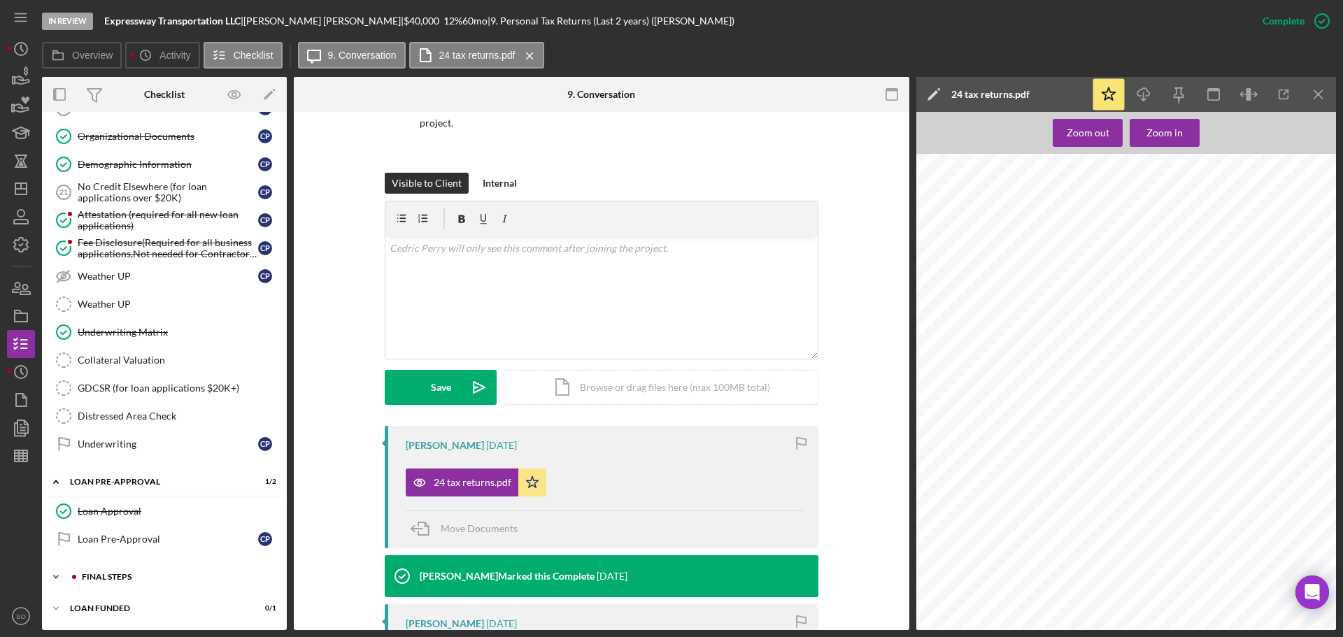
click at [138, 575] on div "FINAL STEPS" at bounding box center [175, 577] width 187 height 8
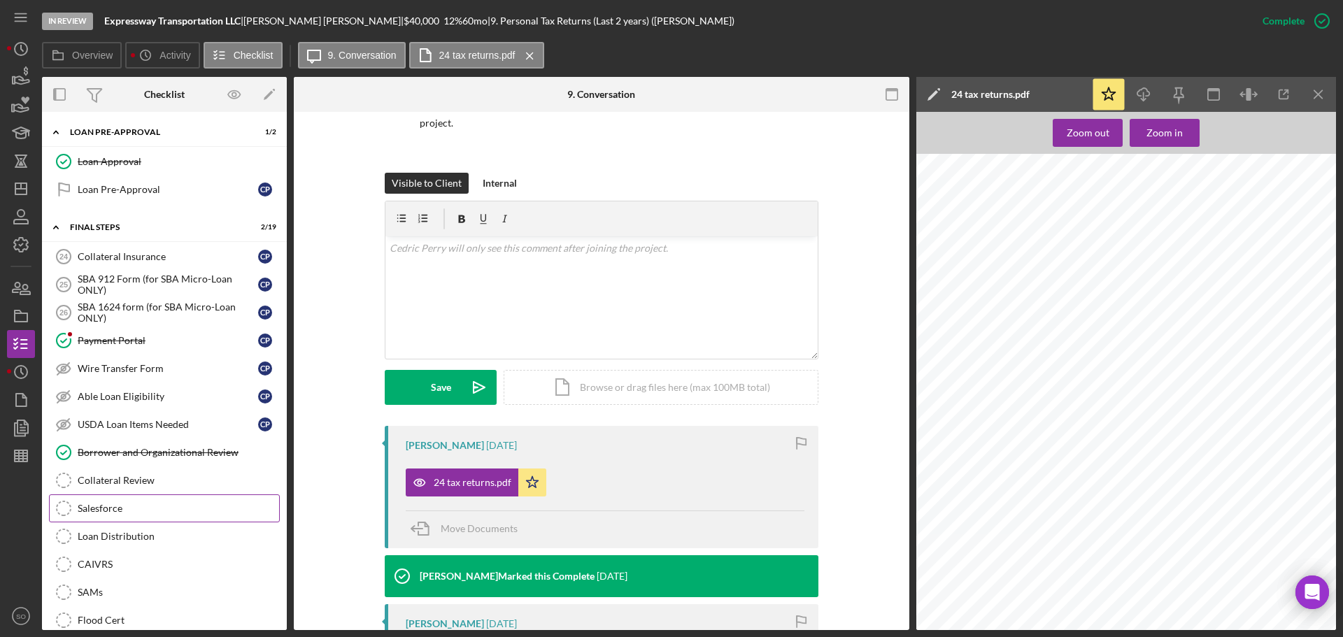
click at [139, 505] on div "Salesforce" at bounding box center [178, 508] width 201 height 11
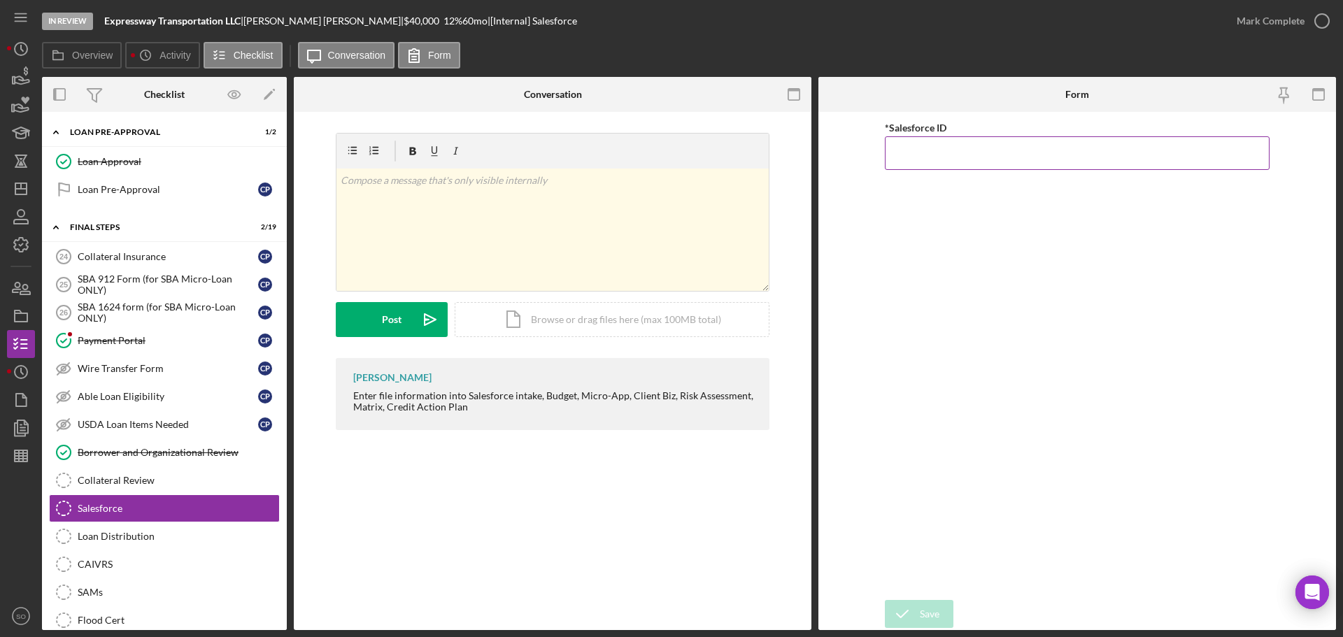
click at [963, 159] on input "*Salesforce ID" at bounding box center [1077, 153] width 385 height 34
paste input "a0wPC000002KGKPYA4"
type input "a0wPC000002KGKPYA4"
click at [913, 606] on icon "submit" at bounding box center [902, 614] width 35 height 35
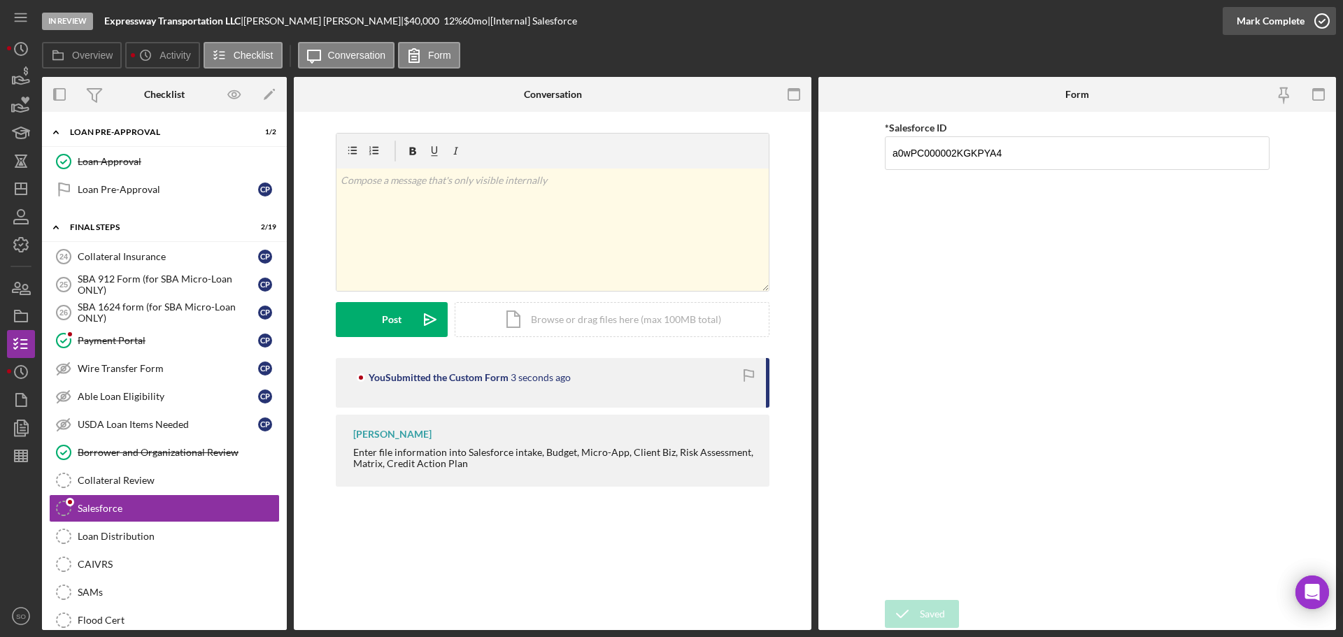
click at [1253, 29] on div "Mark Complete" at bounding box center [1271, 21] width 68 height 28
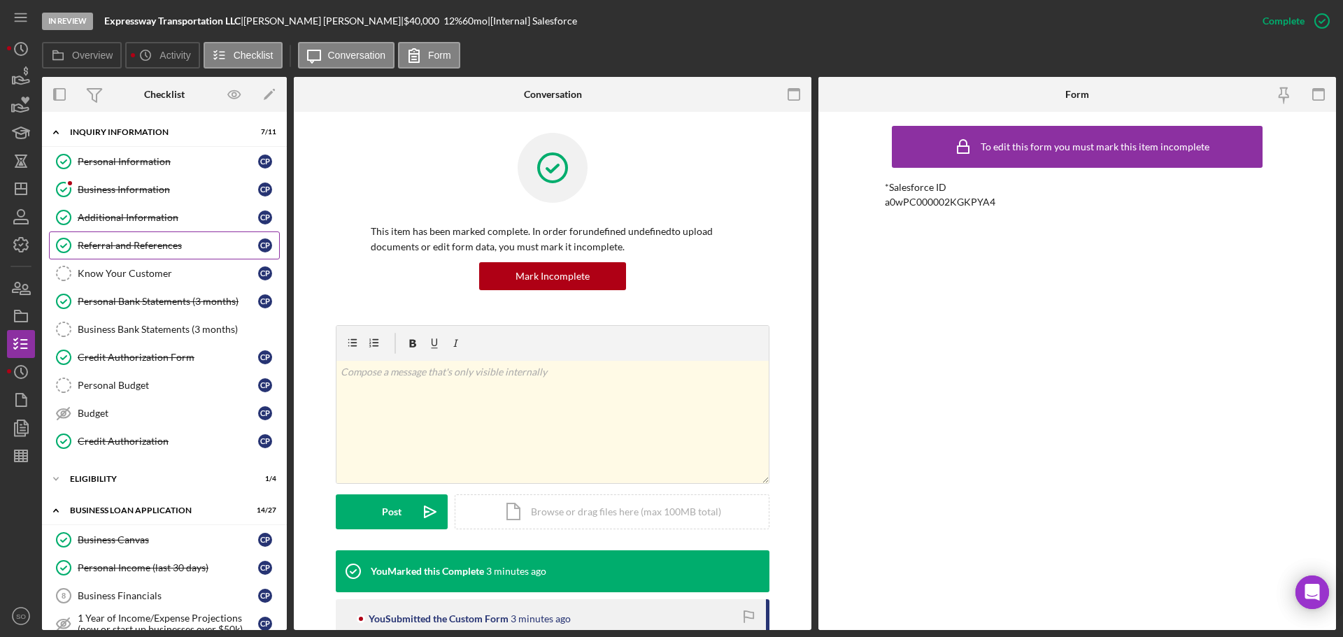
drag, startPoint x: 145, startPoint y: 250, endPoint x: 205, endPoint y: 297, distance: 75.8
click at [145, 250] on div "Referral and References" at bounding box center [168, 245] width 180 height 11
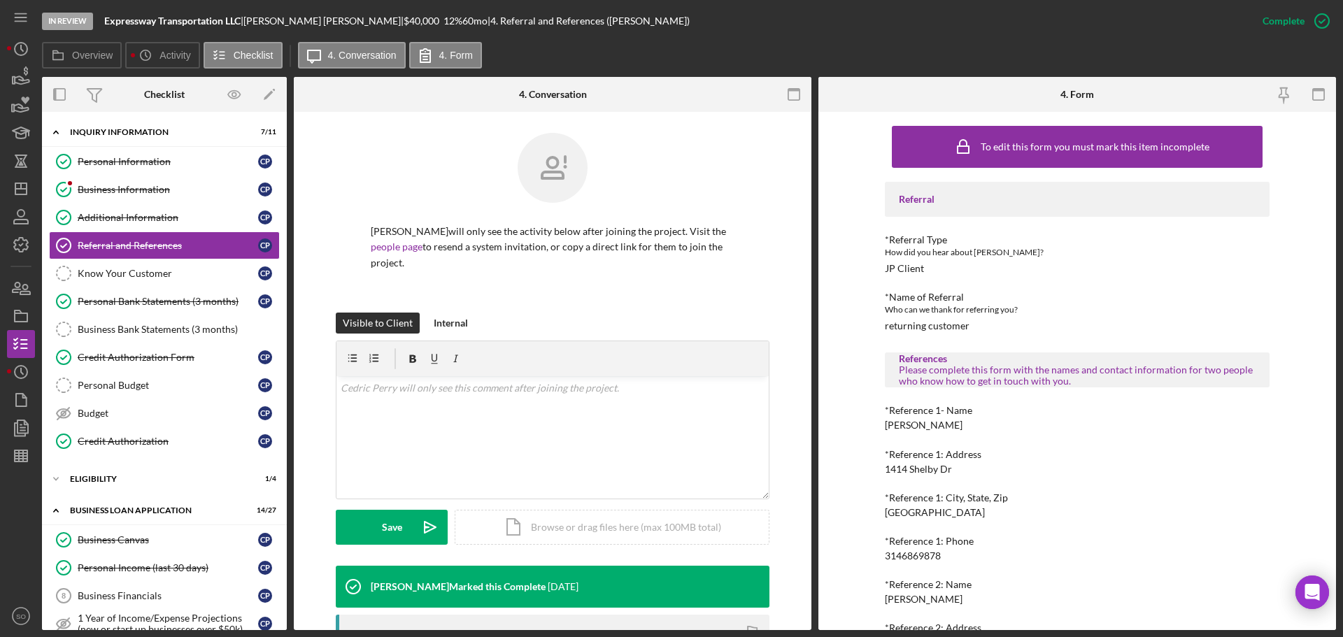
click at [925, 425] on div "Jason White" at bounding box center [924, 425] width 78 height 11
copy div "Jason White"
click at [900, 596] on div "Jordan White" at bounding box center [924, 599] width 78 height 11
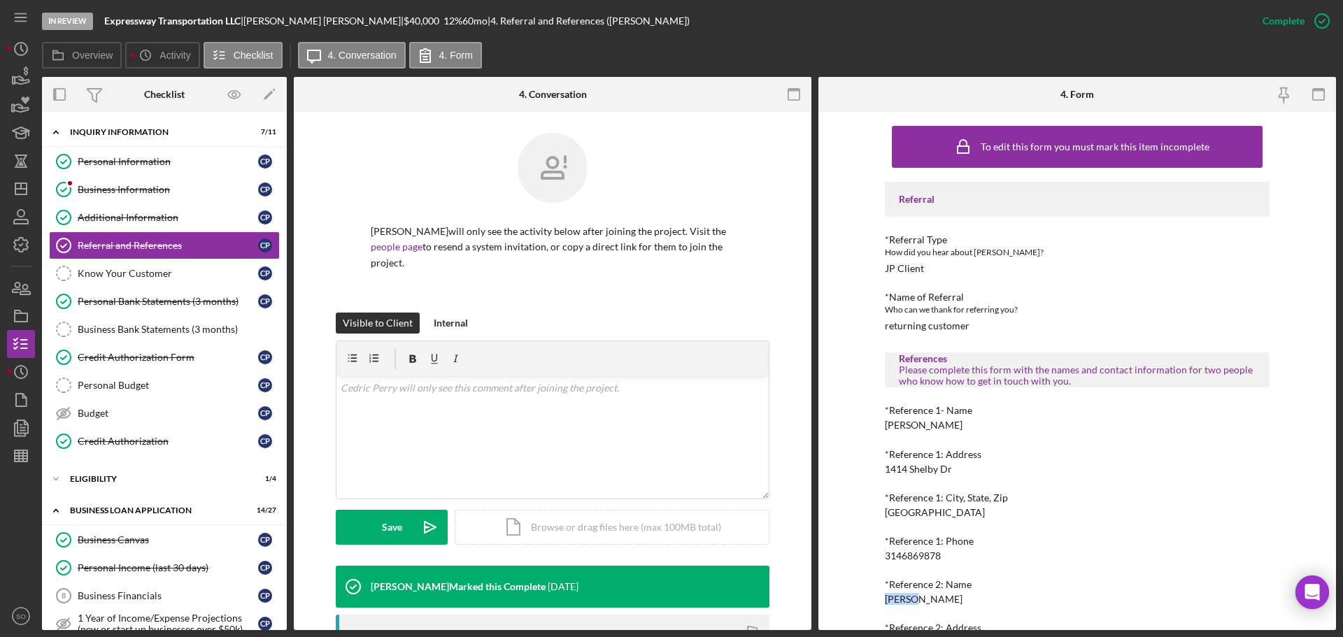
click at [900, 596] on div "Jordan White" at bounding box center [924, 599] width 78 height 11
copy div "Jordan White"
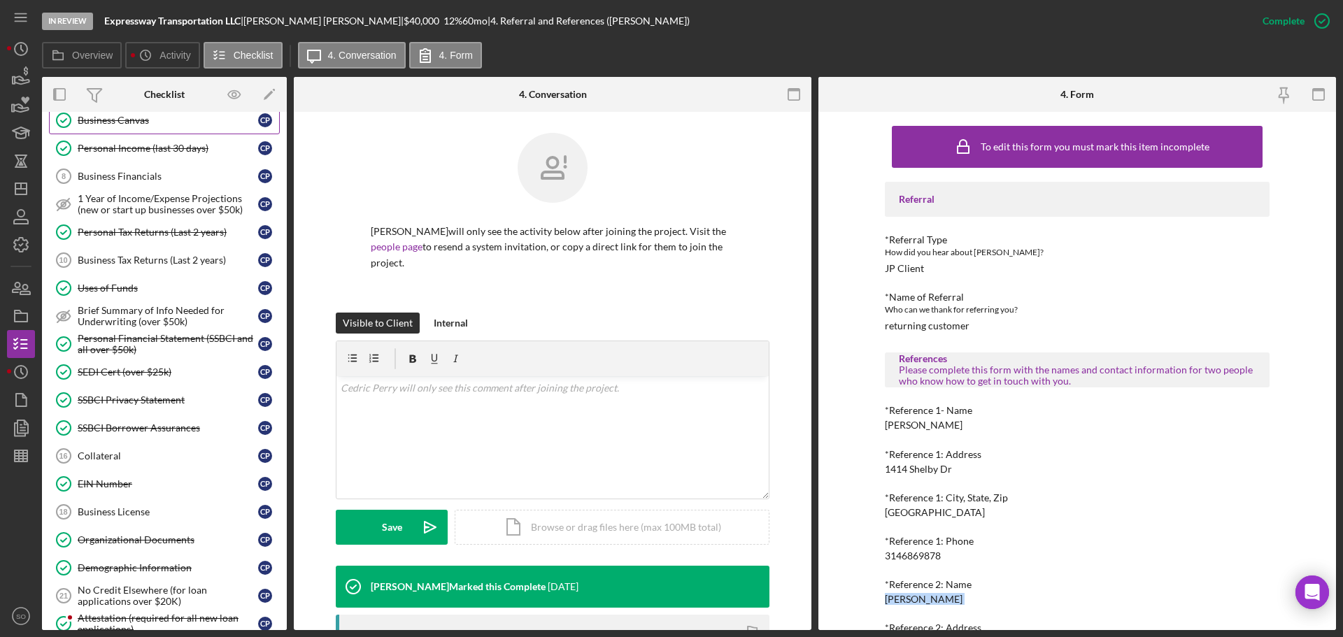
scroll to position [560, 0]
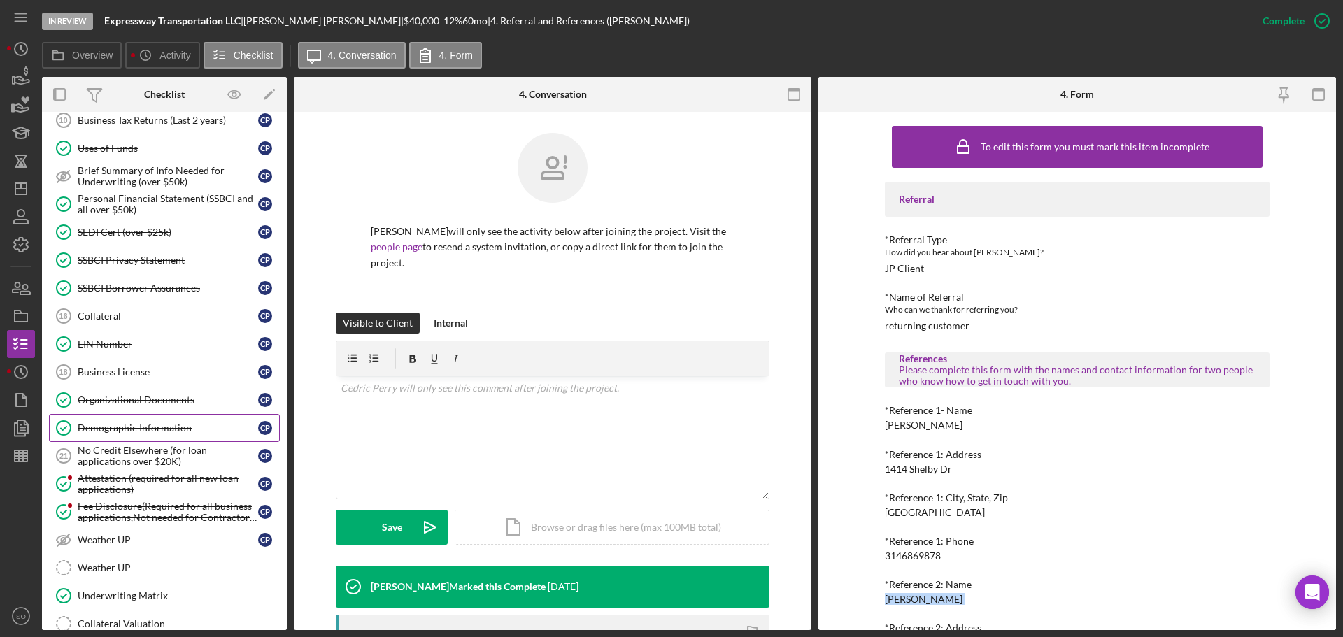
click at [138, 432] on div "Demographic Information" at bounding box center [168, 427] width 180 height 11
